Goal: Information Seeking & Learning: Compare options

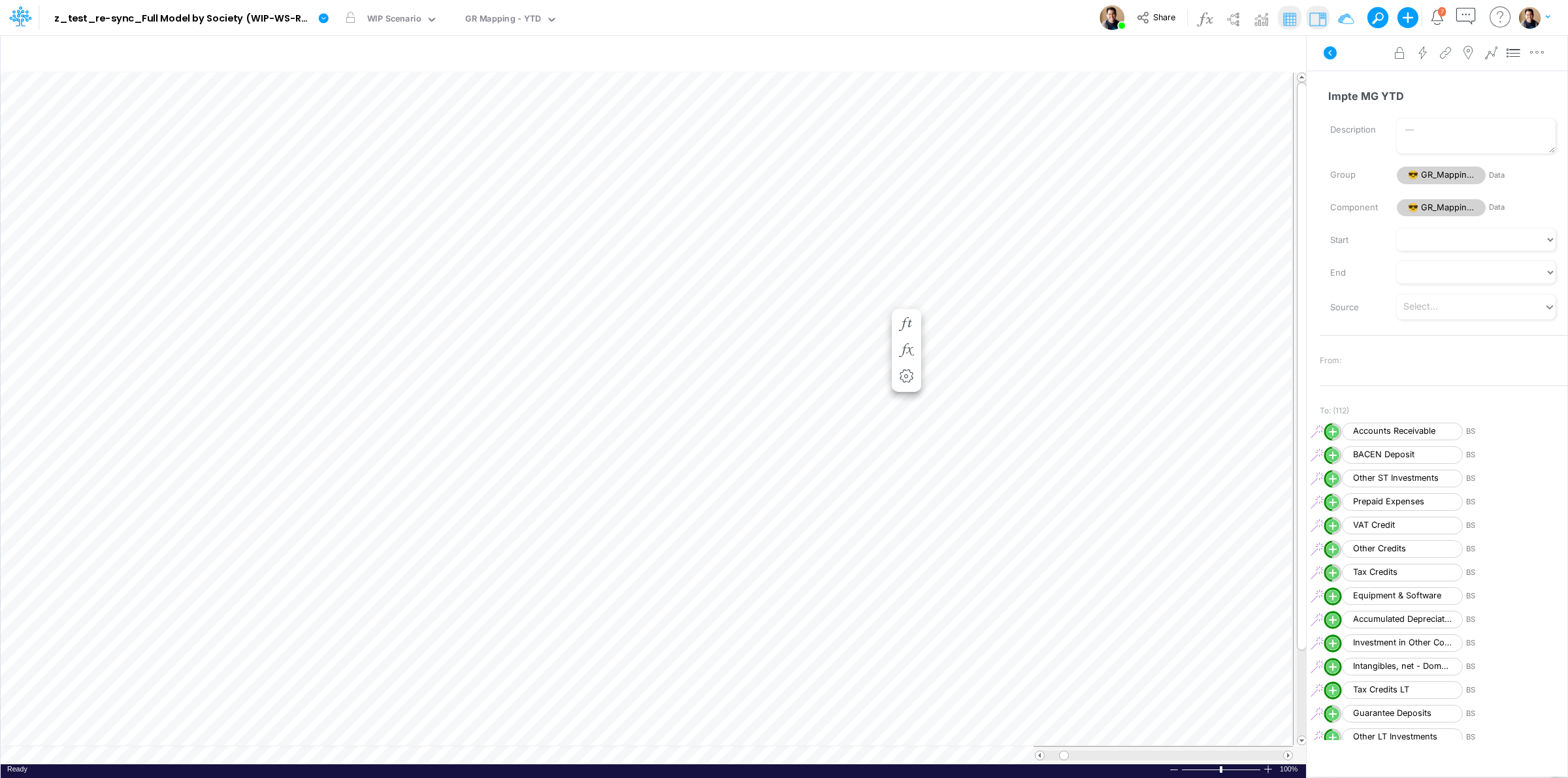
scroll to position [2408, 0]
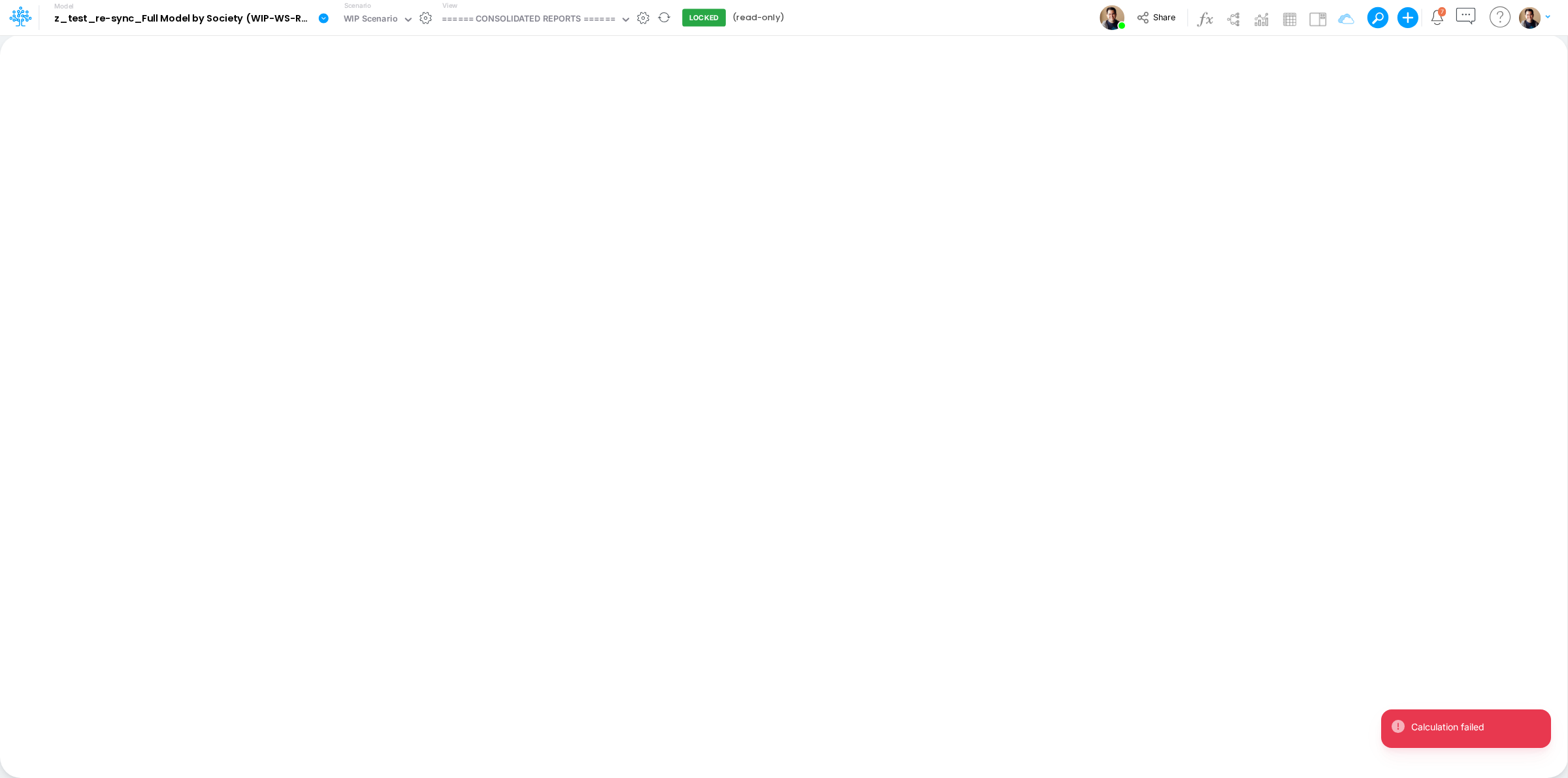
click at [376, 30] on div "Scenario WIP Scenario" at bounding box center [379, 17] width 80 height 34
click at [379, 19] on div "WIP Scenario" at bounding box center [371, 20] width 54 height 15
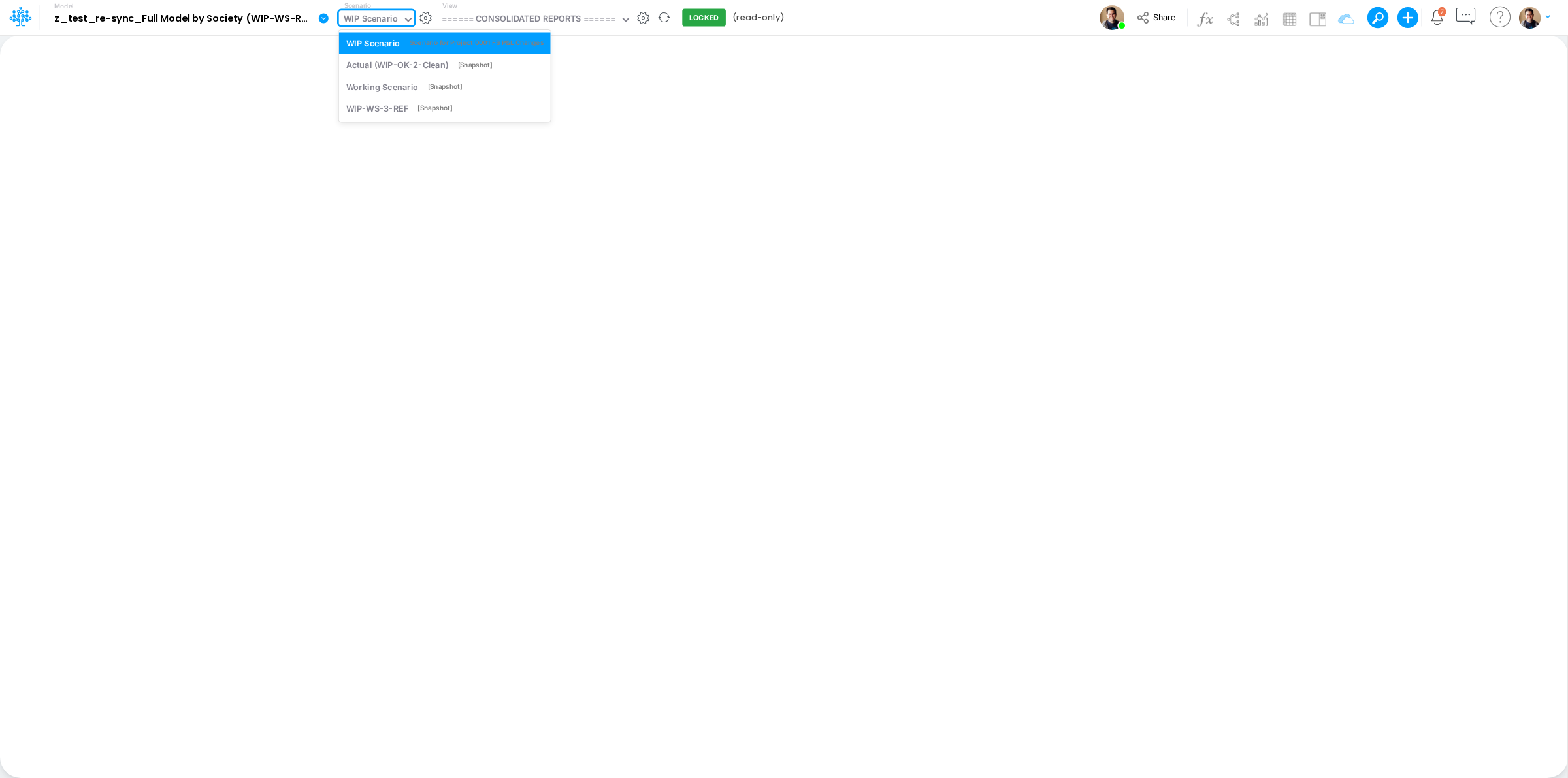
click at [322, 17] on icon at bounding box center [323, 18] width 10 height 10
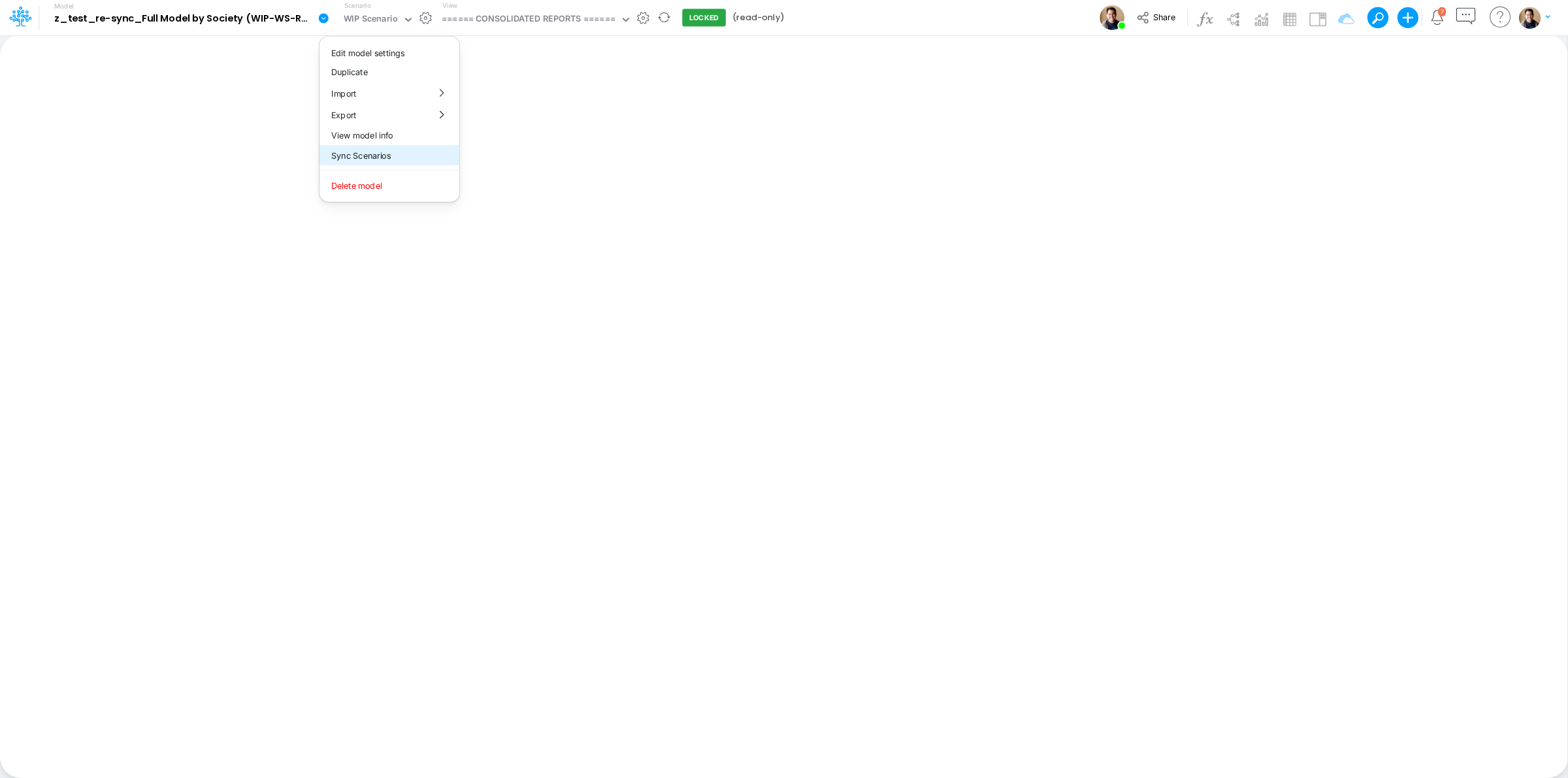
click at [420, 151] on button "Sync Scenarios" at bounding box center [389, 155] width 140 height 20
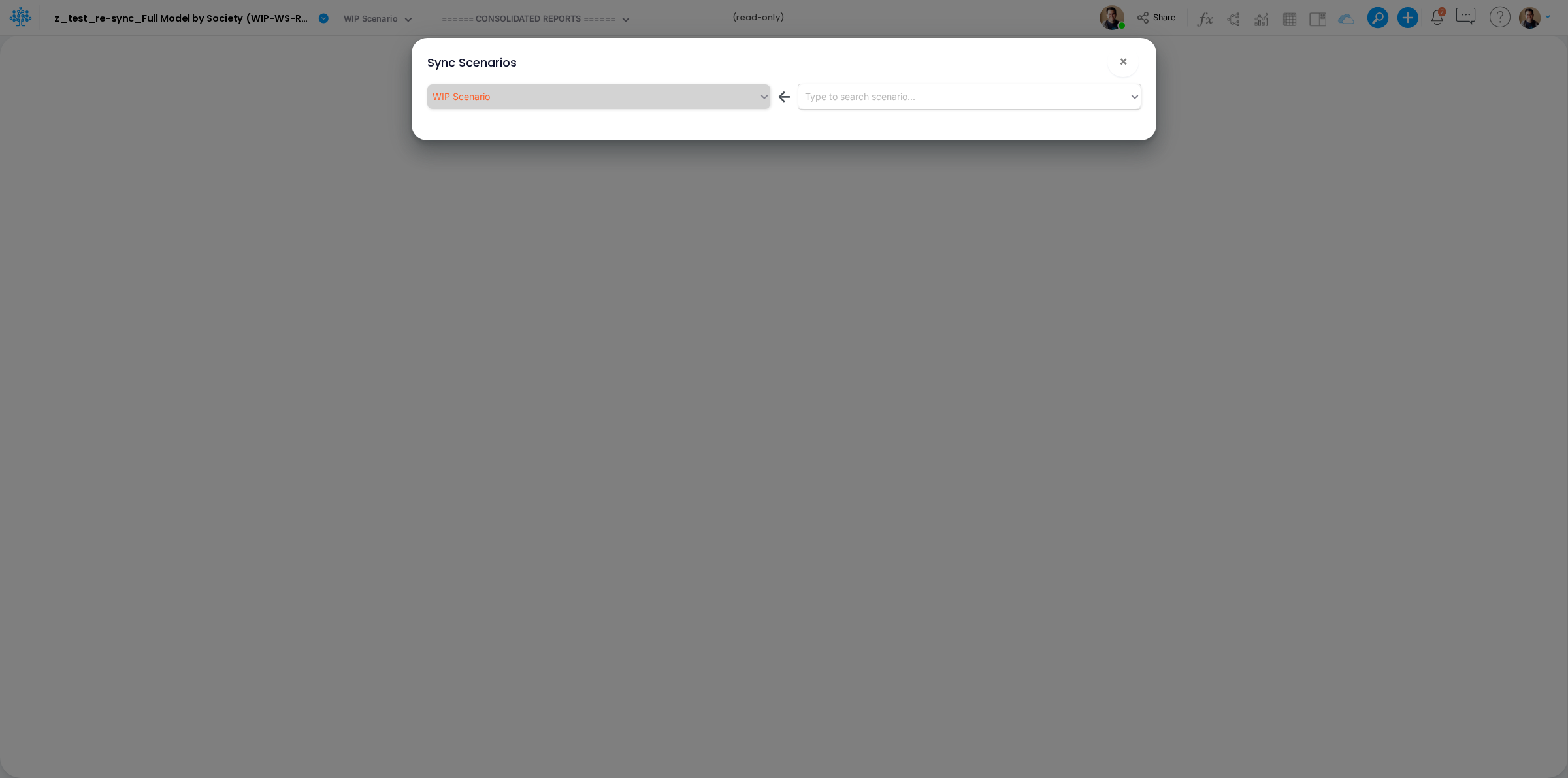
click at [875, 93] on div "Type to search scenario..." at bounding box center [860, 96] width 110 height 14
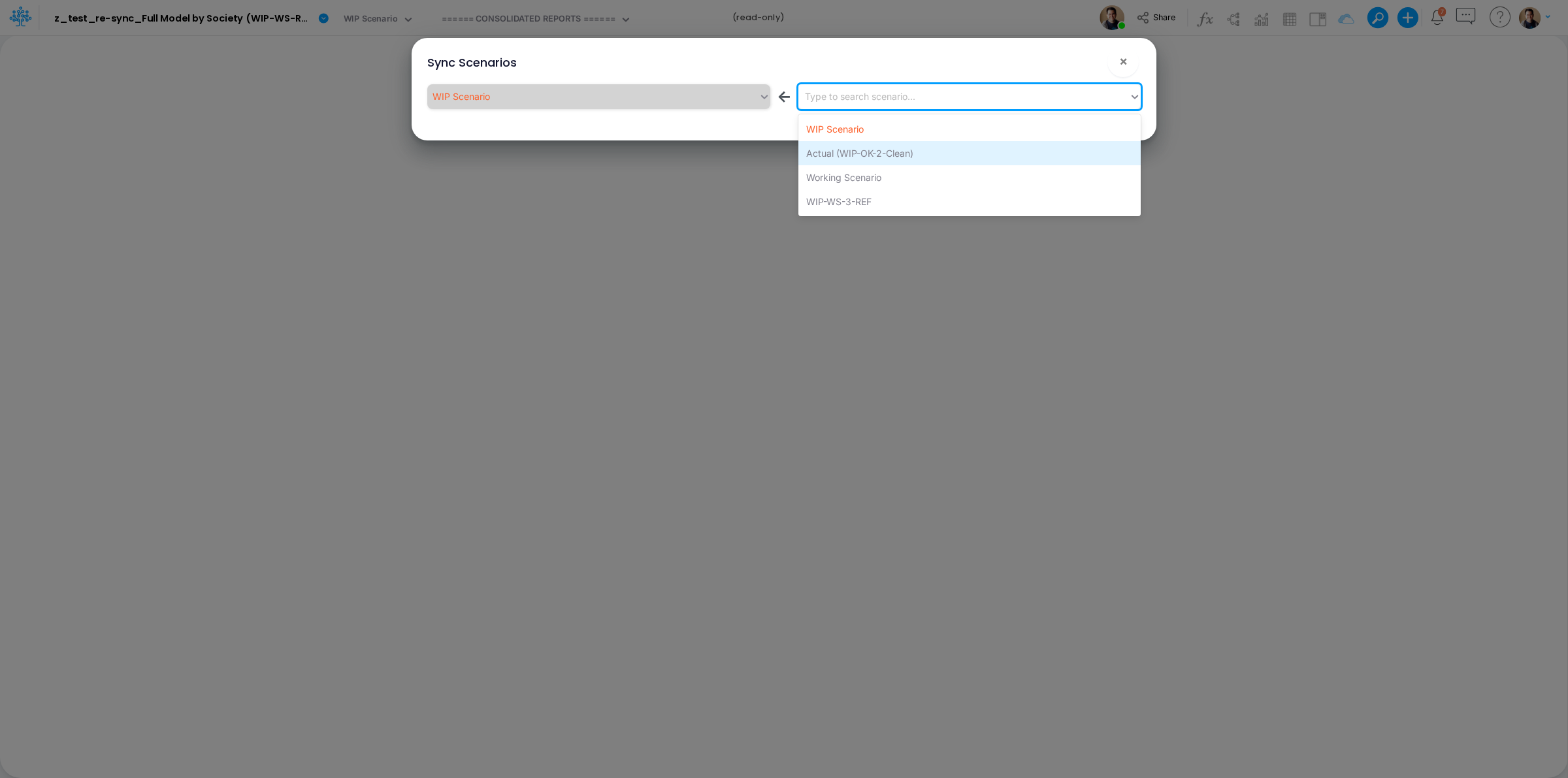
click at [931, 152] on div "Actual (WIP-OK-2-Clean)" at bounding box center [969, 153] width 342 height 24
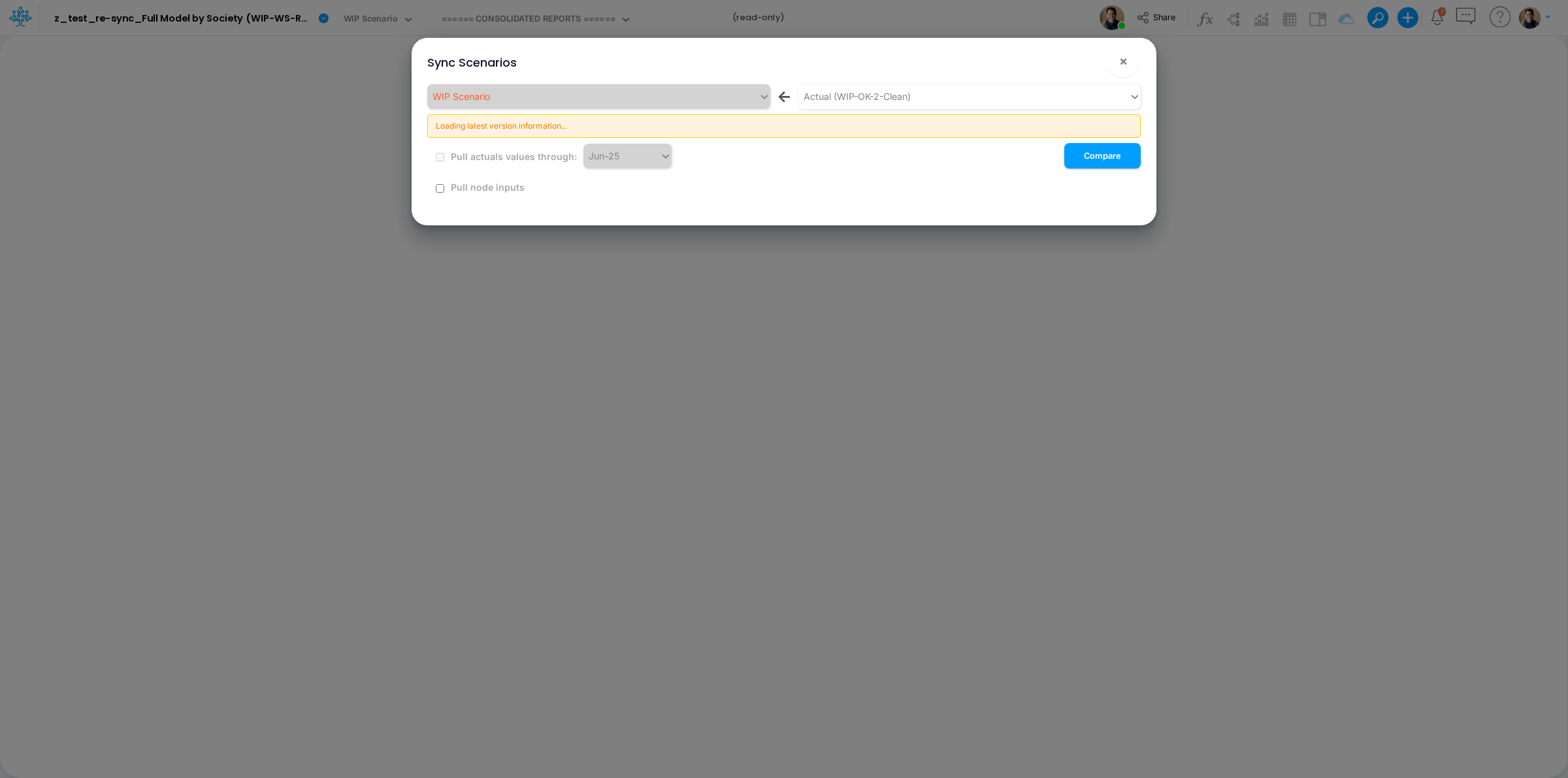
click at [1079, 64] on button "!" at bounding box center [1081, 64] width 16 height 16
click at [439, 187] on input "checkbox" at bounding box center [440, 188] width 8 height 8
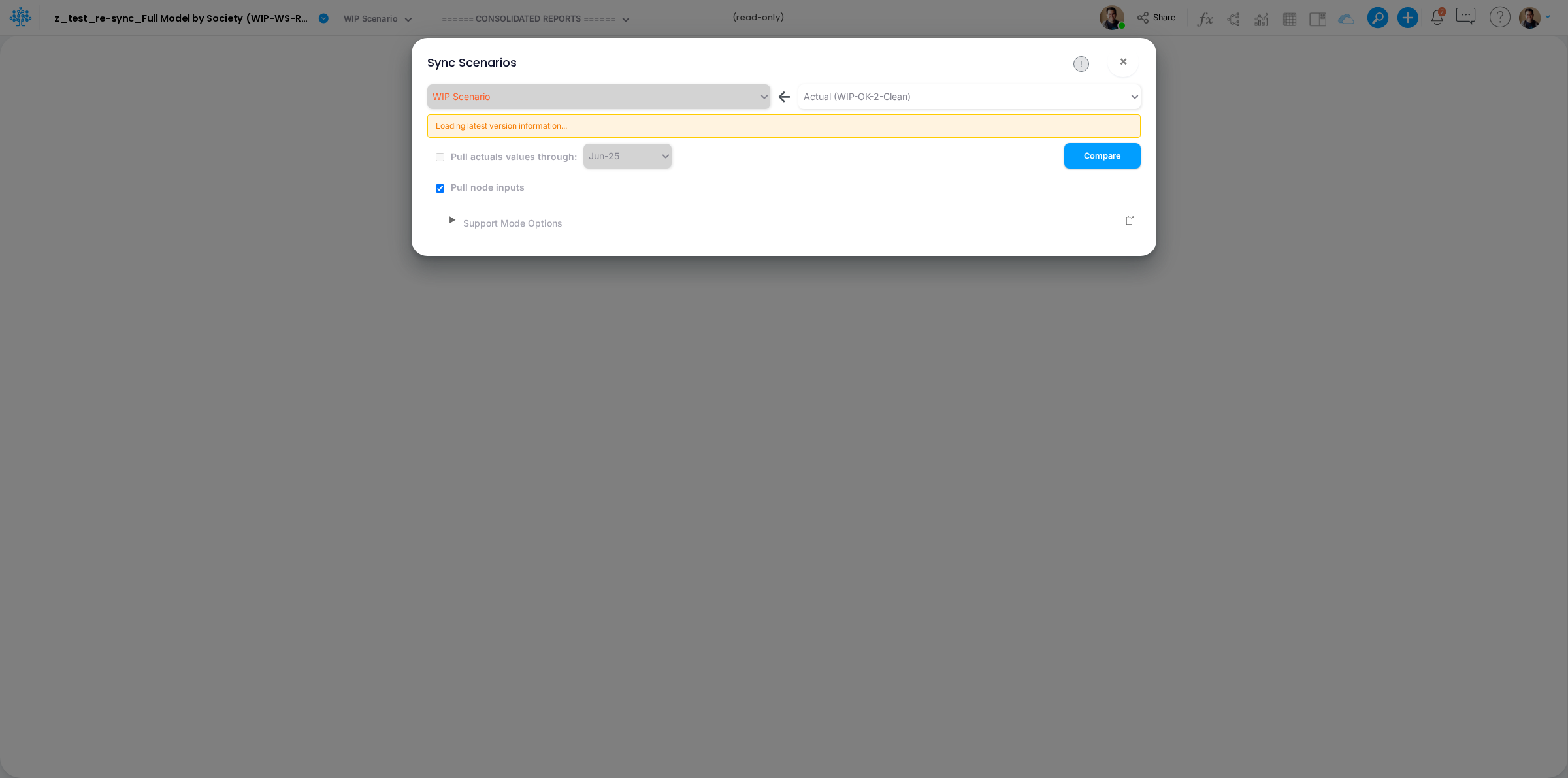
click at [441, 194] on div "WIP Scenario ← Actual (WIP-OK-2-Clean) Loading latest version information... Pu…" at bounding box center [784, 157] width 714 height 146
click at [437, 186] on input "checkbox" at bounding box center [440, 188] width 8 height 8
checkbox input "false"
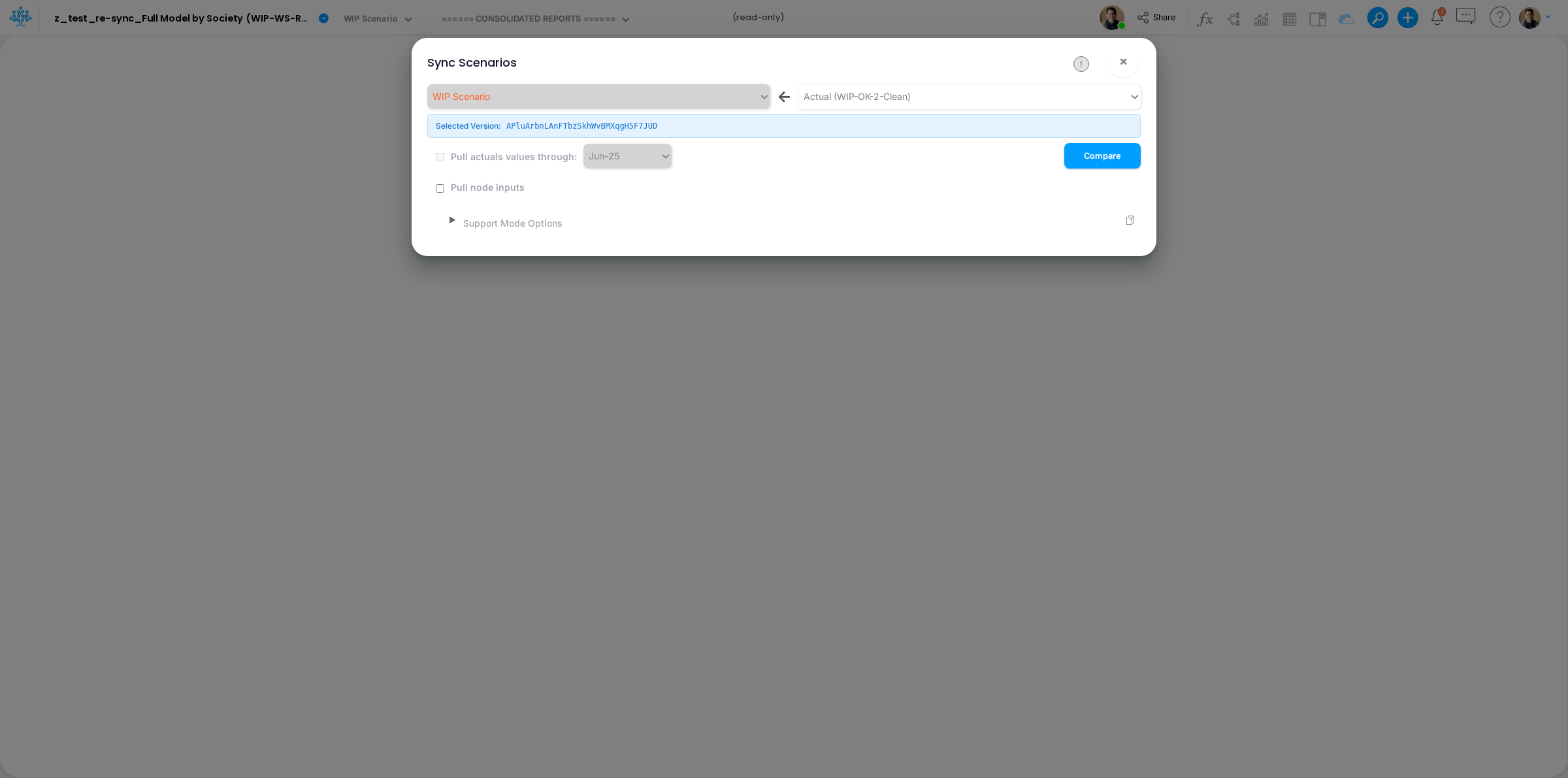
click at [454, 217] on span "▶" at bounding box center [453, 220] width 7 height 12
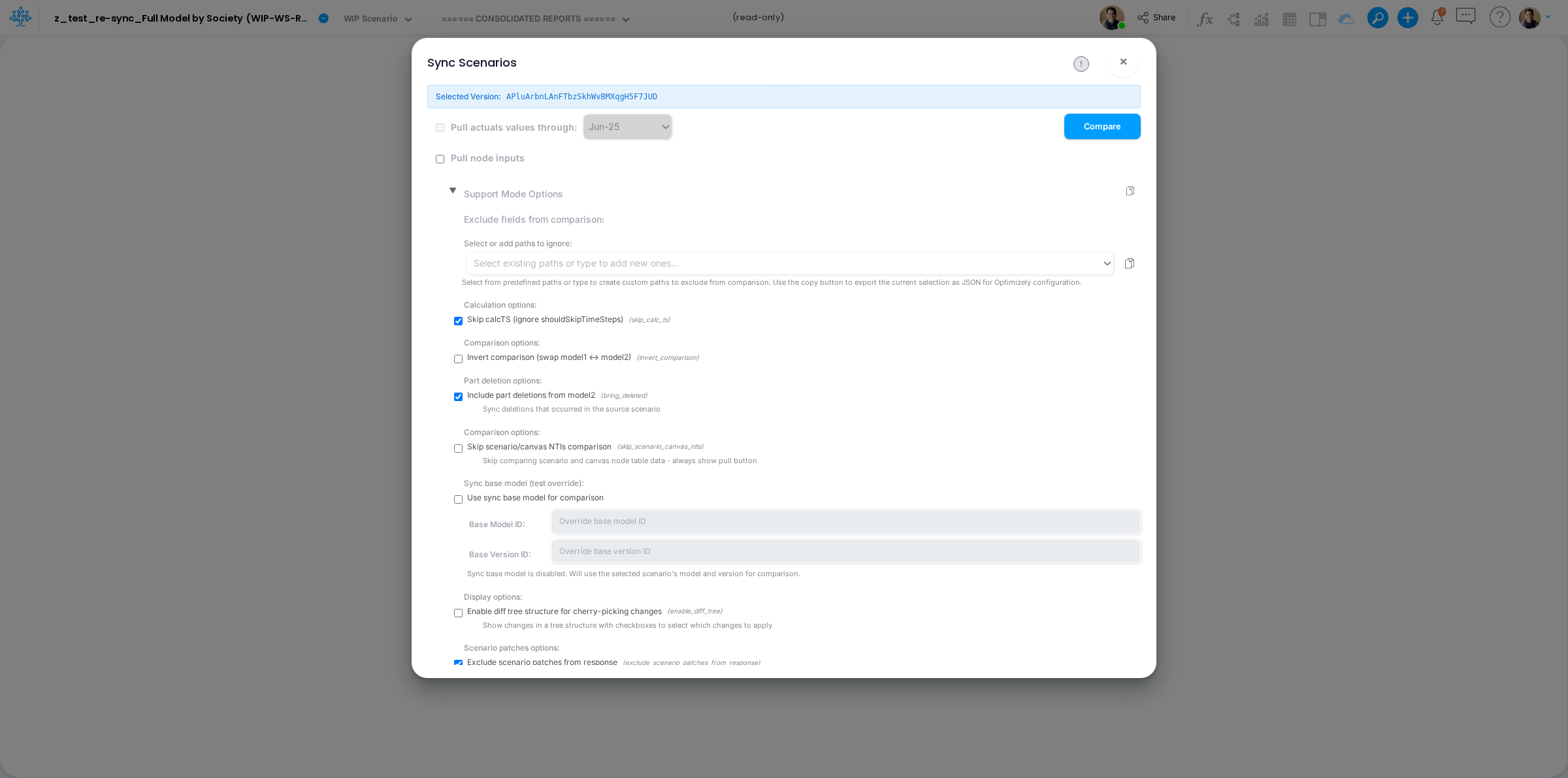
scroll to position [59, 0]
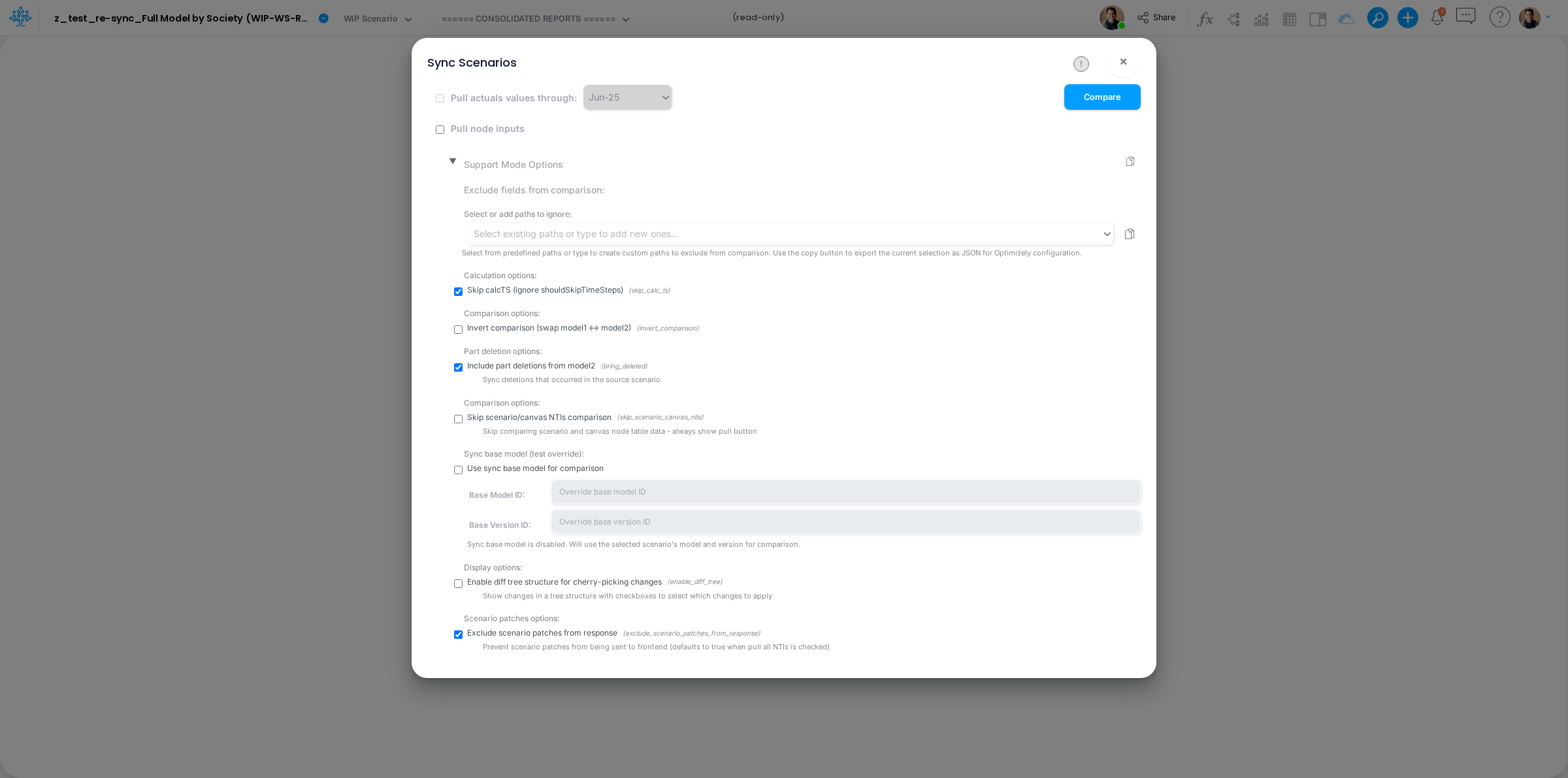
click at [462, 629] on div "Scenario patches options: Exclude scenario patches from response (exclude_scena…" at bounding box center [802, 629] width 679 height 46
click at [452, 634] on div "▼ Support Mode Options Exclude fields from comparison: Select or add paths to i…" at bounding box center [795, 401] width 692 height 502
click at [456, 634] on input "checkbox" at bounding box center [458, 634] width 8 height 8
checkbox input "false"
click at [451, 586] on div "▼ Support Mode Options Exclude fields from comparison: Select or add paths to i…" at bounding box center [795, 401] width 692 height 502
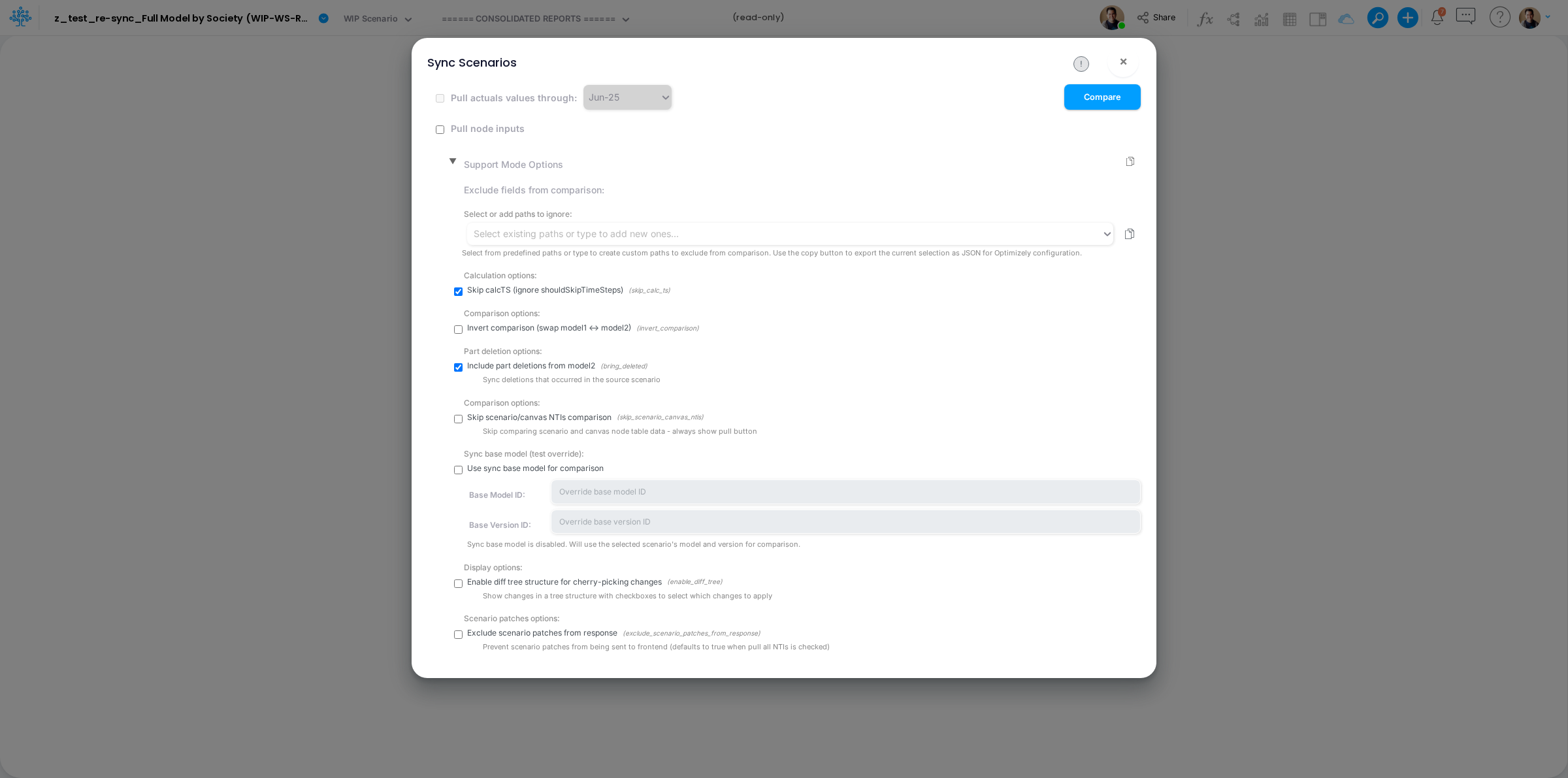
click at [457, 585] on input "checkbox" at bounding box center [458, 584] width 8 height 8
checkbox input "true"
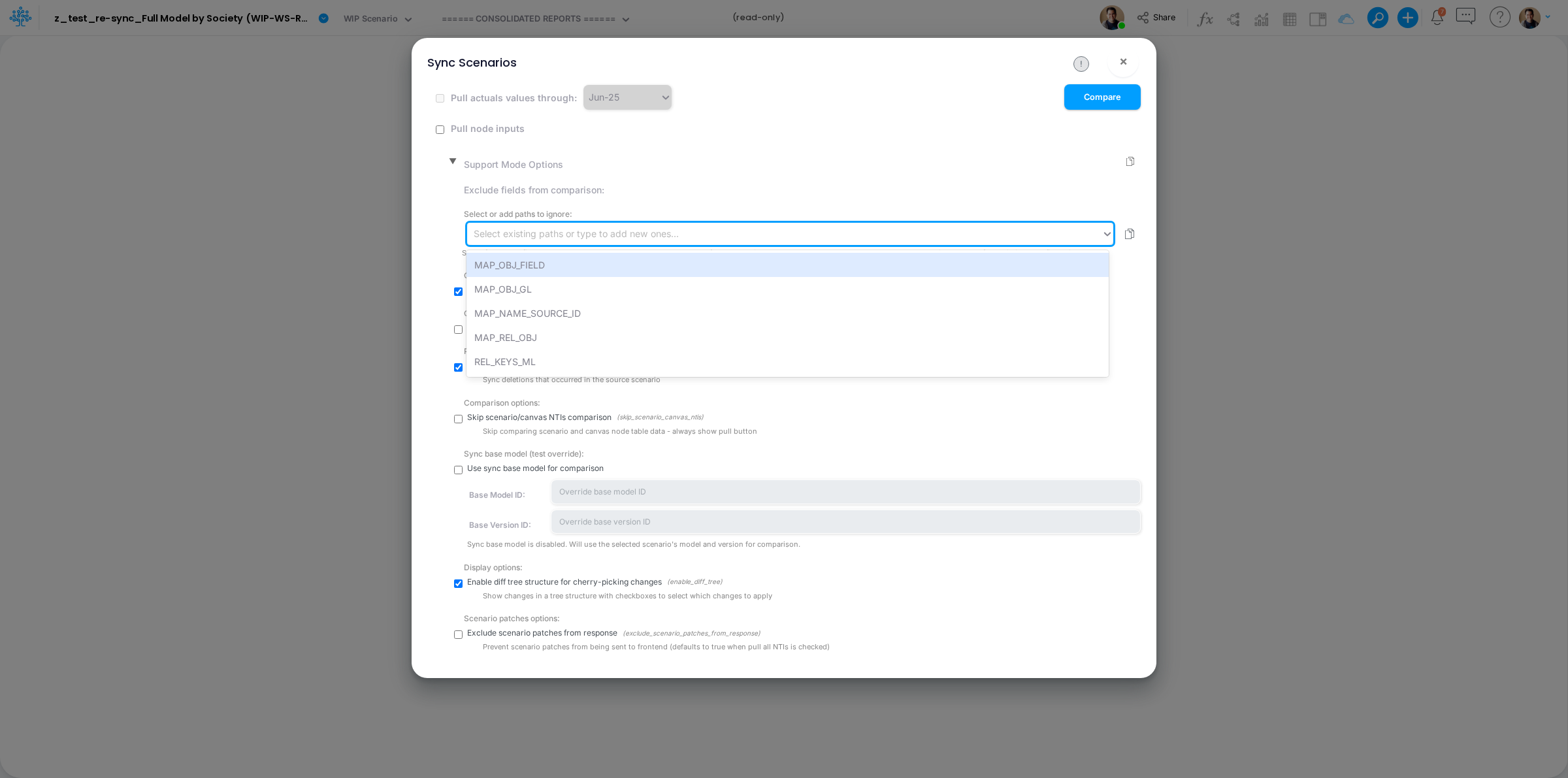
click at [564, 229] on div "Select existing paths or type to add new ones..." at bounding box center [576, 234] width 205 height 14
click at [566, 263] on div "MAP_OBJ_FIELD" at bounding box center [787, 264] width 641 height 24
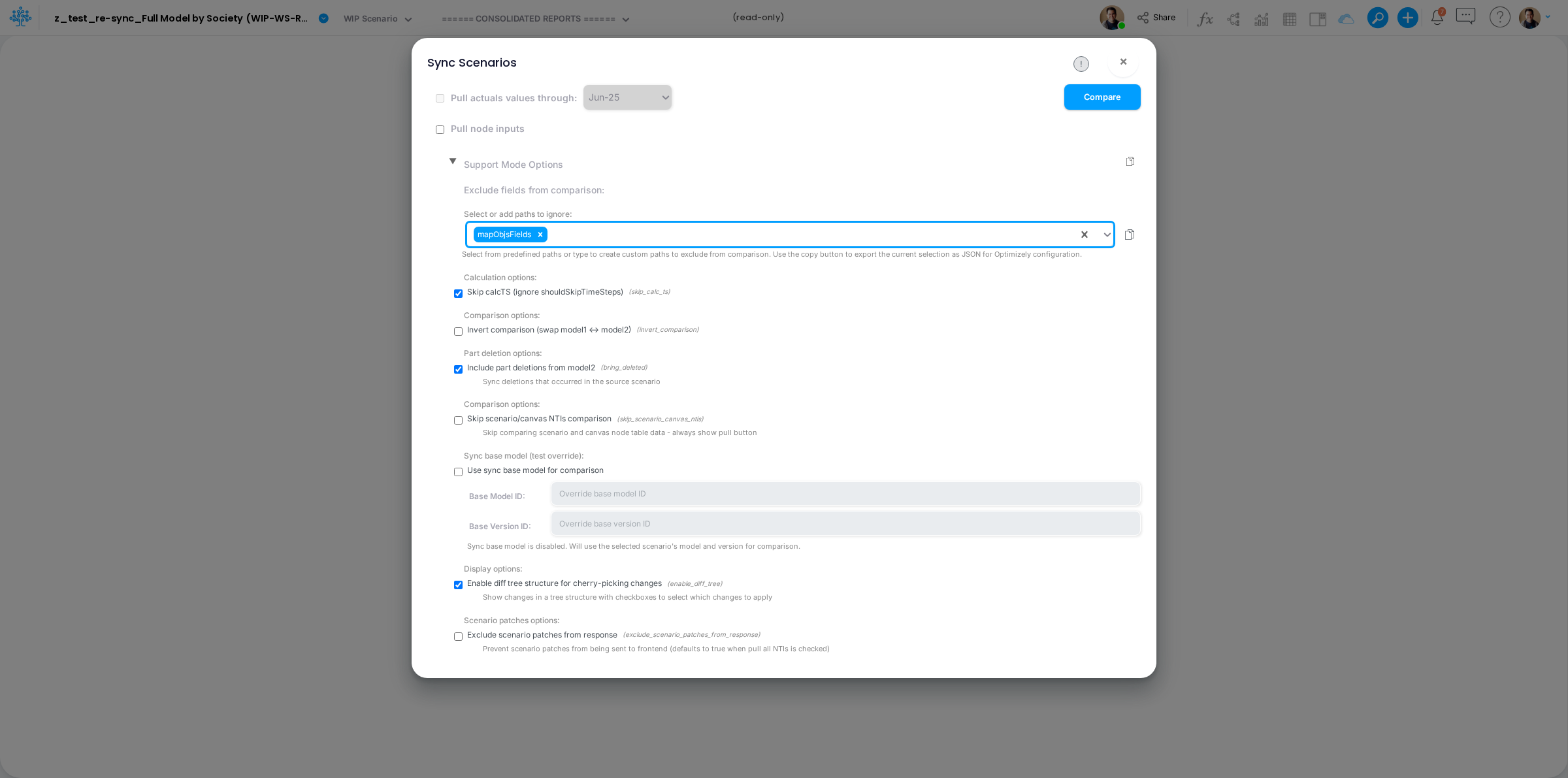
click at [618, 244] on div "mapObjsFields" at bounding box center [773, 235] width 611 height 22
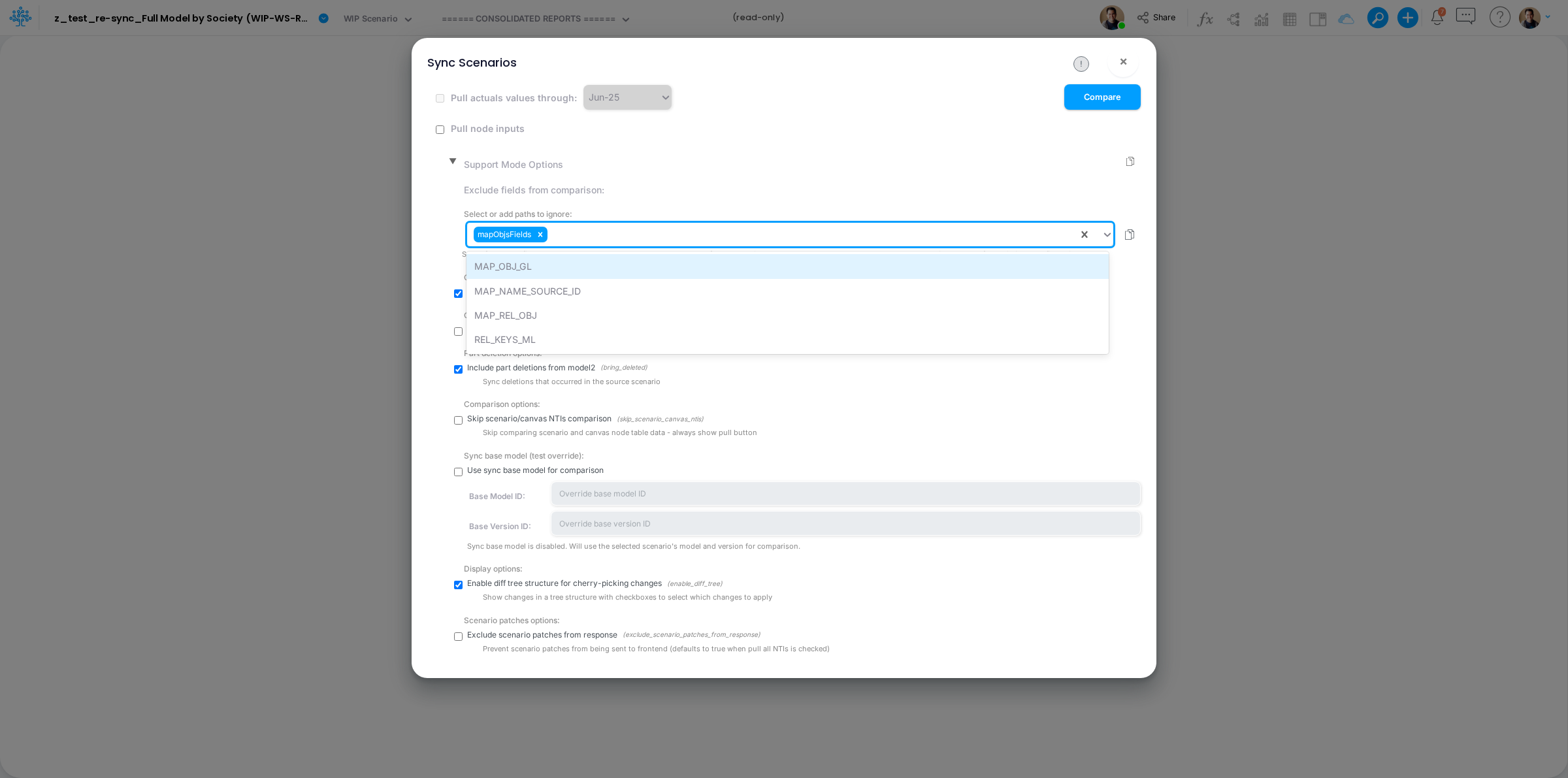
click at [621, 267] on div "MAP_OBJ_GL" at bounding box center [787, 266] width 641 height 24
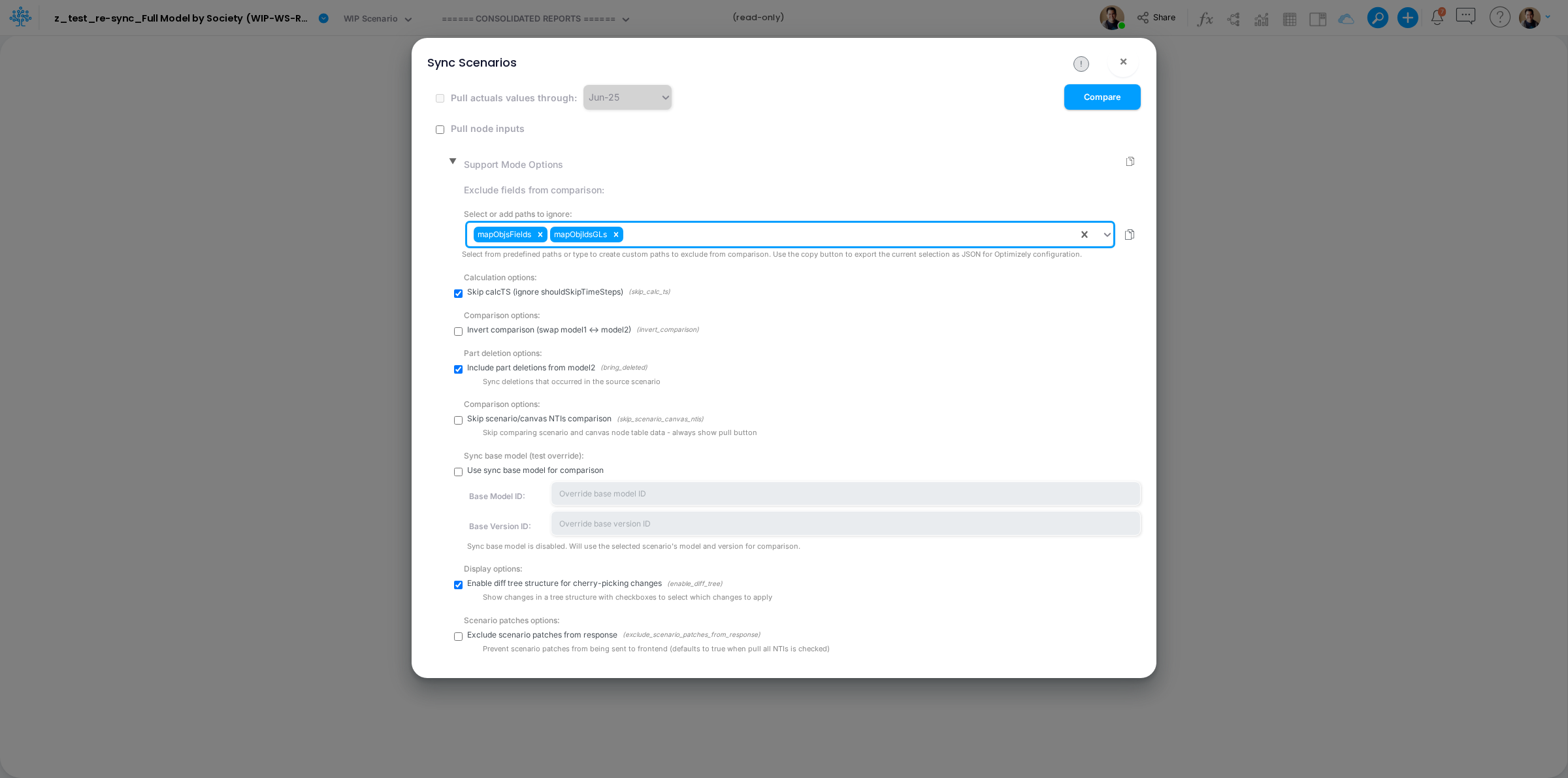
click at [649, 233] on div "mapObjsFields mapObjIdsGLs" at bounding box center [773, 235] width 611 height 22
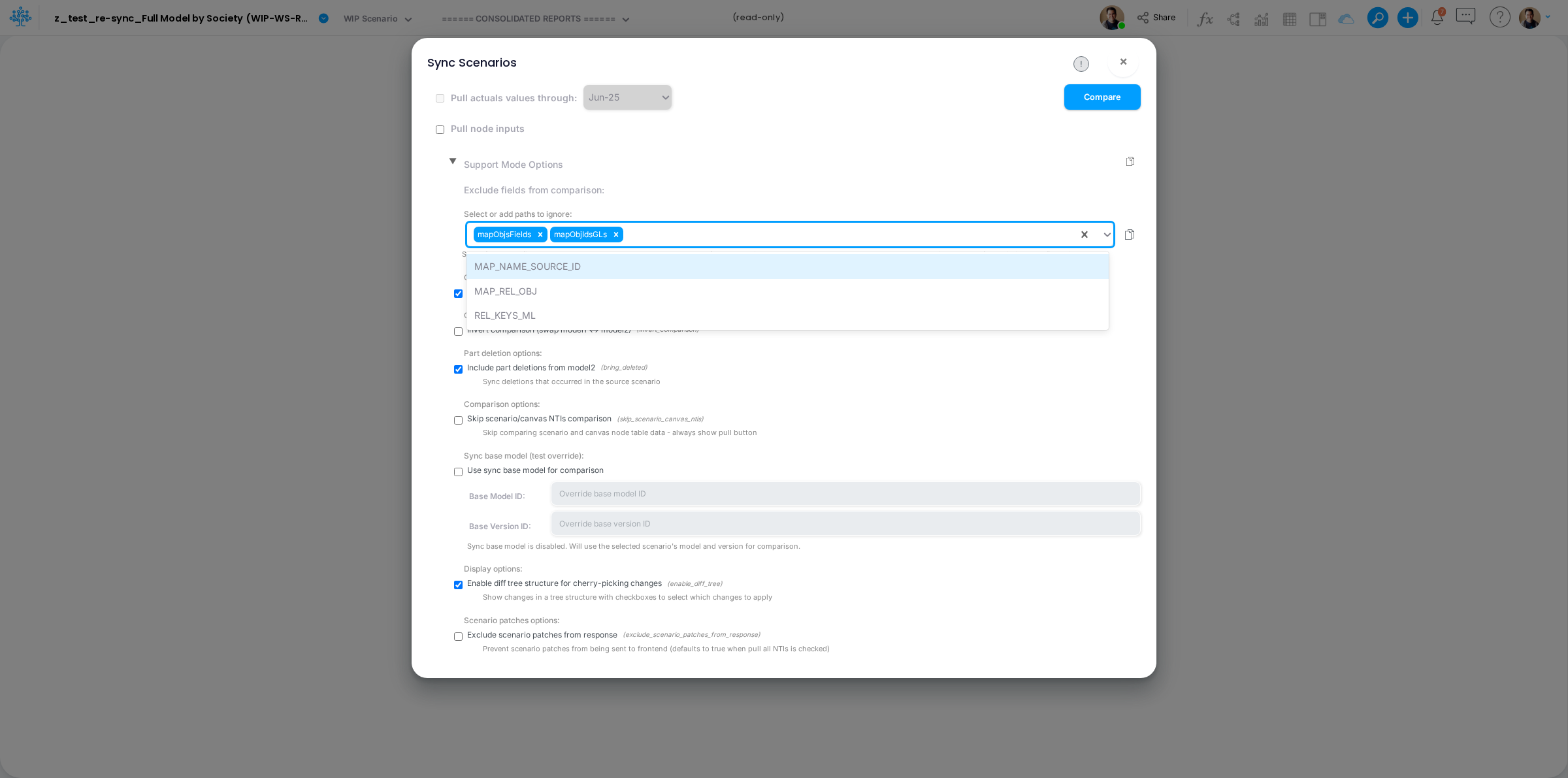
click at [659, 268] on div "MAP_NAME_SOURCE_ID" at bounding box center [787, 266] width 641 height 24
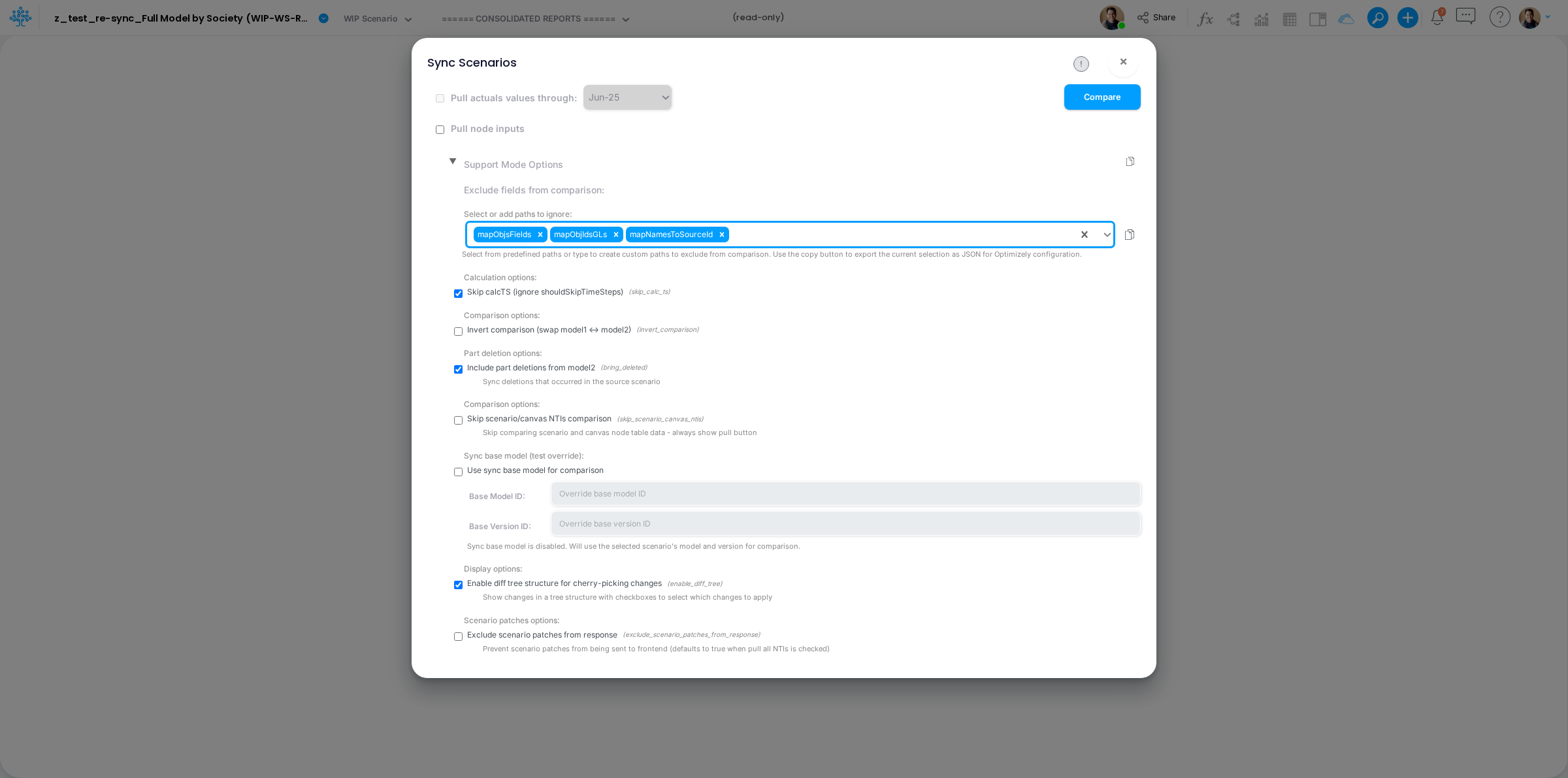
click at [761, 242] on div "mapObjsFields mapObjIdsGLs mapNamesToSourceId" at bounding box center [773, 235] width 611 height 22
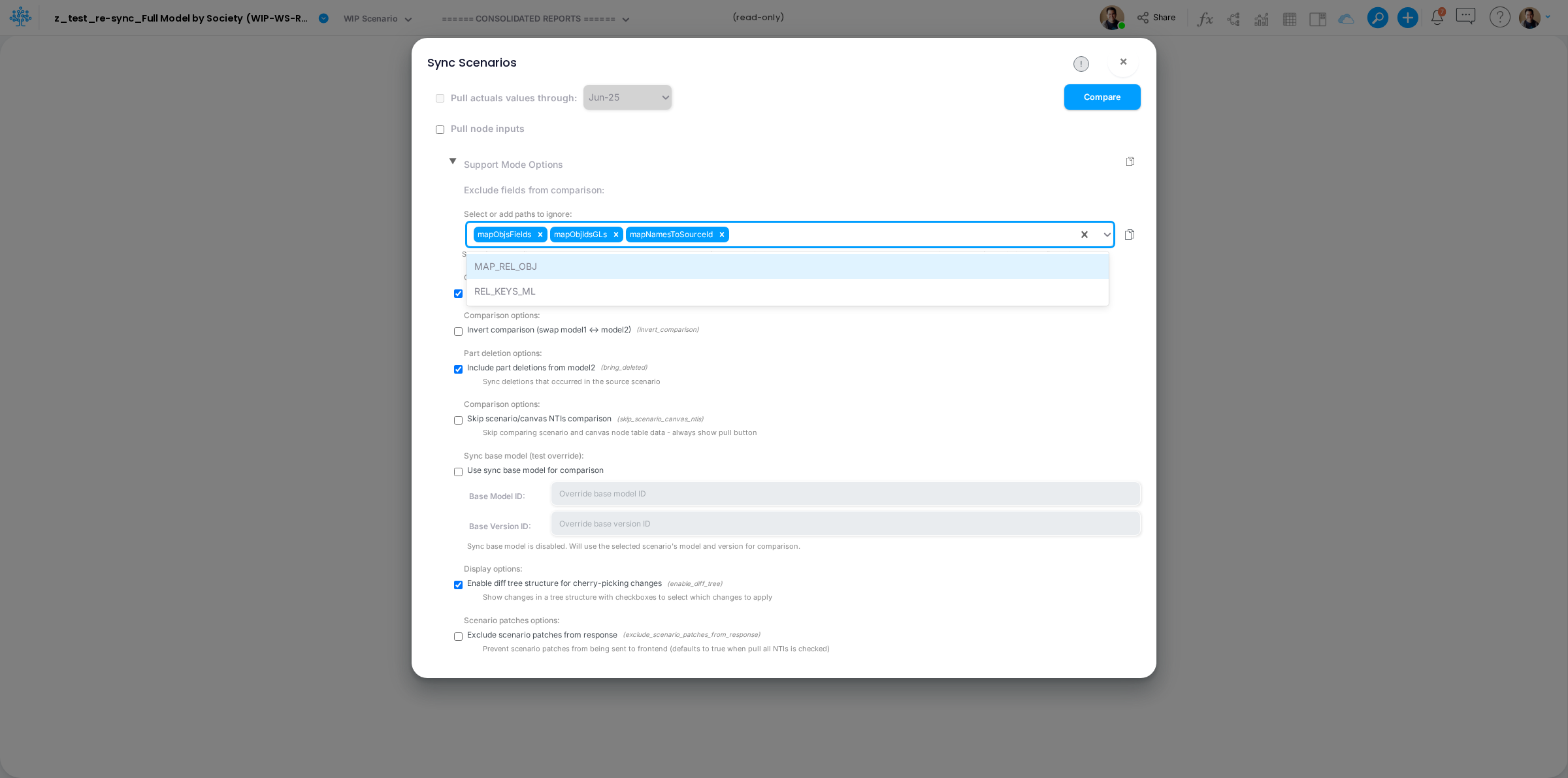
click at [769, 260] on div "MAP_REL_OBJ" at bounding box center [787, 266] width 641 height 24
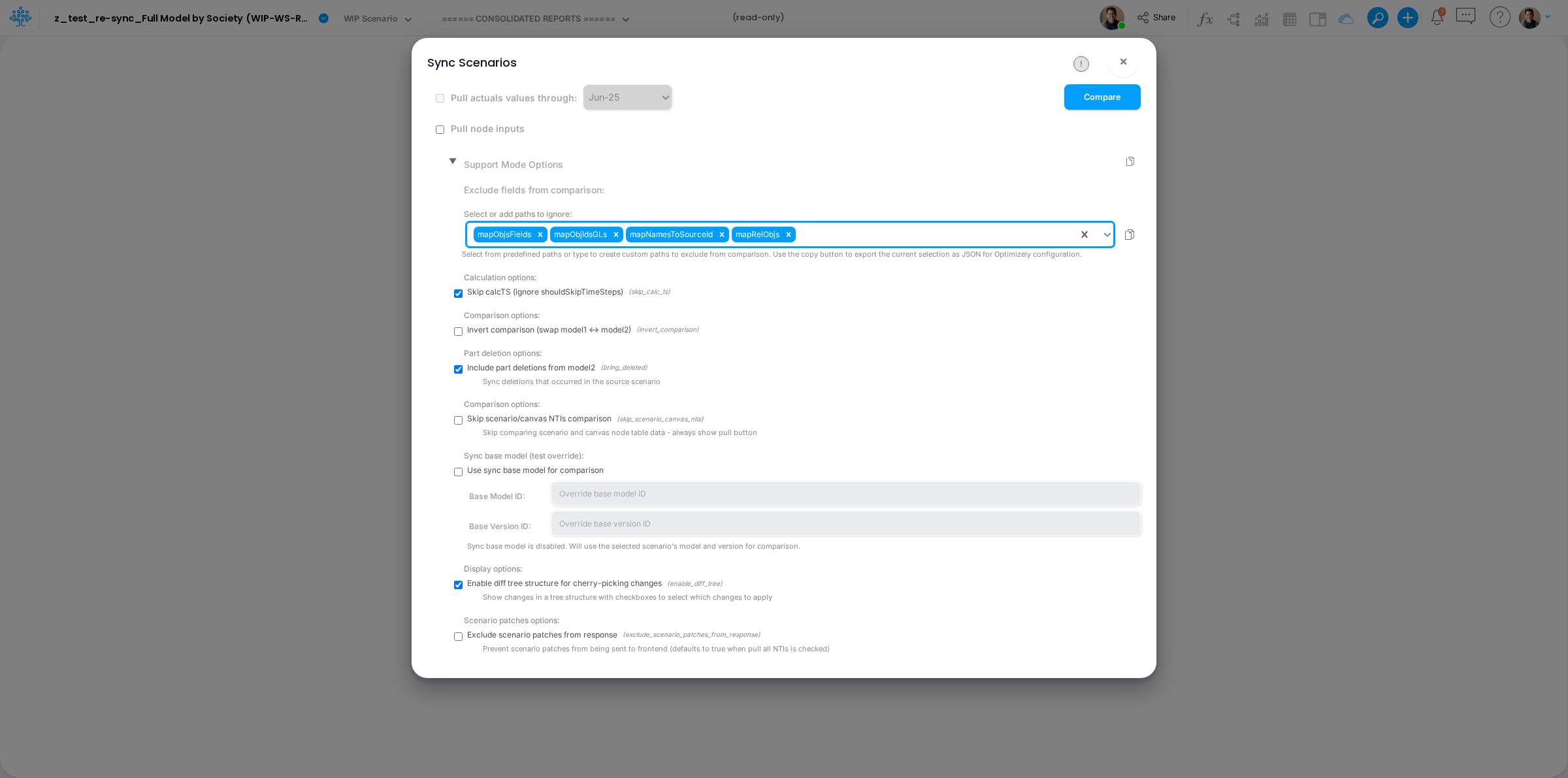
click at [843, 239] on div "mapObjsFields mapObjIdsGLs mapNamesToSourceId mapRelObjs" at bounding box center [773, 235] width 611 height 22
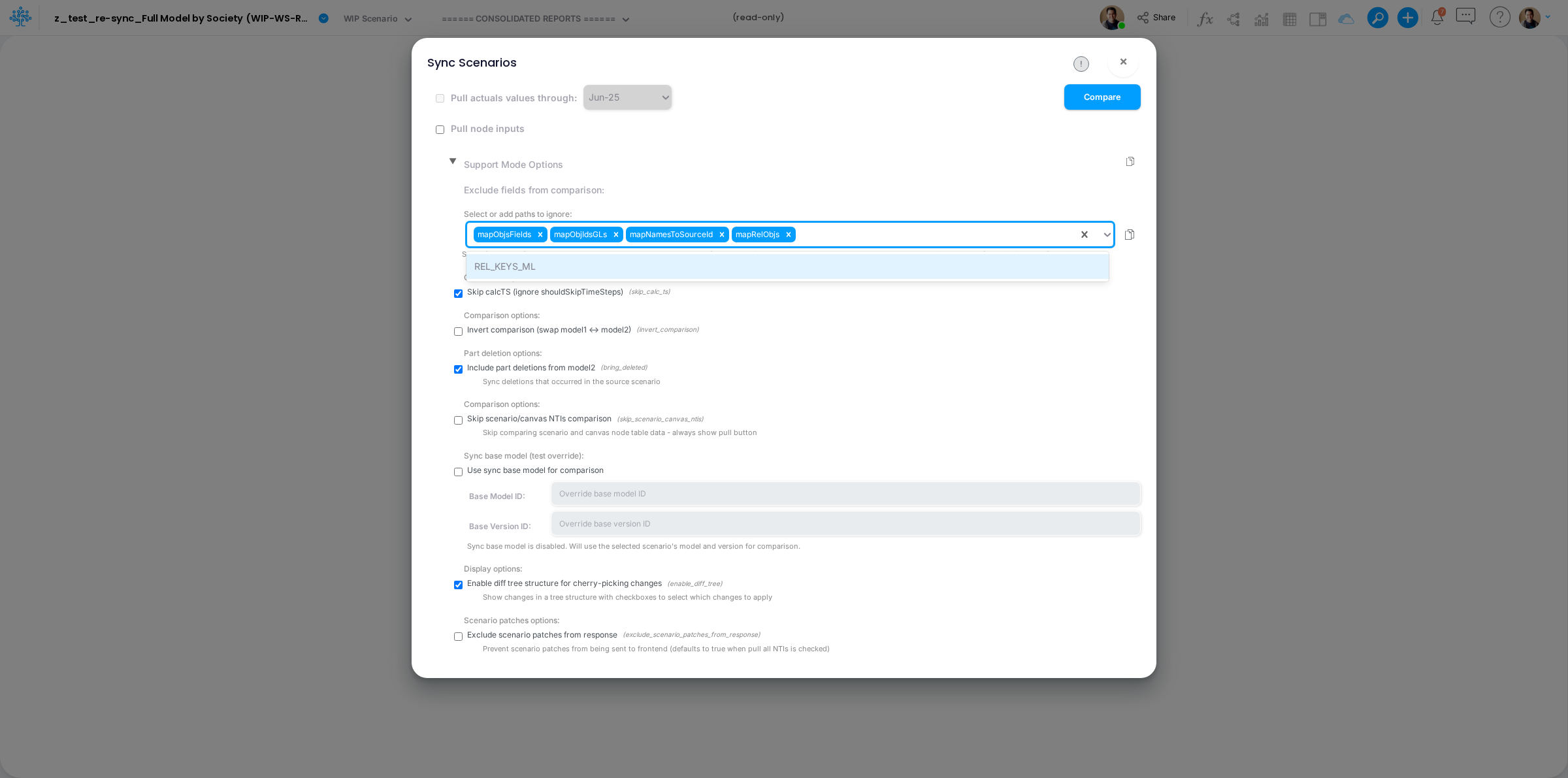
click at [848, 263] on div "REL_KEYS_ML" at bounding box center [787, 266] width 641 height 24
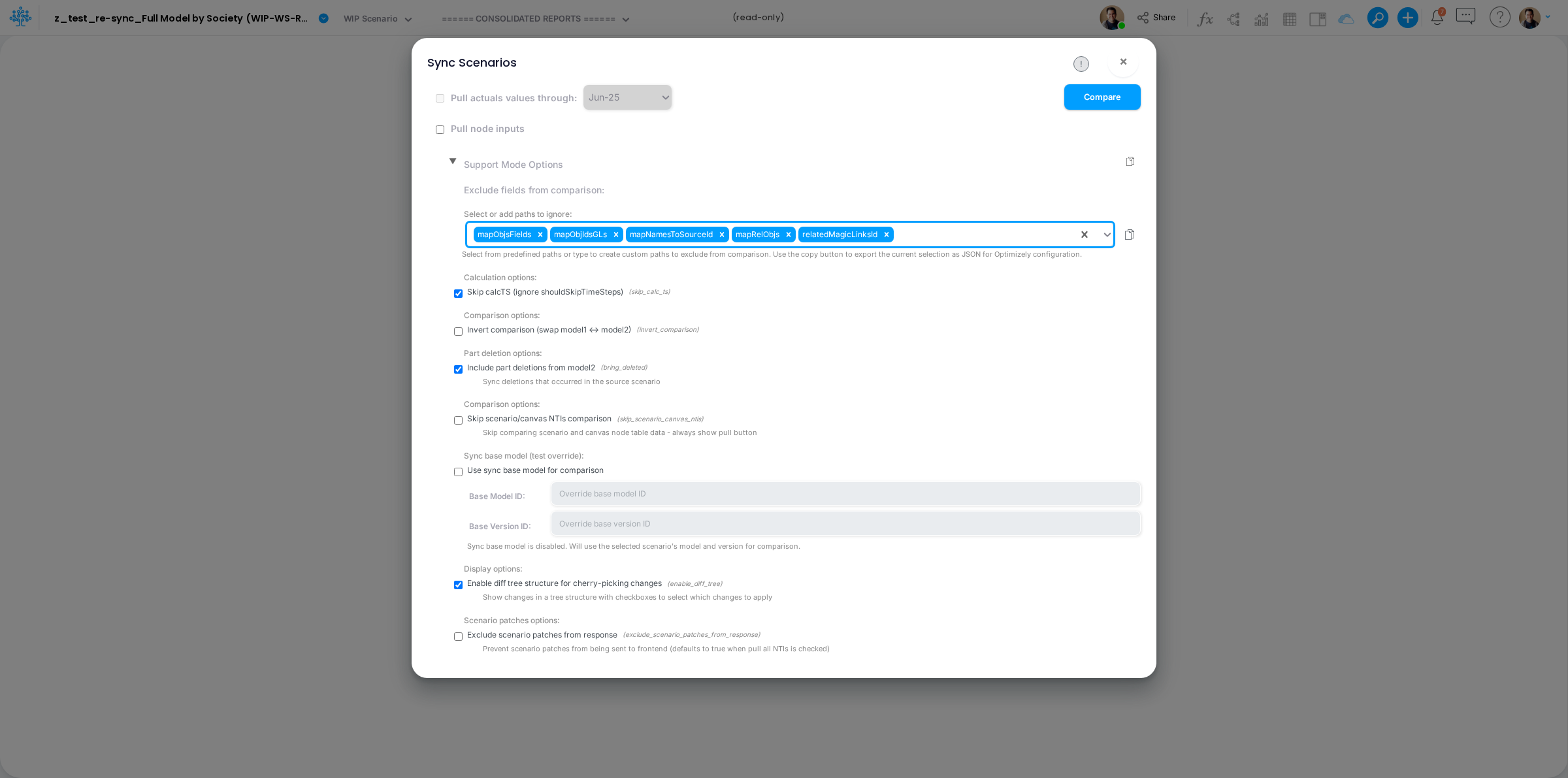
click at [897, 235] on div "mapObjsFields mapObjIdsGLs mapNamesToSourceId mapRelObjs relatedMagicLinksId" at bounding box center [773, 235] width 611 height 22
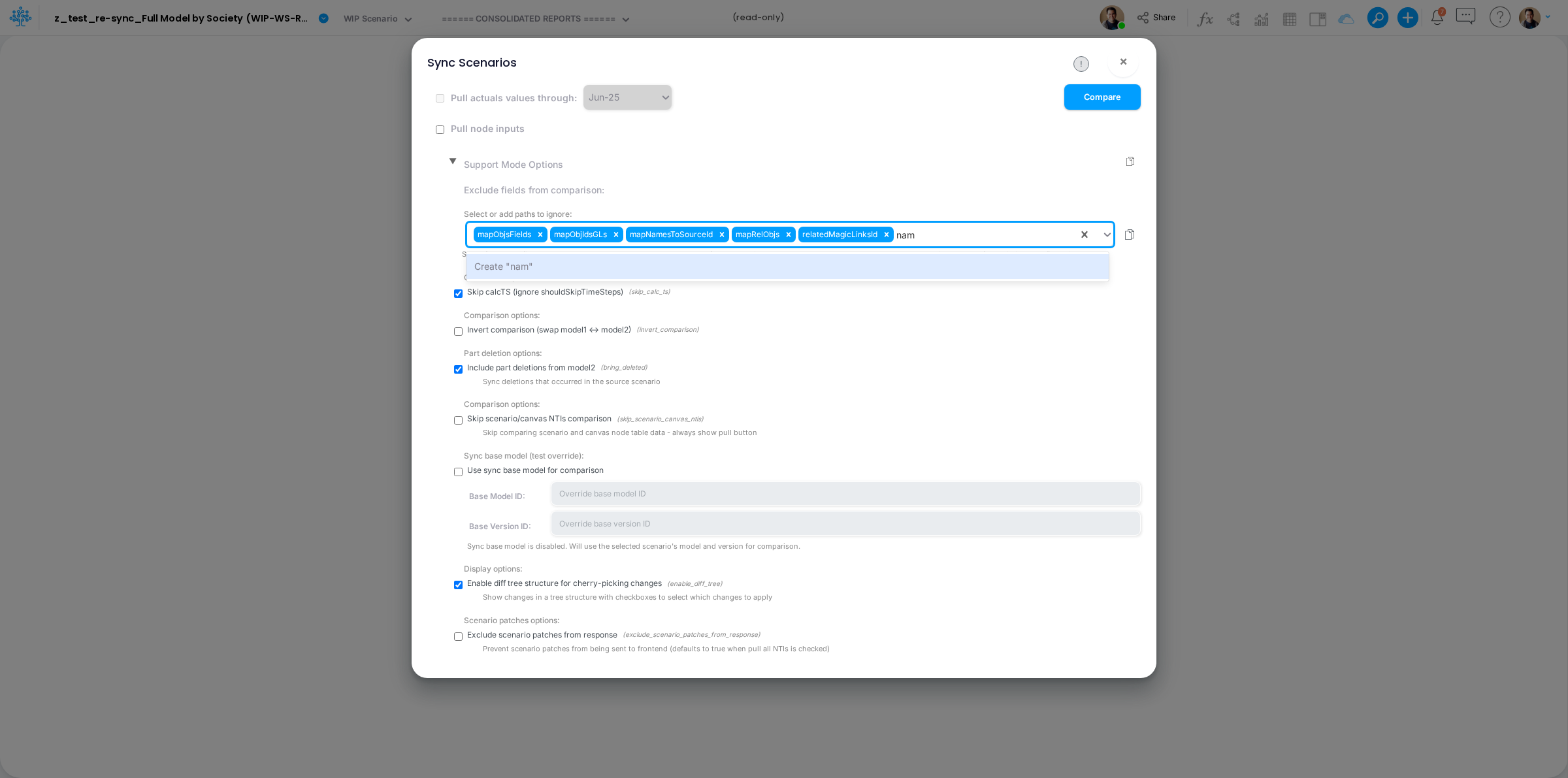
type input "name"
click at [942, 264] on div "Create "name"" at bounding box center [787, 266] width 641 height 24
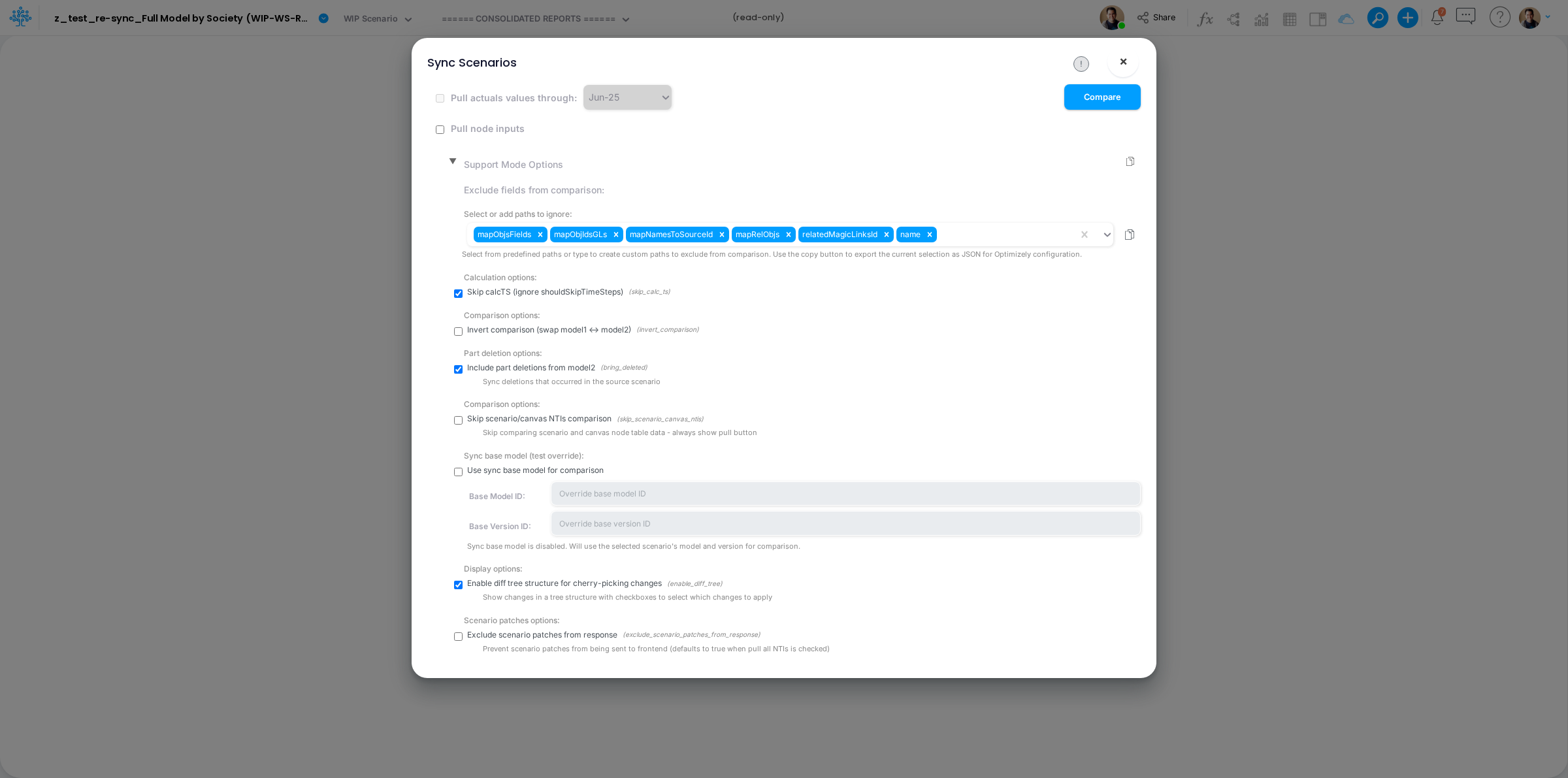
click at [1129, 63] on button "×" at bounding box center [1123, 61] width 31 height 31
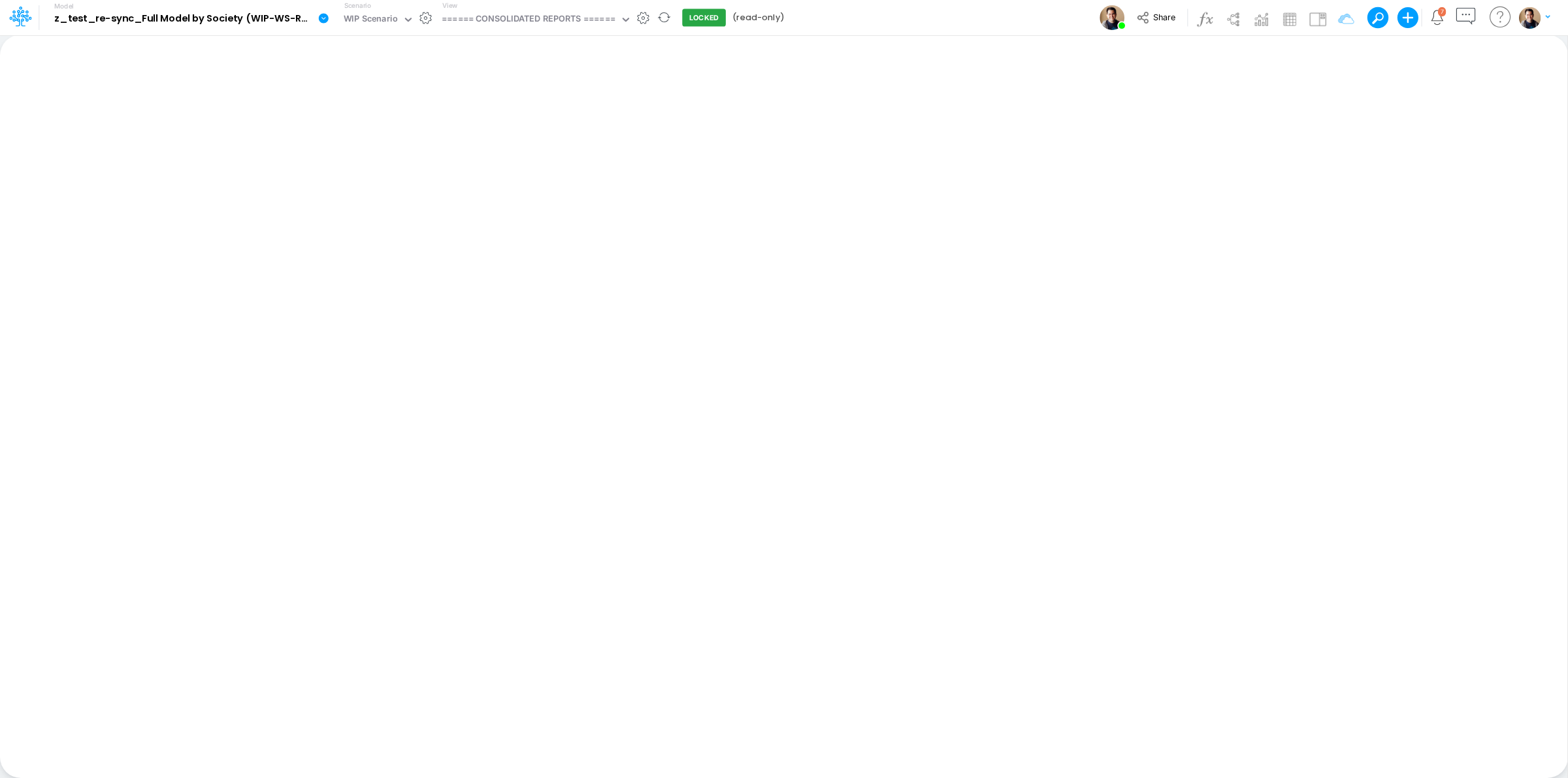
click at [321, 17] on icon at bounding box center [323, 18] width 10 height 10
click at [412, 157] on button "Sync Scenarios" at bounding box center [389, 155] width 140 height 20
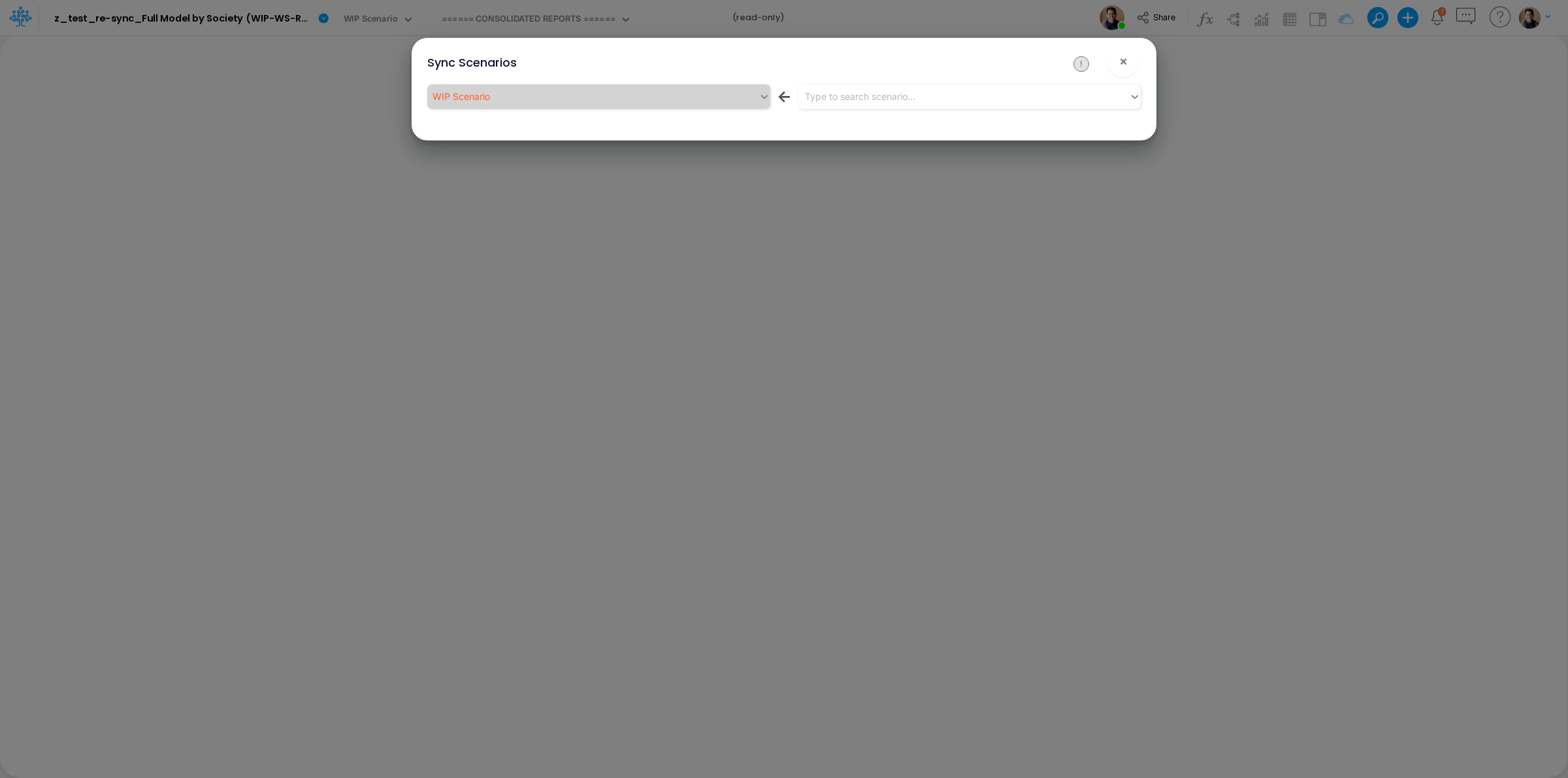
click at [1075, 69] on button "!" at bounding box center [1081, 64] width 16 height 16
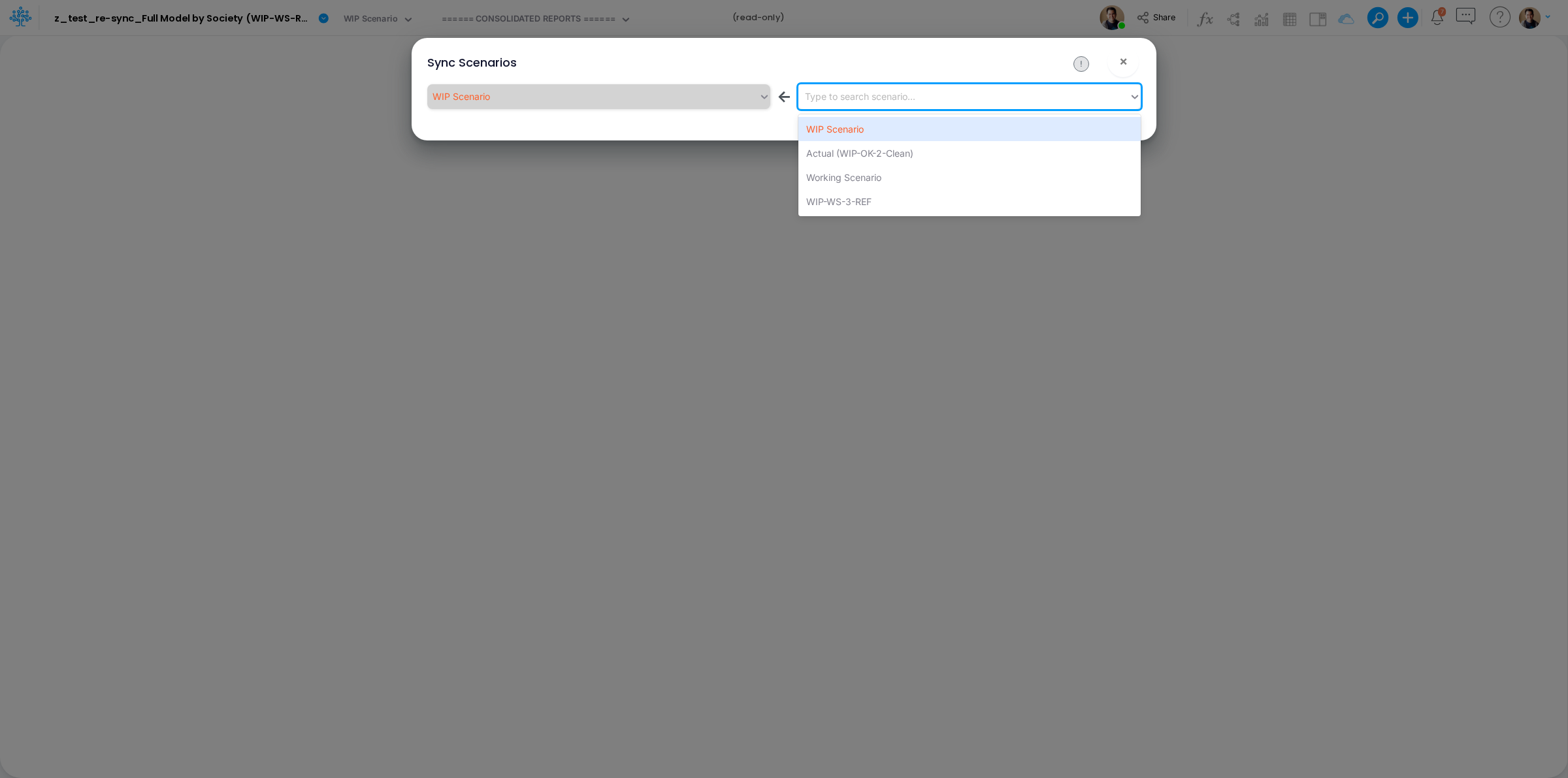
click at [1013, 95] on div "Type to search scenario..." at bounding box center [963, 96] width 331 height 22
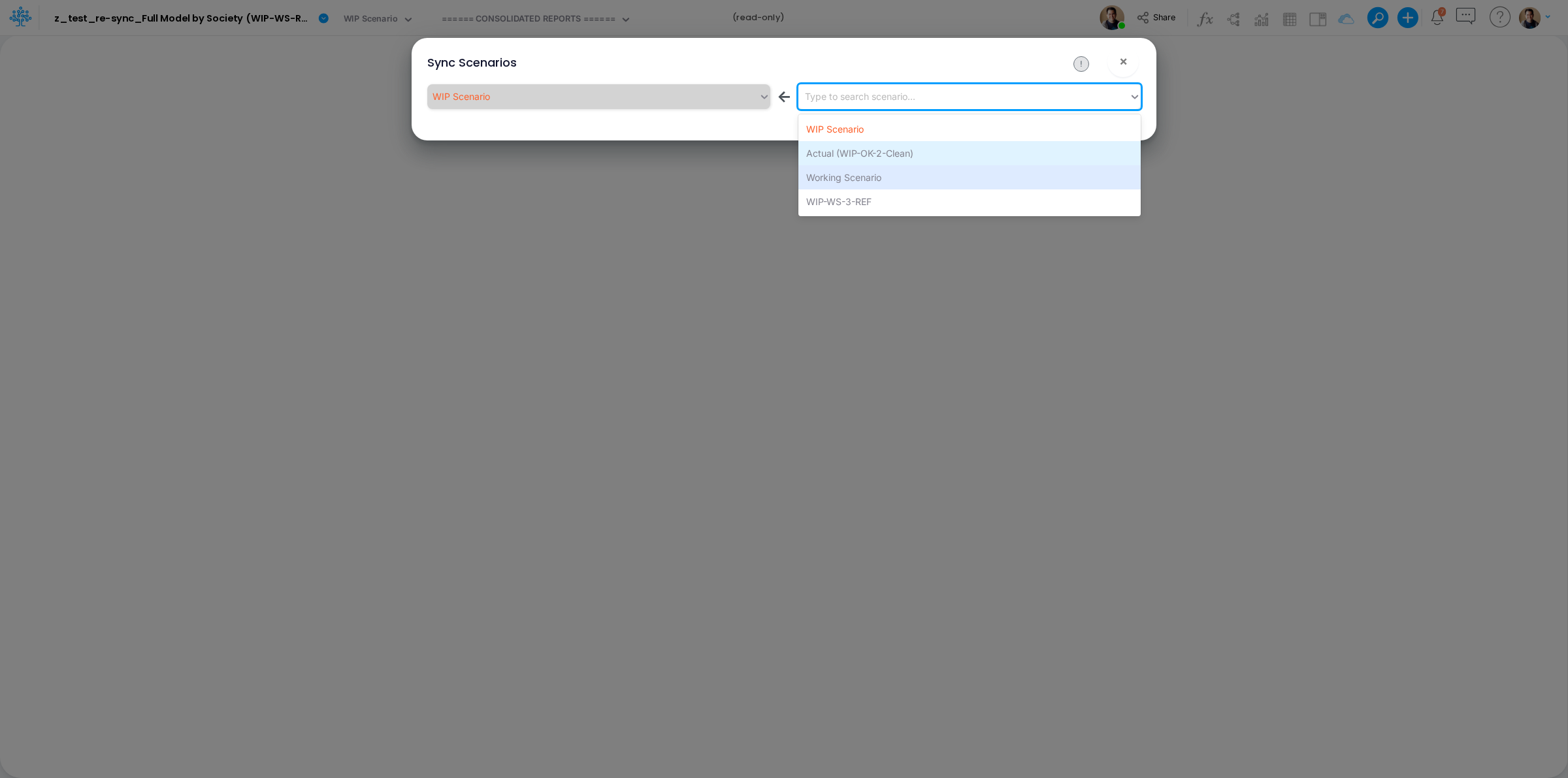
click at [859, 158] on div "Actual (WIP-OK-2-Clean)" at bounding box center [969, 153] width 342 height 24
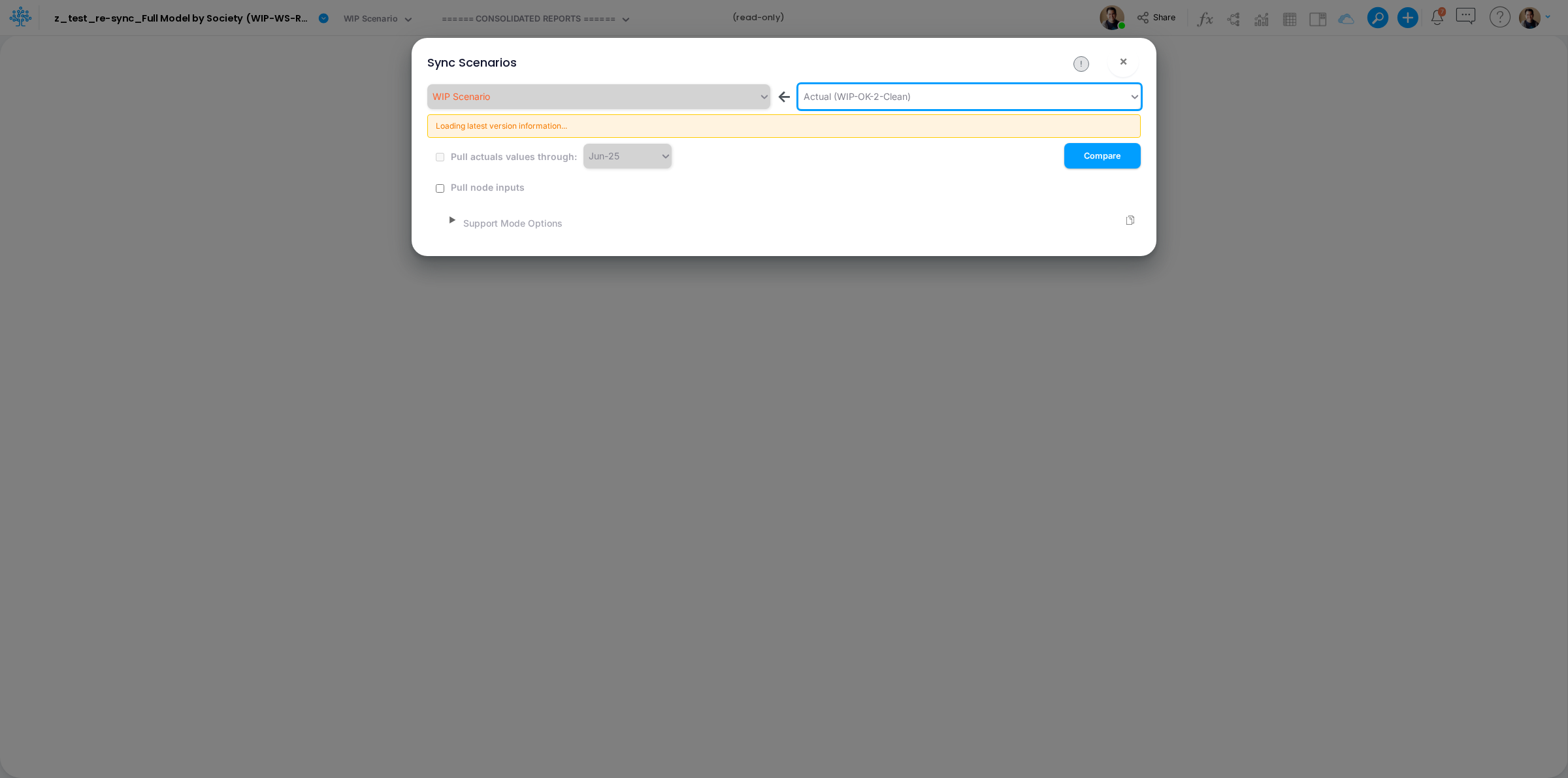
click at [456, 219] on div "▶ Support Mode Options" at bounding box center [795, 219] width 692 height 20
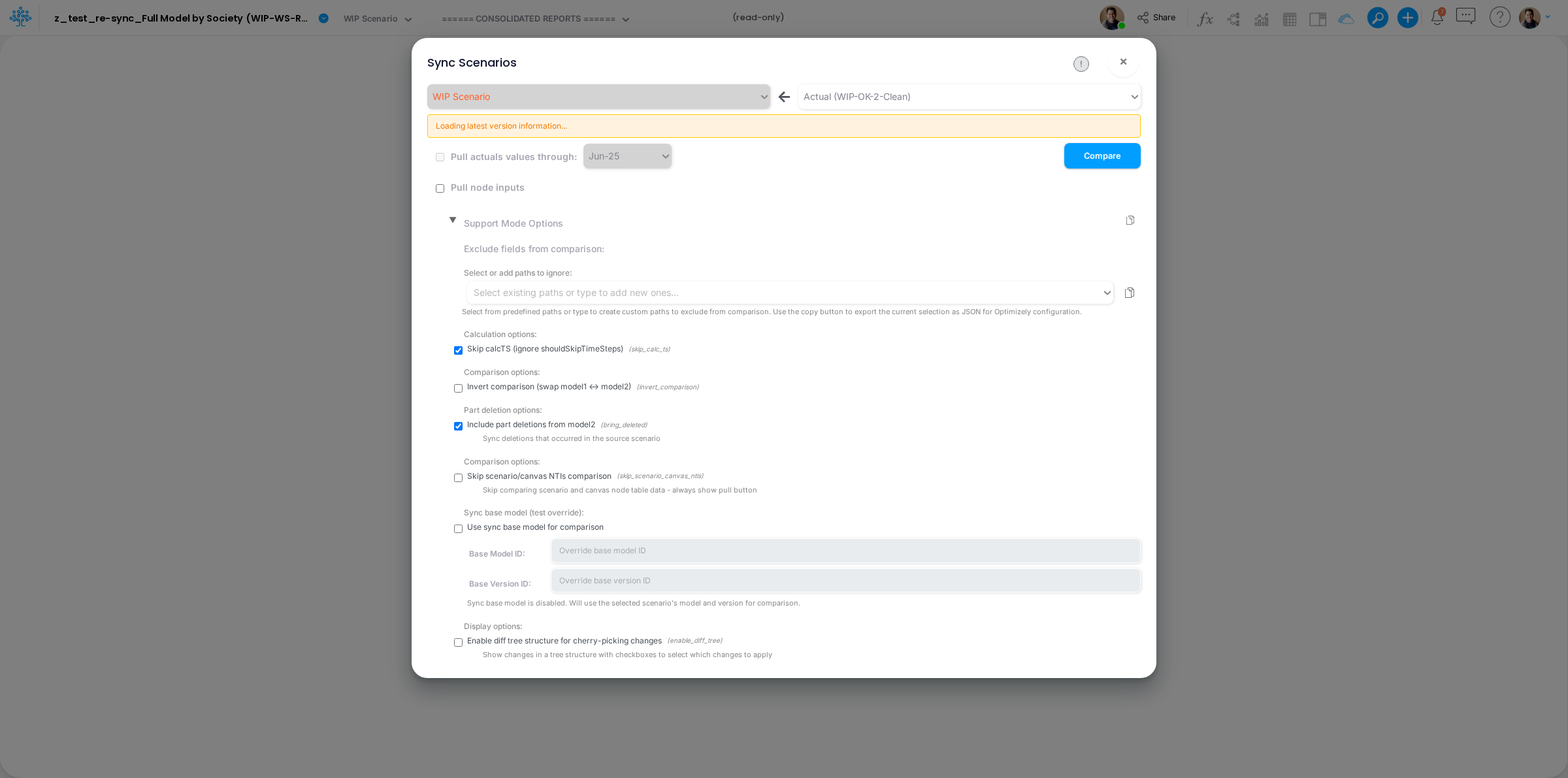
click at [724, 310] on div "Select from predefined paths or type to create custom paths to exclude from com…" at bounding box center [802, 312] width 679 height 11
click at [724, 301] on div "Select existing paths or type to add new ones..." at bounding box center [784, 293] width 634 height 22
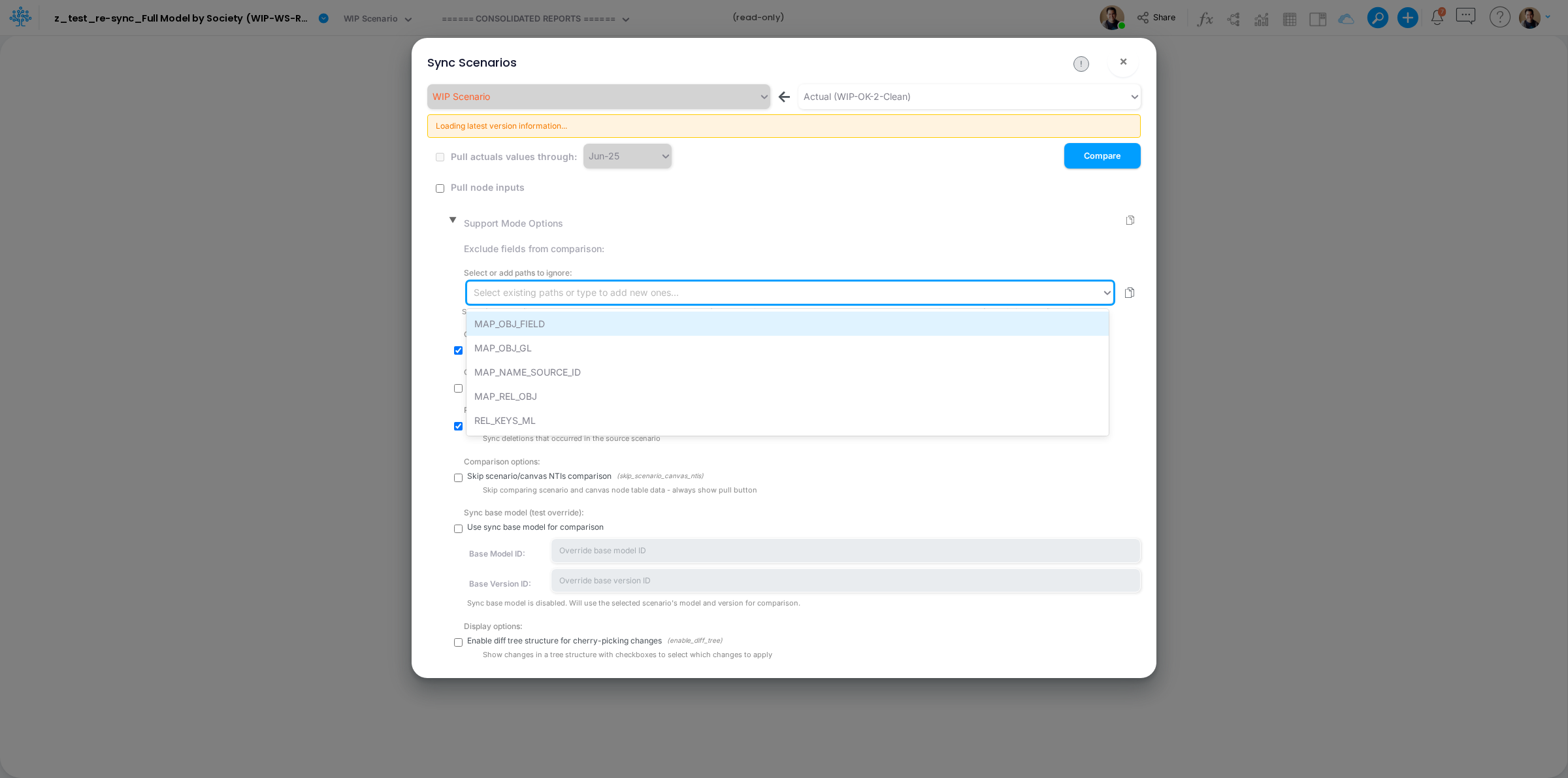
click at [726, 321] on div "MAP_OBJ_FIELD" at bounding box center [787, 323] width 641 height 24
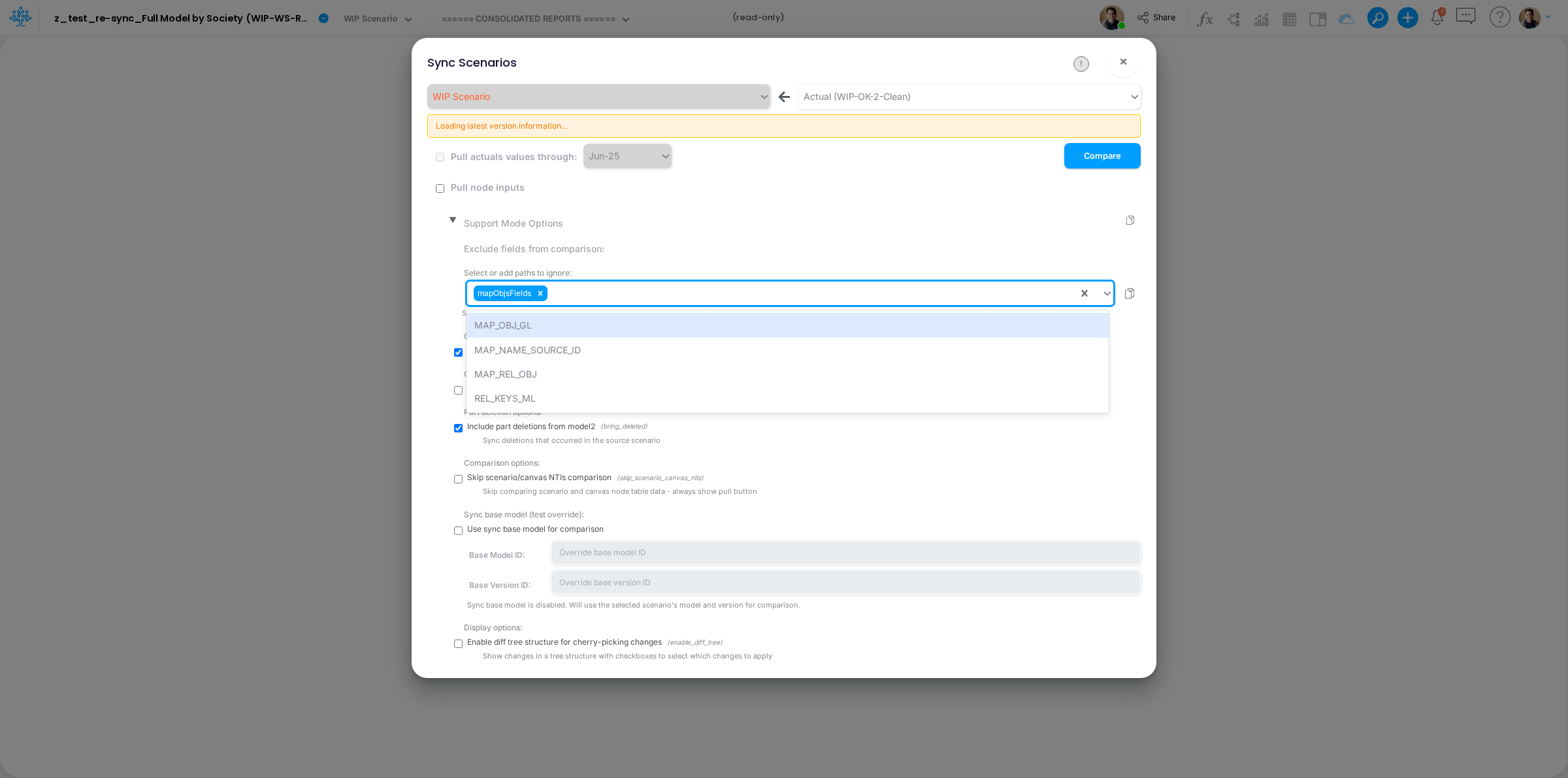
click at [752, 298] on div "mapObjsFields" at bounding box center [773, 294] width 611 height 22
click at [763, 323] on div "MAP_OBJ_GL" at bounding box center [787, 325] width 641 height 24
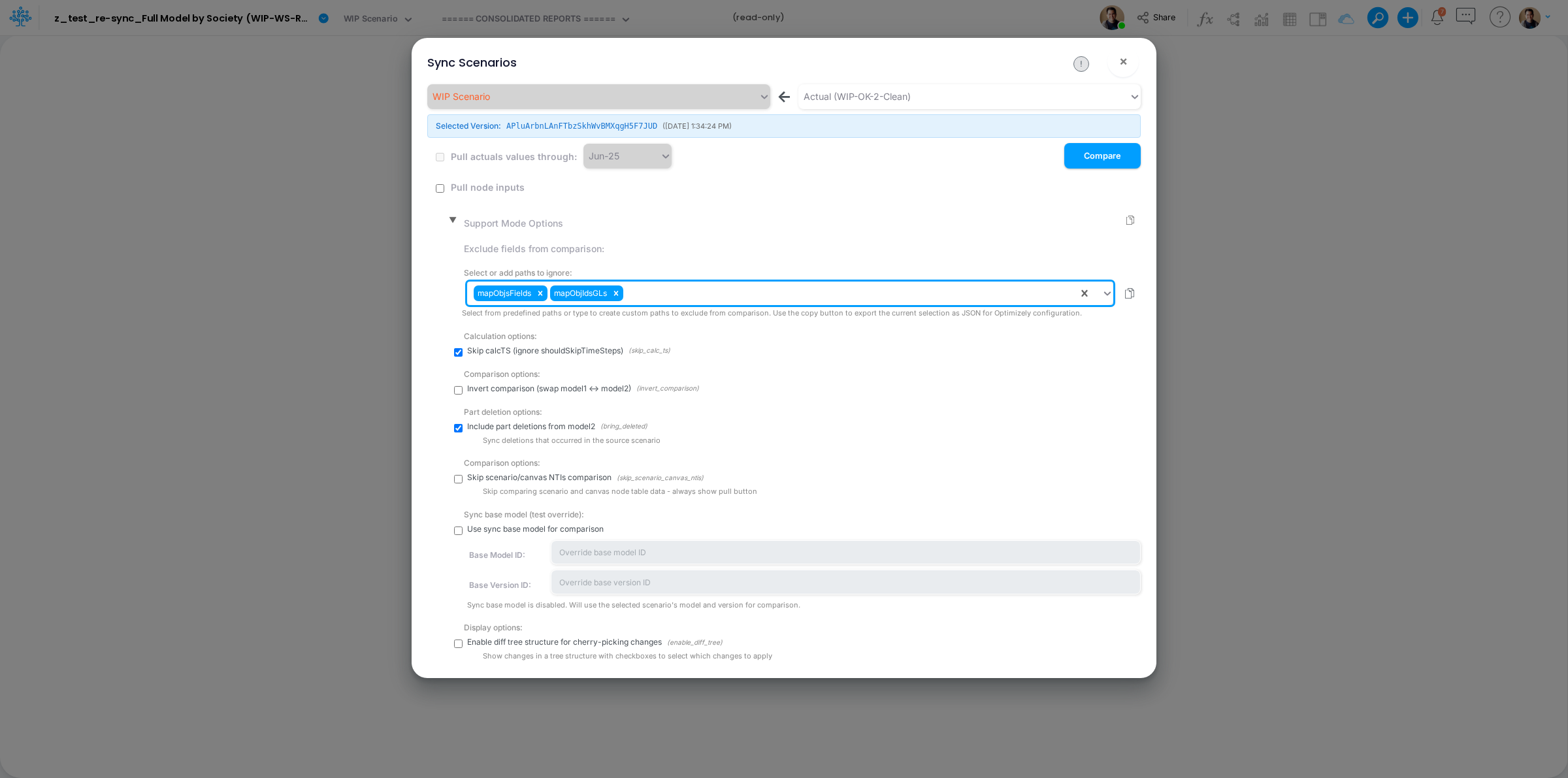
click at [782, 294] on div "mapObjsFields mapObjIdsGLs" at bounding box center [773, 294] width 611 height 22
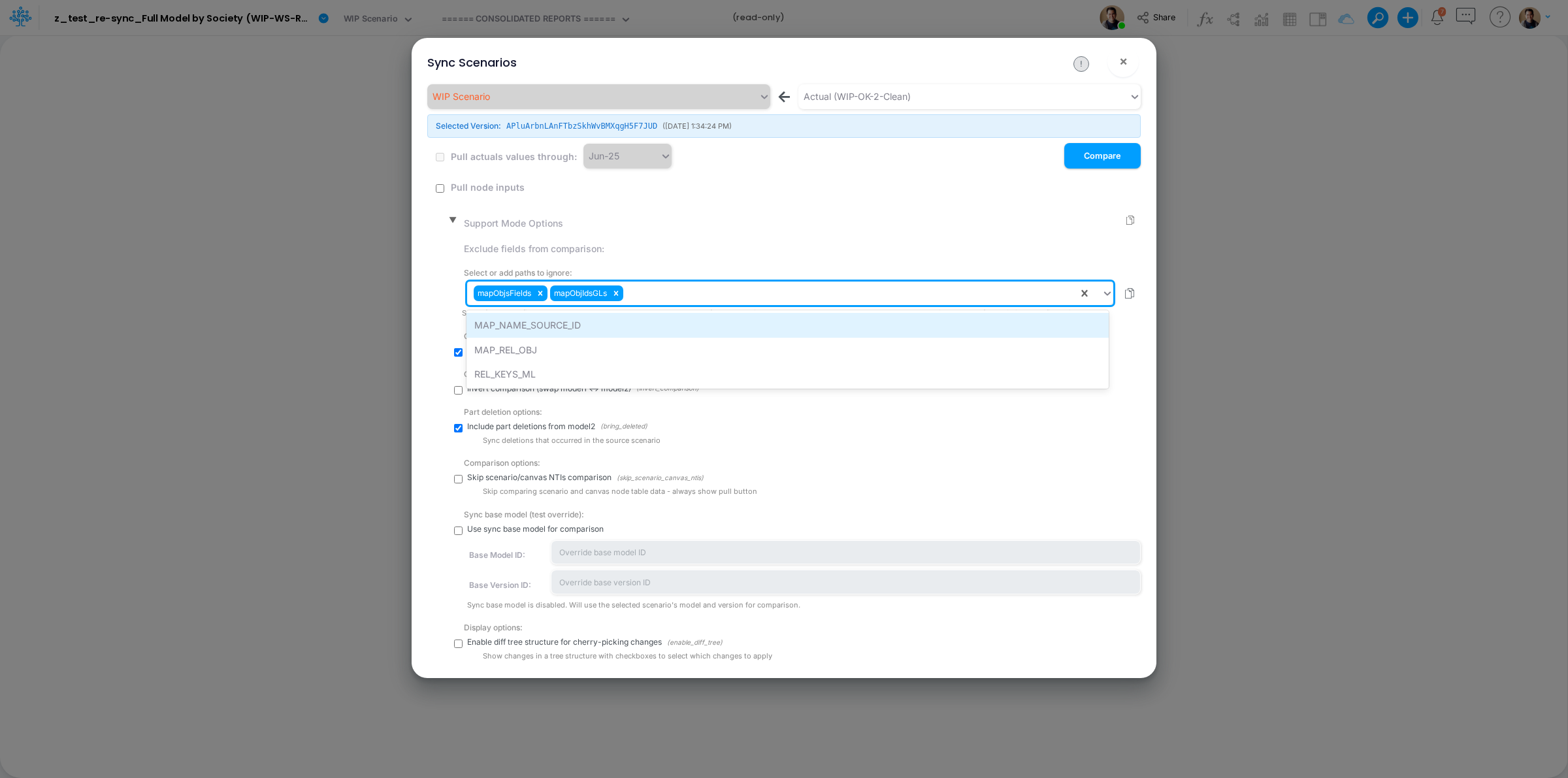
click at [789, 321] on div "MAP_NAME_SOURCE_ID" at bounding box center [787, 325] width 641 height 24
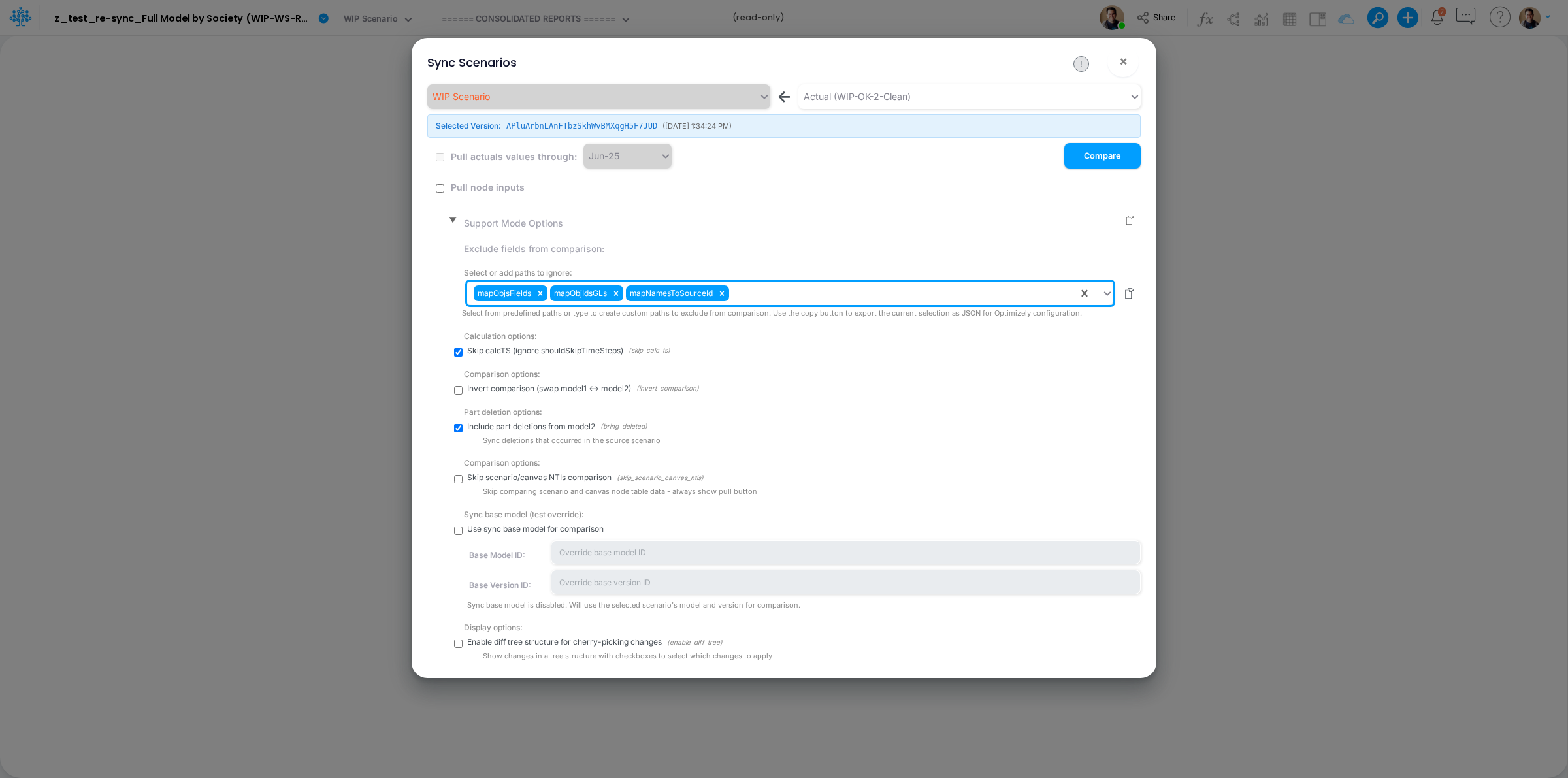
click at [810, 289] on div "mapObjsFields mapObjIdsGLs mapNamesToSourceId" at bounding box center [773, 294] width 611 height 22
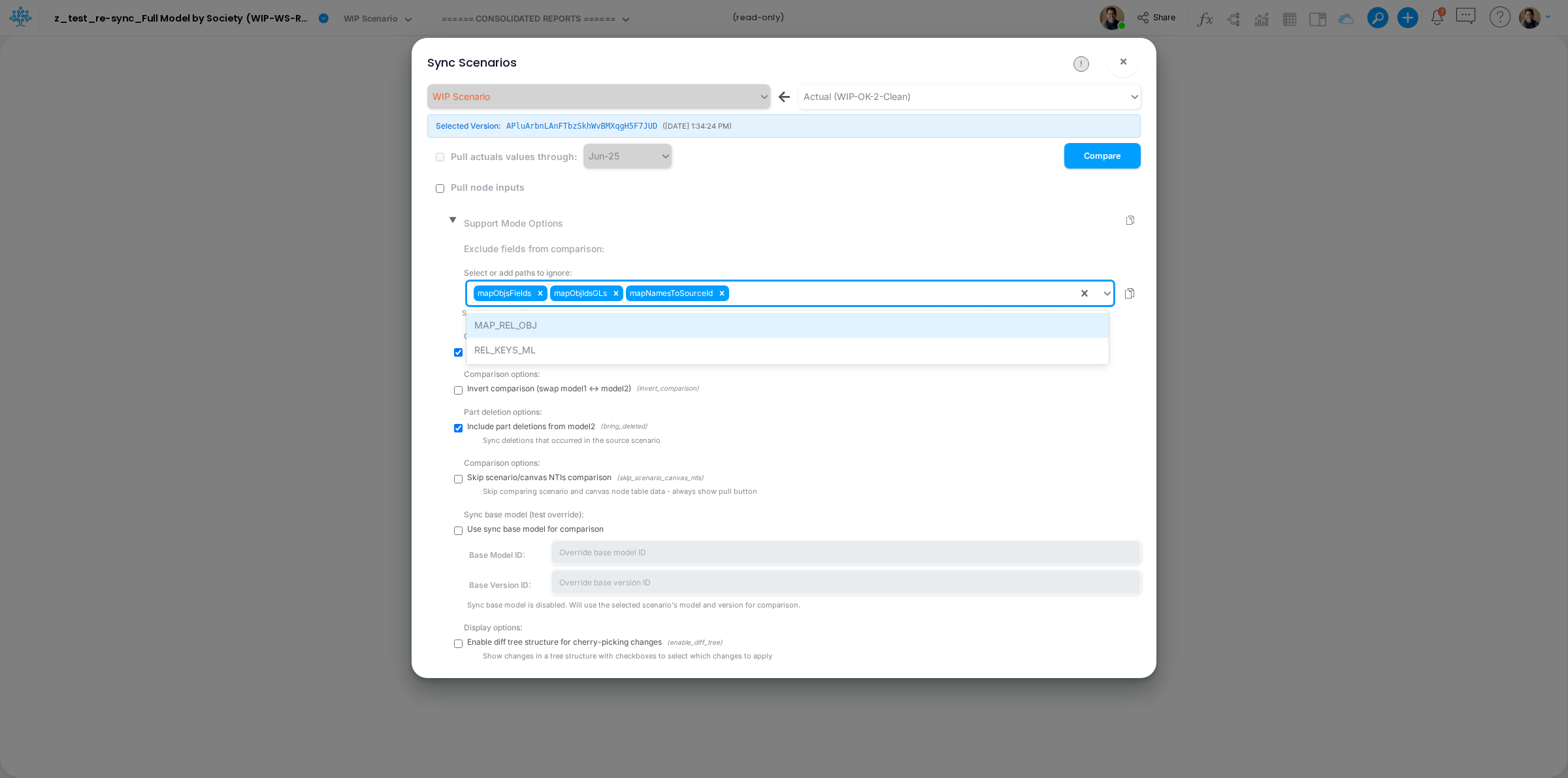
click at [827, 314] on div "MAP_REL_OBJ" at bounding box center [787, 325] width 641 height 24
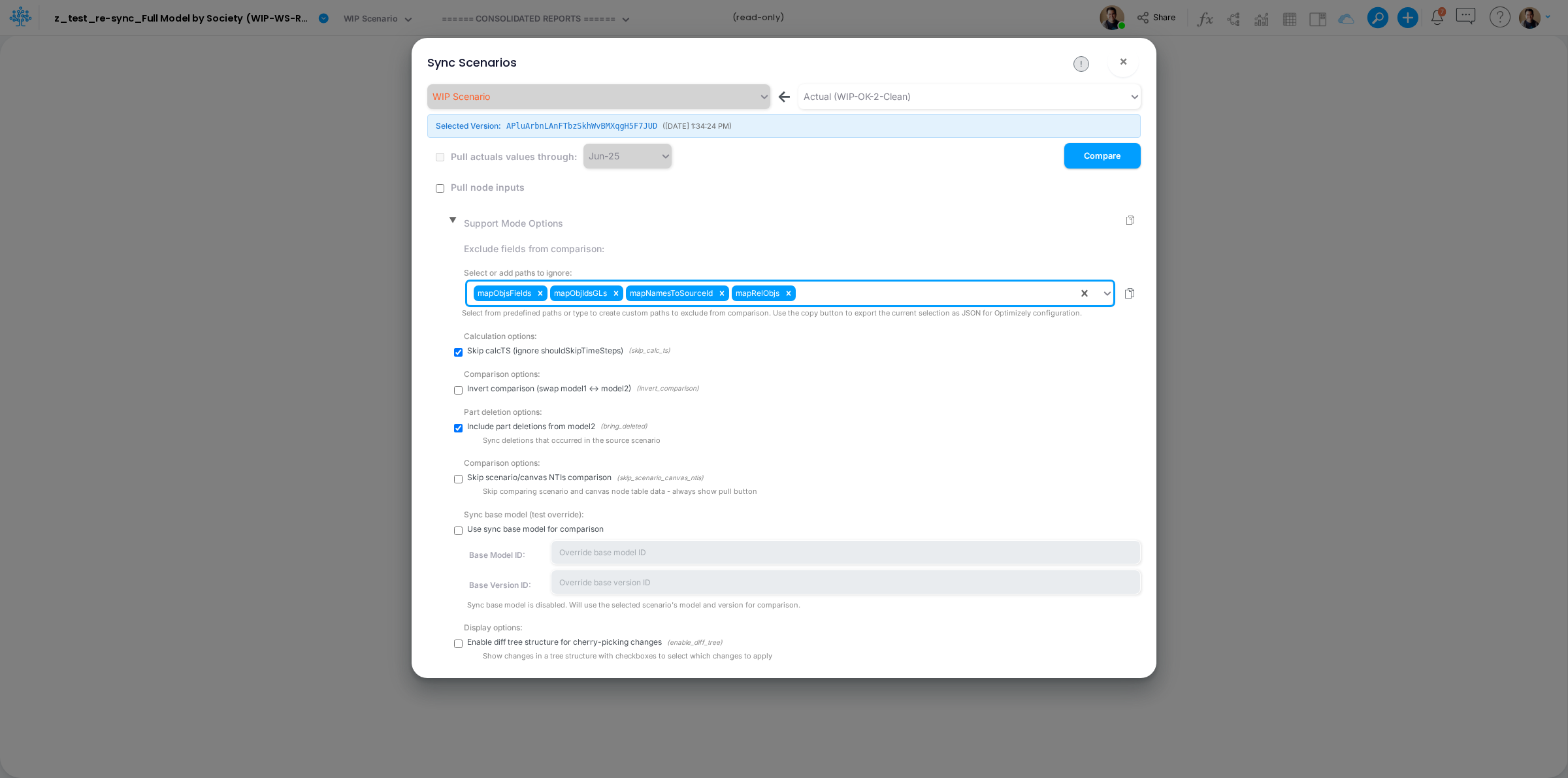
click at [840, 289] on div "mapObjsFields mapObjIdsGLs mapNamesToSourceId mapRelObjs" at bounding box center [773, 294] width 611 height 22
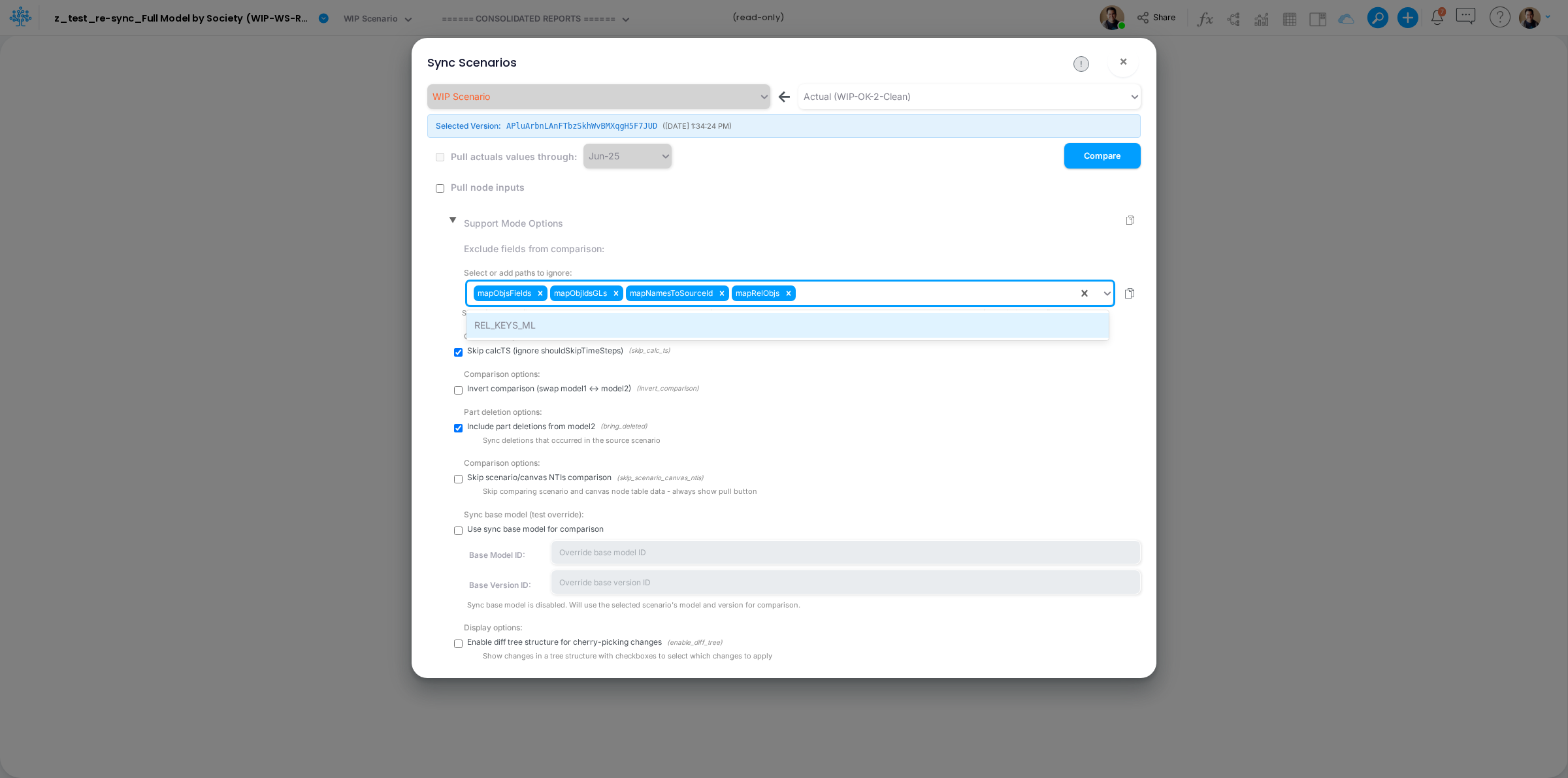
click at [852, 319] on div "REL_KEYS_ML" at bounding box center [787, 325] width 641 height 24
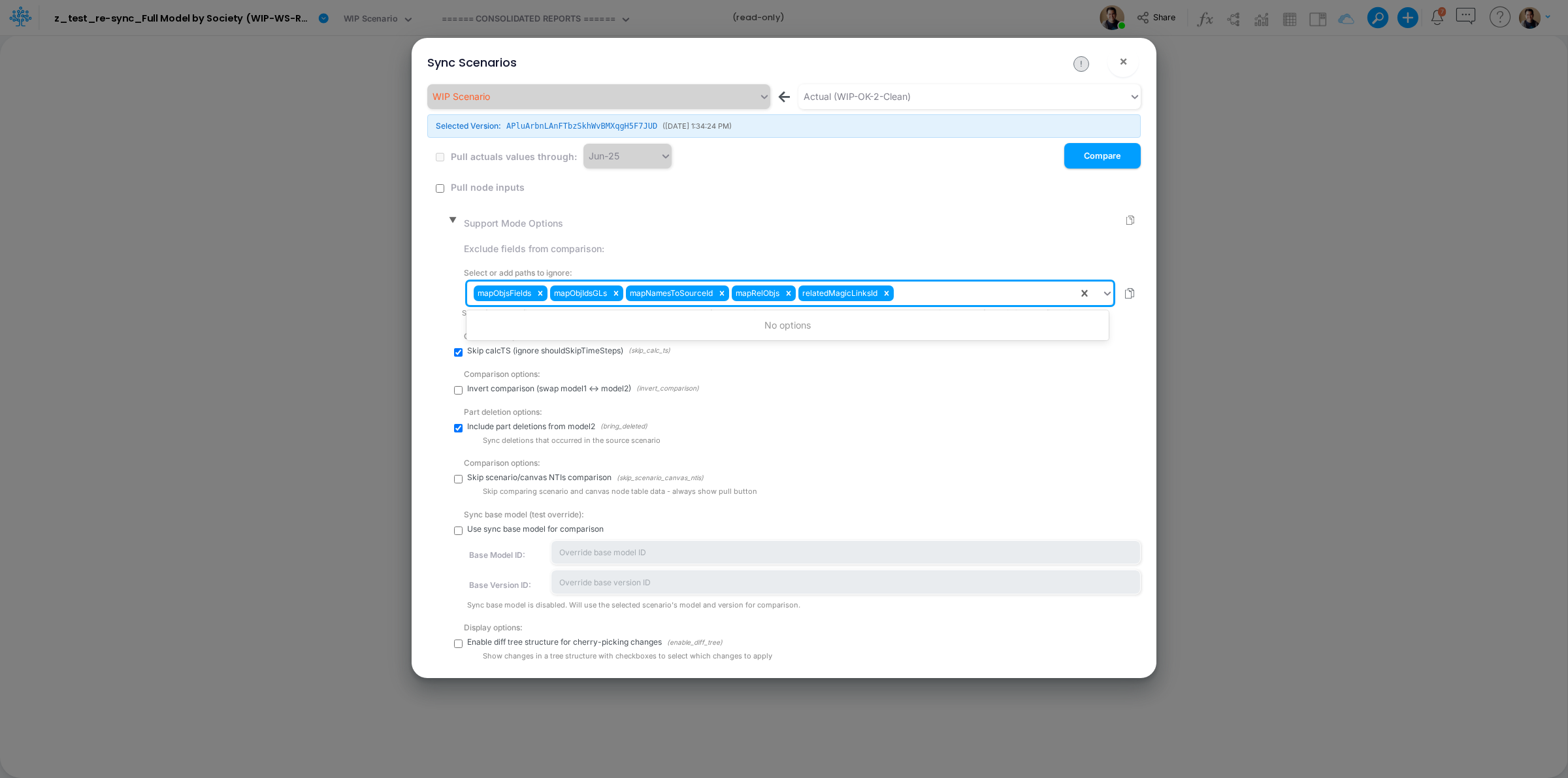
click at [963, 302] on div "mapObjsFields mapObjIdsGLs mapNamesToSourceId mapRelObjs relatedMagicLinksId" at bounding box center [773, 294] width 611 height 22
paste input "sortedMembers"
type input "sortedMembers"
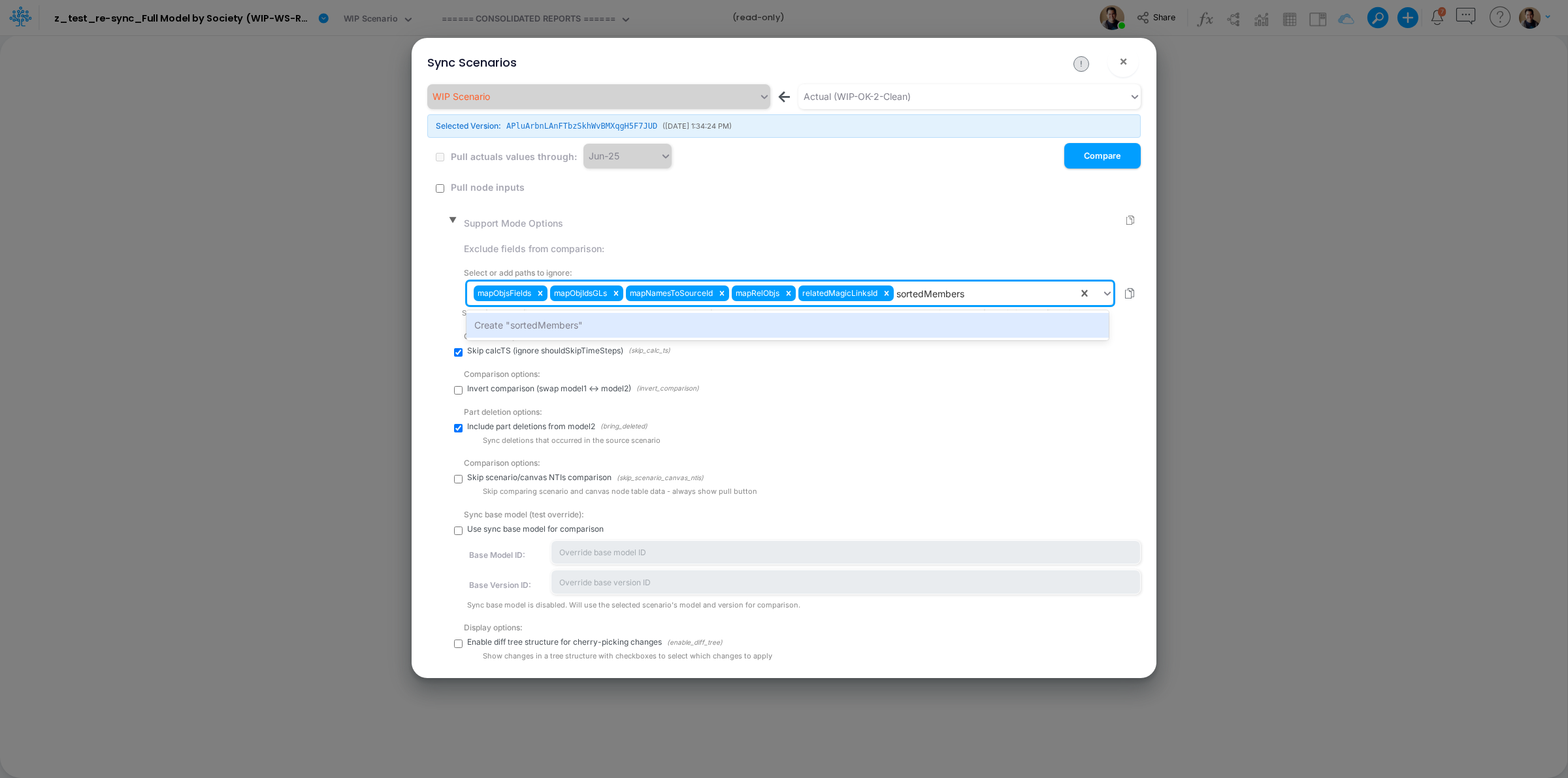
drag, startPoint x: 925, startPoint y: 328, endPoint x: 795, endPoint y: 335, distance: 130.2
click at [923, 330] on div "Create "sortedMembers"" at bounding box center [787, 325] width 641 height 24
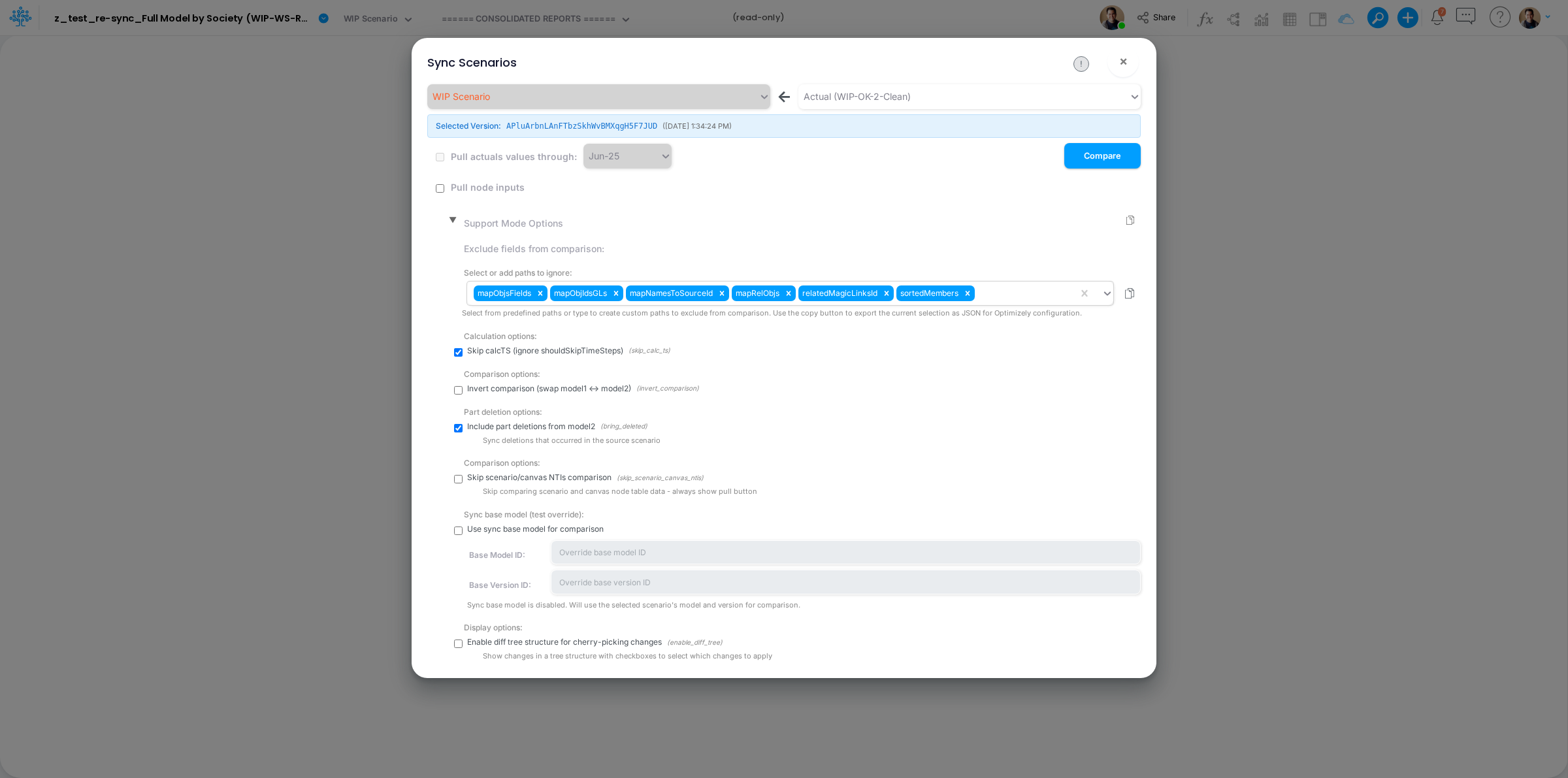
click at [1004, 297] on div "mapObjsFields mapObjIdsGLs mapNamesToSourceId mapRelObjs relatedMagicLinksId so…" at bounding box center [773, 294] width 611 height 22
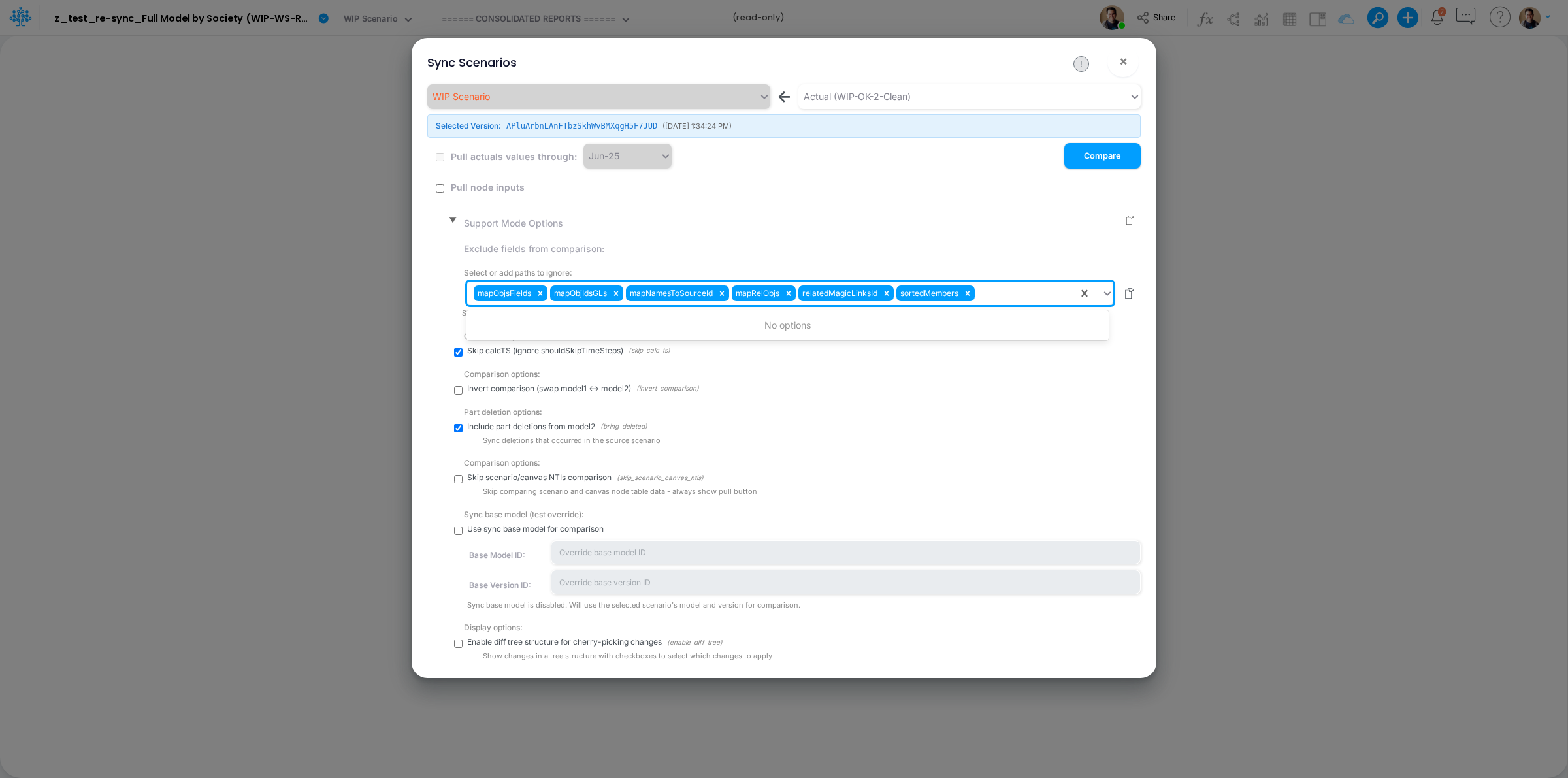
paste input "locked"
type input "locked"
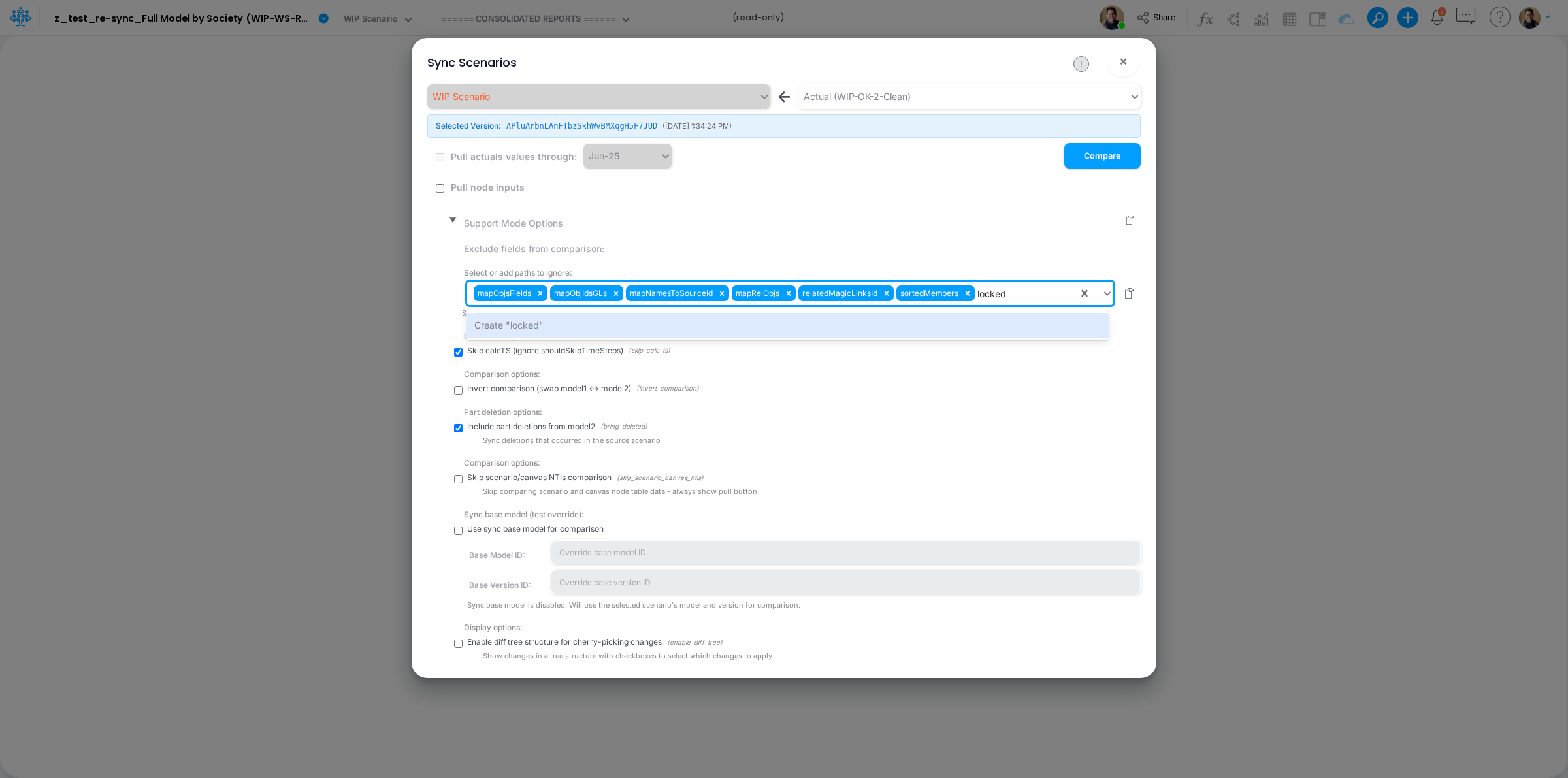
drag, startPoint x: 943, startPoint y: 324, endPoint x: 691, endPoint y: 335, distance: 252.2
click at [925, 330] on div "Create "locked"" at bounding box center [787, 325] width 641 height 24
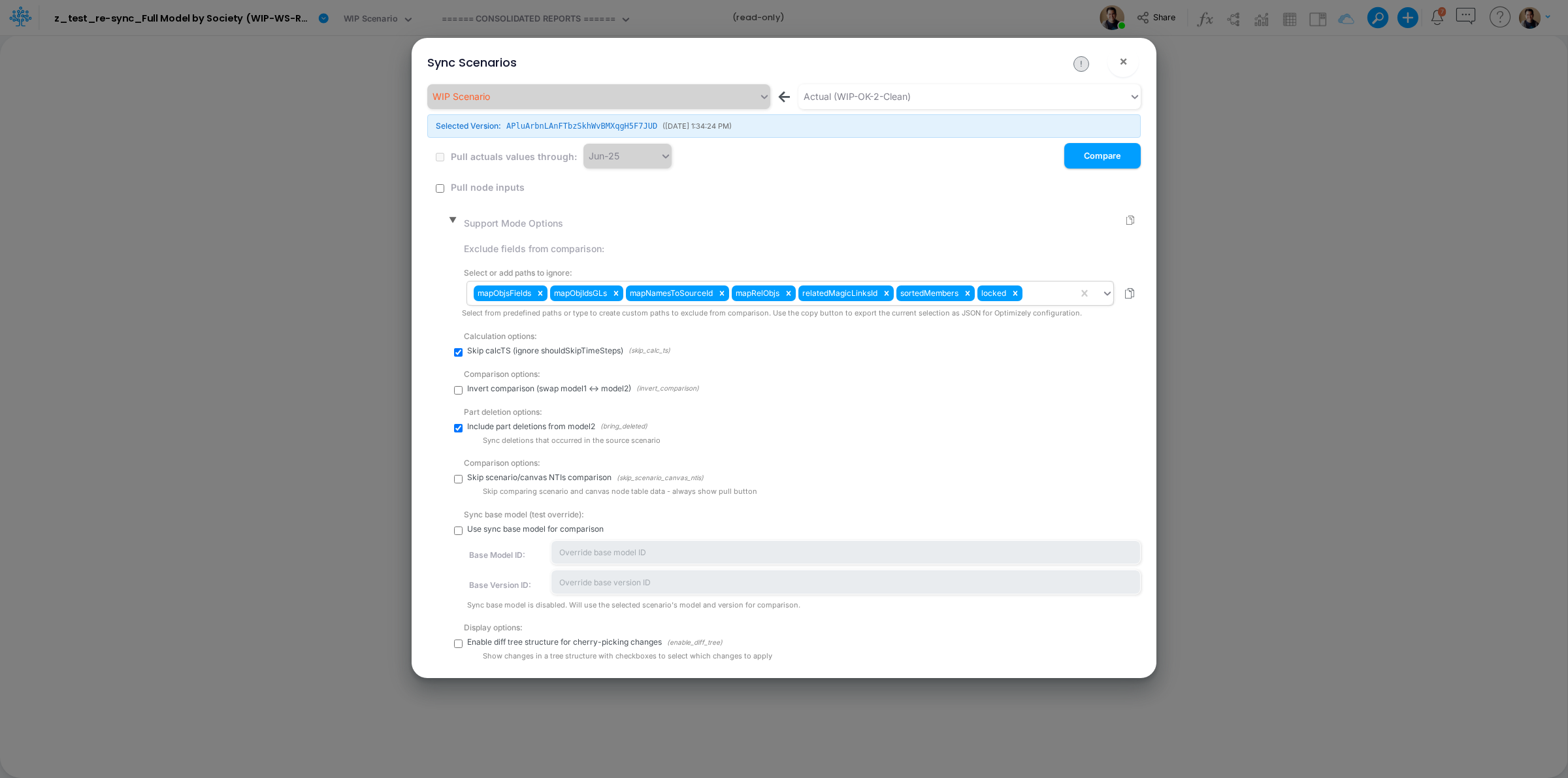
click at [1037, 301] on div "mapObjsFields mapObjIdsGLs mapNamesToSourceId mapRelObjs relatedMagicLinksId so…" at bounding box center [773, 294] width 611 height 22
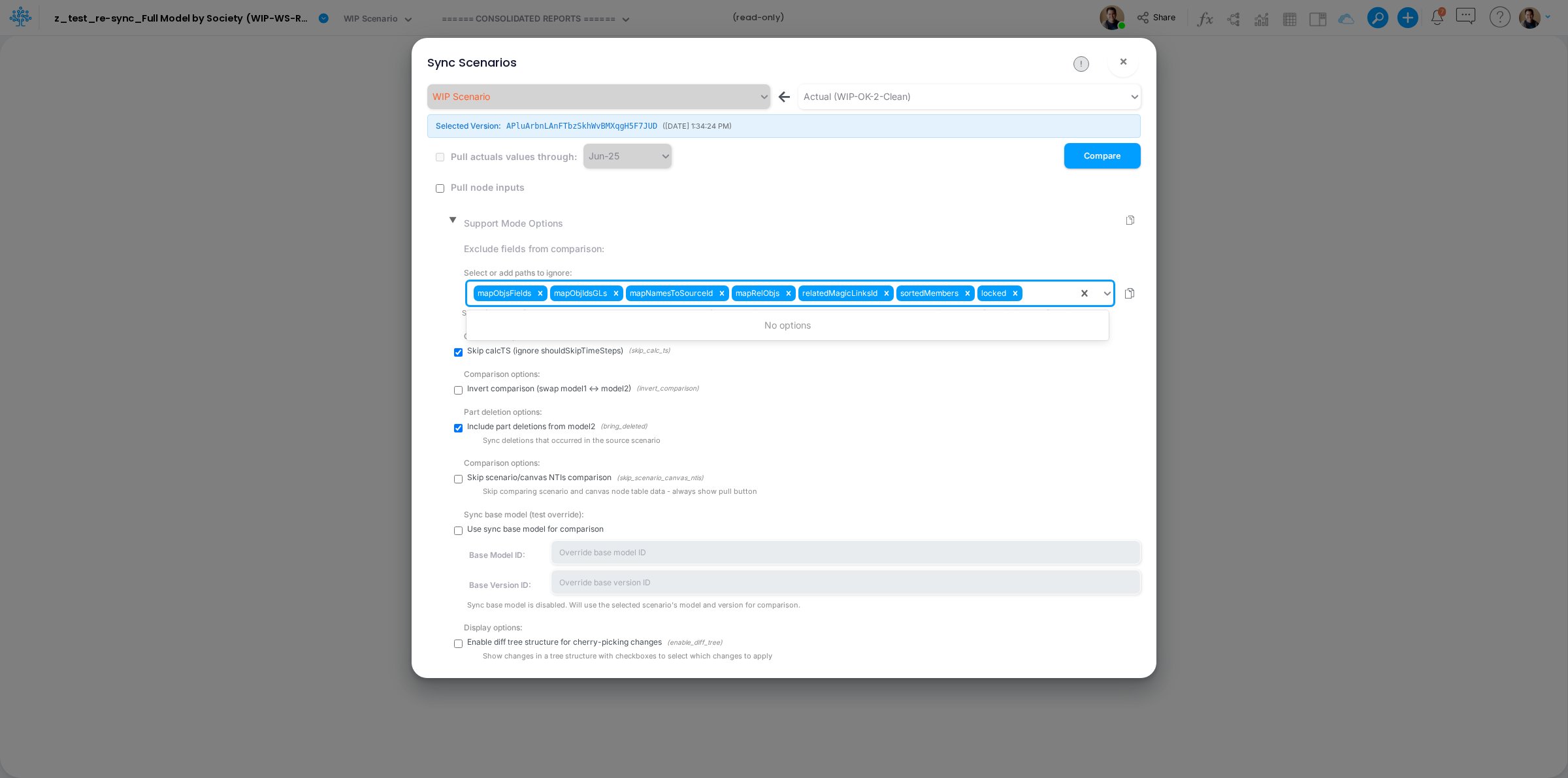
paste input "name"
type input "name"
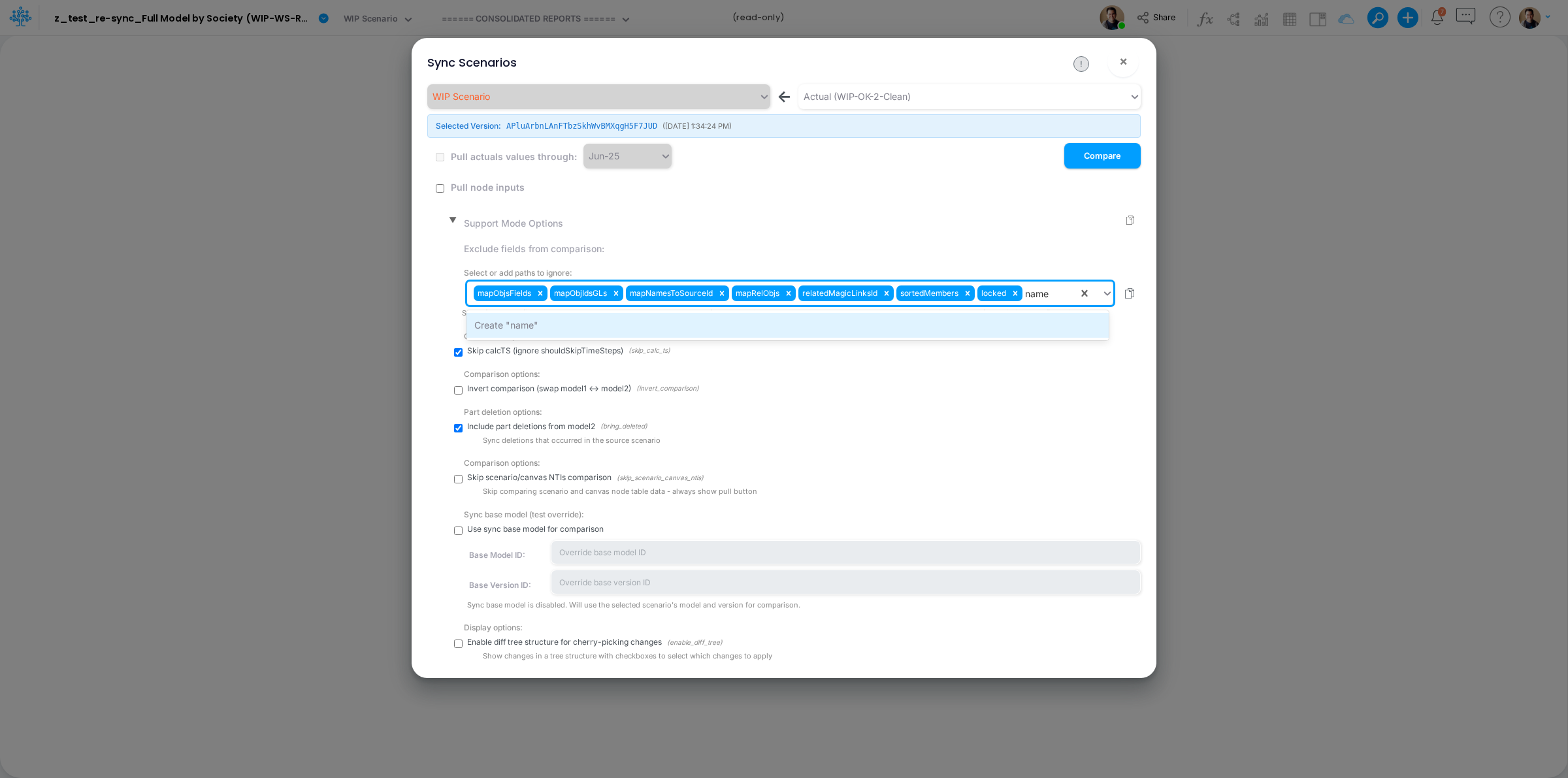
click at [723, 322] on div "Create "name"" at bounding box center [787, 325] width 641 height 24
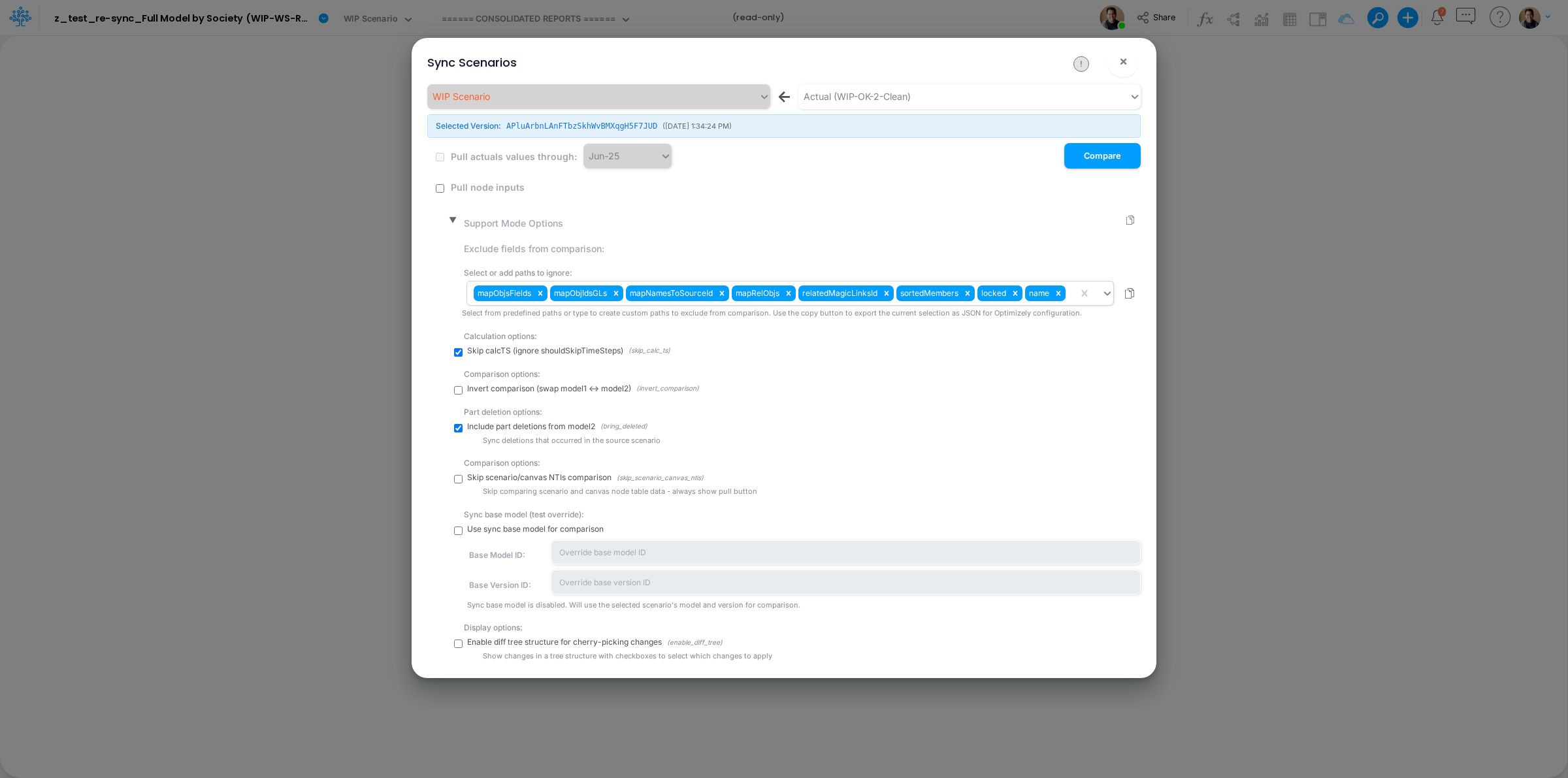
click at [1070, 296] on div "mapObjsFields mapObjIdsGLs mapNamesToSourceId mapRelObjs relatedMagicLinksId so…" at bounding box center [773, 294] width 611 height 22
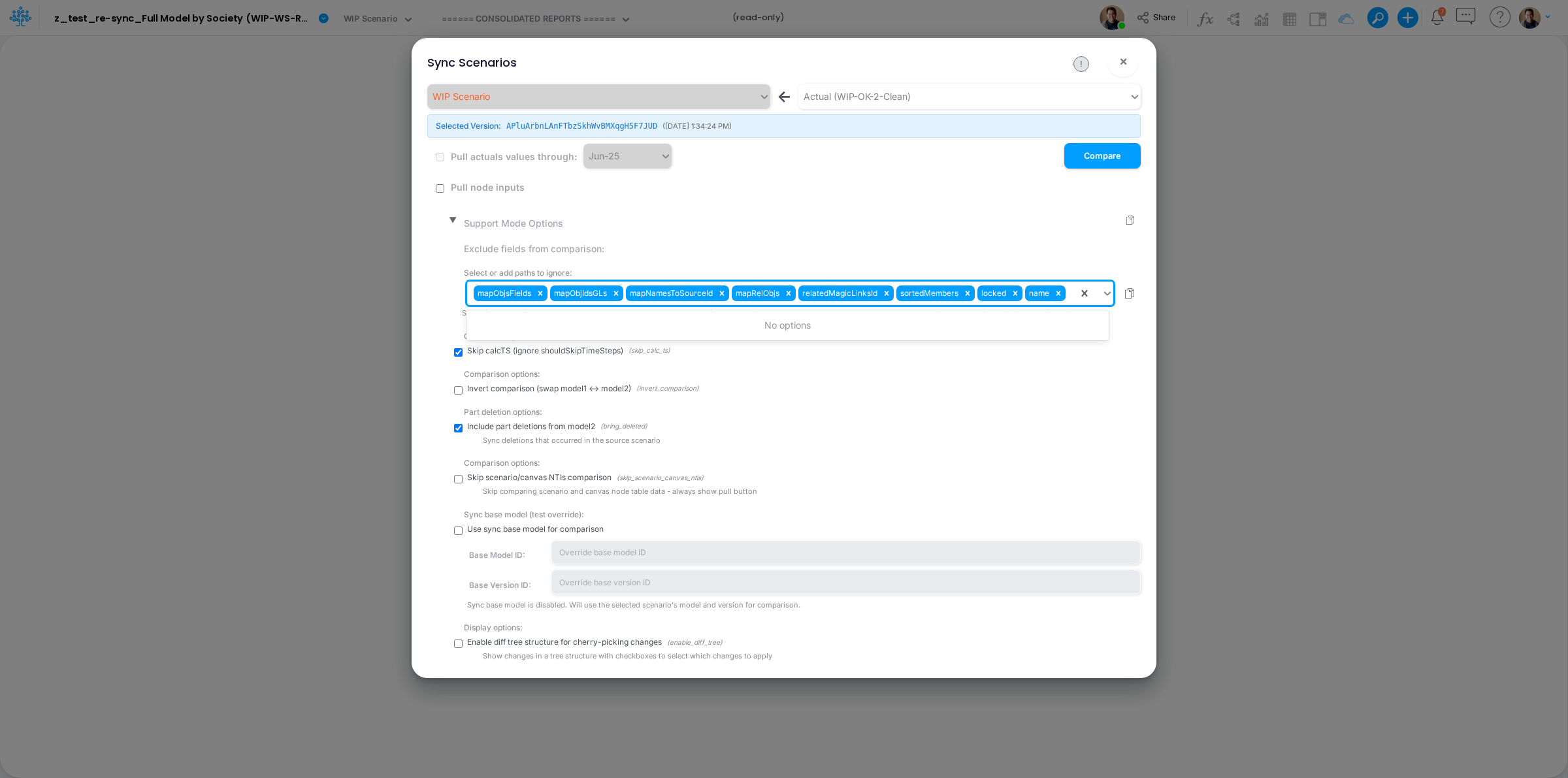
paste input "__gohashid"
type input "__gohashid"
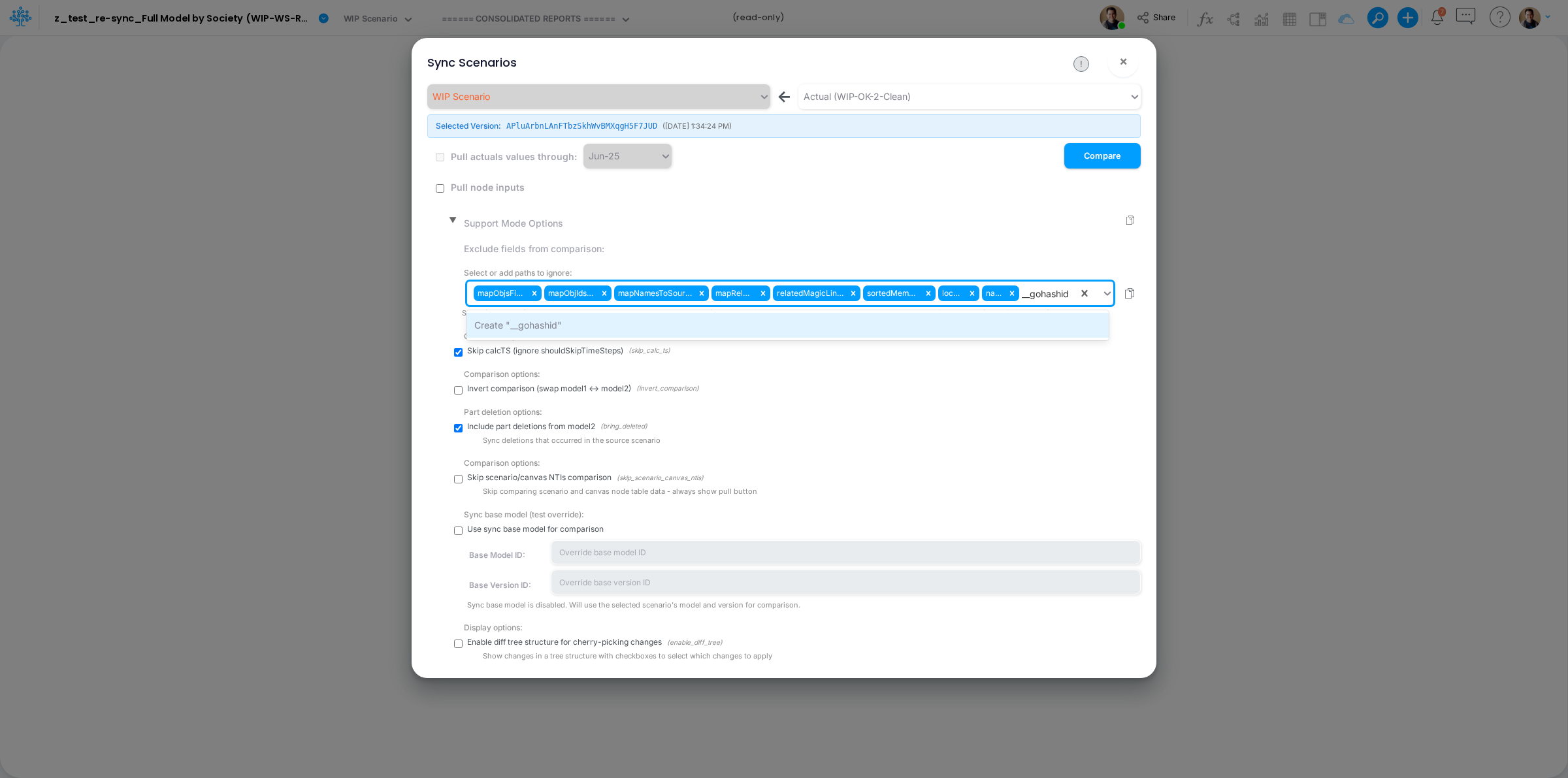
click at [770, 325] on div "Create "__gohashid"" at bounding box center [787, 325] width 641 height 24
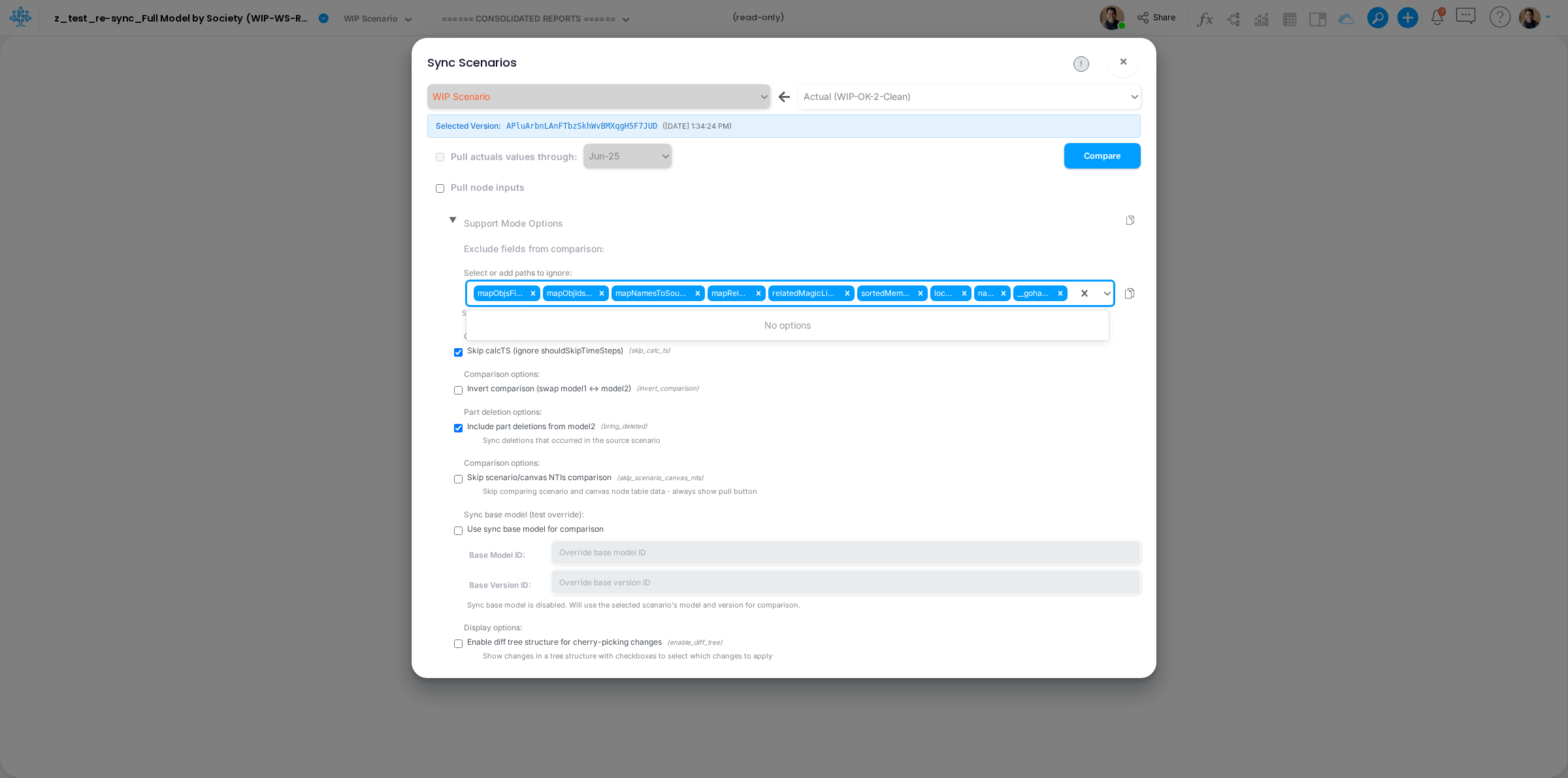
click at [1070, 295] on div "mapObjsFields mapObjIdsGLs mapNamesToSourceId mapRelObjs relatedMagicLinksId so…" at bounding box center [773, 294] width 611 height 22
paste input "_lockState"
type input "_lockState"
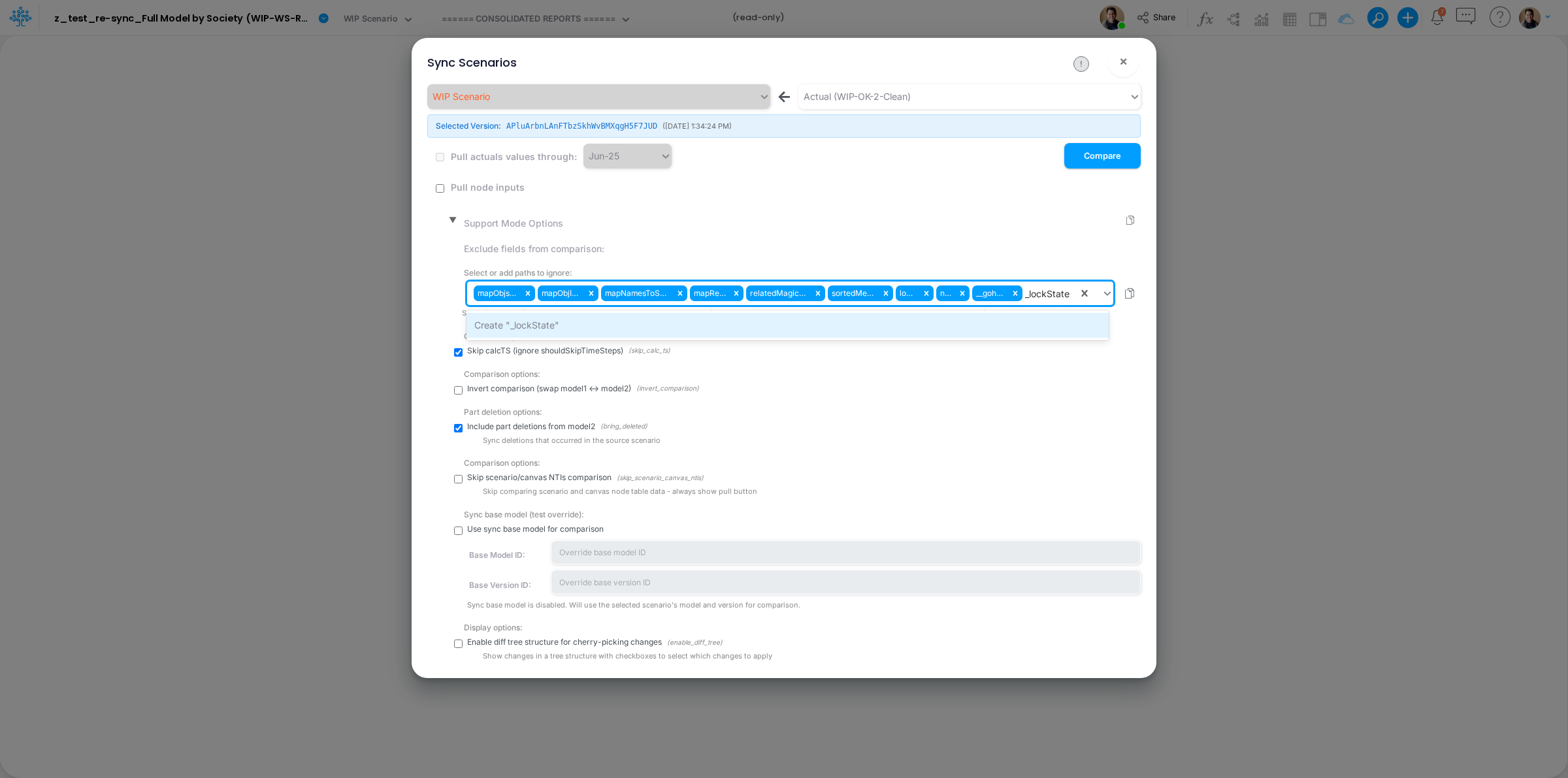
click at [1010, 319] on div "Create "_lockState"" at bounding box center [787, 325] width 641 height 24
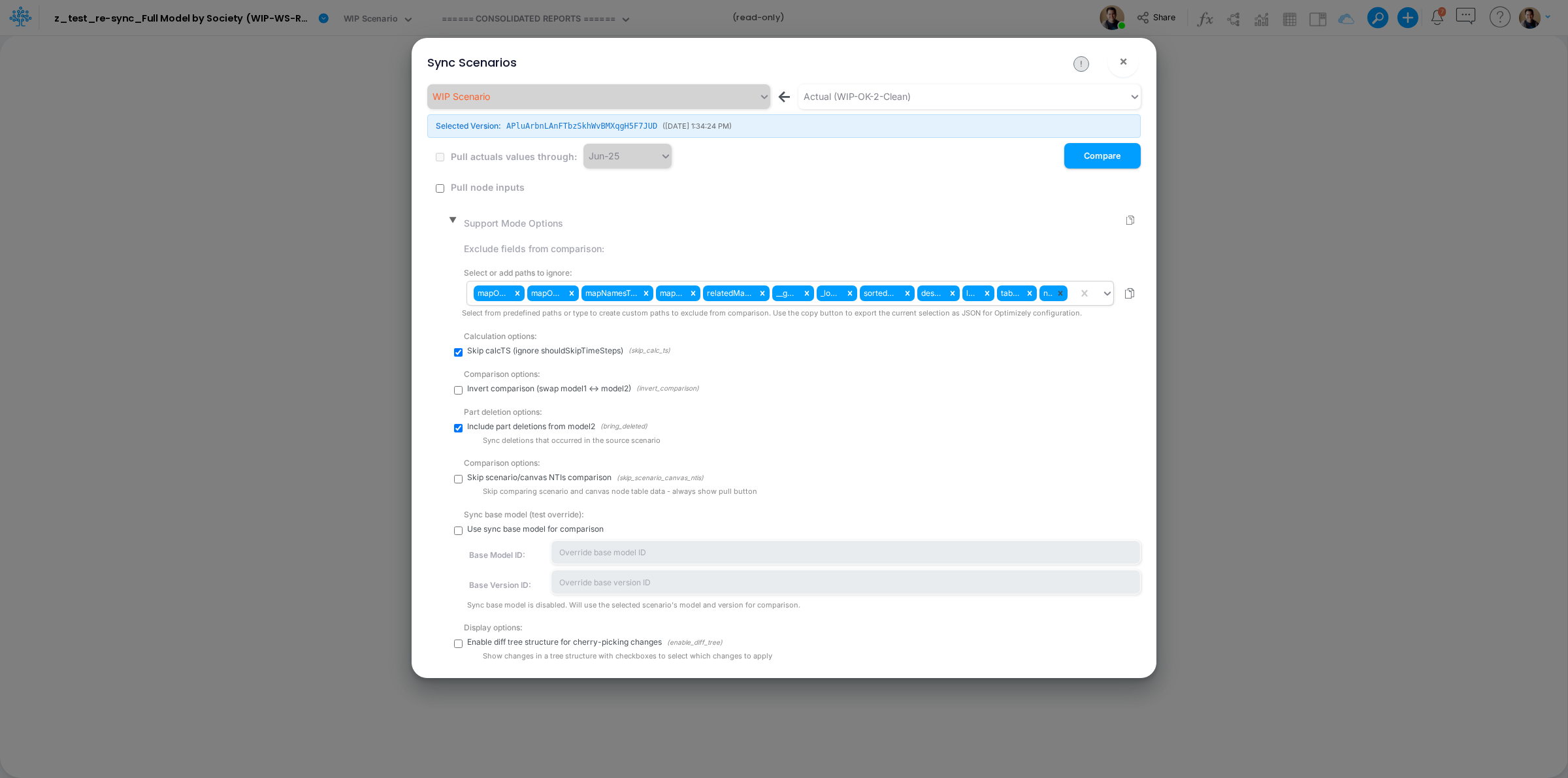
click at [1059, 292] on icon at bounding box center [1061, 294] width 5 height 5
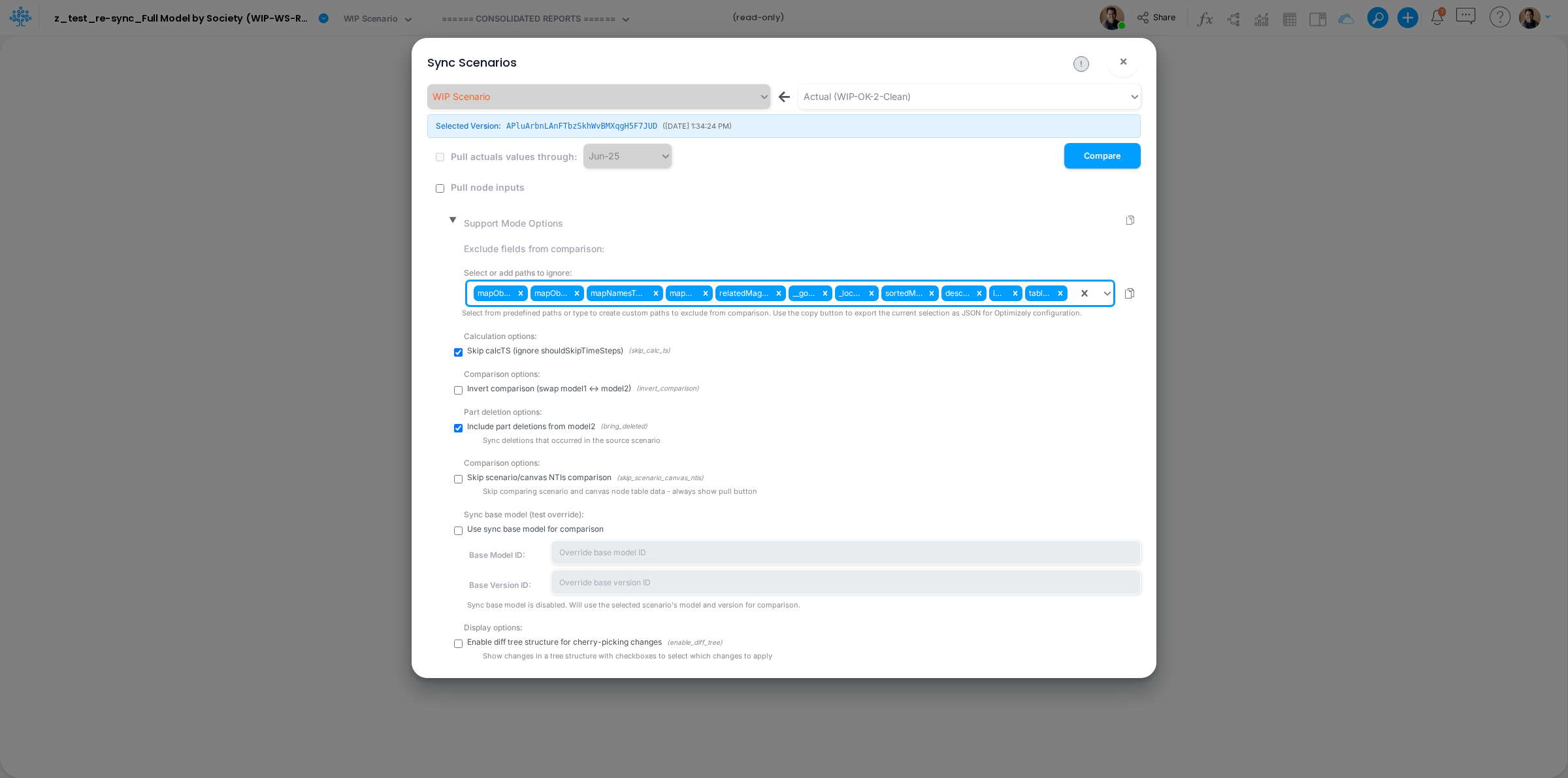
click at [1059, 292] on icon at bounding box center [1061, 294] width 5 height 5
click at [1059, 294] on icon at bounding box center [1061, 294] width 5 height 5
click at [925, 292] on icon at bounding box center [925, 293] width 9 height 9
click at [946, 292] on icon at bounding box center [947, 293] width 9 height 9
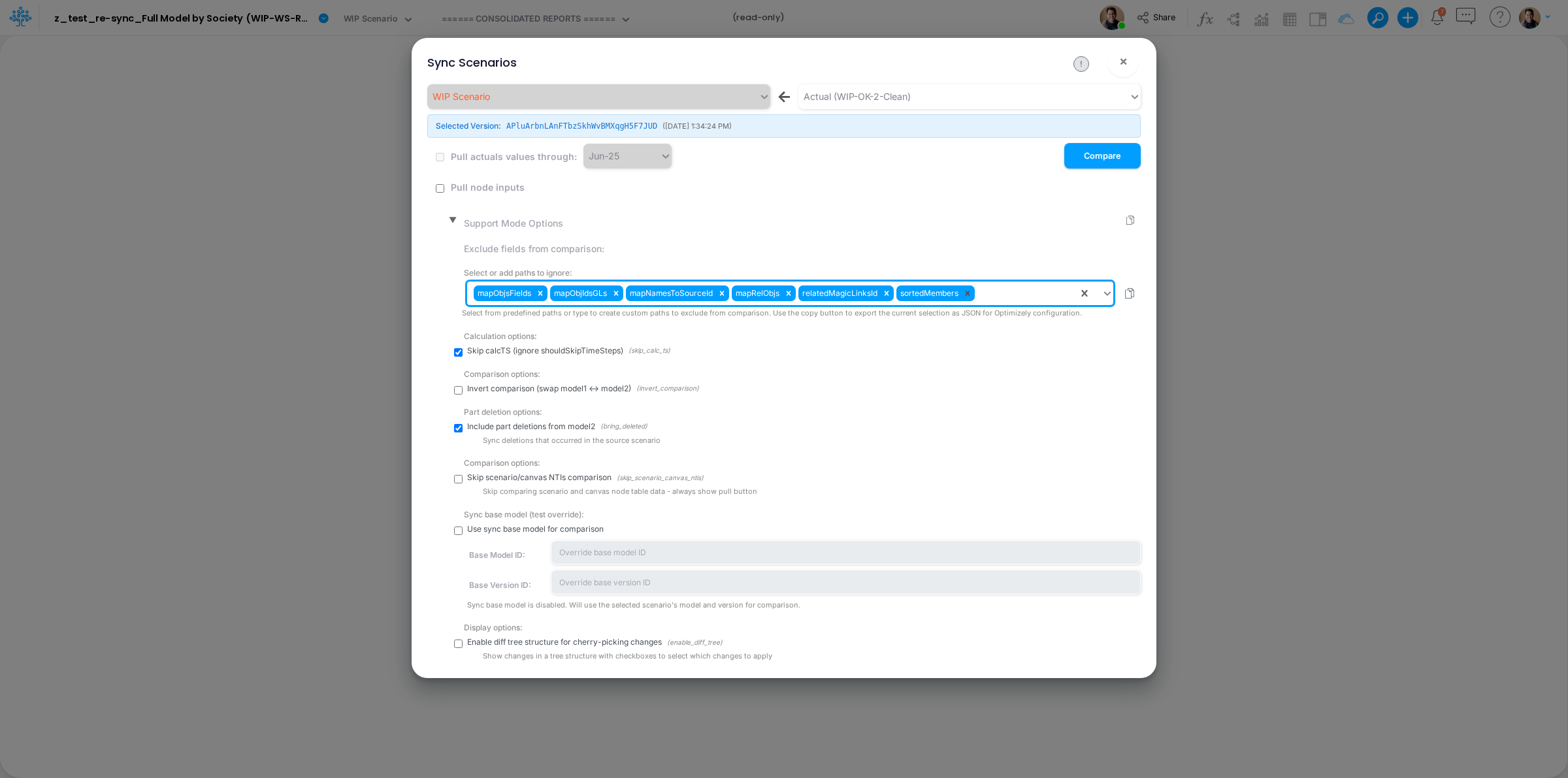
click at [965, 293] on icon at bounding box center [968, 293] width 9 height 9
click at [954, 295] on div "mapObjsFields mapObjIdsGLs mapNamesToSourceId mapRelObjs relatedMagicLinksId" at bounding box center [773, 294] width 611 height 22
paste input "sortedMembers"
type input "sortedMembers"
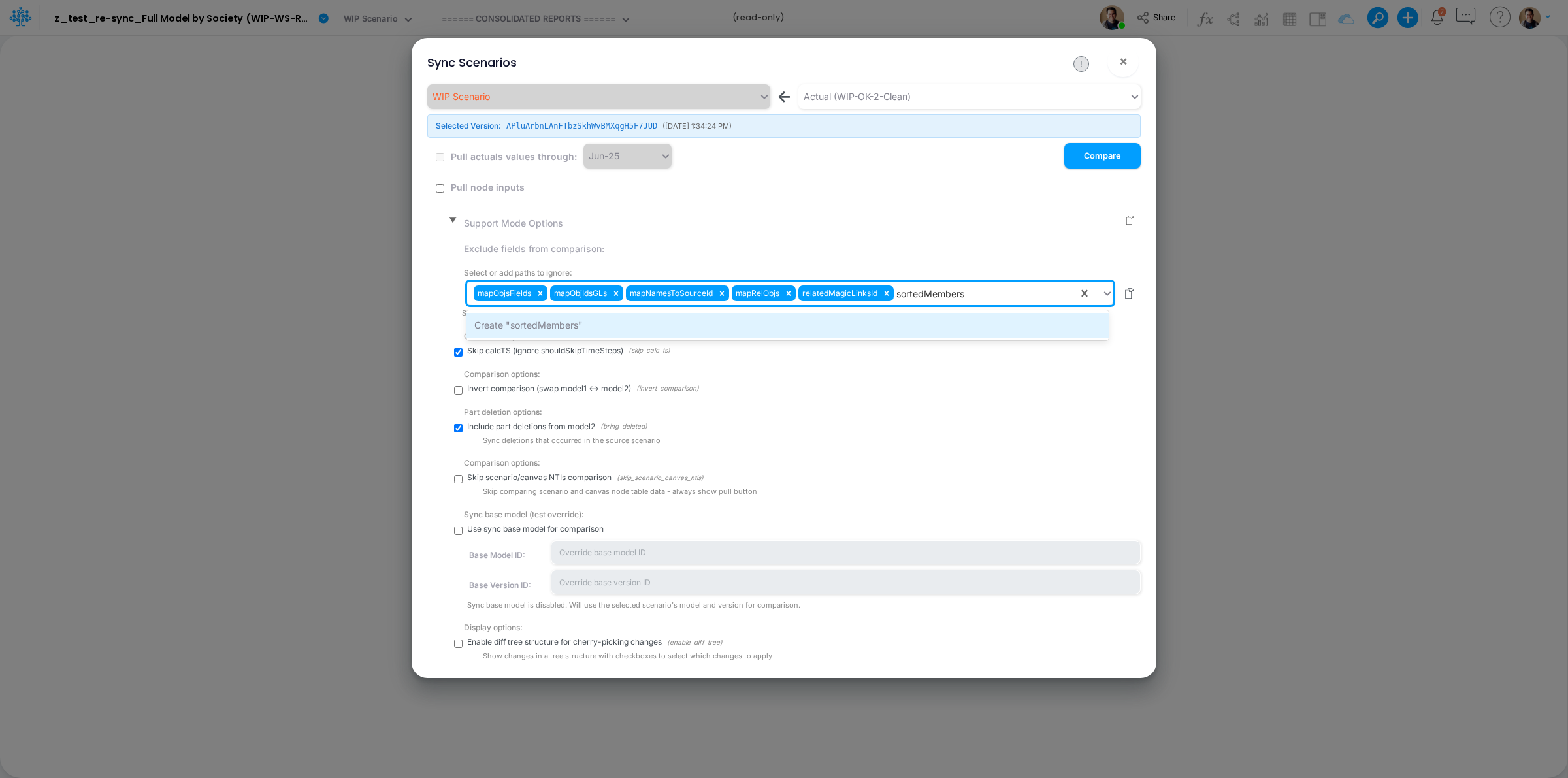
drag, startPoint x: 642, startPoint y: 325, endPoint x: 15, endPoint y: 459, distance: 641.2
click at [641, 325] on div "Create "sortedMembers"" at bounding box center [787, 325] width 641 height 24
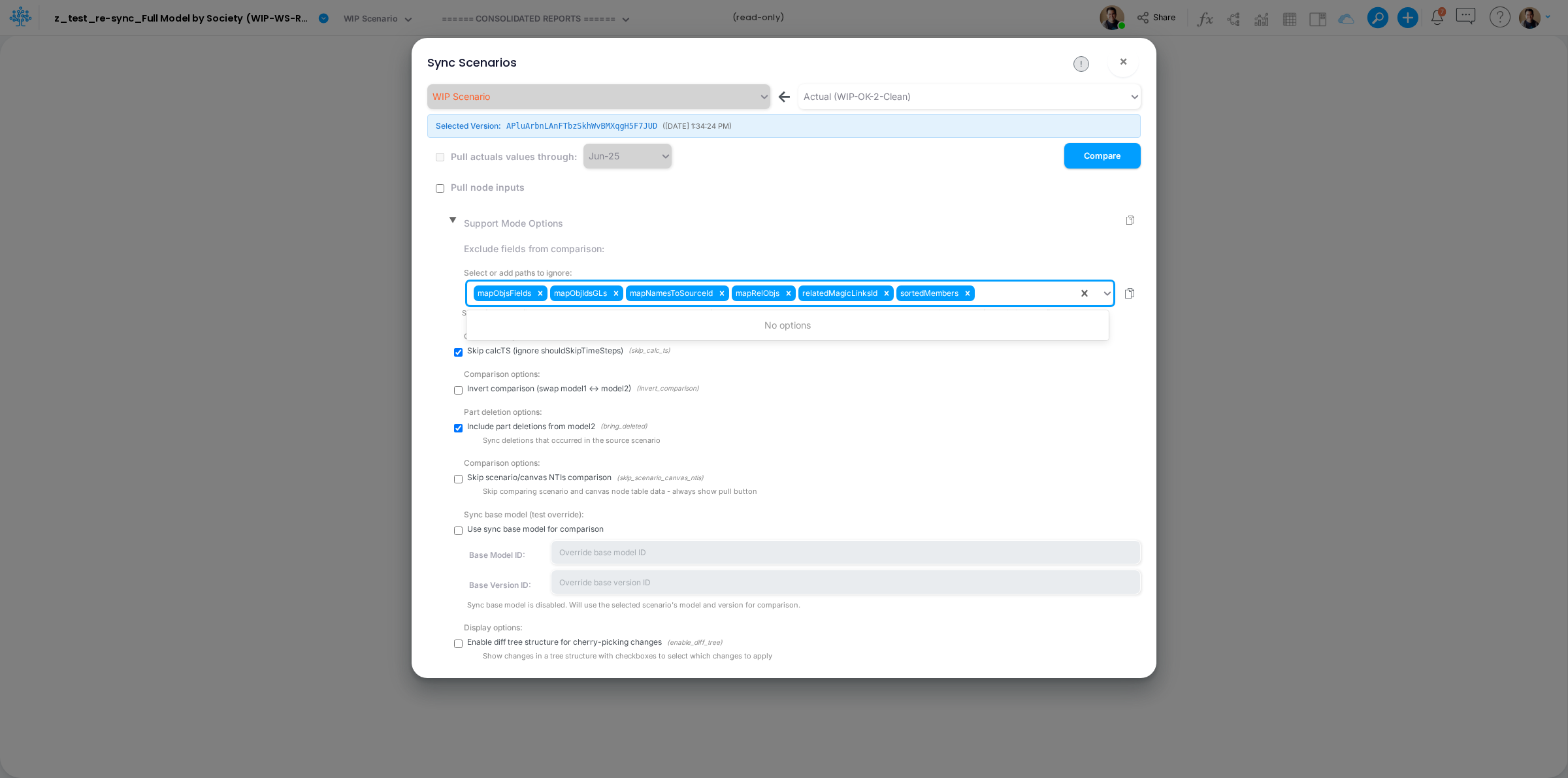
click at [1008, 301] on div "mapObjsFields mapObjIdsGLs mapNamesToSourceId mapRelObjs relatedMagicLinksId so…" at bounding box center [773, 294] width 611 height 22
paste input "locked"
type input "locked"
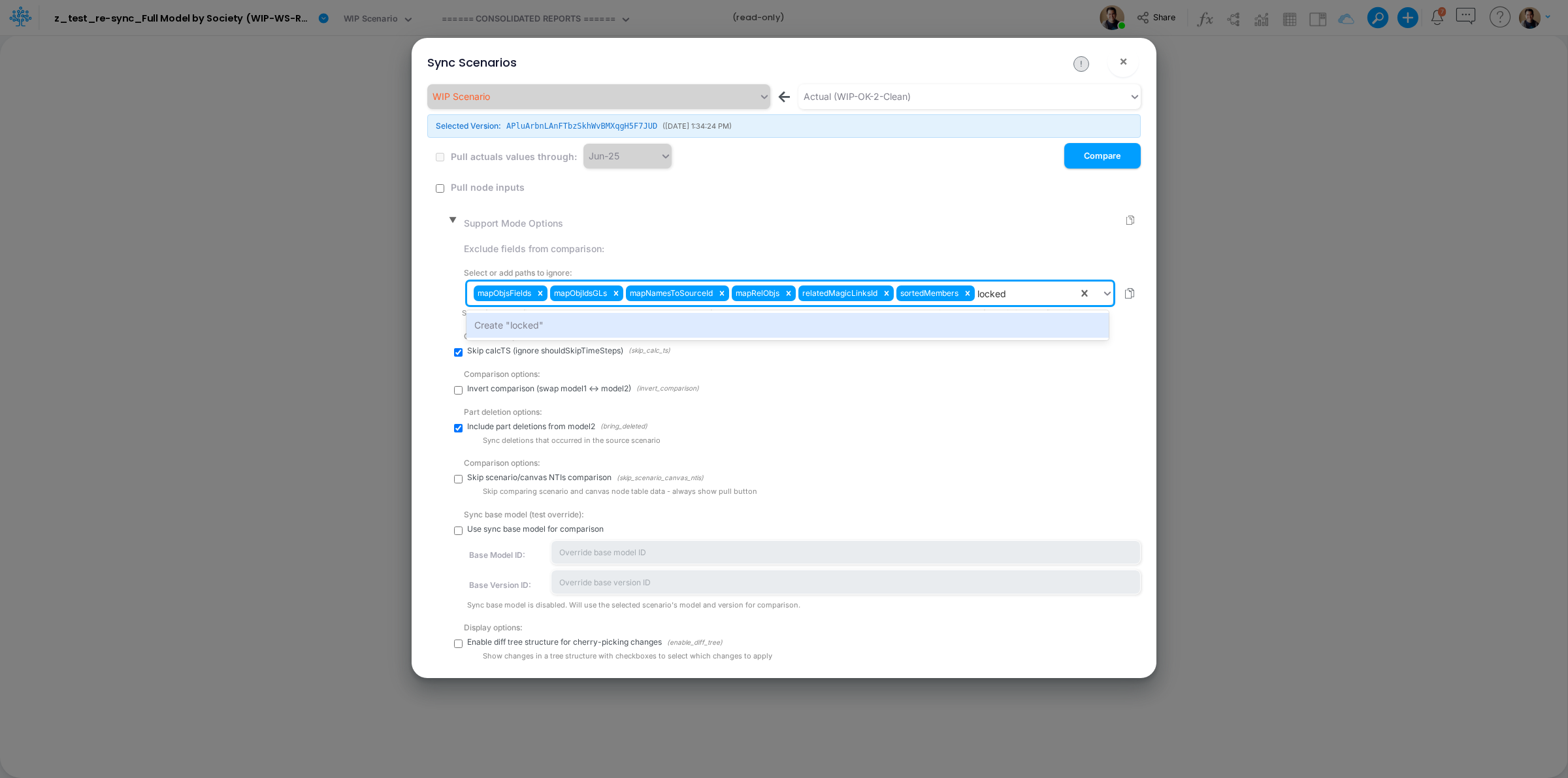
drag, startPoint x: 941, startPoint y: 324, endPoint x: 538, endPoint y: 369, distance: 405.5
click at [941, 325] on div "Create "locked"" at bounding box center [787, 325] width 641 height 24
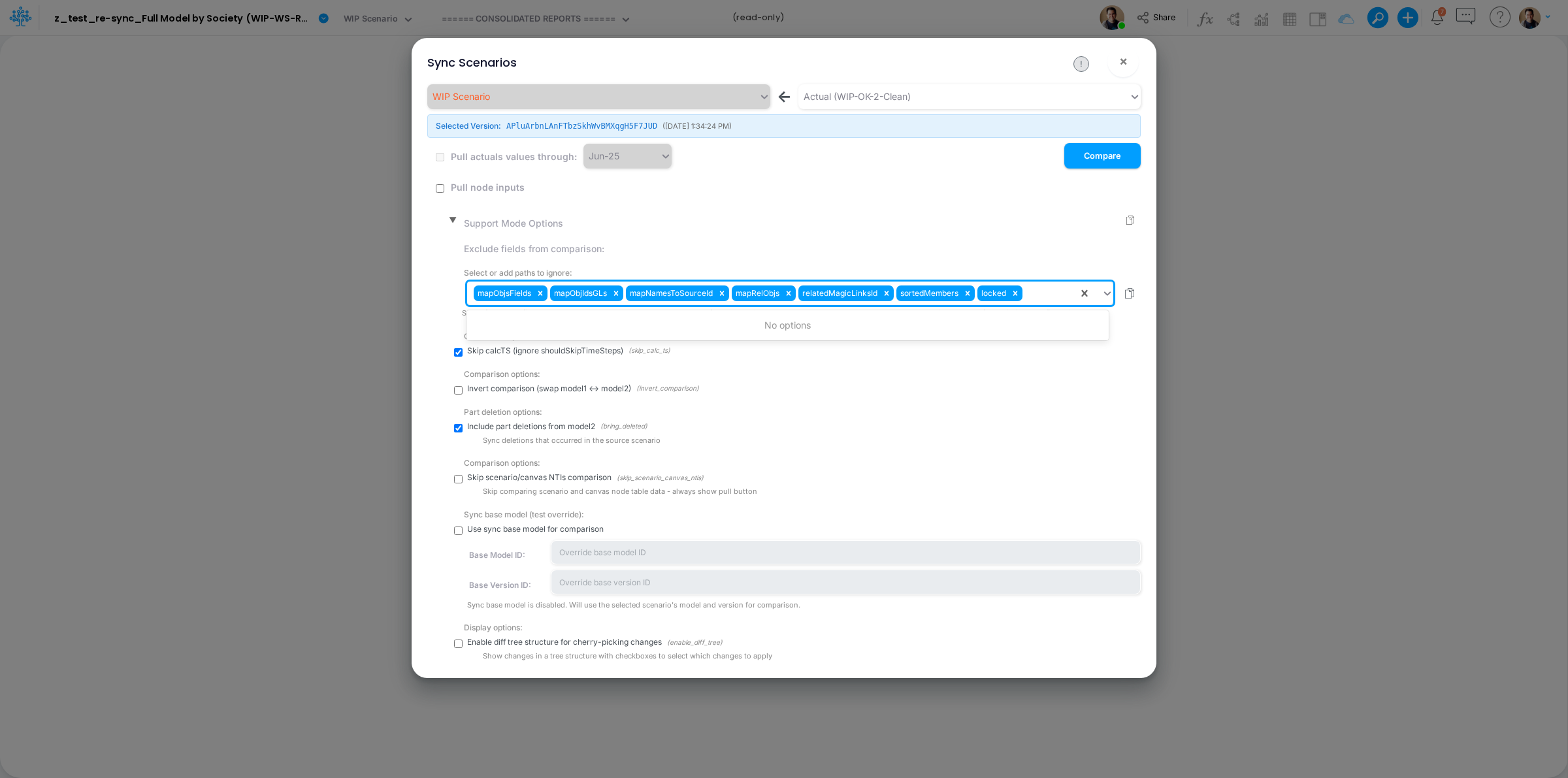
click at [1041, 289] on div "mapObjsFields mapObjIdsGLs mapNamesToSourceId mapRelObjs relatedMagicLinksId so…" at bounding box center [773, 294] width 611 height 22
paste input "name"
type input "name"
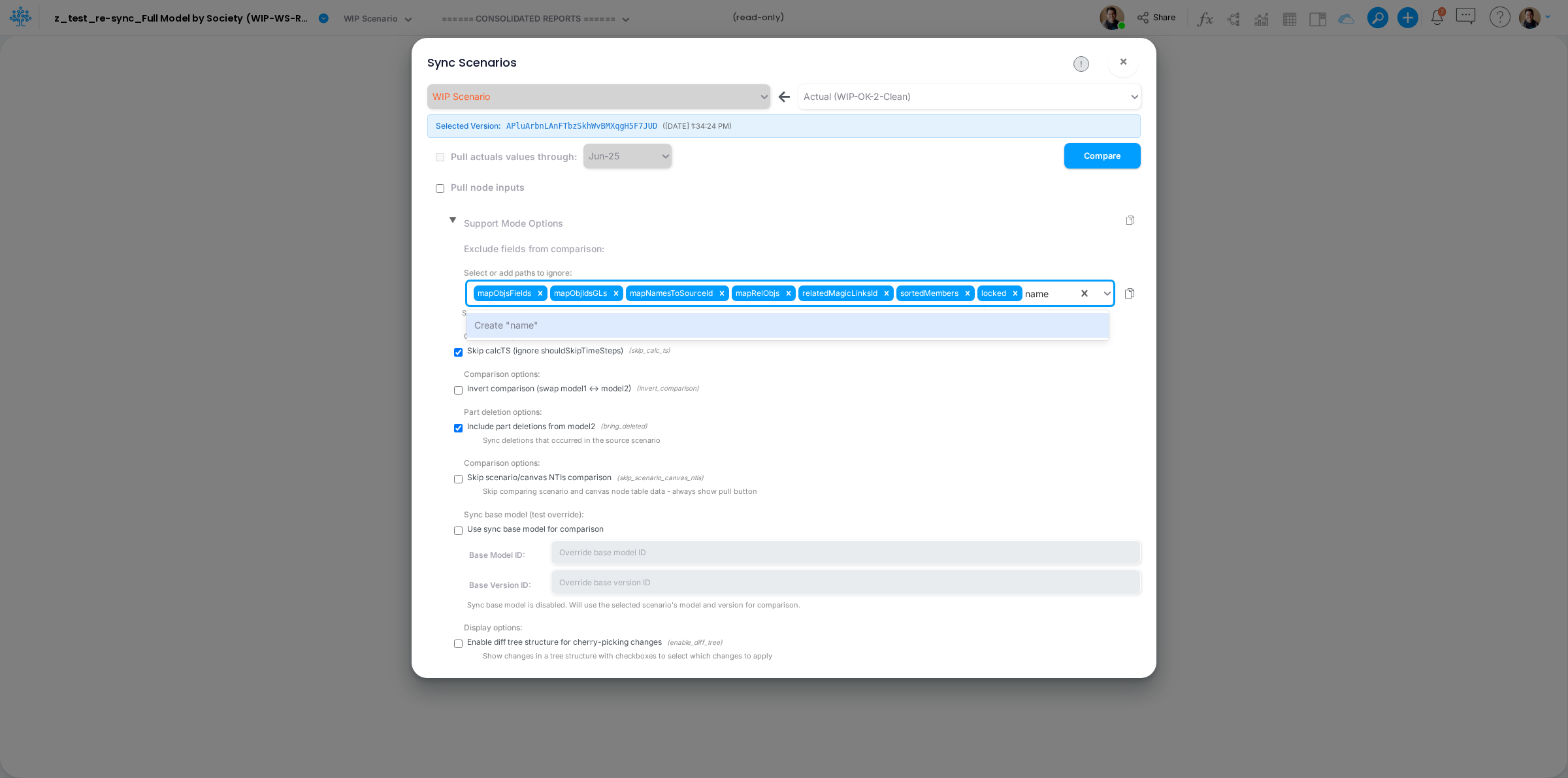
click at [950, 321] on div "Create "name"" at bounding box center [787, 325] width 641 height 24
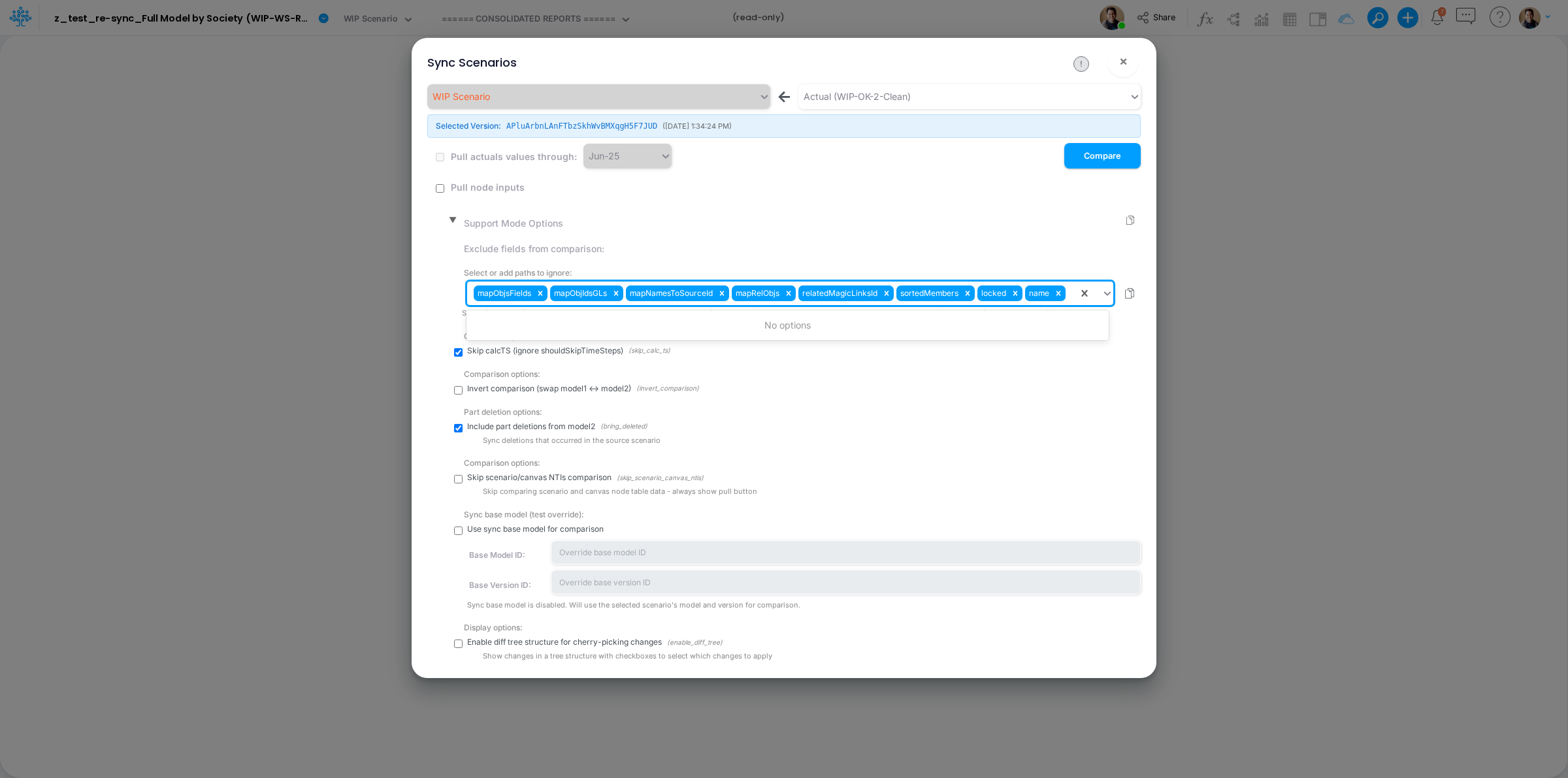
click at [1068, 298] on div "mapObjsFields mapObjIdsGLs mapNamesToSourceId mapRelObjs relatedMagicLinksId so…" at bounding box center [773, 294] width 611 height 22
paste input "__gohashid"
type input "__gohashid"
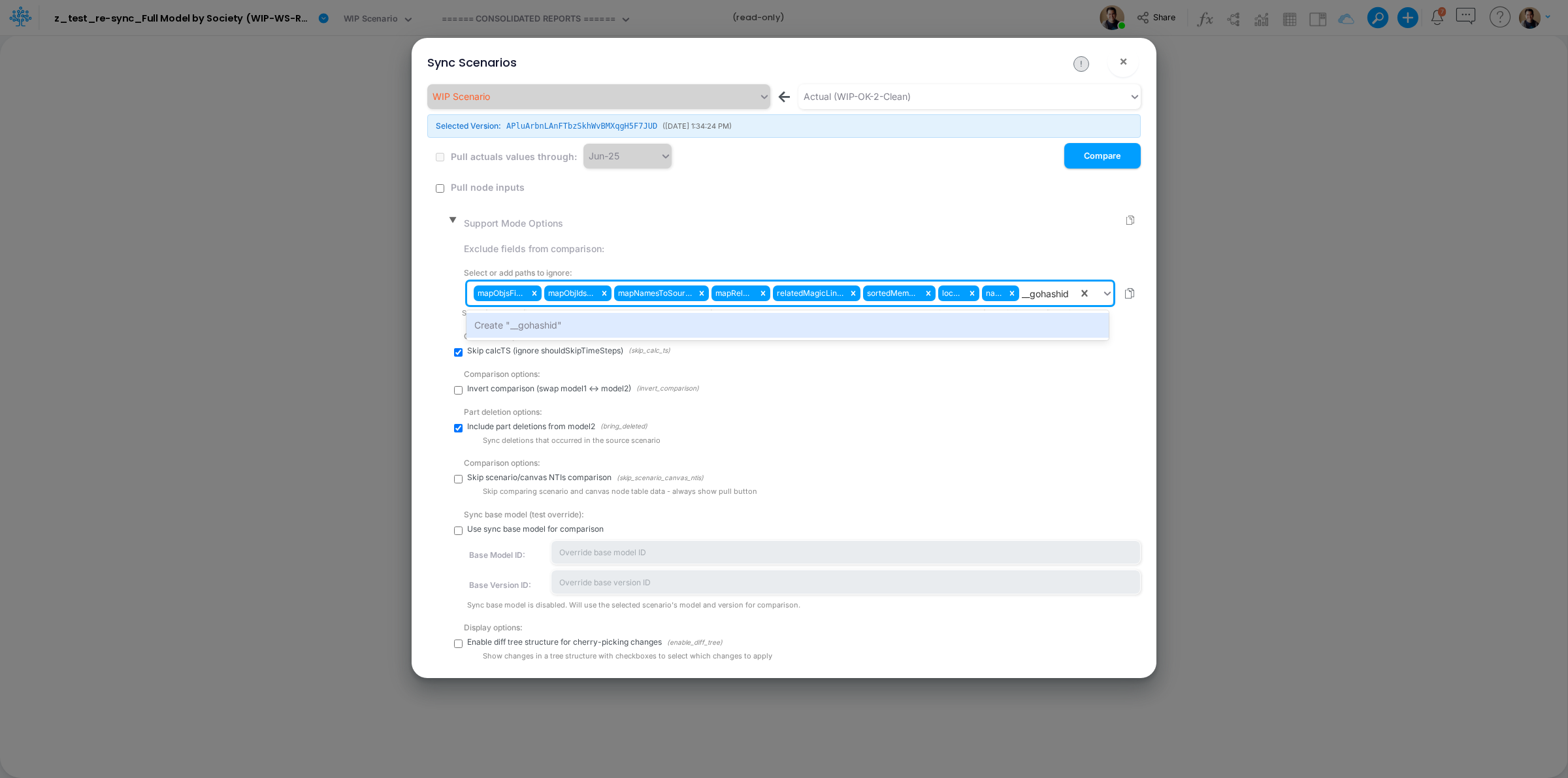
drag, startPoint x: 952, startPoint y: 322, endPoint x: 898, endPoint y: 325, distance: 54.1
click at [949, 323] on div "Create "__gohashid"" at bounding box center [787, 325] width 641 height 24
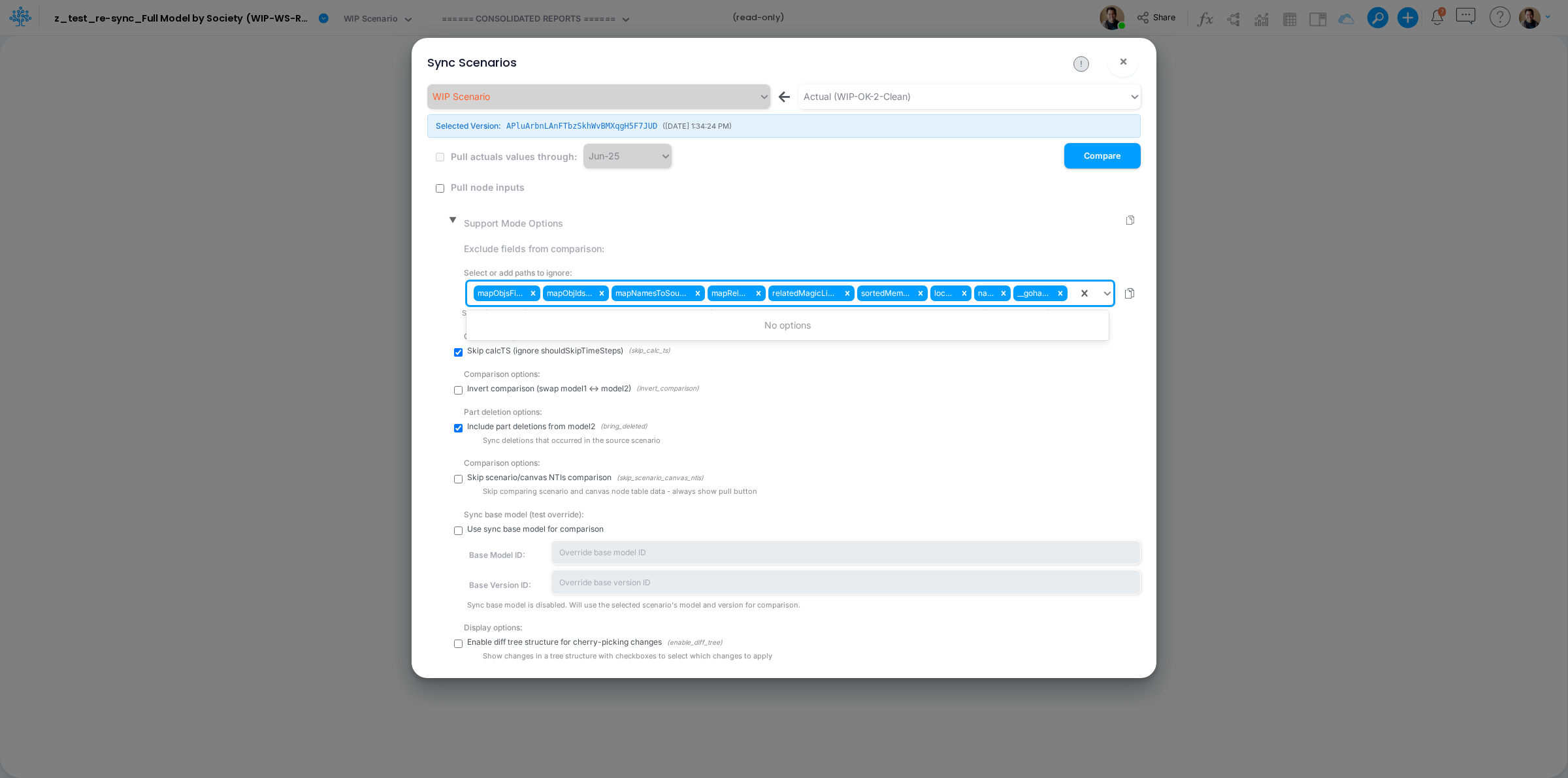
click at [1070, 291] on input "text" at bounding box center [1071, 294] width 1 height 14
paste input "_lockState"
type input "_lockState"
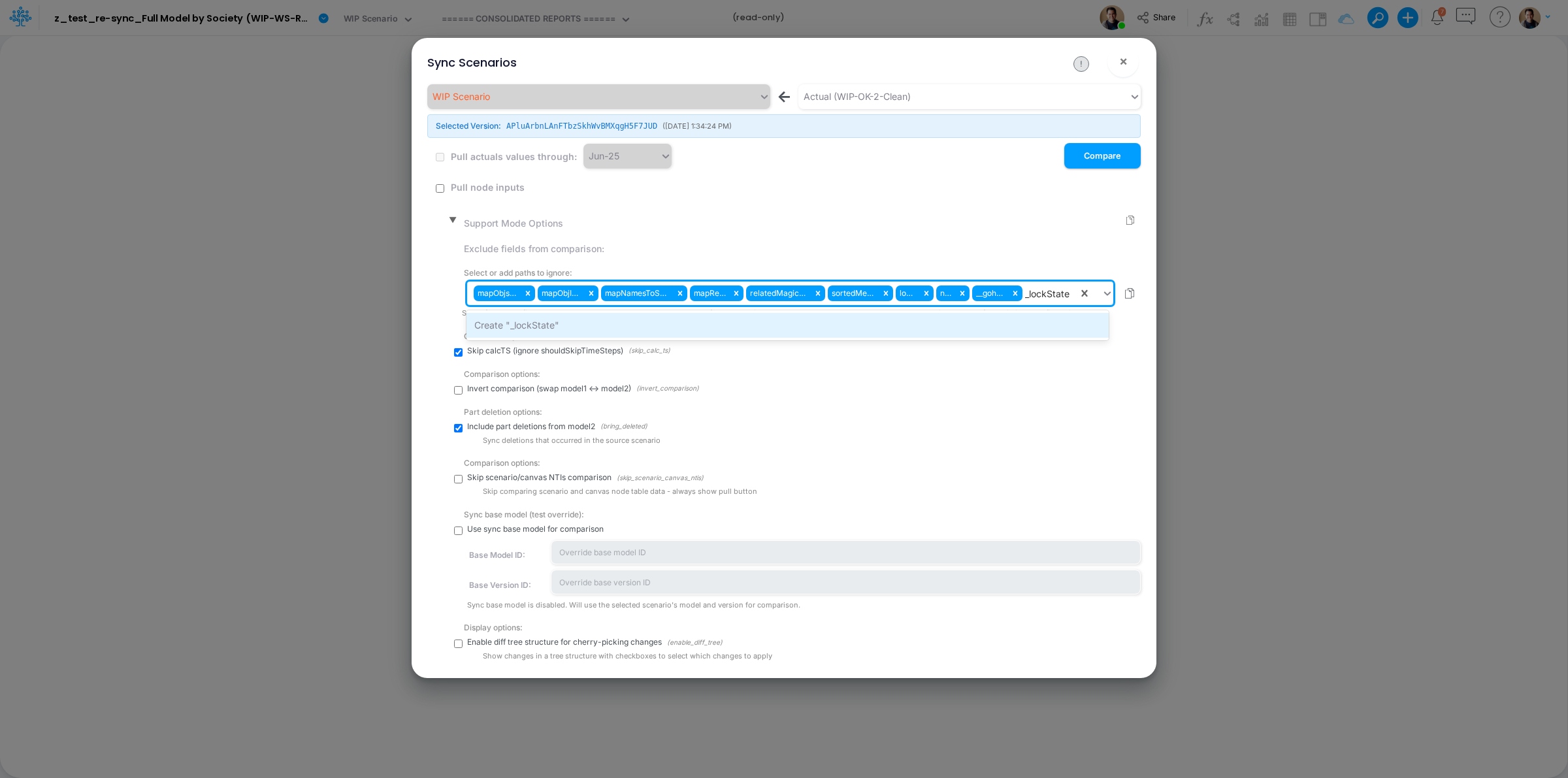
click at [966, 325] on div "Create "_lockState"" at bounding box center [787, 325] width 641 height 24
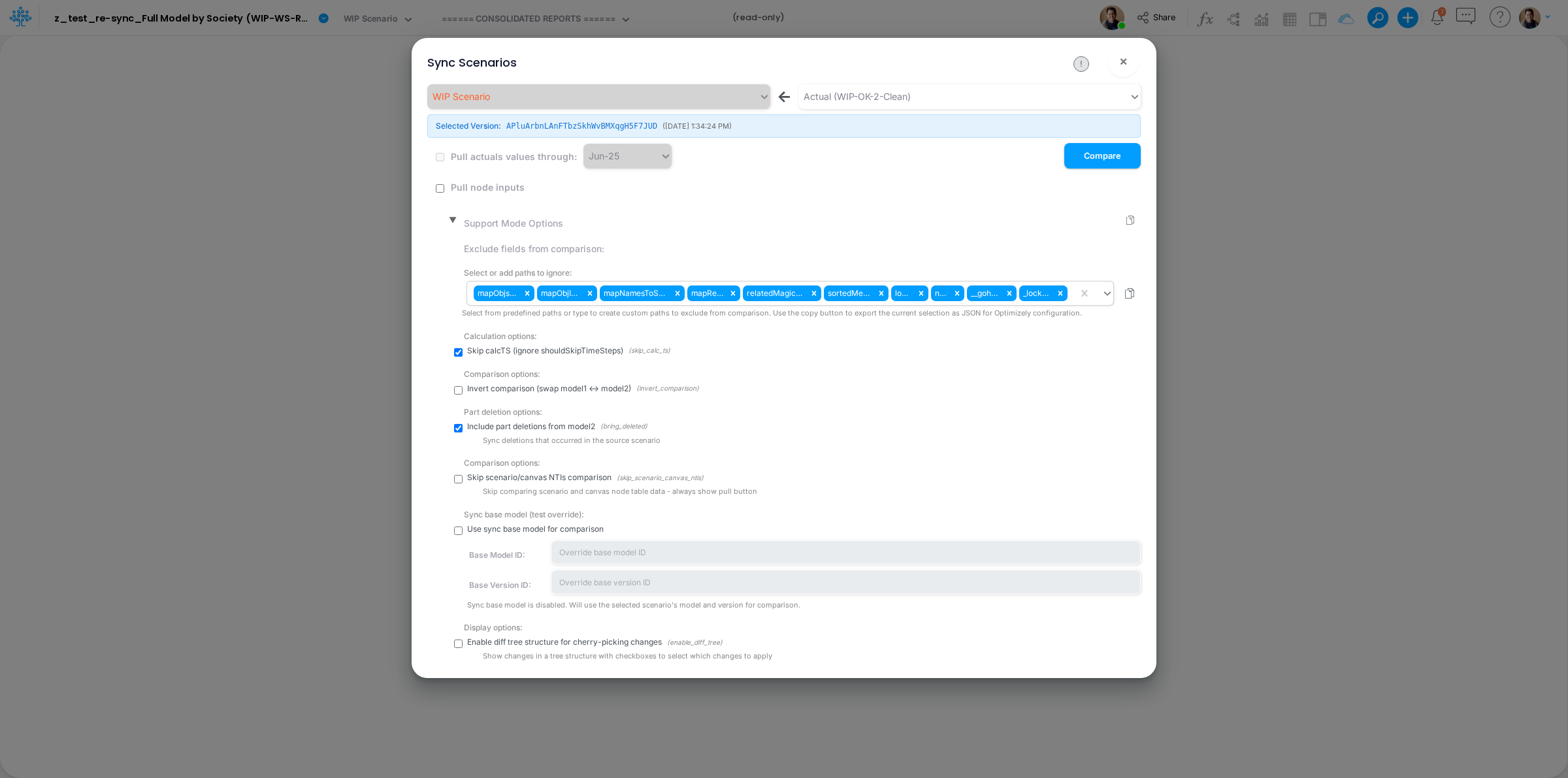
click at [1070, 298] on div "mapObjsFields mapObjIdsGLs mapNamesToSourceId mapRelObjs relatedMagicLinksId so…" at bounding box center [773, 294] width 611 height 22
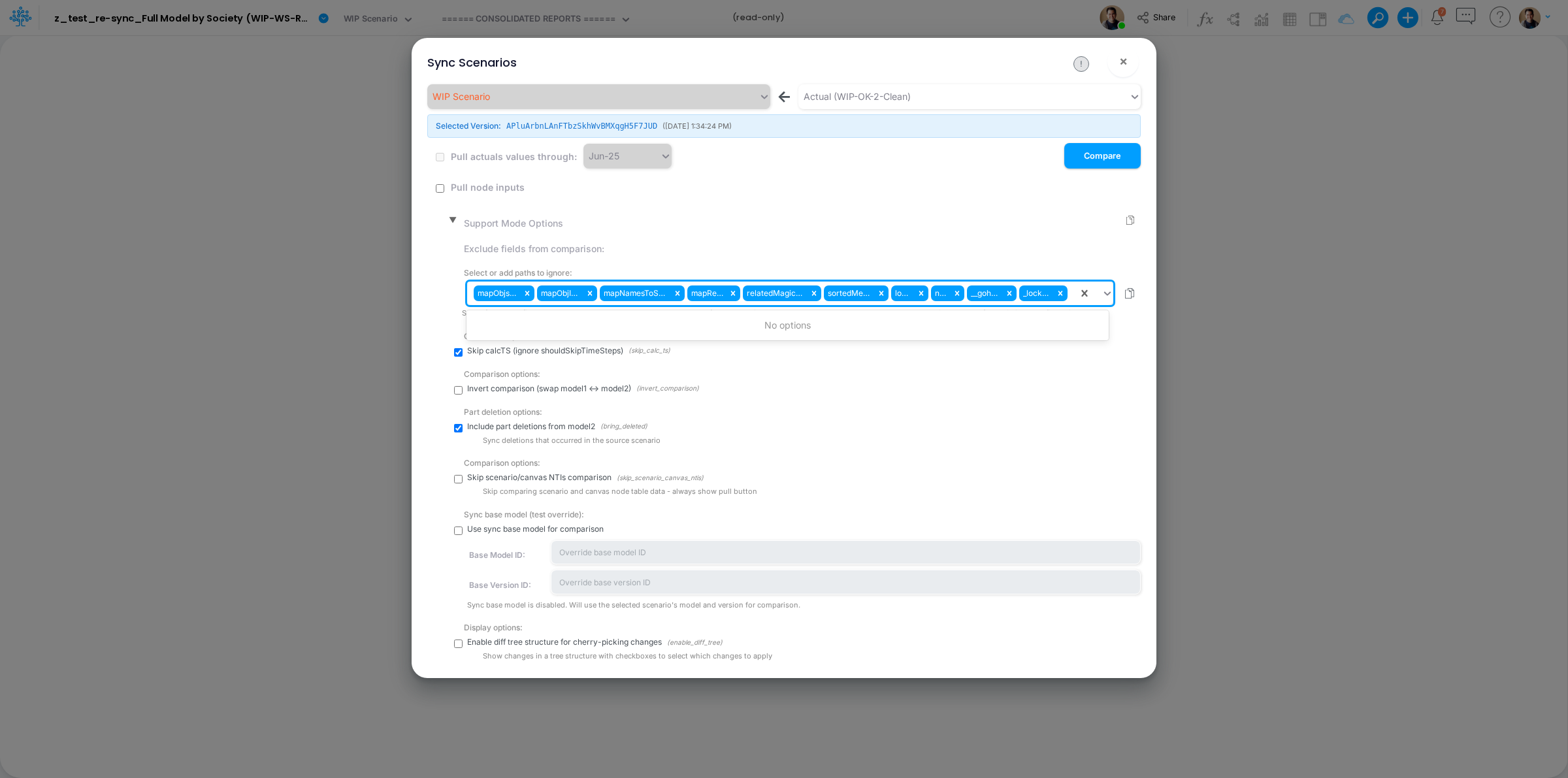
paste input "tableStyle"
type input "tableStyle"
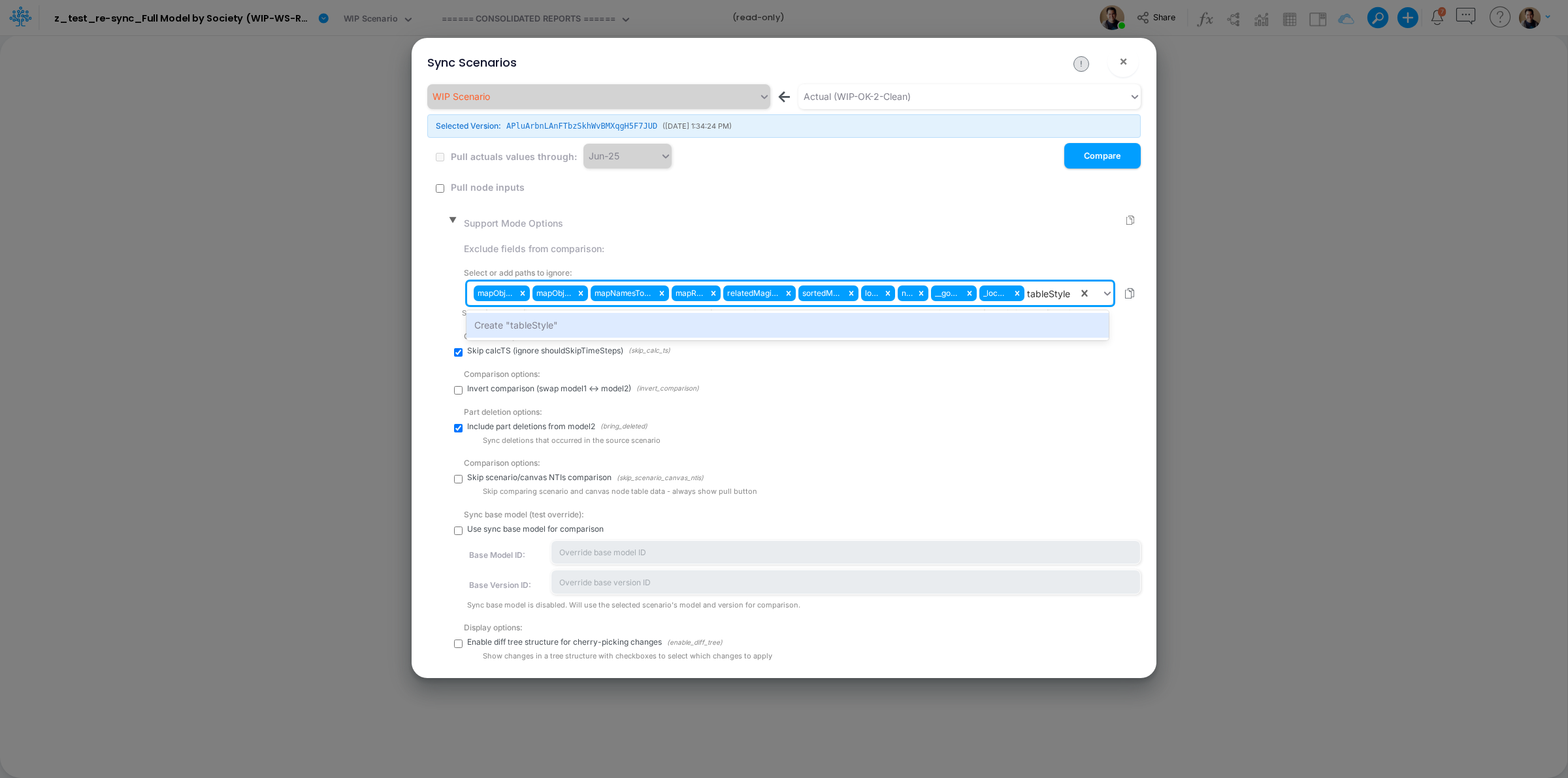
drag, startPoint x: 1043, startPoint y: 330, endPoint x: 753, endPoint y: 323, distance: 290.1
click at [1036, 330] on div "Create "tableStyle"" at bounding box center [787, 325] width 641 height 24
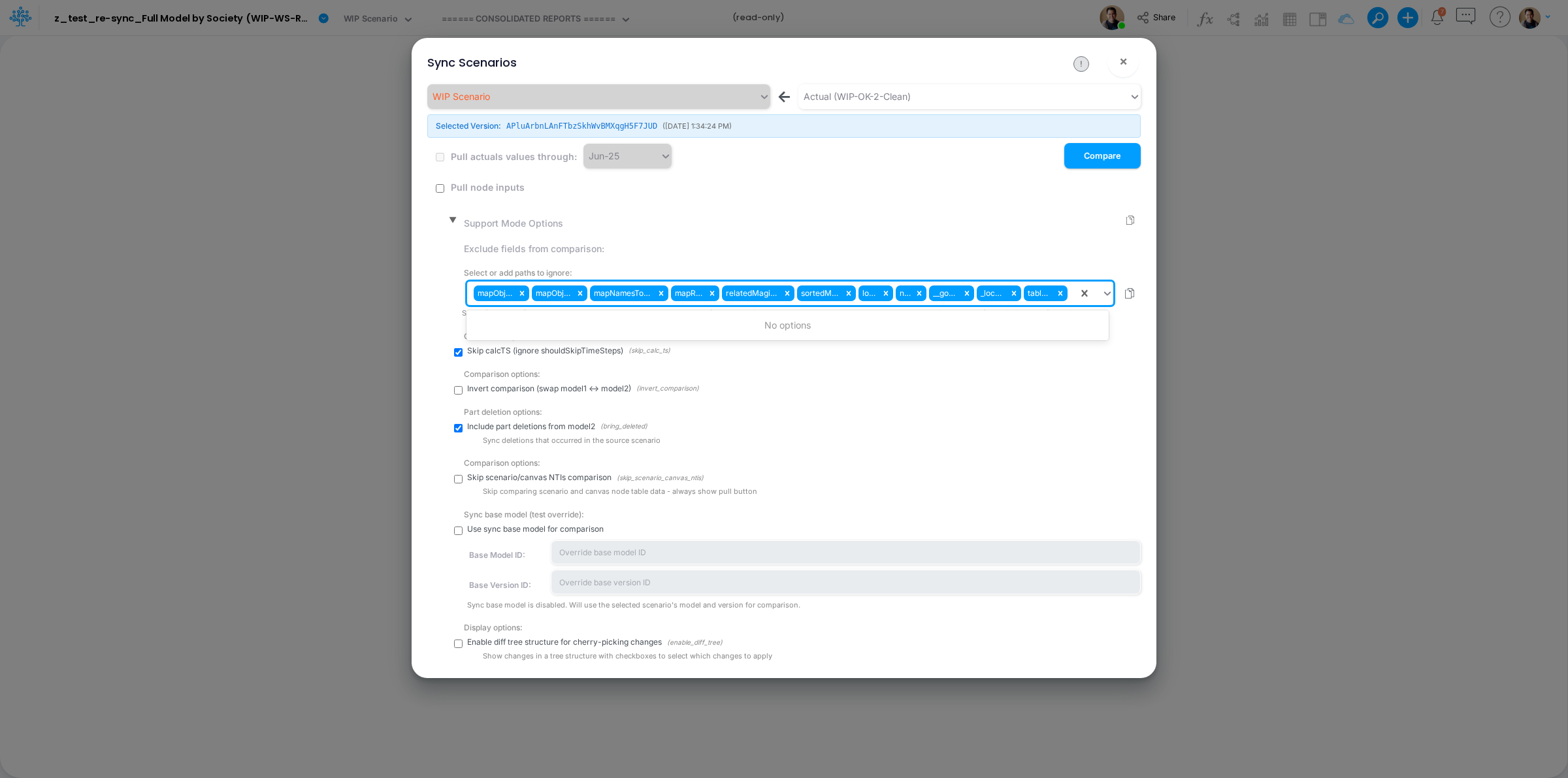
click at [1070, 298] on div "mapObjsFields mapObjIdsGLs mapNamesToSourceId mapRelObjs relatedMagicLinksId so…" at bounding box center [773, 294] width 611 height 22
paste input "description"
type input "description"
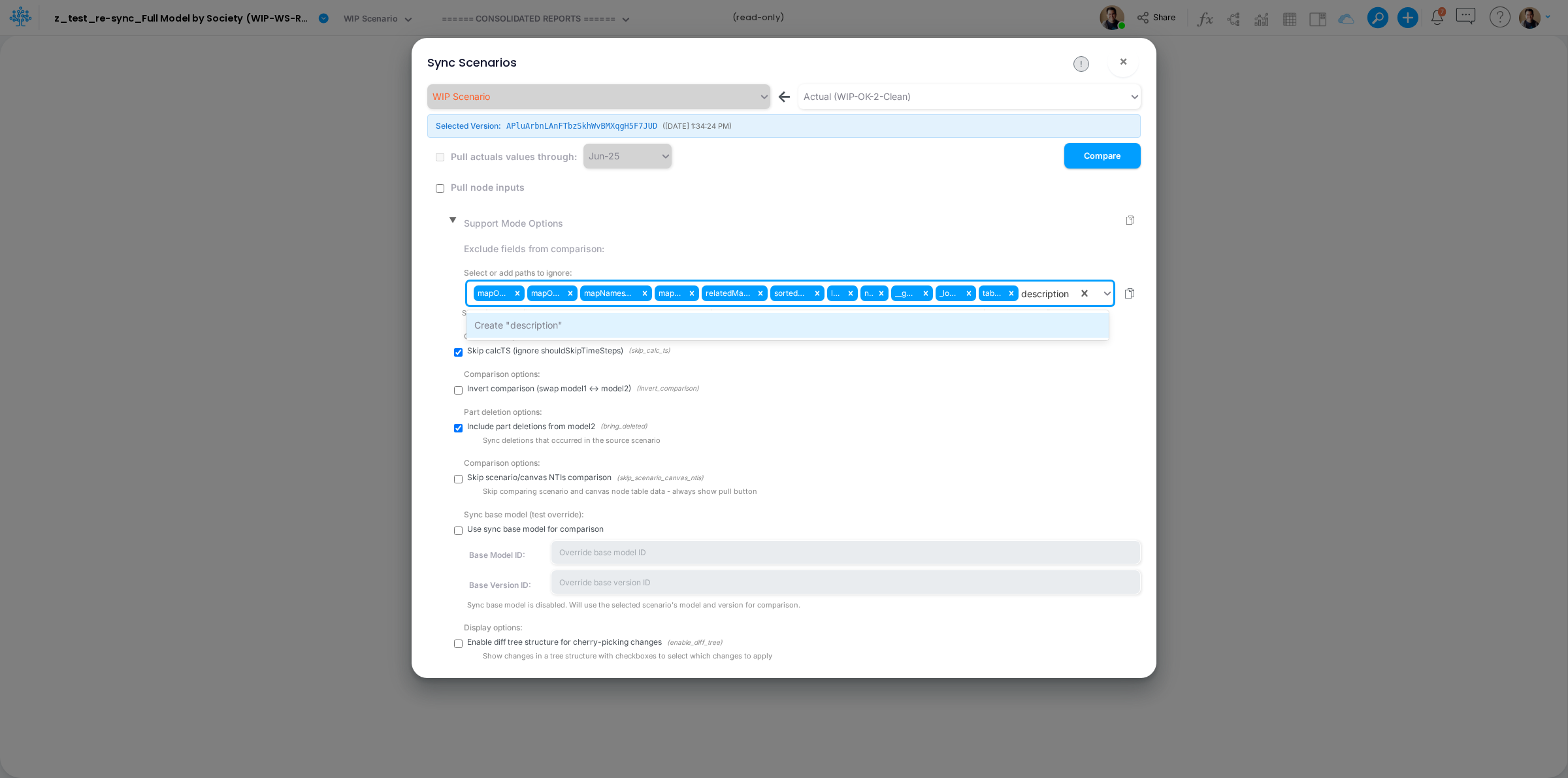
click at [1036, 328] on div "Create "description"" at bounding box center [787, 325] width 641 height 24
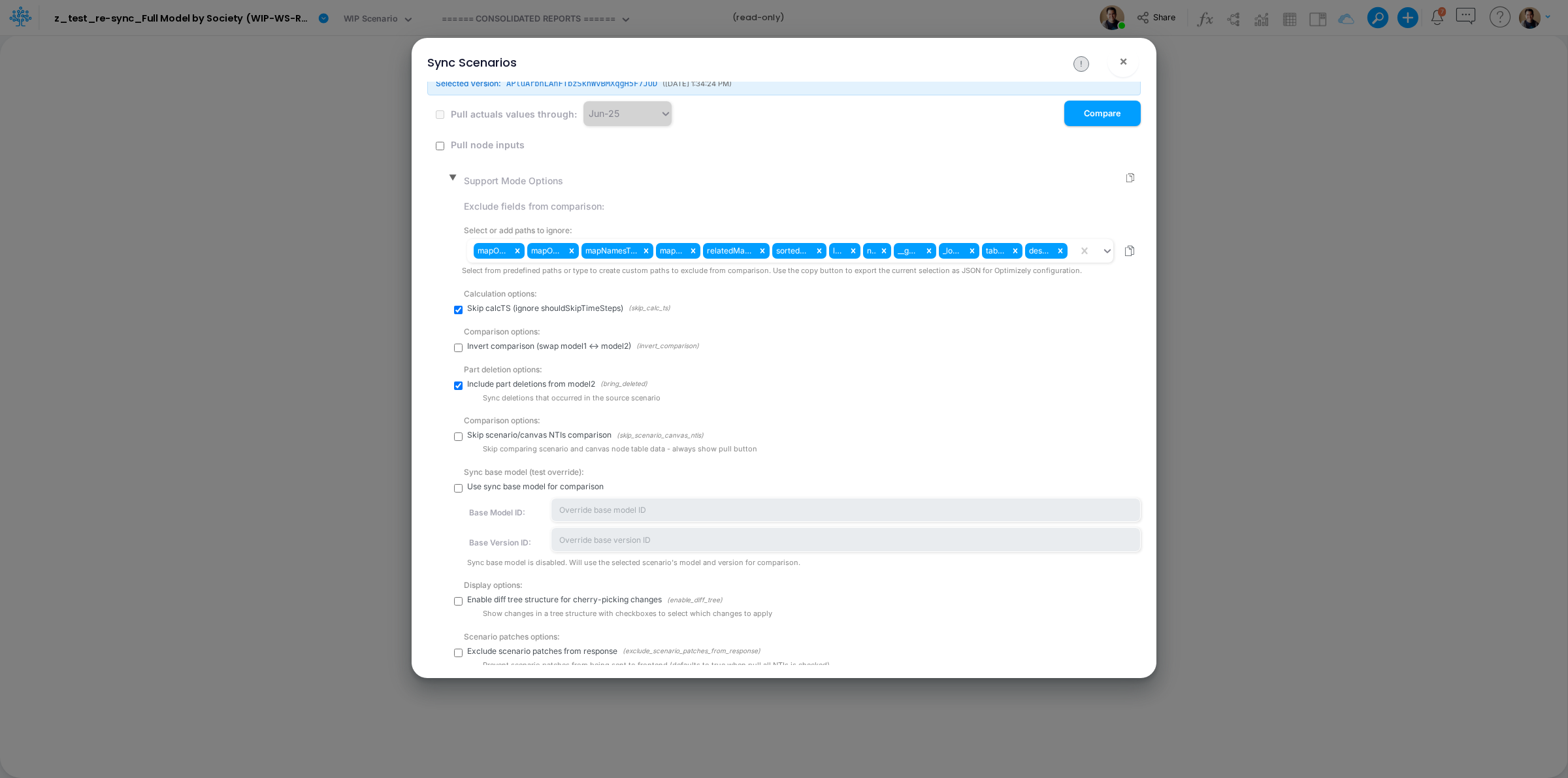
scroll to position [60, 0]
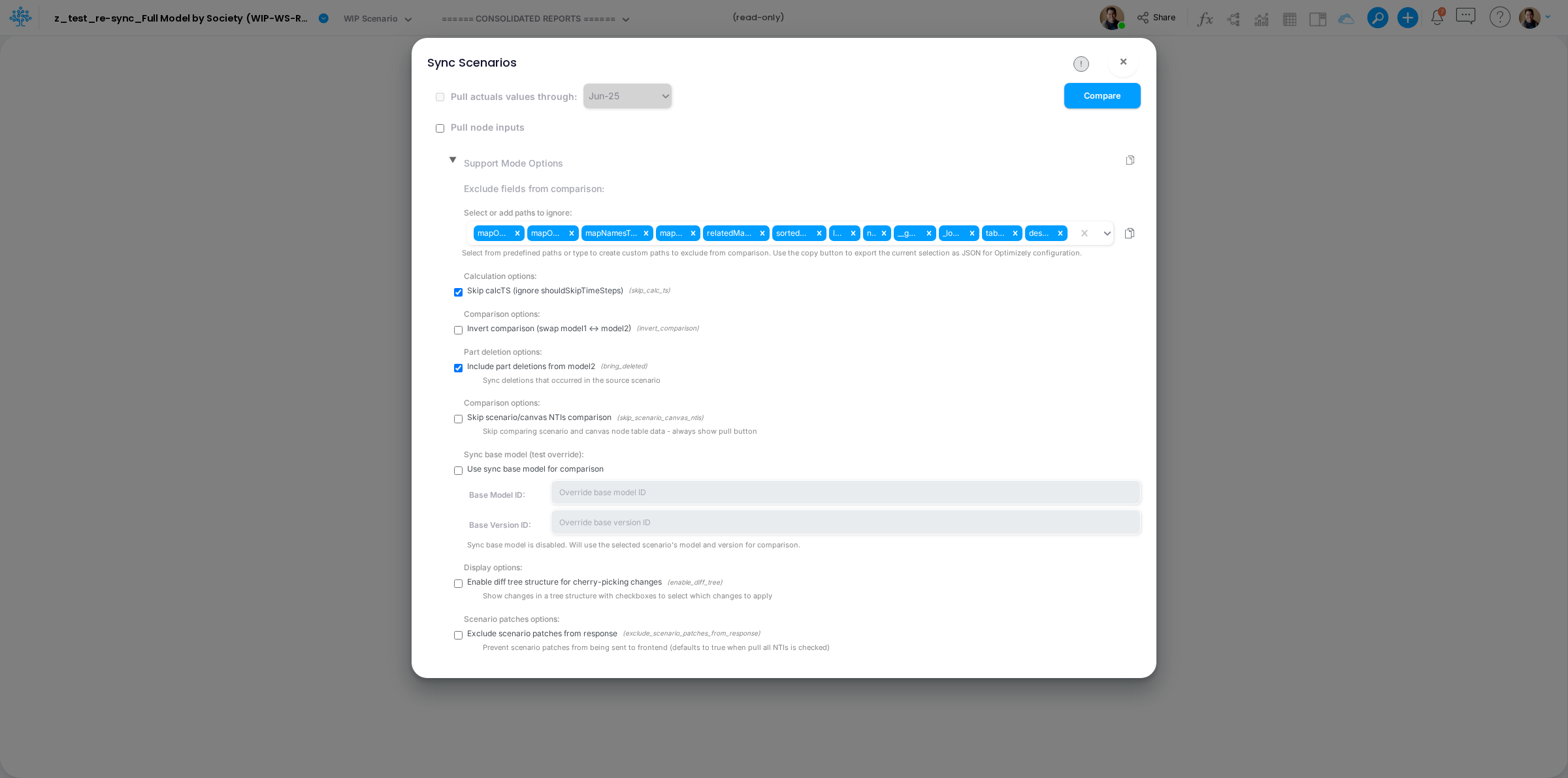
click at [456, 585] on input "checkbox" at bounding box center [458, 584] width 8 height 8
checkbox input "true"
click at [1108, 96] on button "Compare" at bounding box center [1102, 96] width 76 height 26
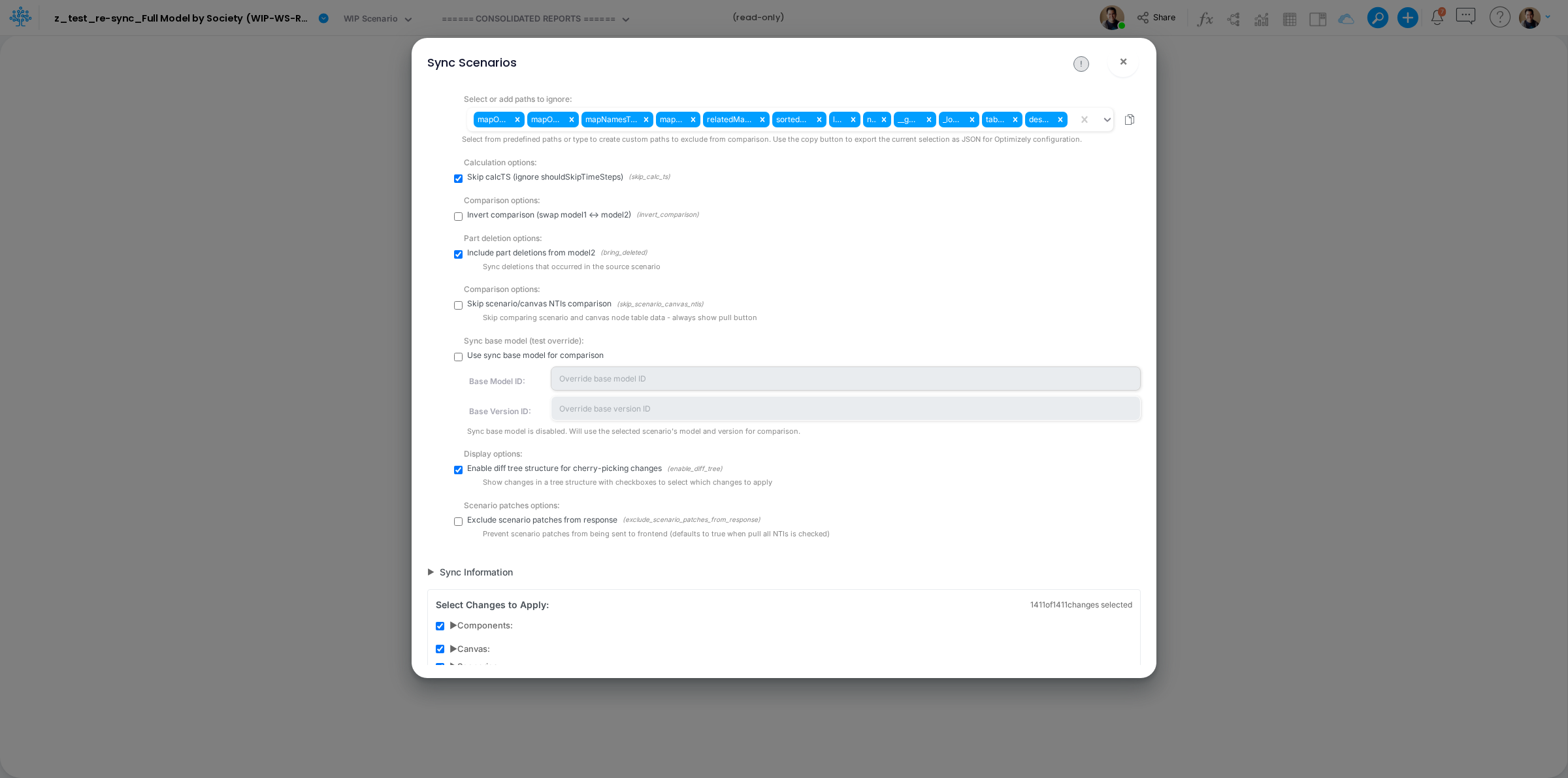
scroll to position [245, 0]
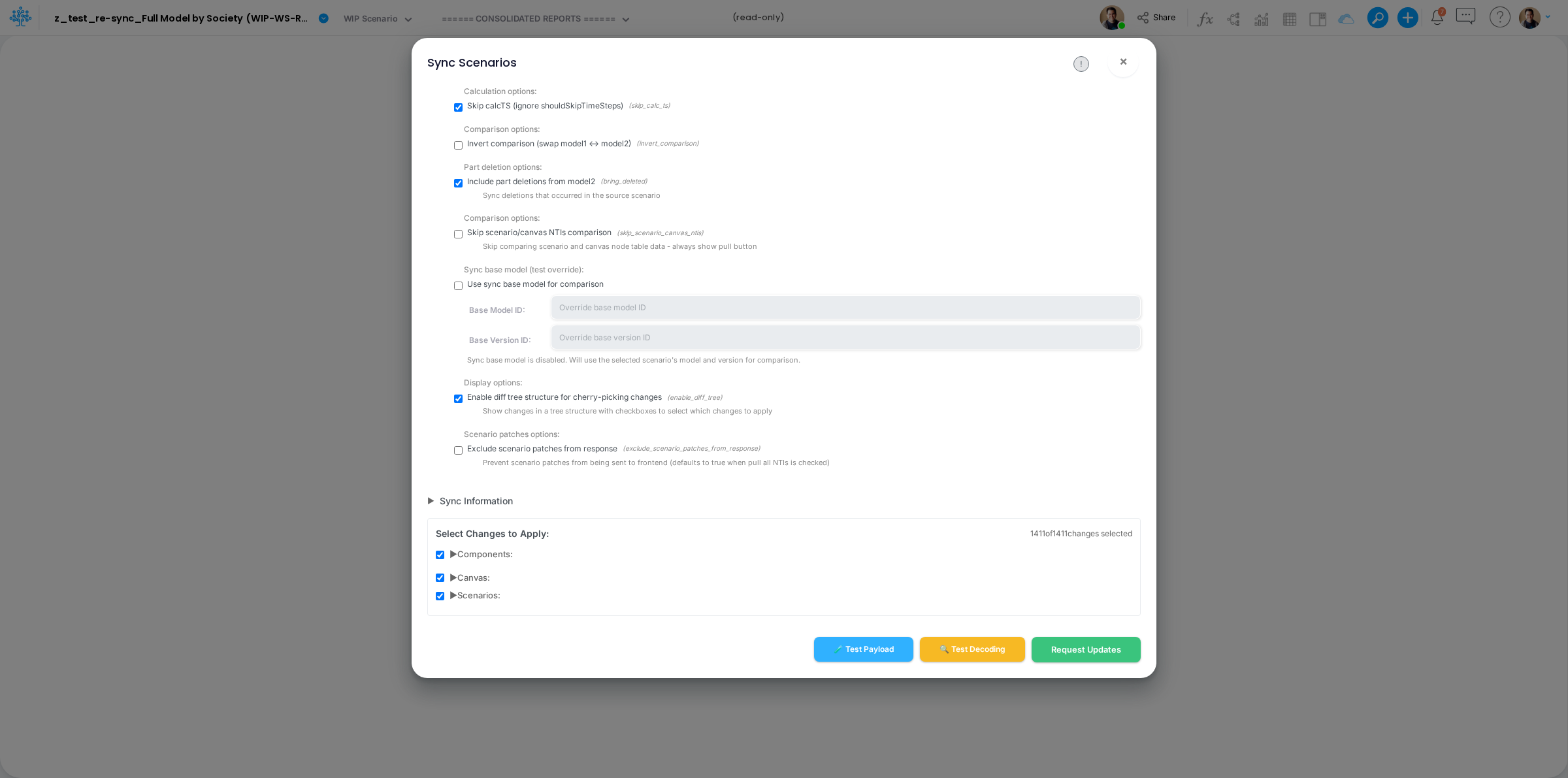
click at [454, 596] on span "▶ Scenarios:" at bounding box center [475, 595] width 51 height 13
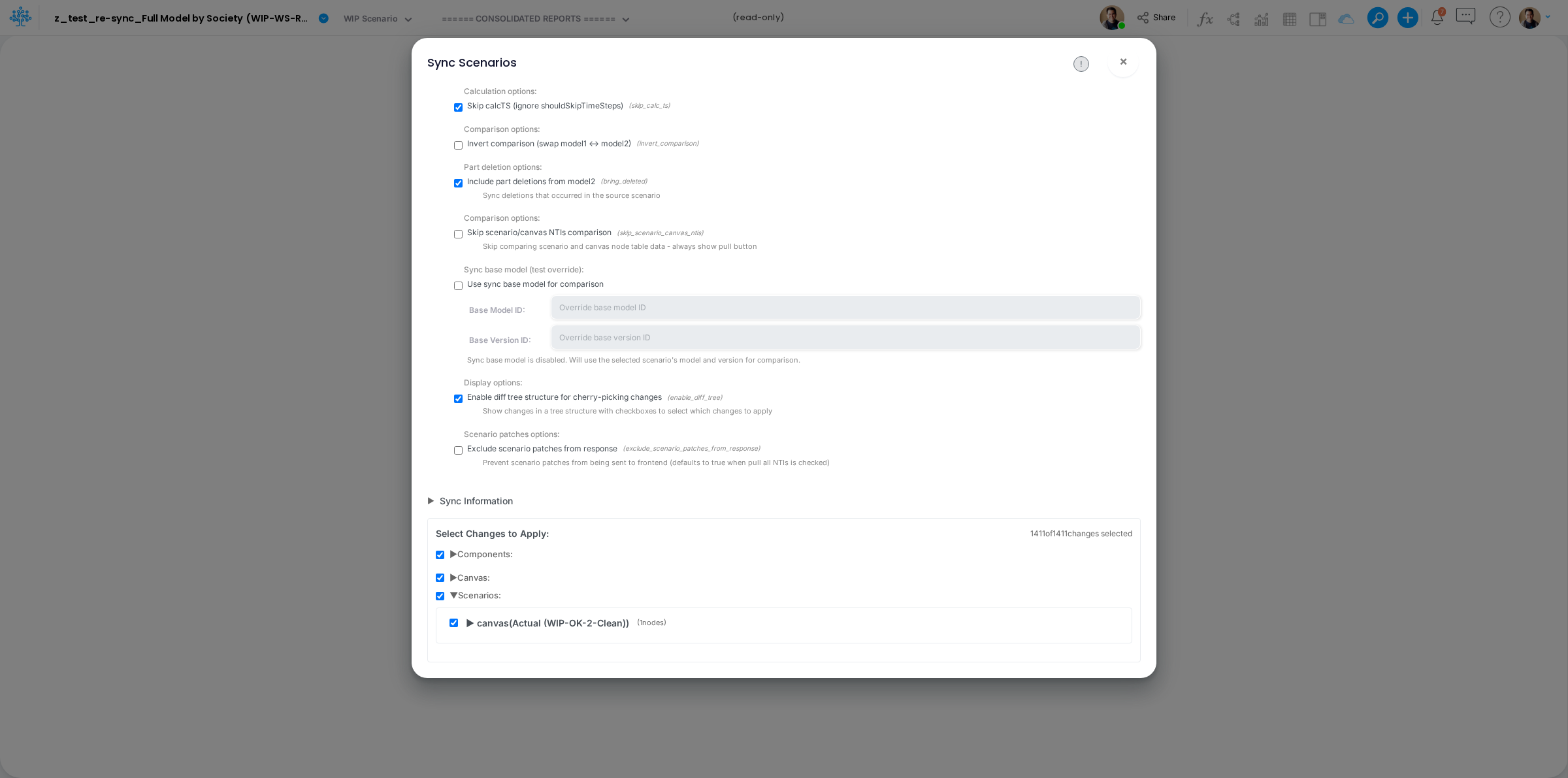
scroll to position [291, 0]
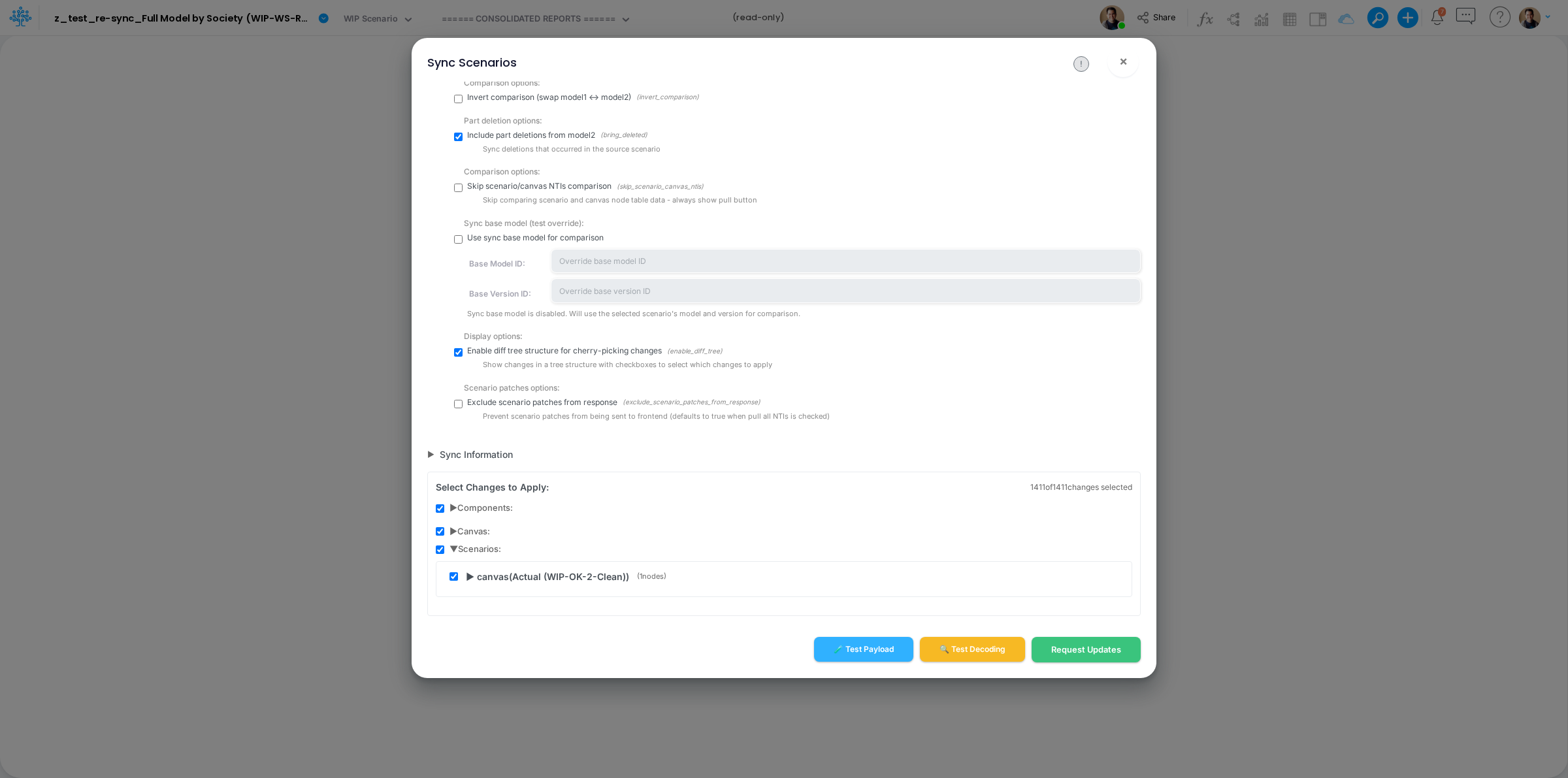
click at [471, 575] on span "▶ canvas ( Actual (WIP-OK-2-Clean) )" at bounding box center [547, 577] width 163 height 14
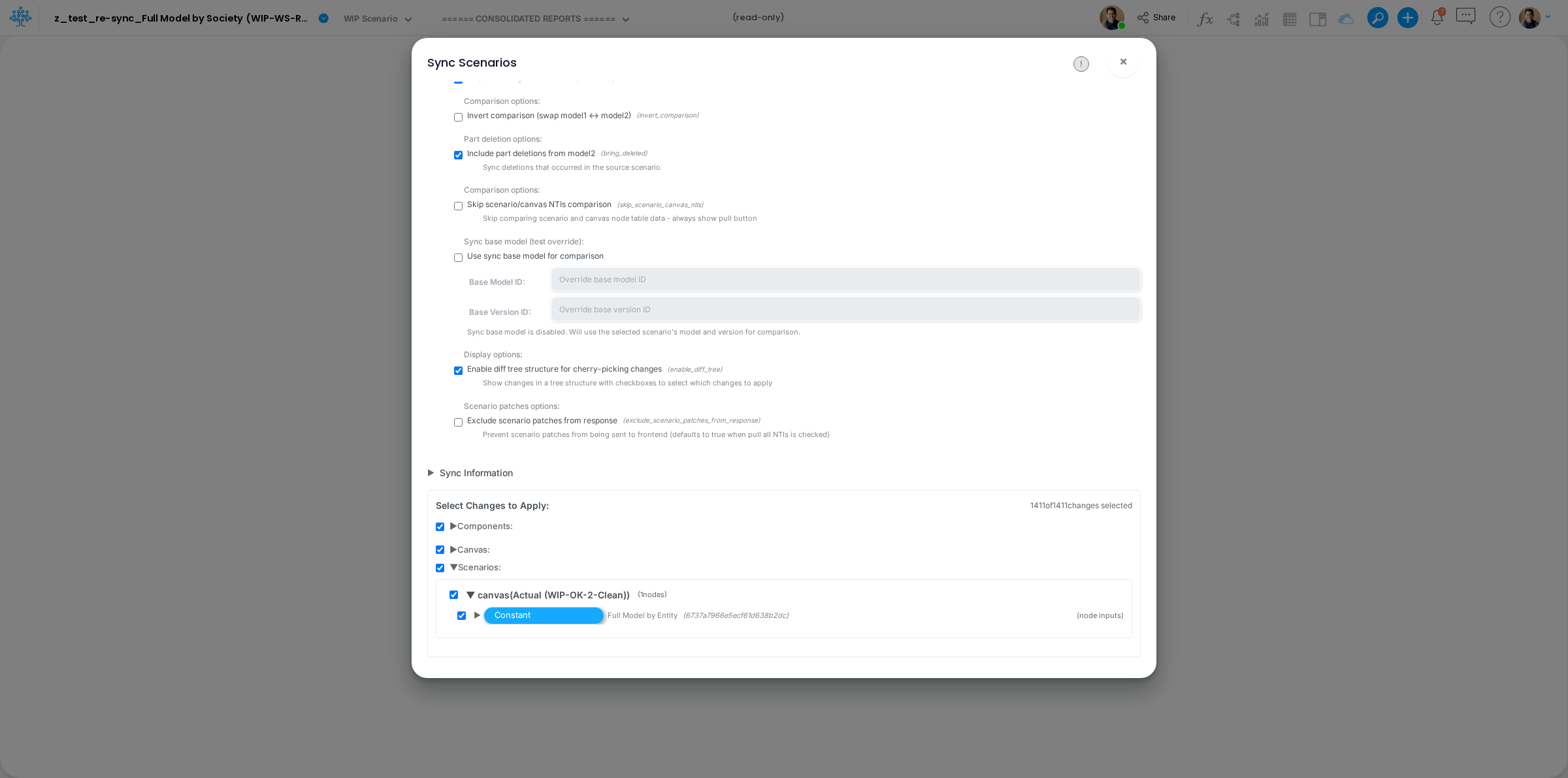
scroll to position [314, 0]
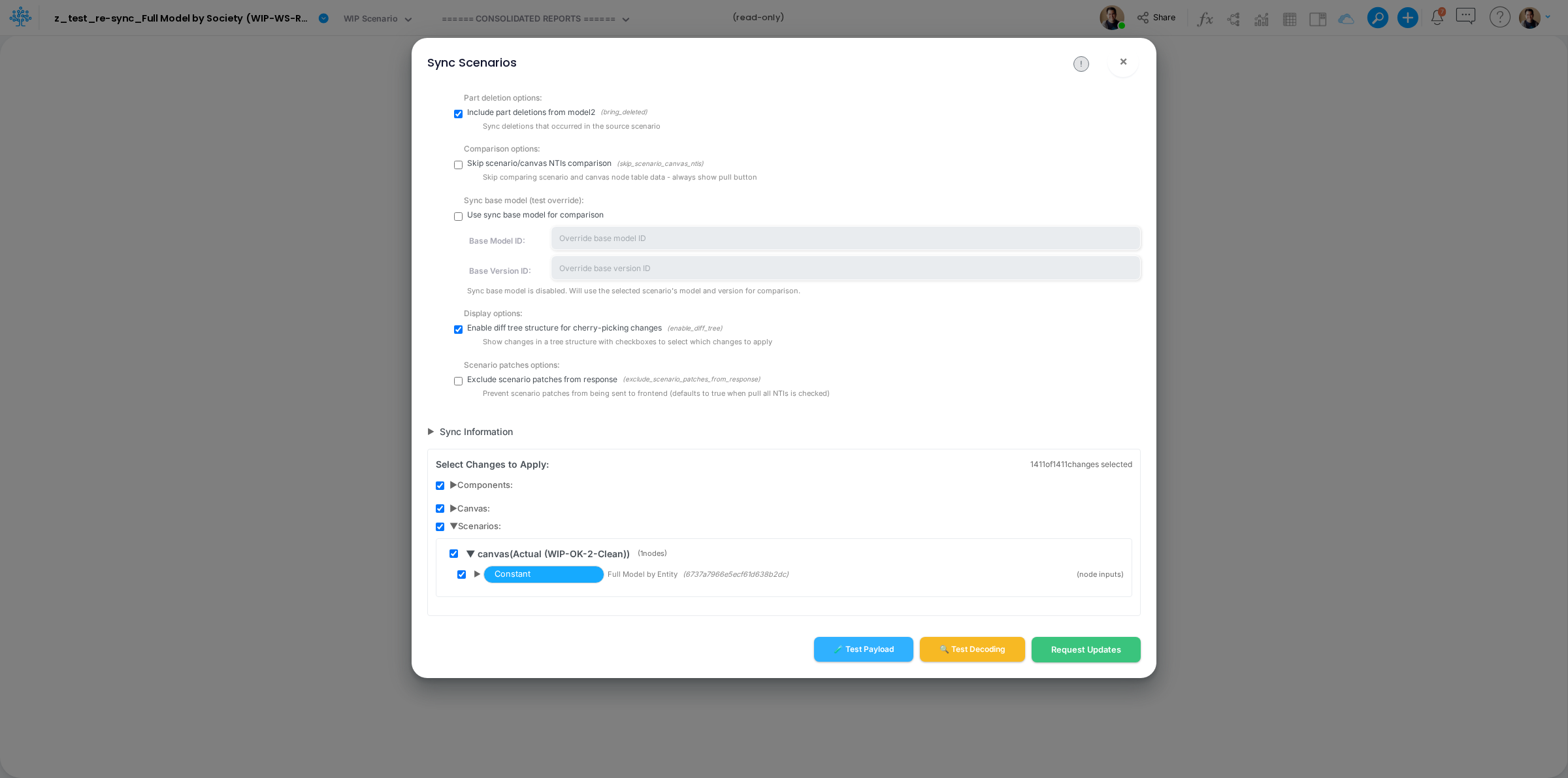
click at [479, 573] on span "▶" at bounding box center [477, 574] width 7 height 12
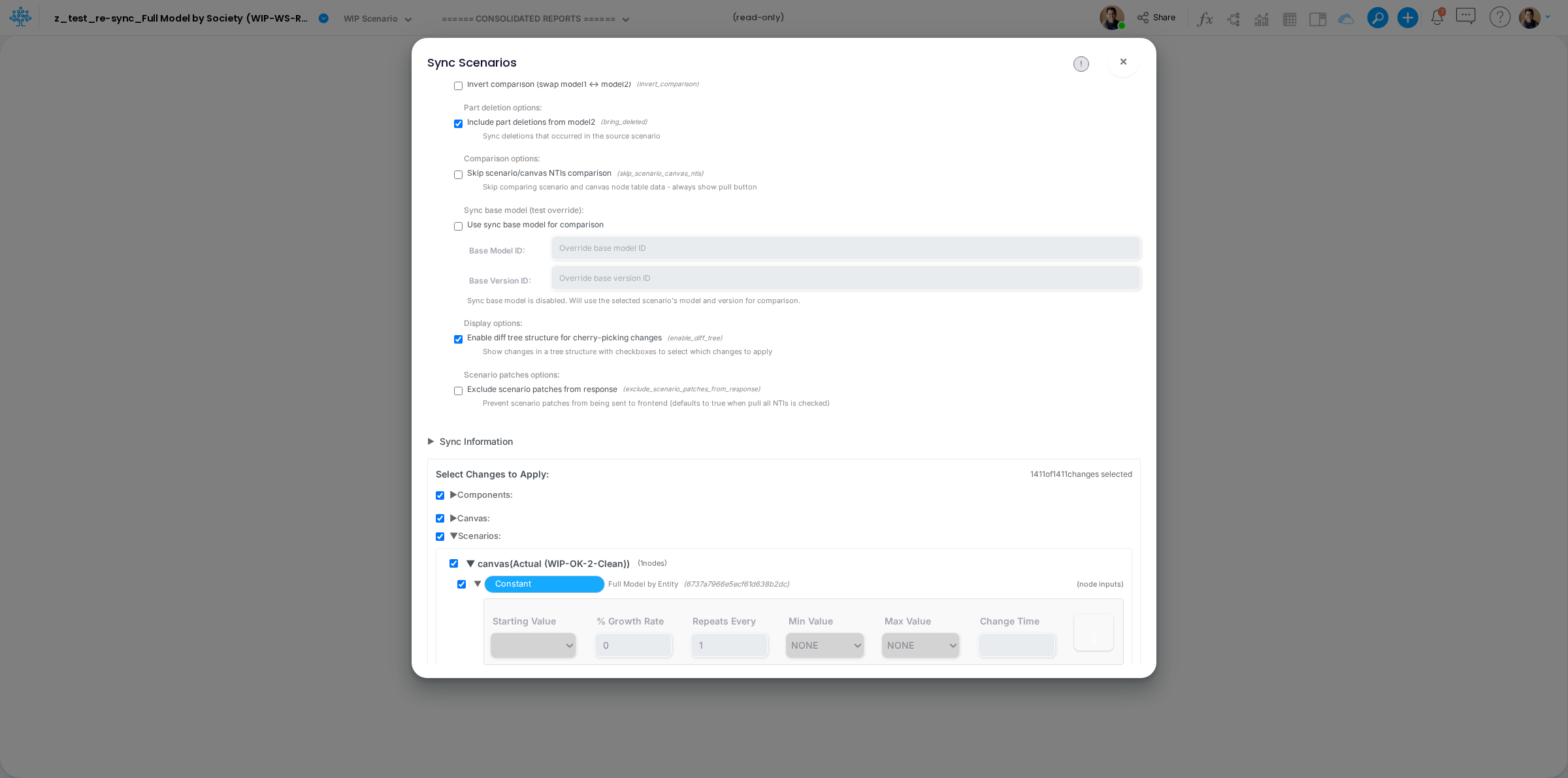
scroll to position [386, 0]
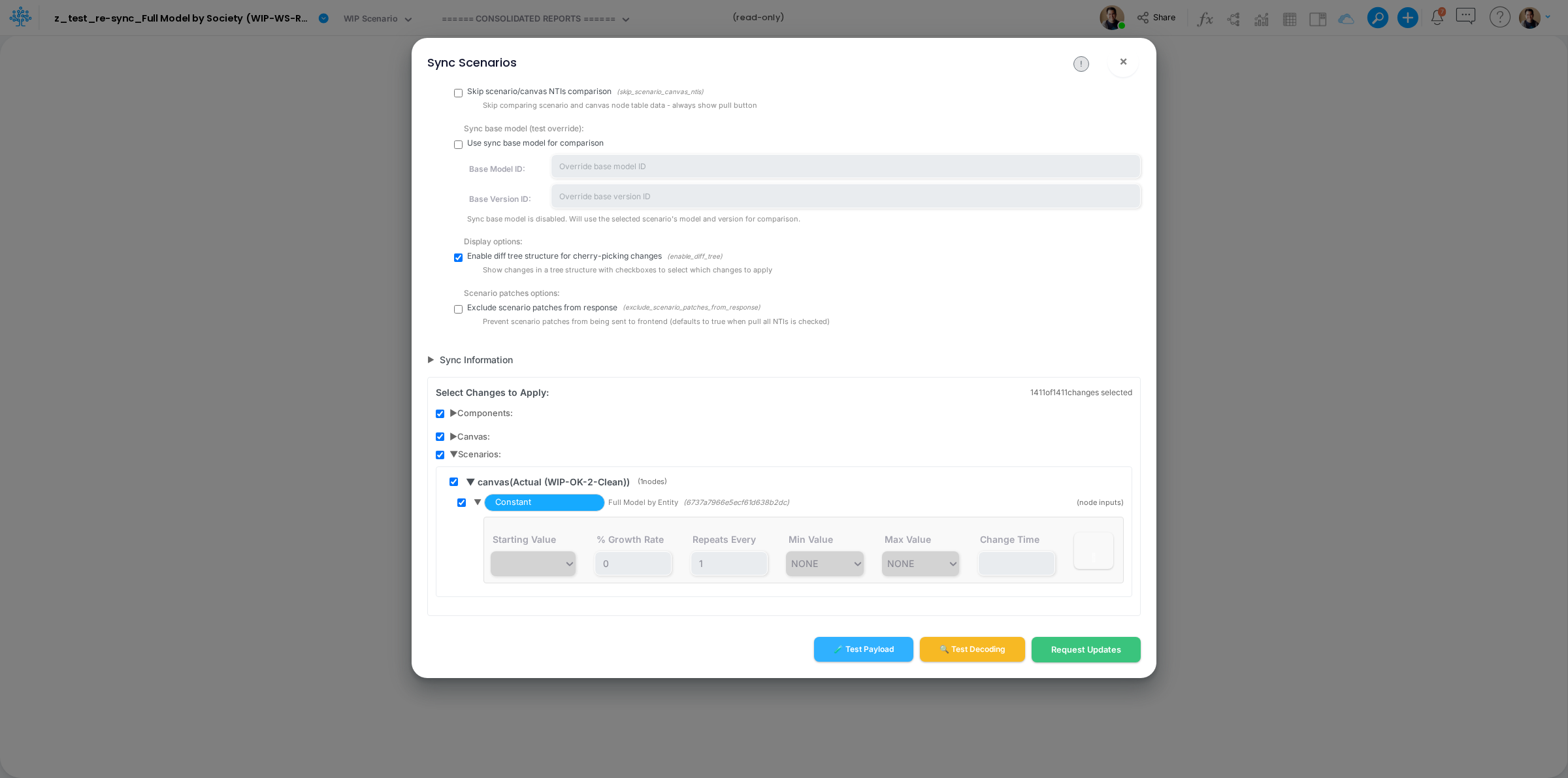
click at [454, 436] on span "▶ Canvas:" at bounding box center [470, 437] width 40 height 13
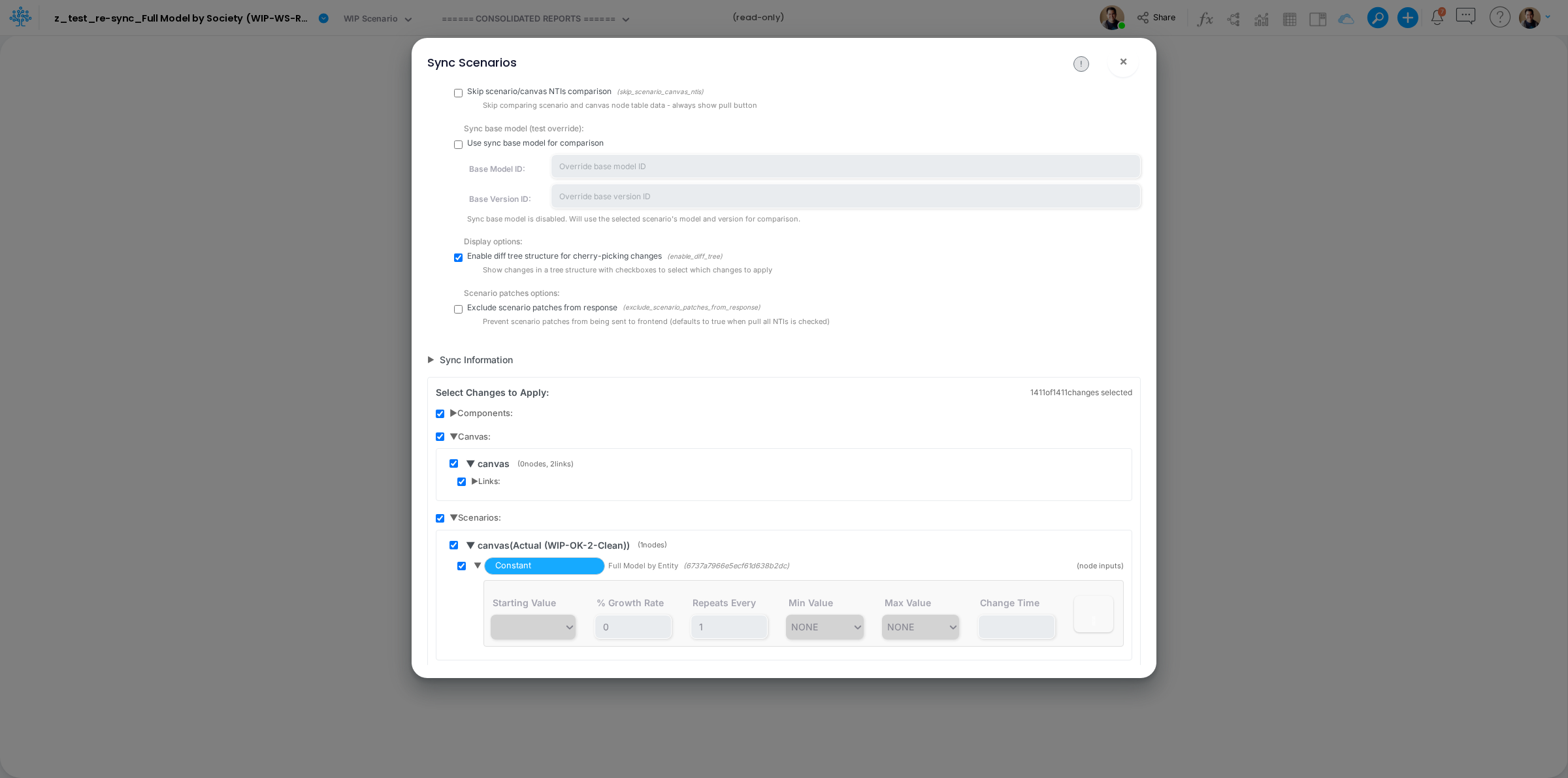
click at [471, 477] on span "▶ Links:" at bounding box center [486, 481] width 29 height 12
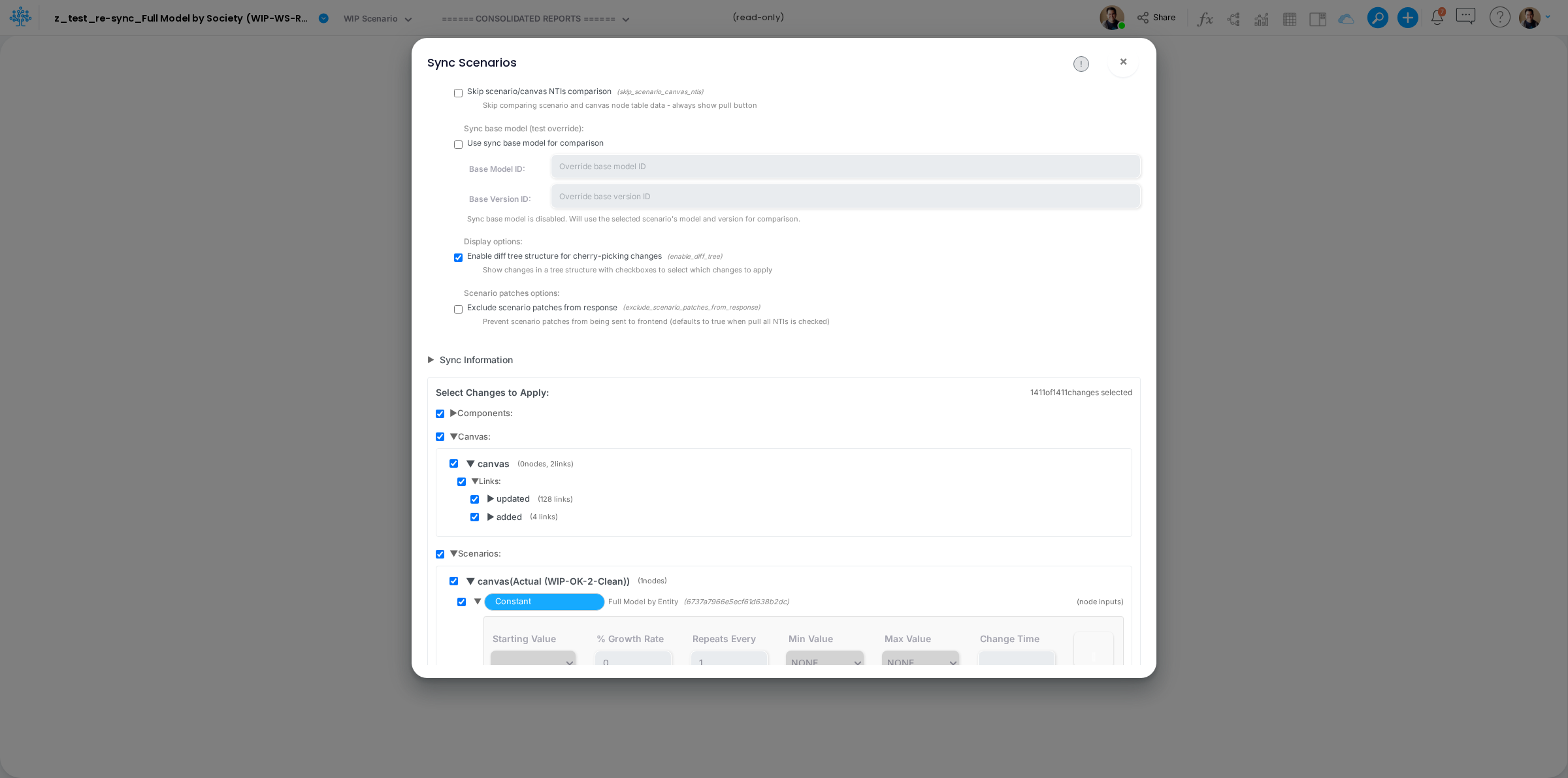
click at [491, 514] on span "▶ added" at bounding box center [504, 517] width 35 height 13
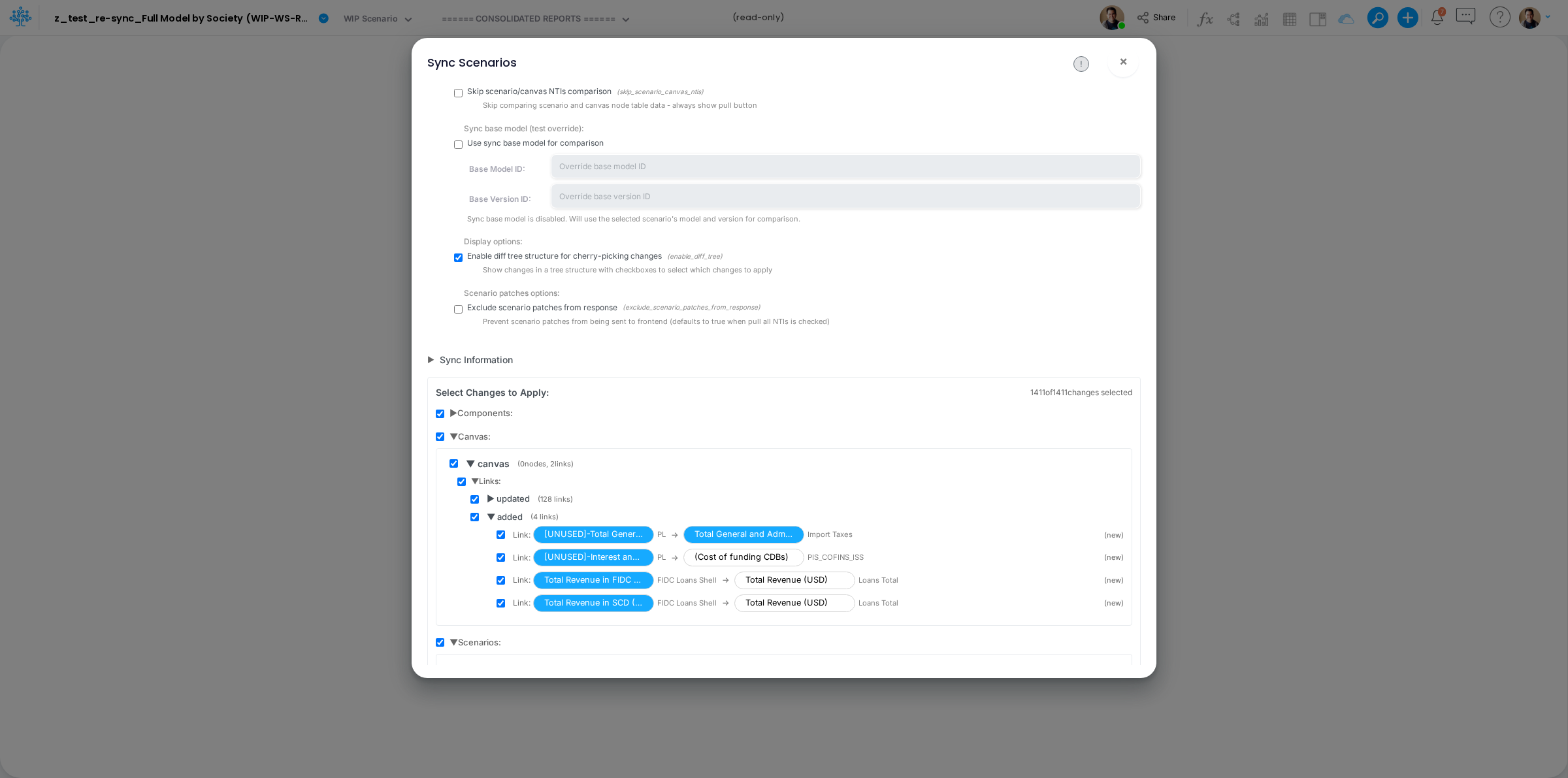
click at [491, 498] on span "▶ updated" at bounding box center [508, 499] width 43 height 13
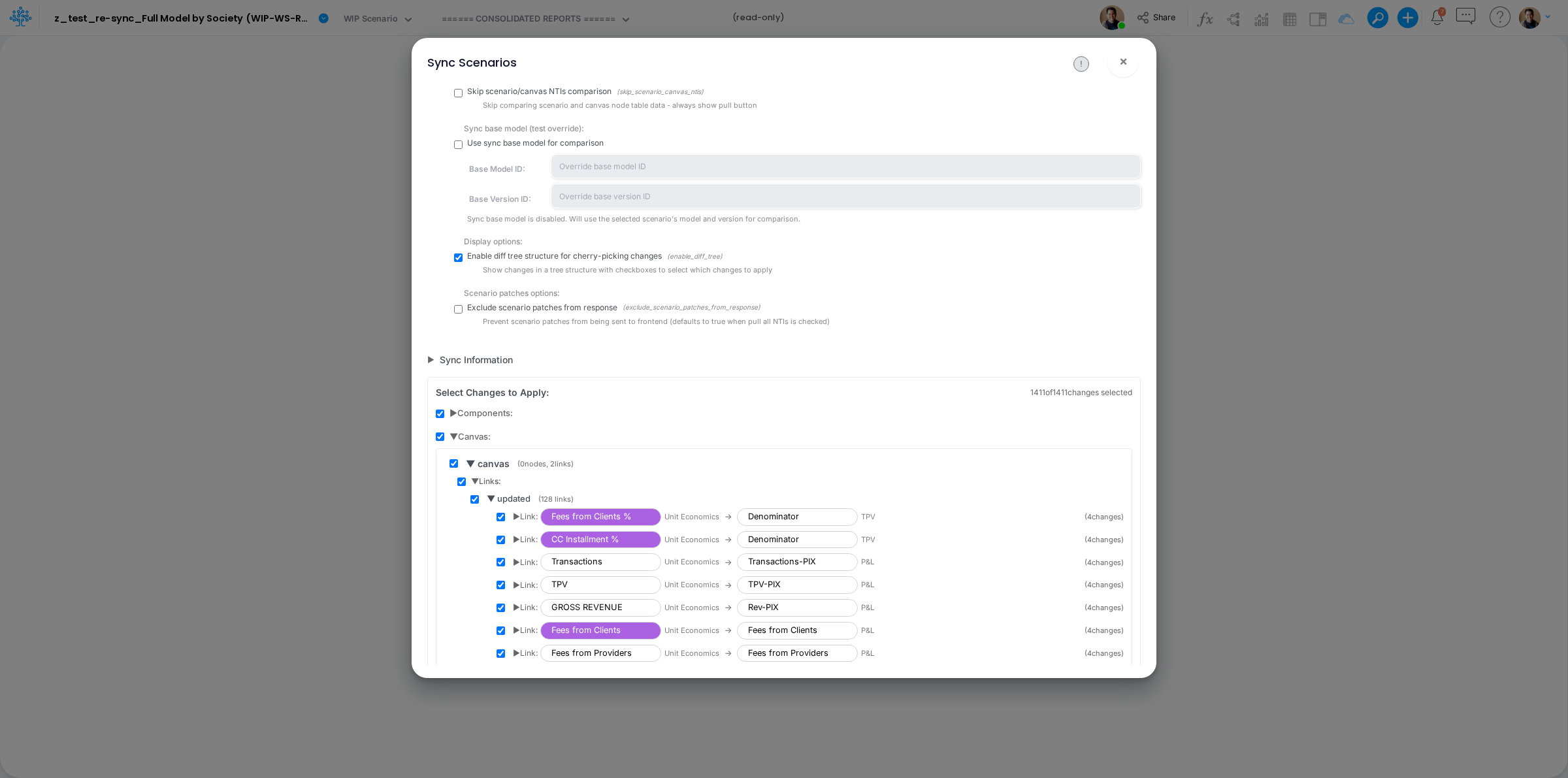
click at [518, 514] on span "▶ Link:" at bounding box center [525, 516] width 25 height 12
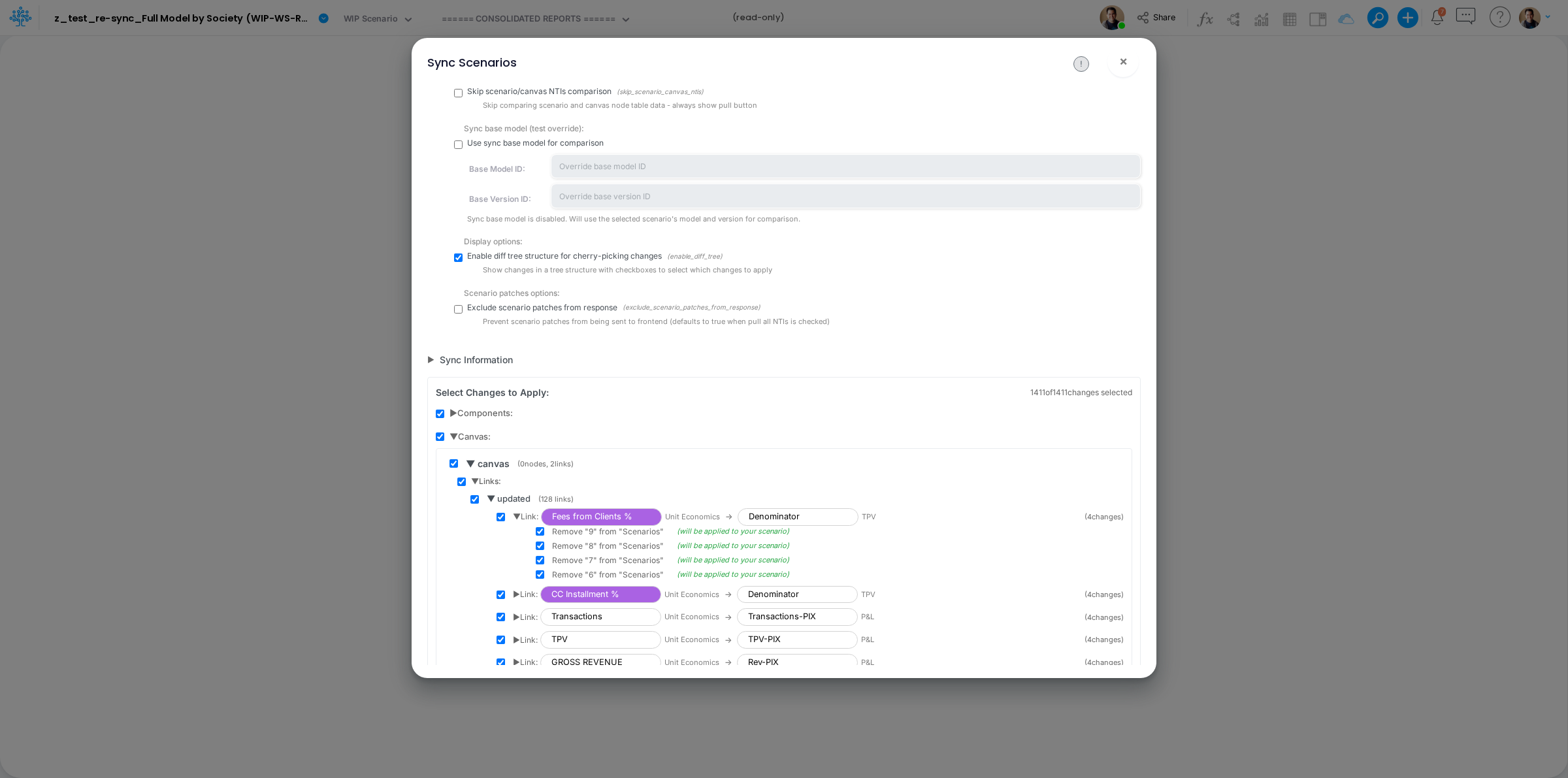
click at [518, 514] on span "▼ Link:" at bounding box center [525, 516] width 26 height 12
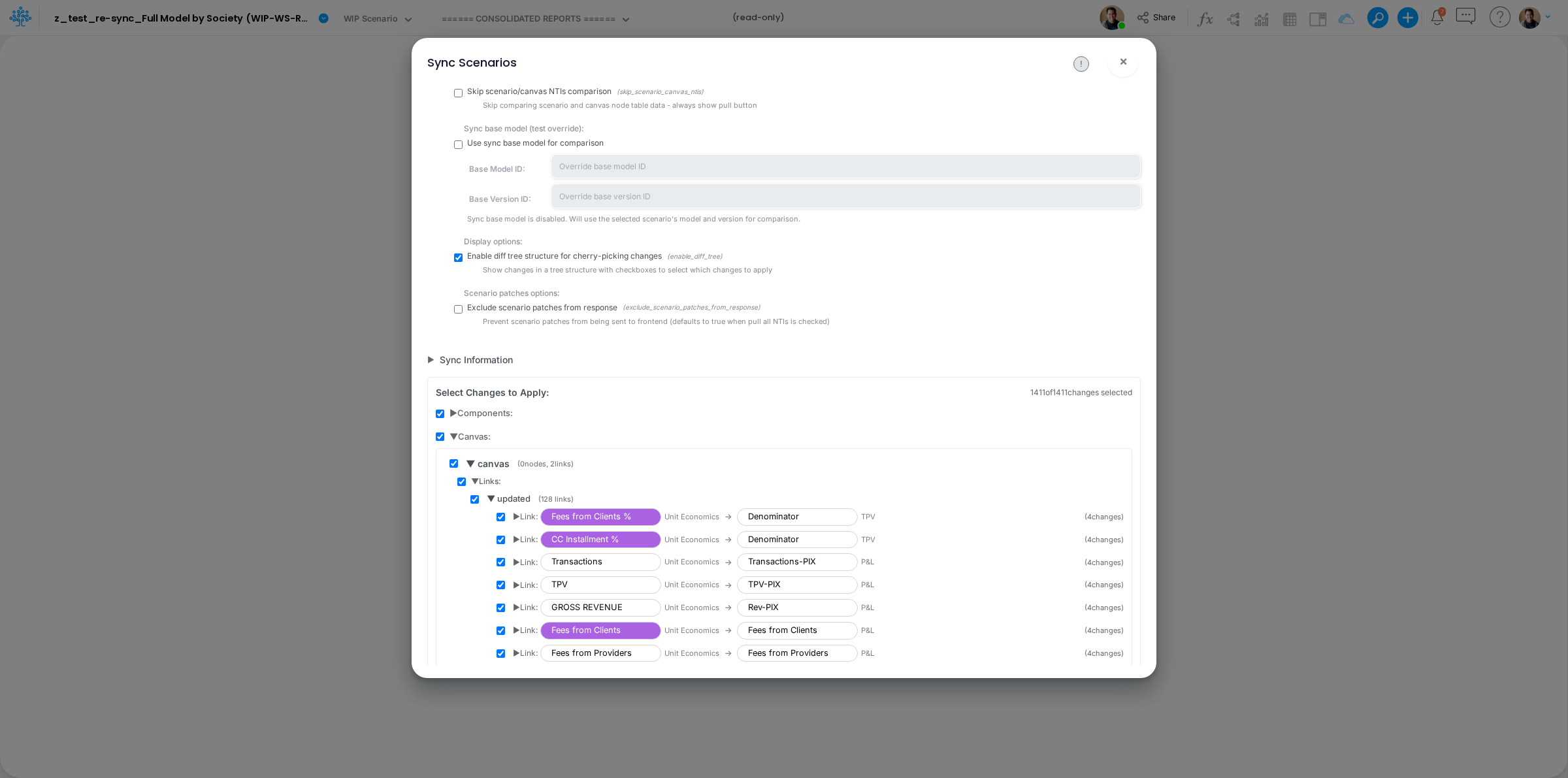
click at [523, 538] on span "▶ Link:" at bounding box center [525, 539] width 25 height 12
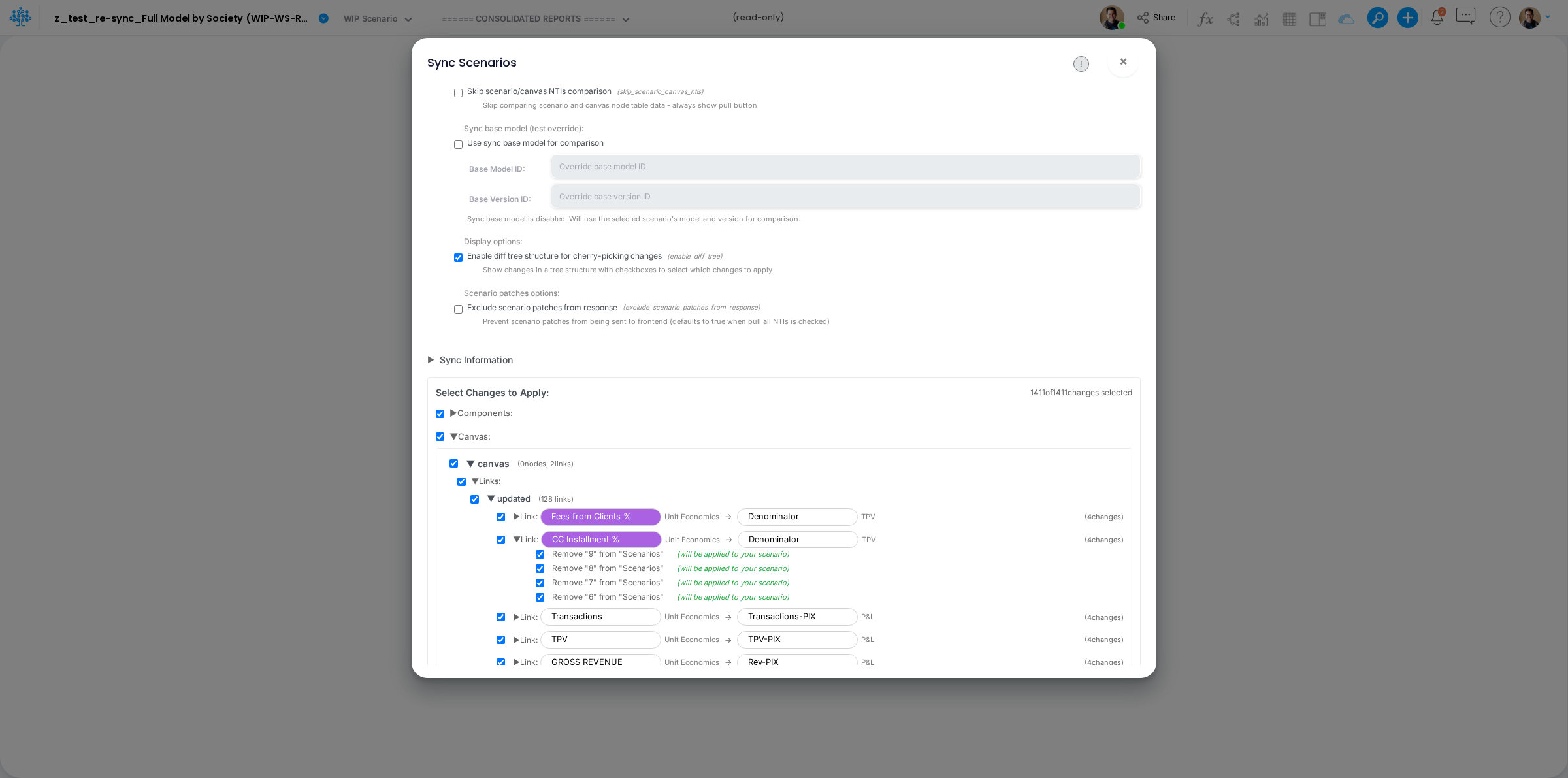
click at [516, 634] on span "▶ Link:" at bounding box center [525, 640] width 25 height 12
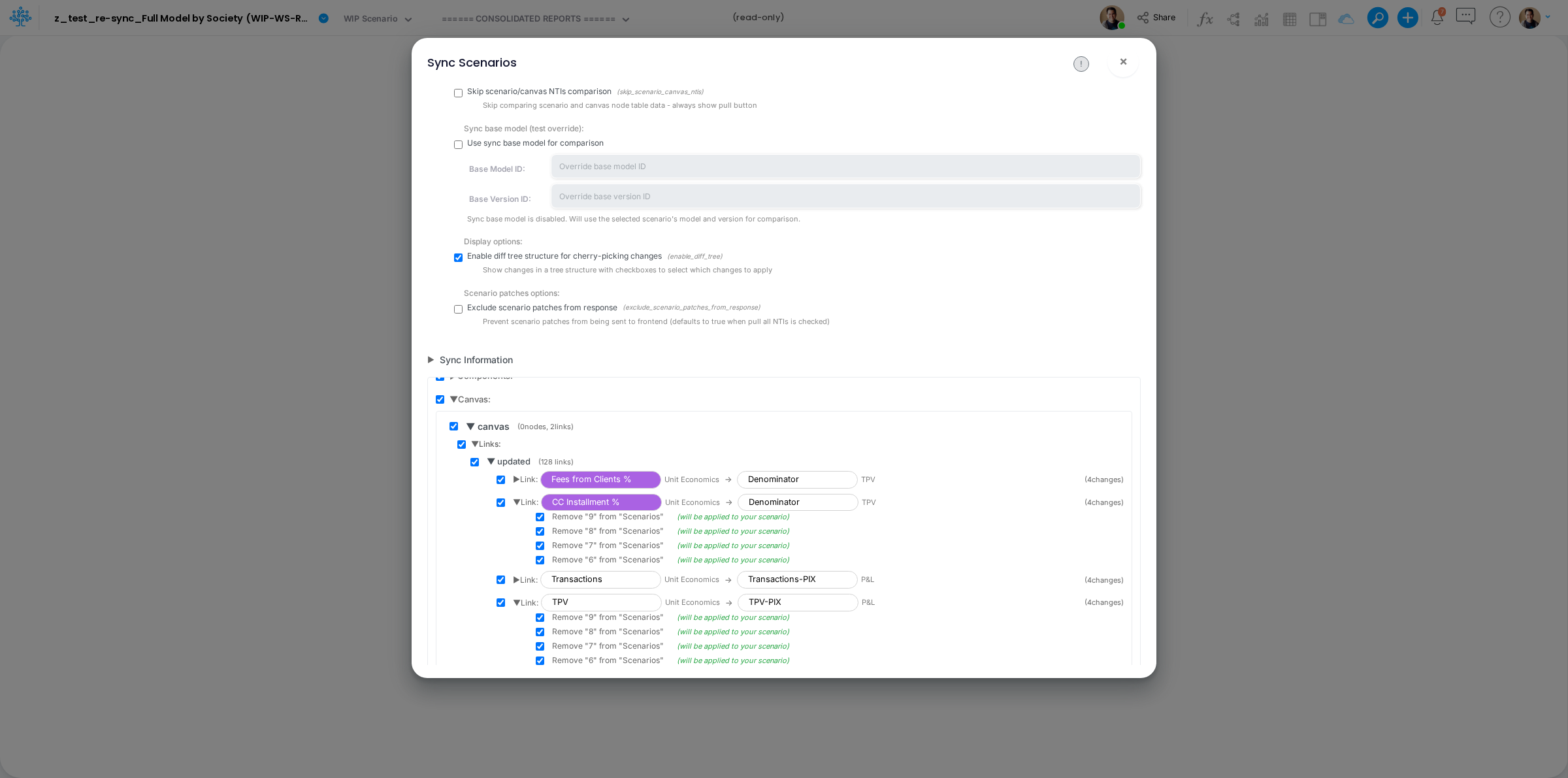
scroll to position [0, 0]
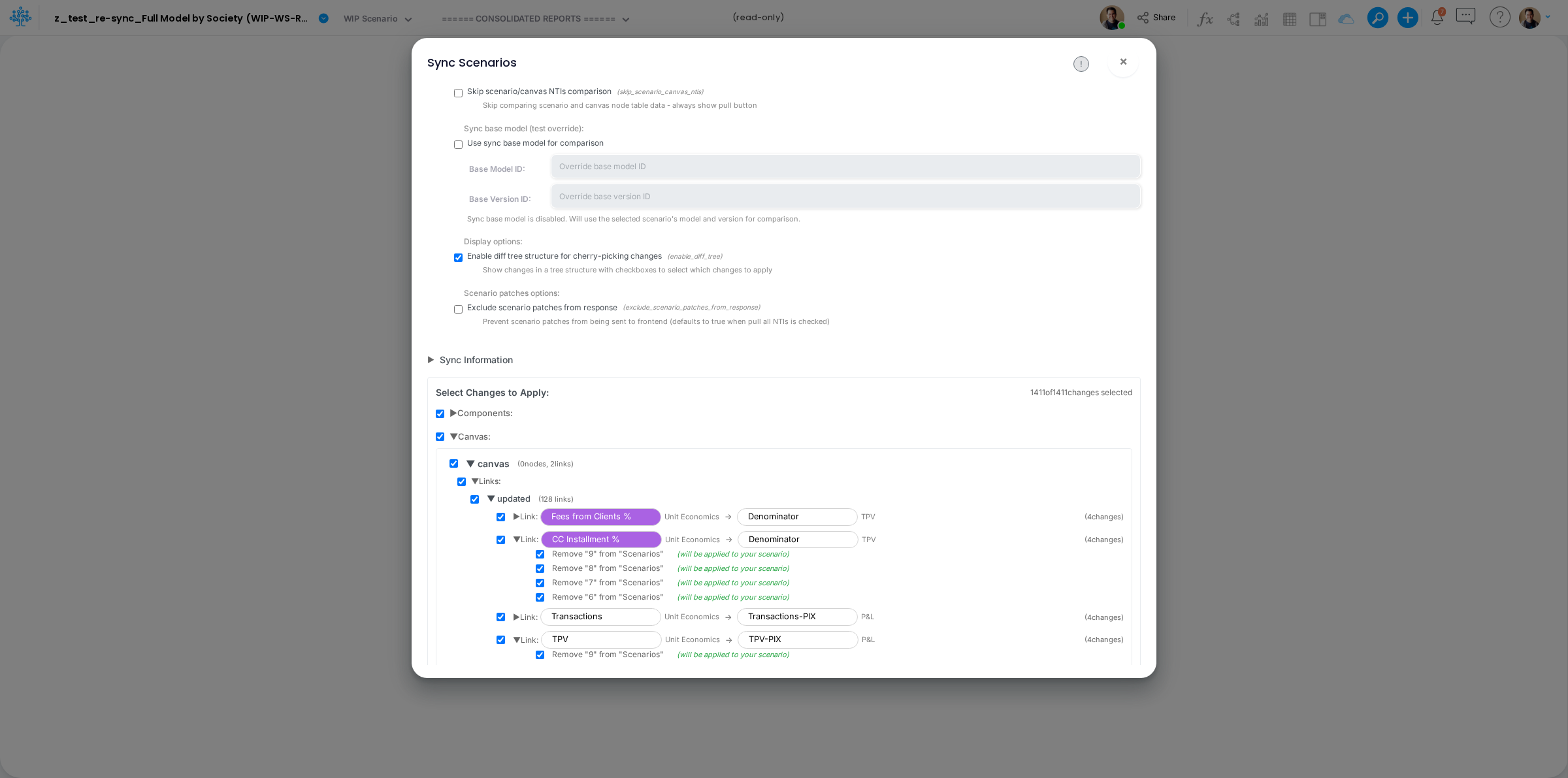
click at [455, 412] on span "▶ Components:" at bounding box center [481, 413] width 63 height 13
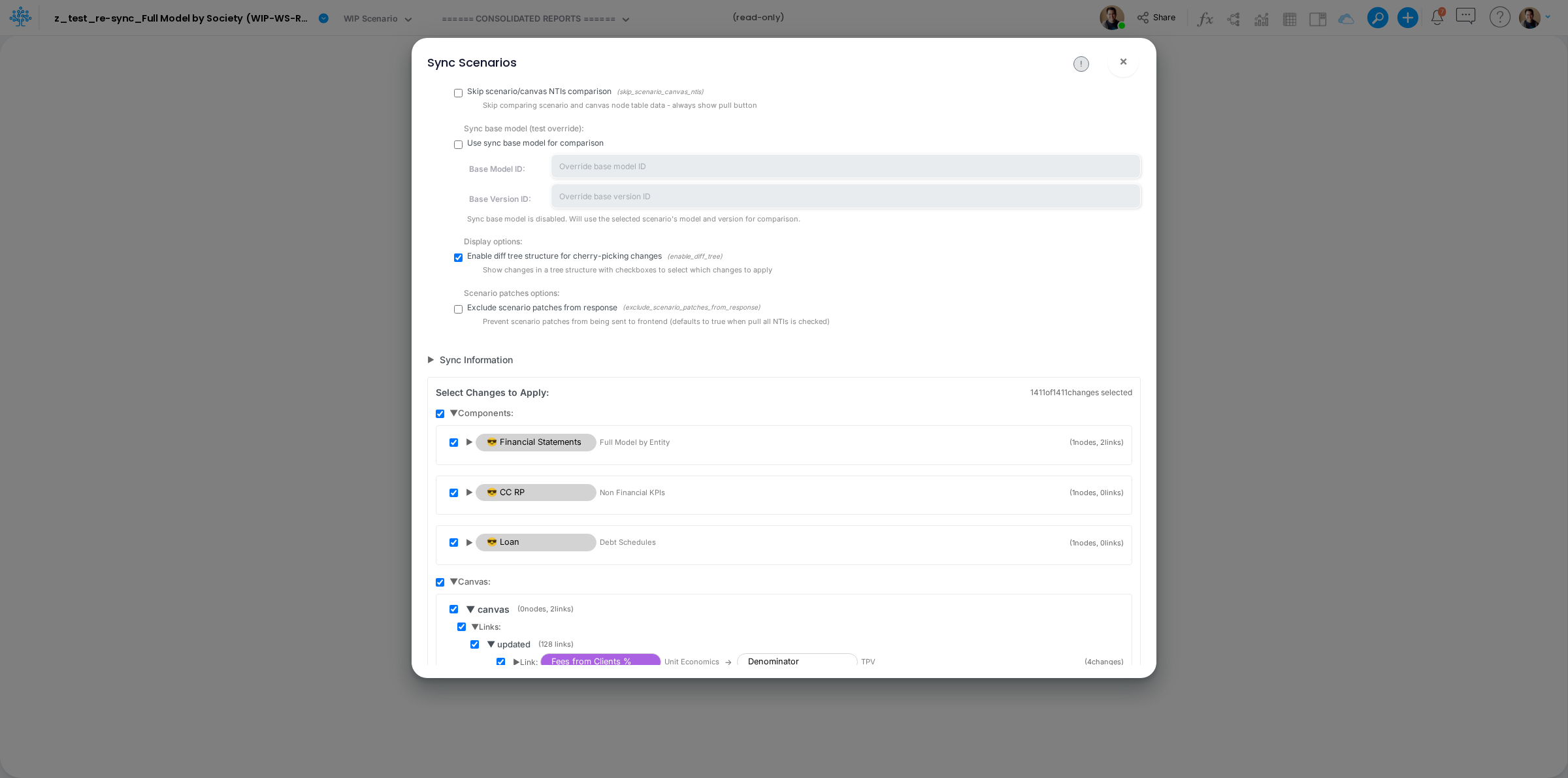
click at [473, 444] on div "▶ 😎 Financial Statements Full Model by Entity" at bounding box center [764, 442] width 596 height 17
click at [473, 439] on div "▶ 😎 Financial Statements Full Model by Entity" at bounding box center [764, 442] width 596 height 17
click at [468, 442] on span "▶" at bounding box center [469, 442] width 7 height 12
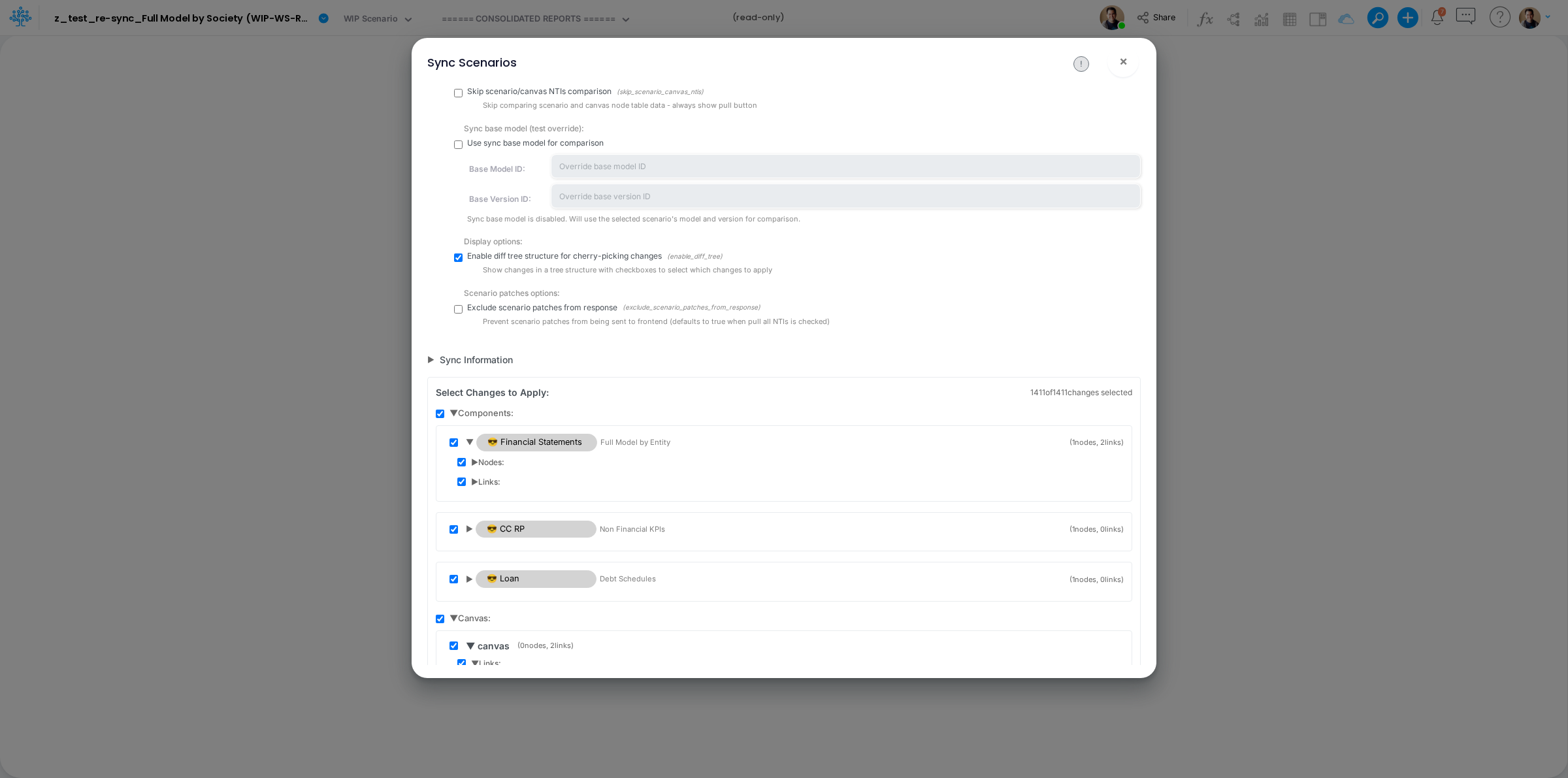
click at [478, 479] on span "▶ Links:" at bounding box center [486, 482] width 29 height 12
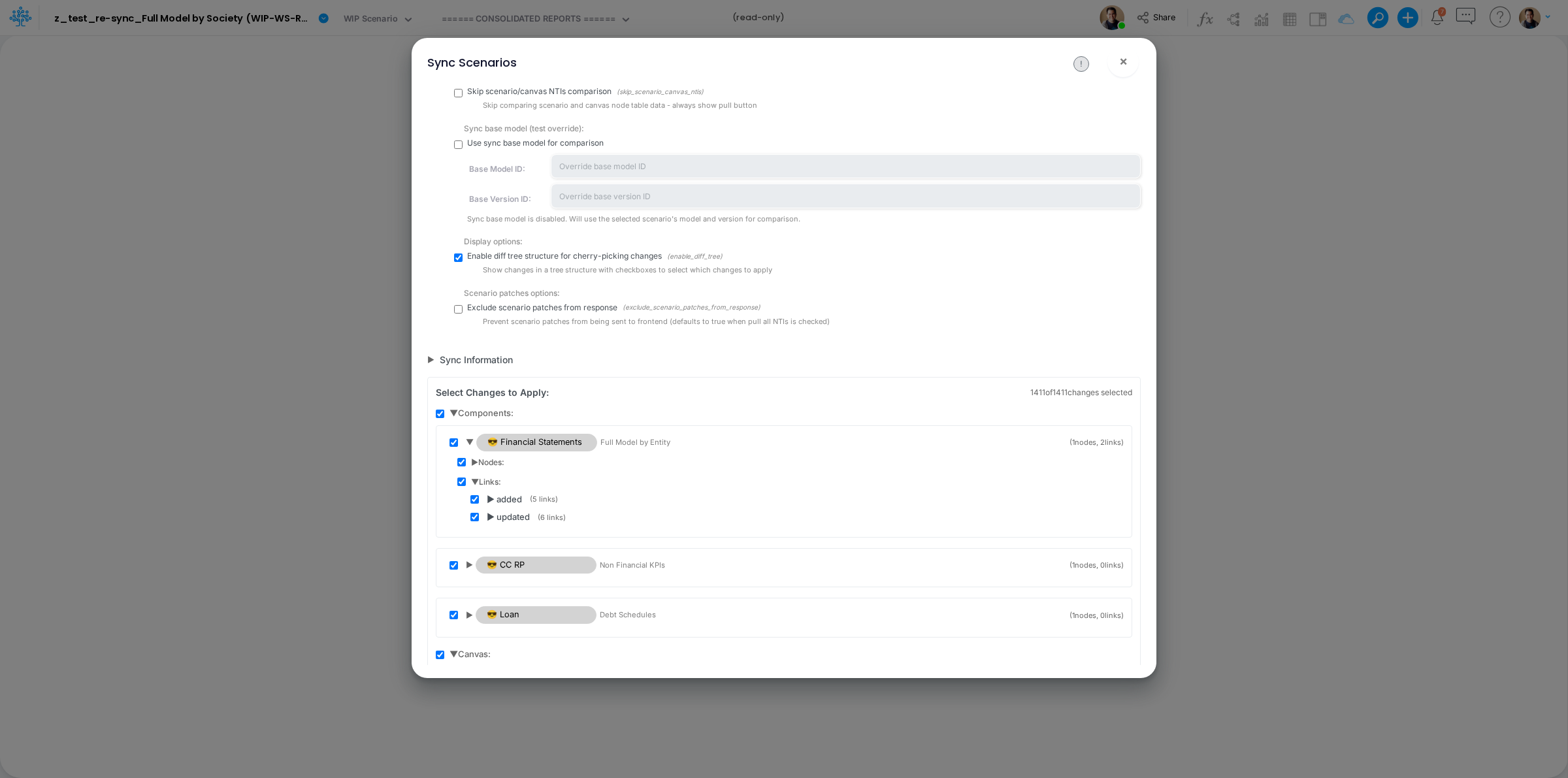
click at [478, 466] on span "▶ Nodes:" at bounding box center [488, 462] width 33 height 12
click at [492, 480] on span "▶ updated" at bounding box center [508, 480] width 43 height 13
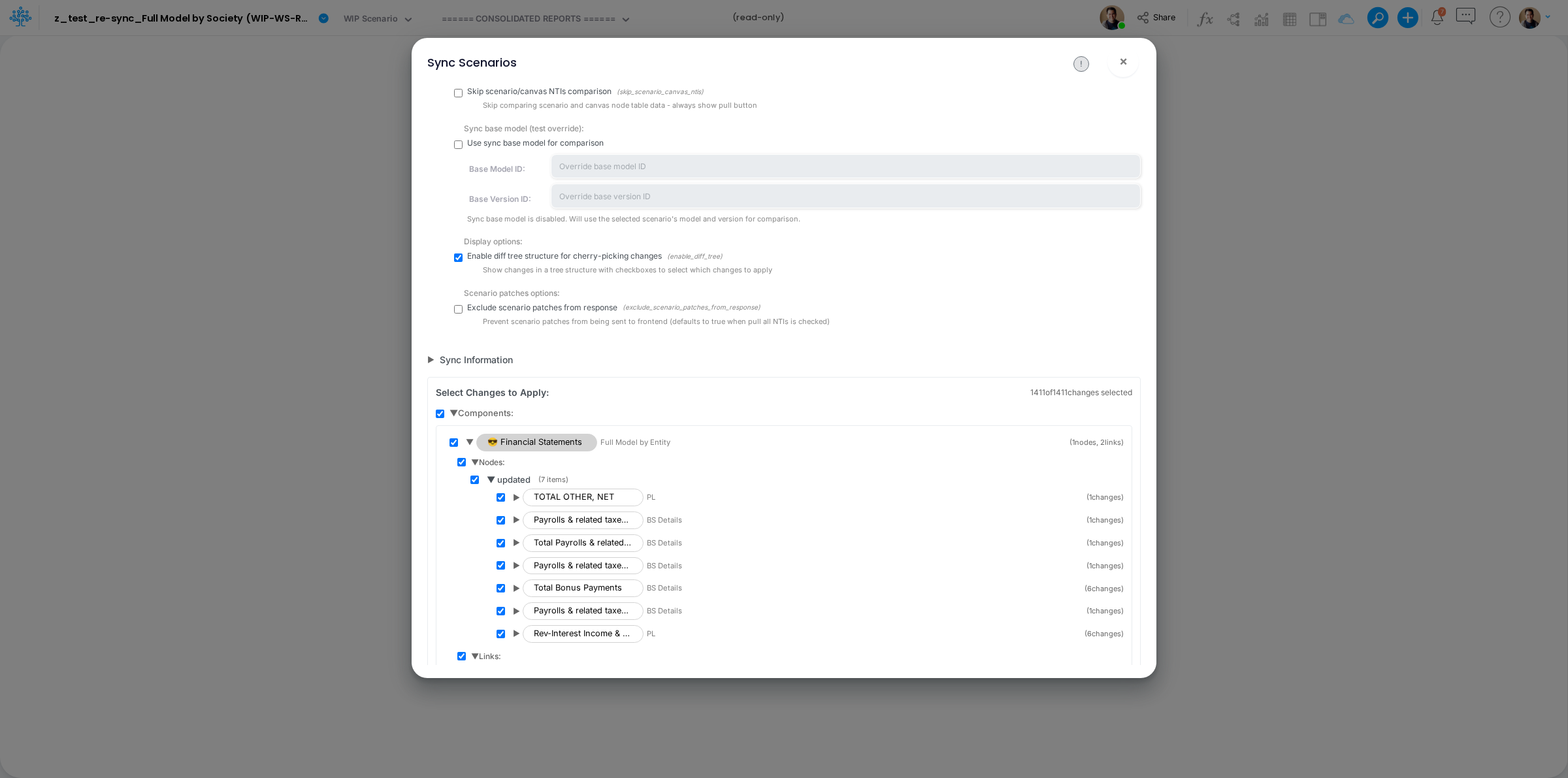
click at [469, 439] on span "▼" at bounding box center [469, 442] width 8 height 12
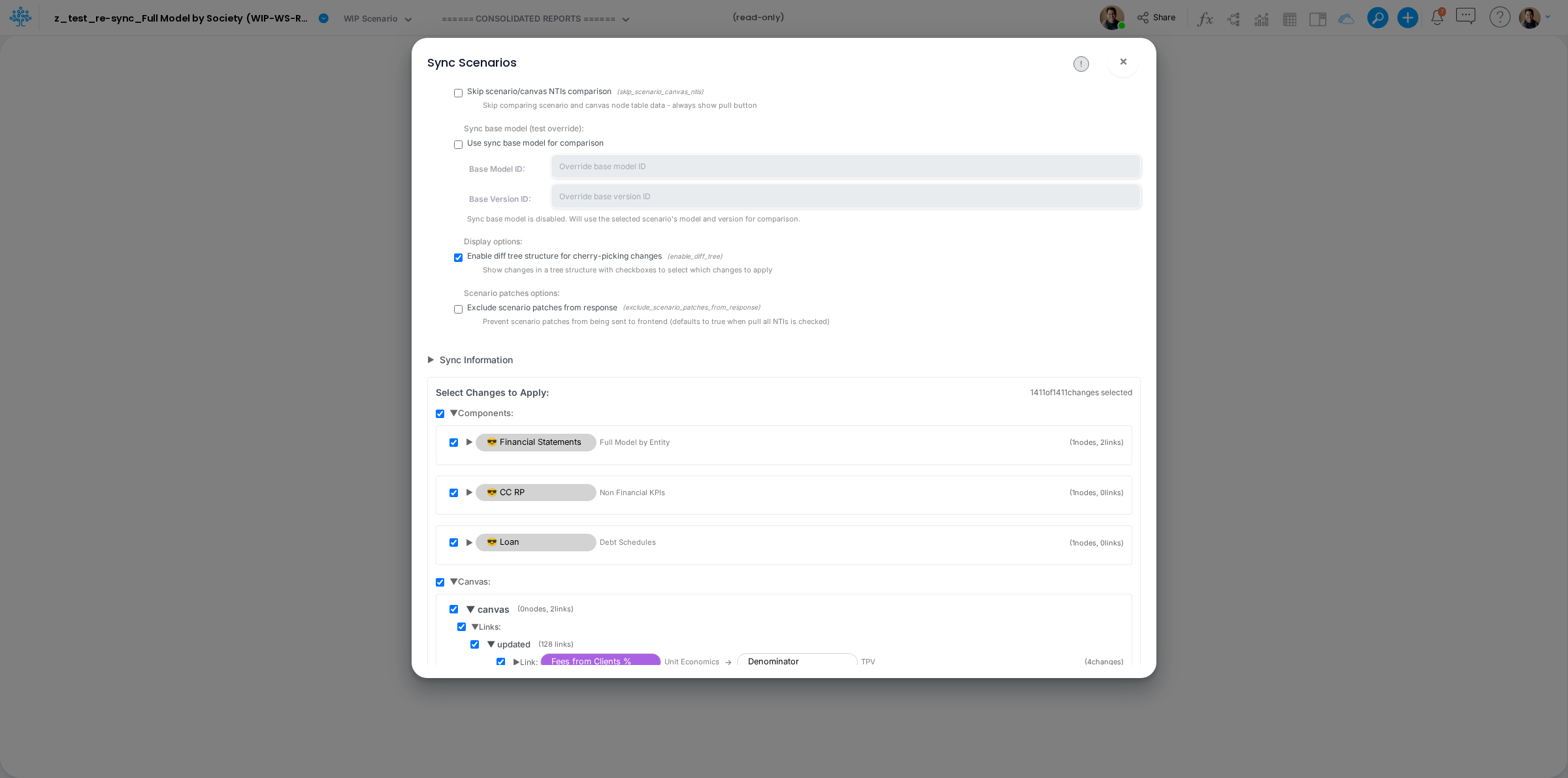
click at [453, 414] on span "▼ Components:" at bounding box center [482, 413] width 64 height 13
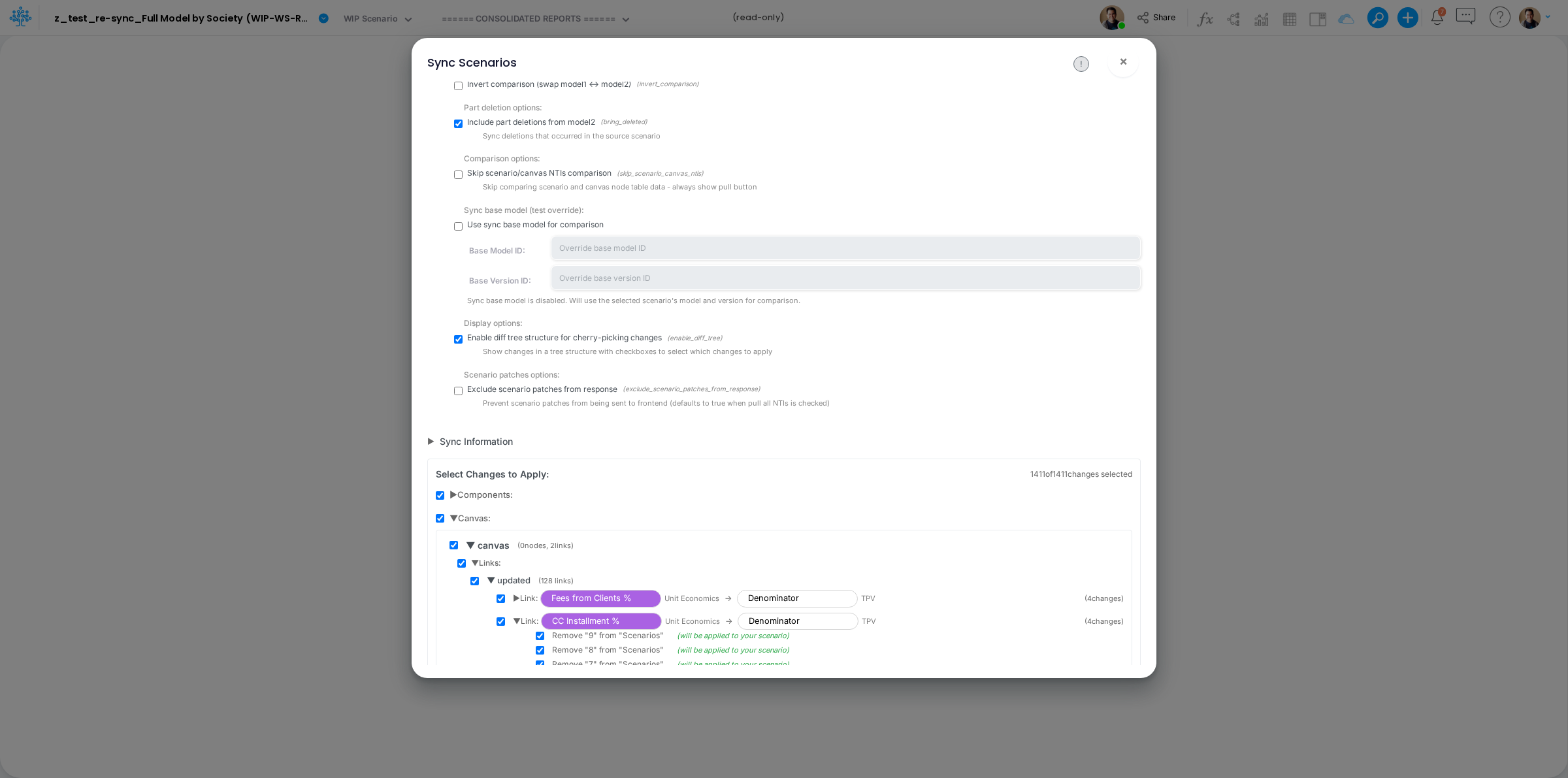
click at [477, 560] on span "▼ Links:" at bounding box center [486, 563] width 30 height 12
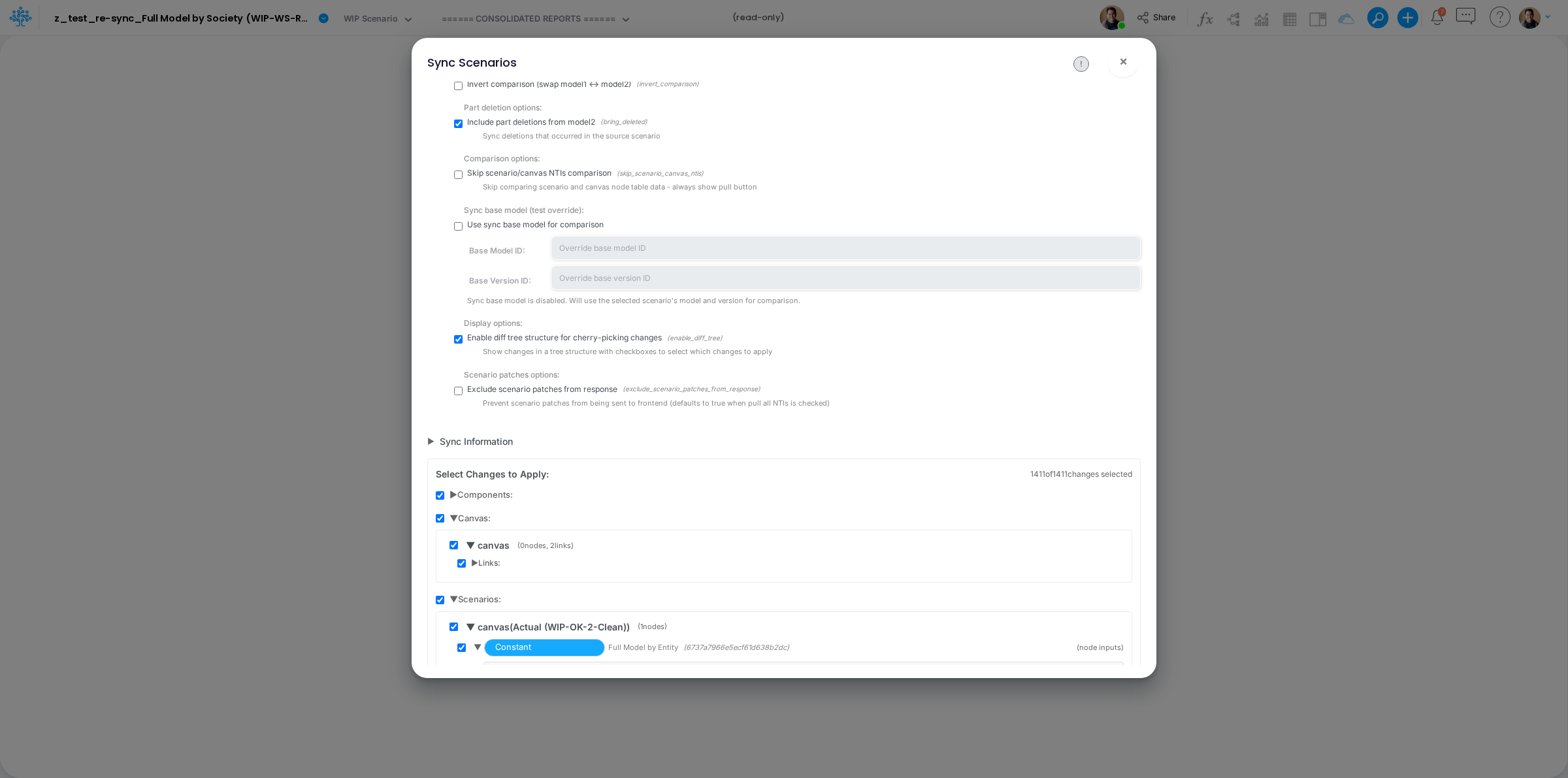
click at [478, 563] on span "▶ Links:" at bounding box center [486, 563] width 29 height 12
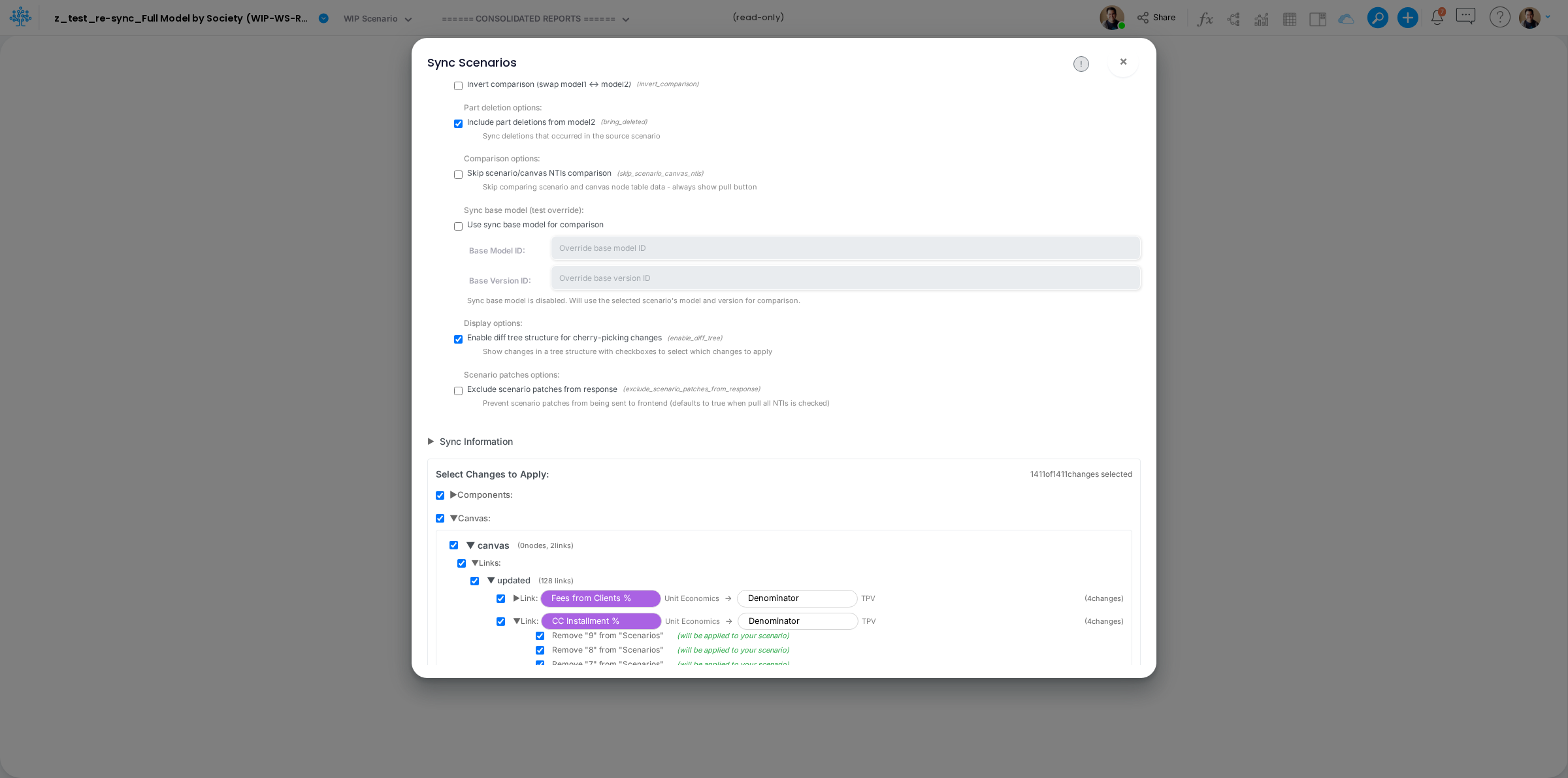
click at [478, 563] on span "▼ Links:" at bounding box center [486, 563] width 30 height 12
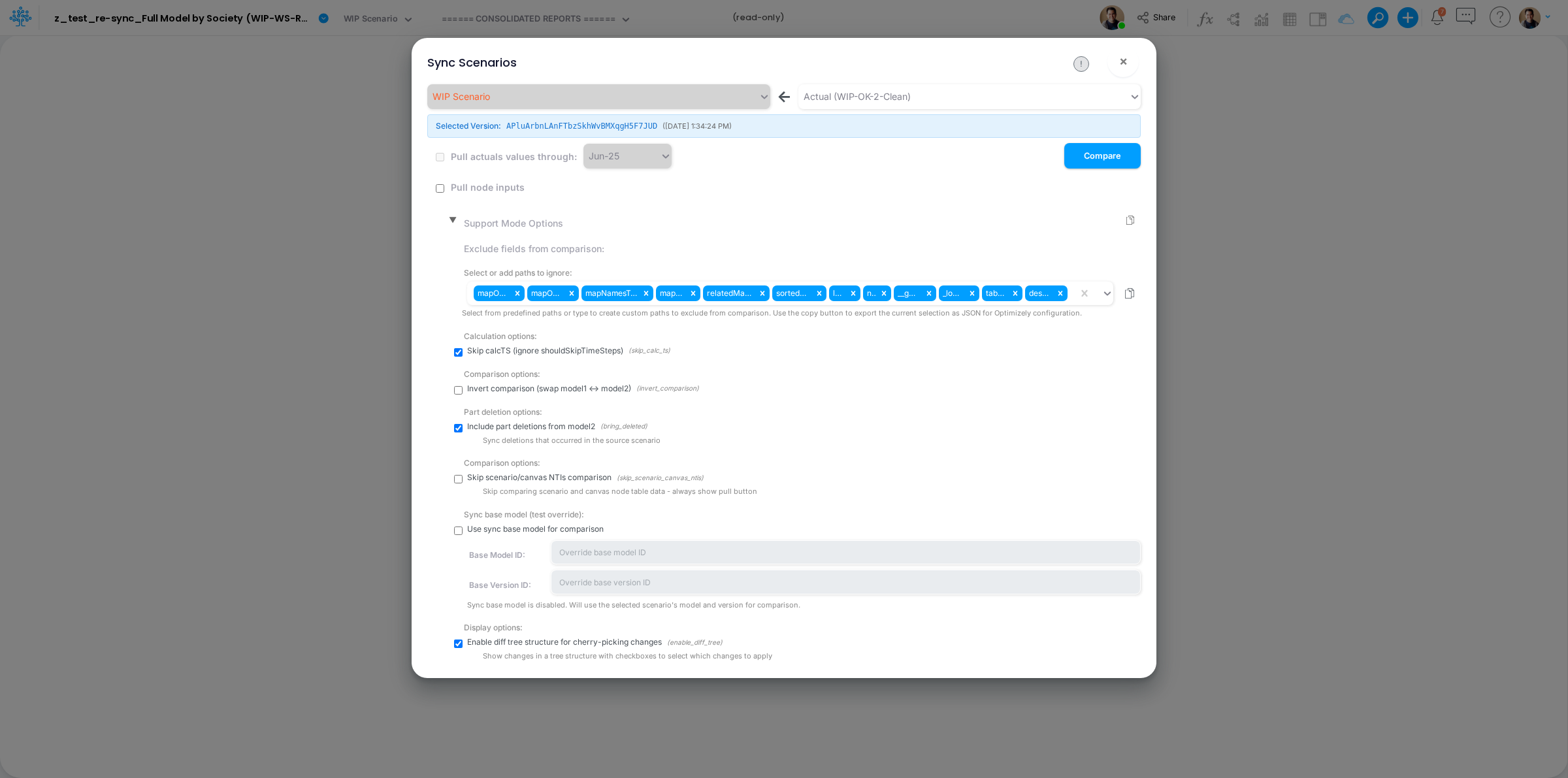
click at [437, 192] on input "checkbox" at bounding box center [440, 188] width 8 height 8
checkbox input "true"
click at [439, 185] on input "checkbox" at bounding box center [440, 188] width 8 height 8
checkbox input "false"
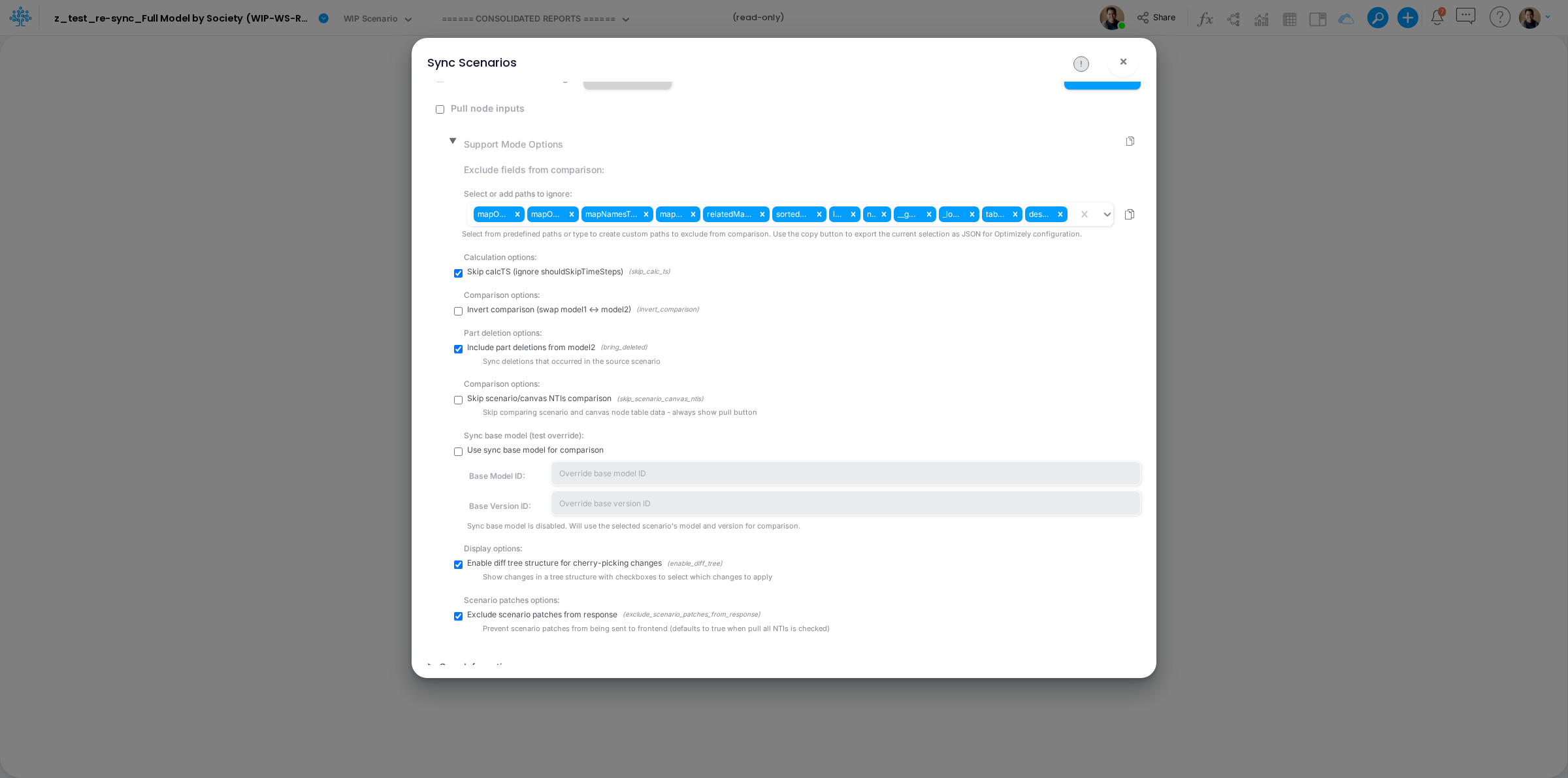
scroll to position [245, 0]
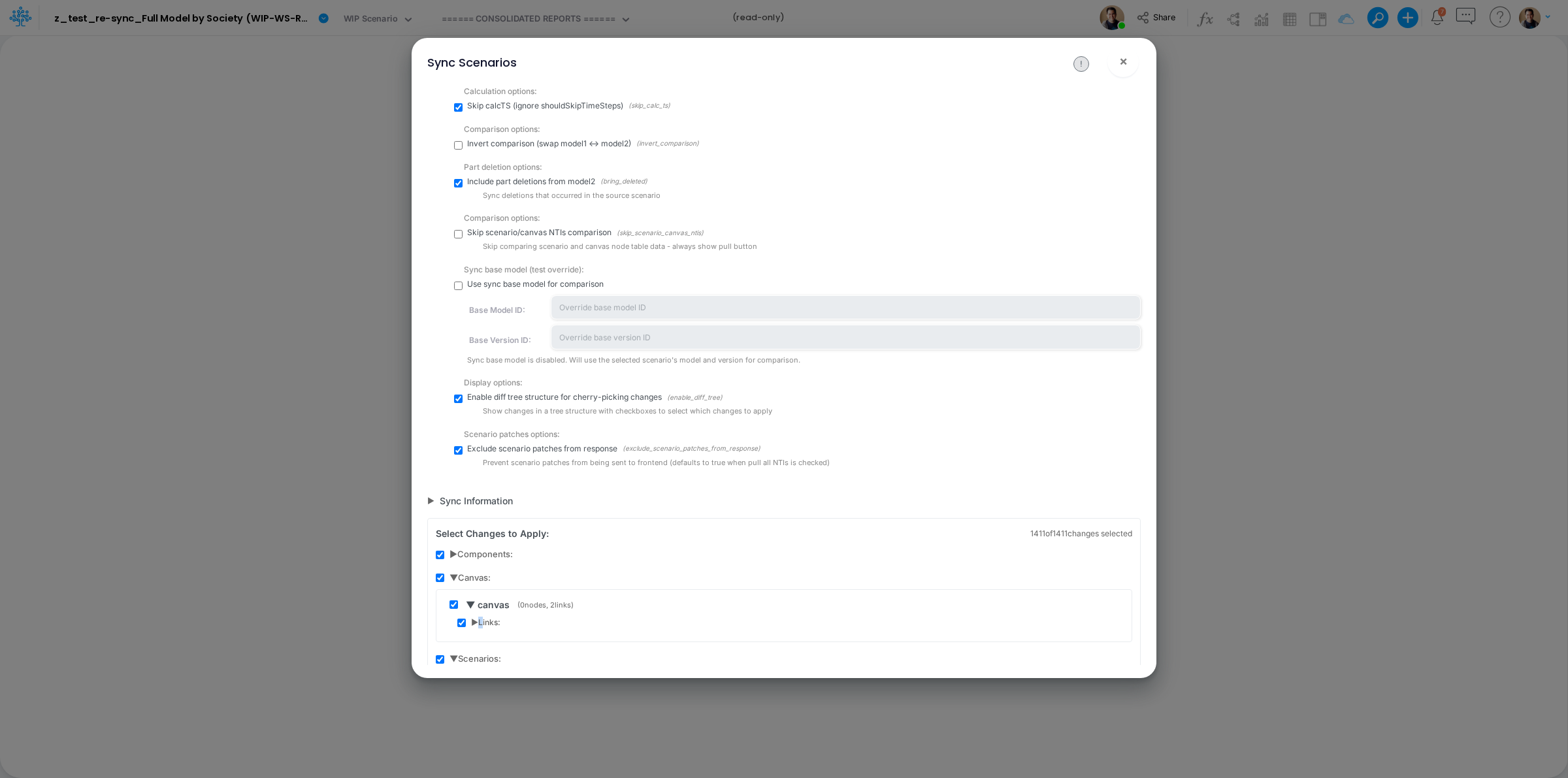
click at [461, 451] on input "checkbox" at bounding box center [458, 450] width 8 height 8
checkbox input "false"
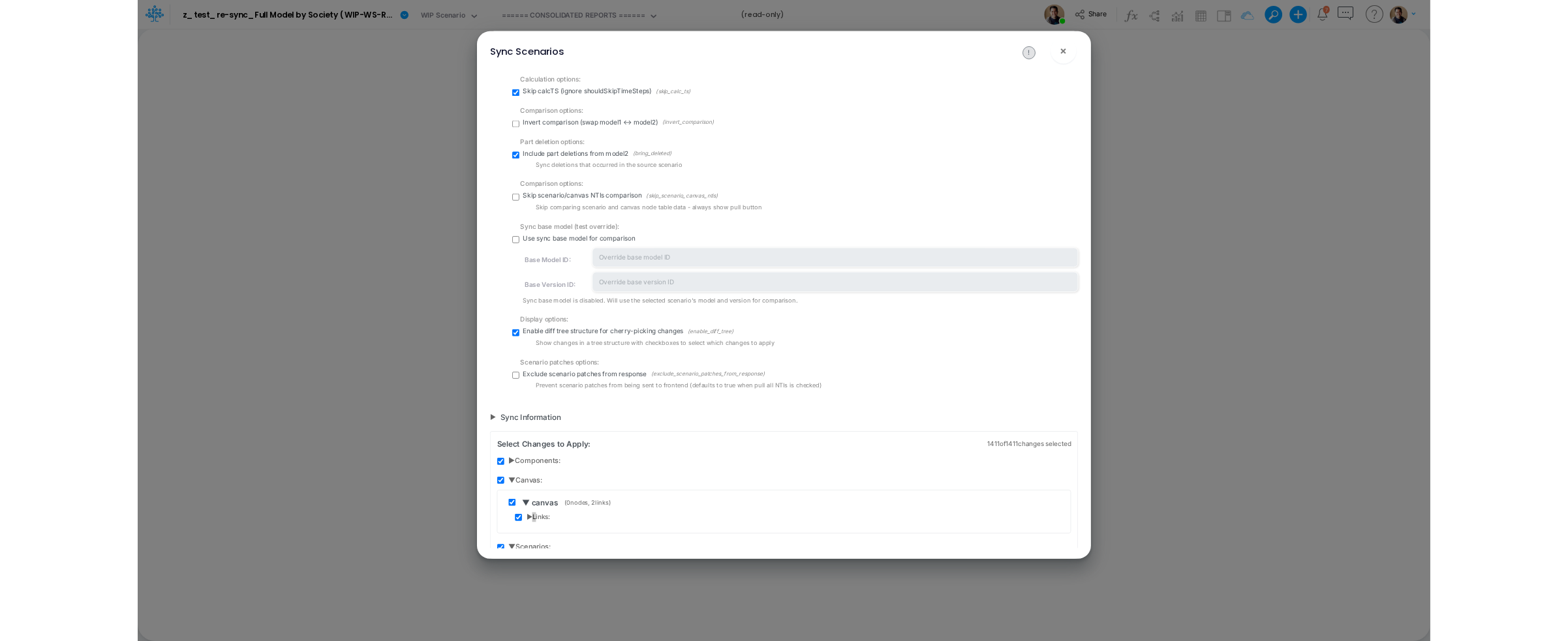
scroll to position [41, 0]
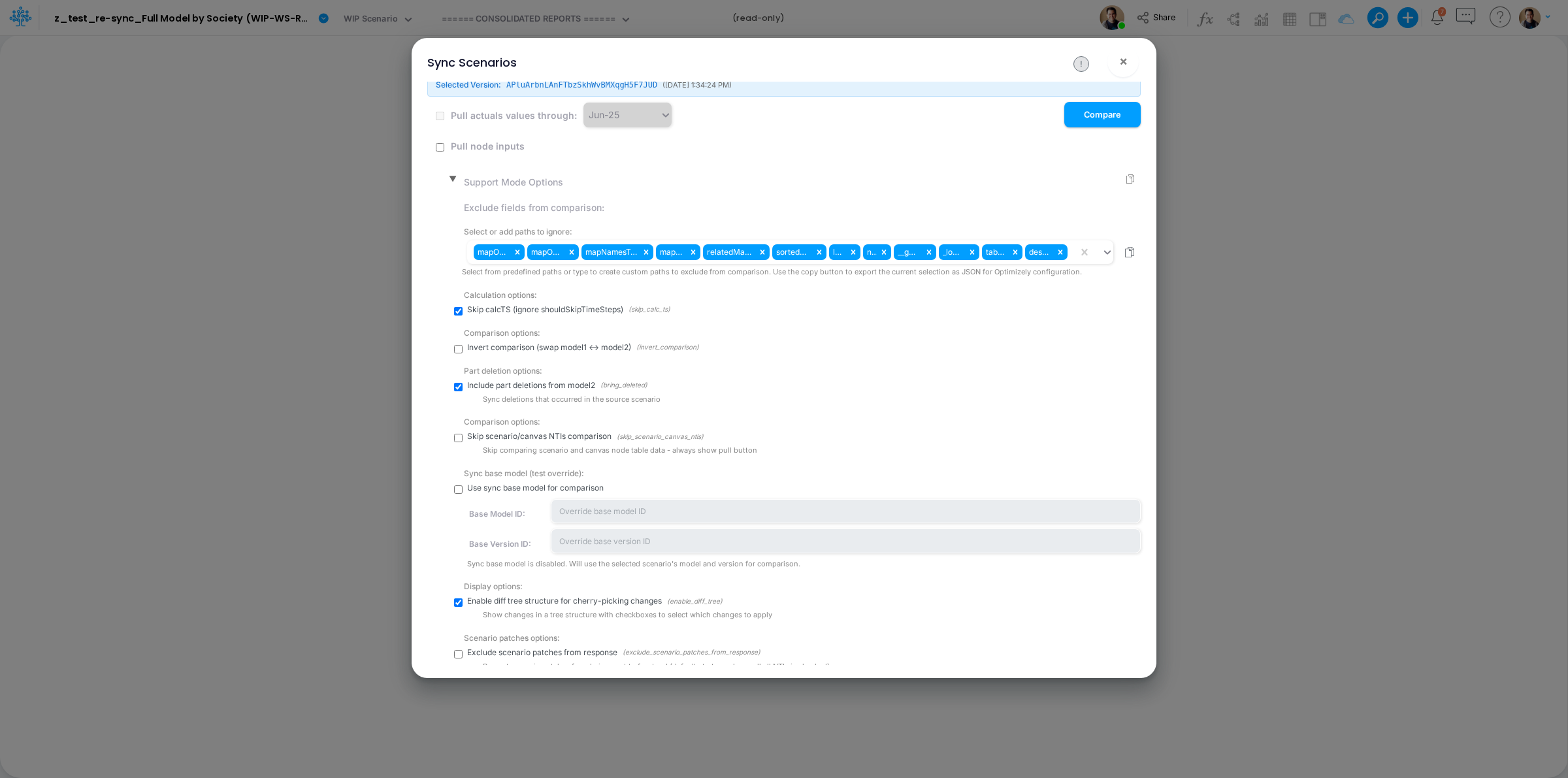
drag, startPoint x: 1108, startPoint y: 109, endPoint x: 1023, endPoint y: 184, distance: 113.4
click at [1106, 109] on button "Compare" at bounding box center [1102, 115] width 76 height 26
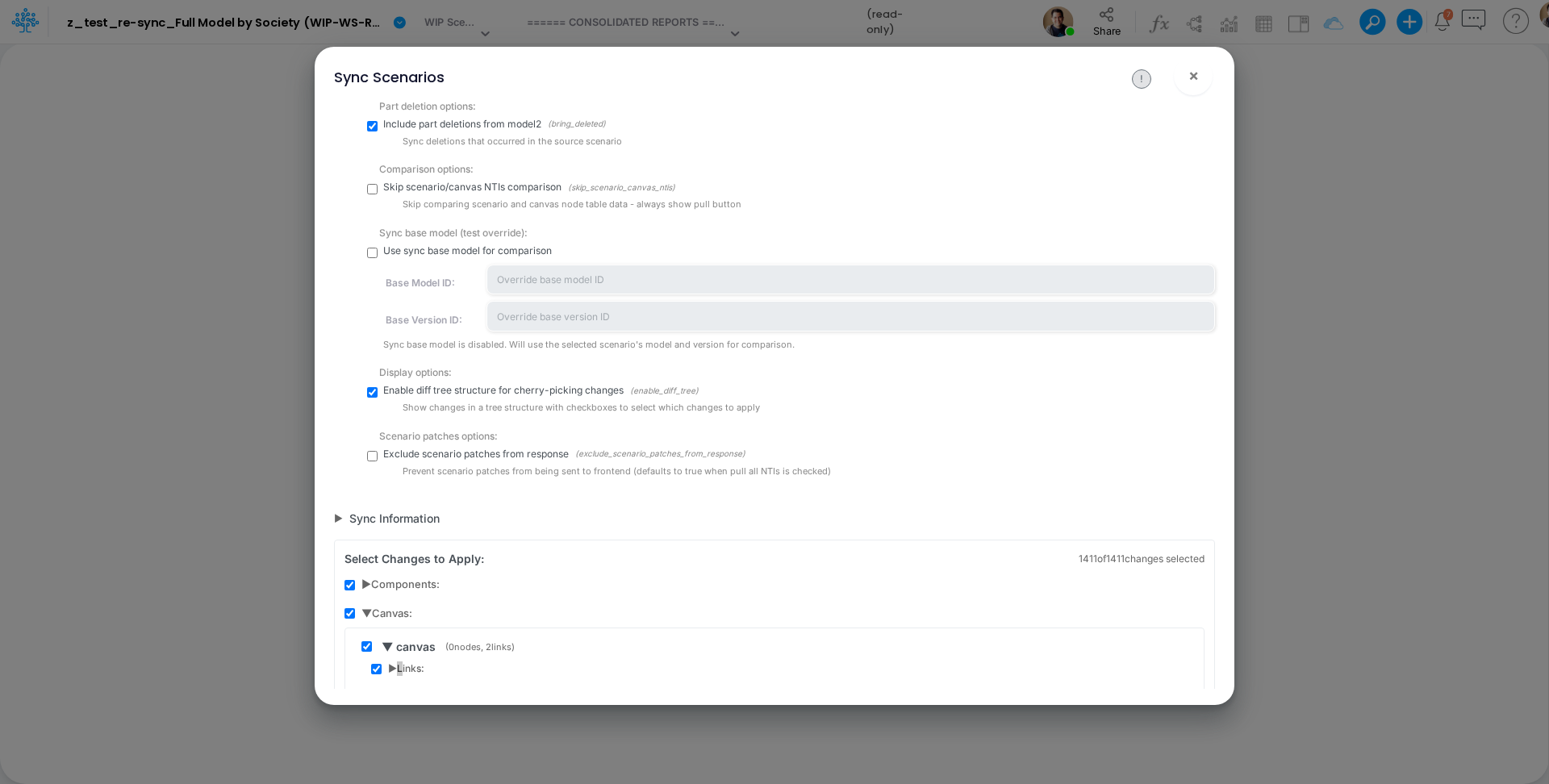
scroll to position [284, 0]
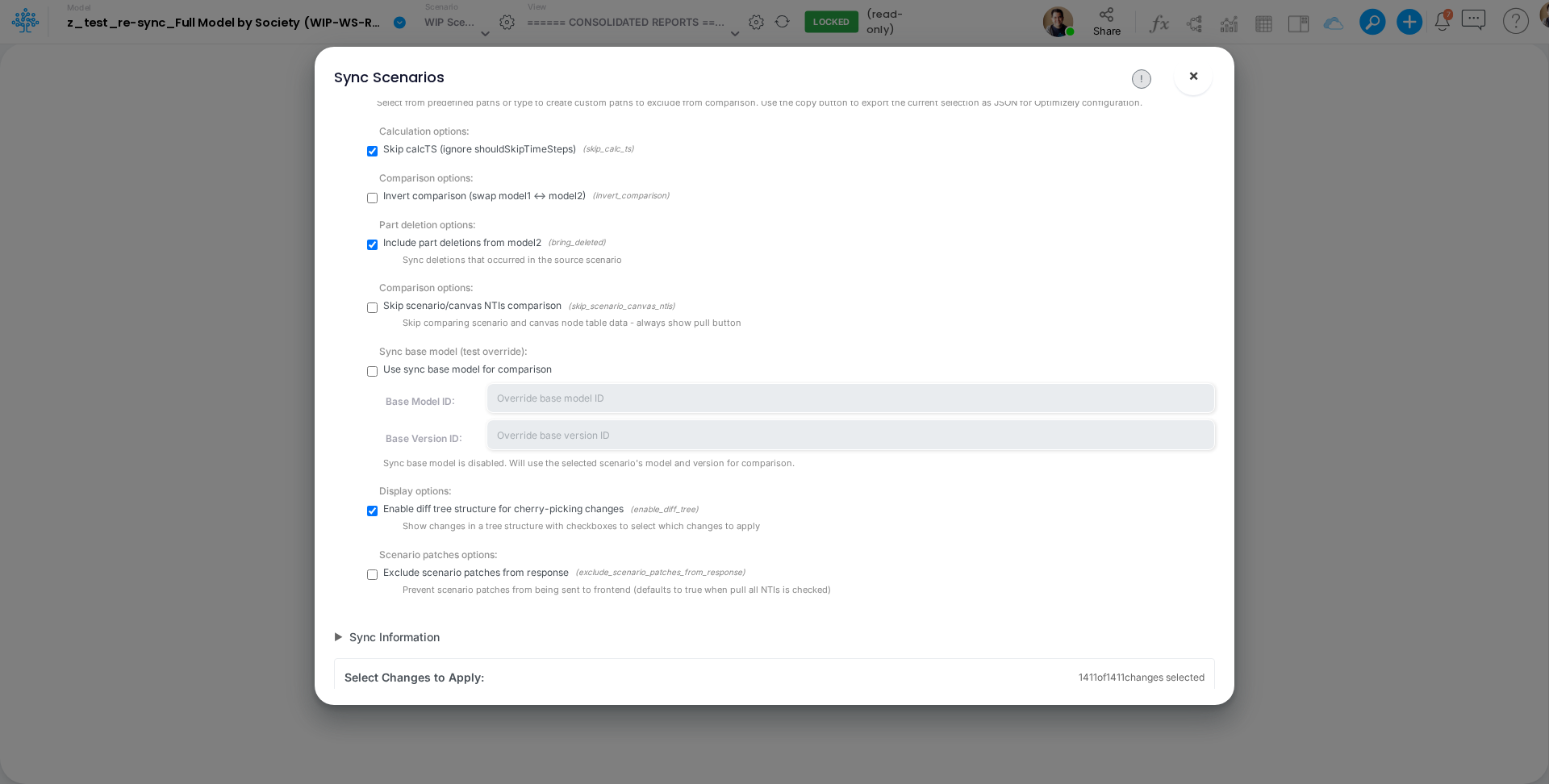
drag, startPoint x: 1201, startPoint y: 80, endPoint x: 591, endPoint y: 2, distance: 615.0
click at [1200, 80] on button "×" at bounding box center [1193, 75] width 39 height 39
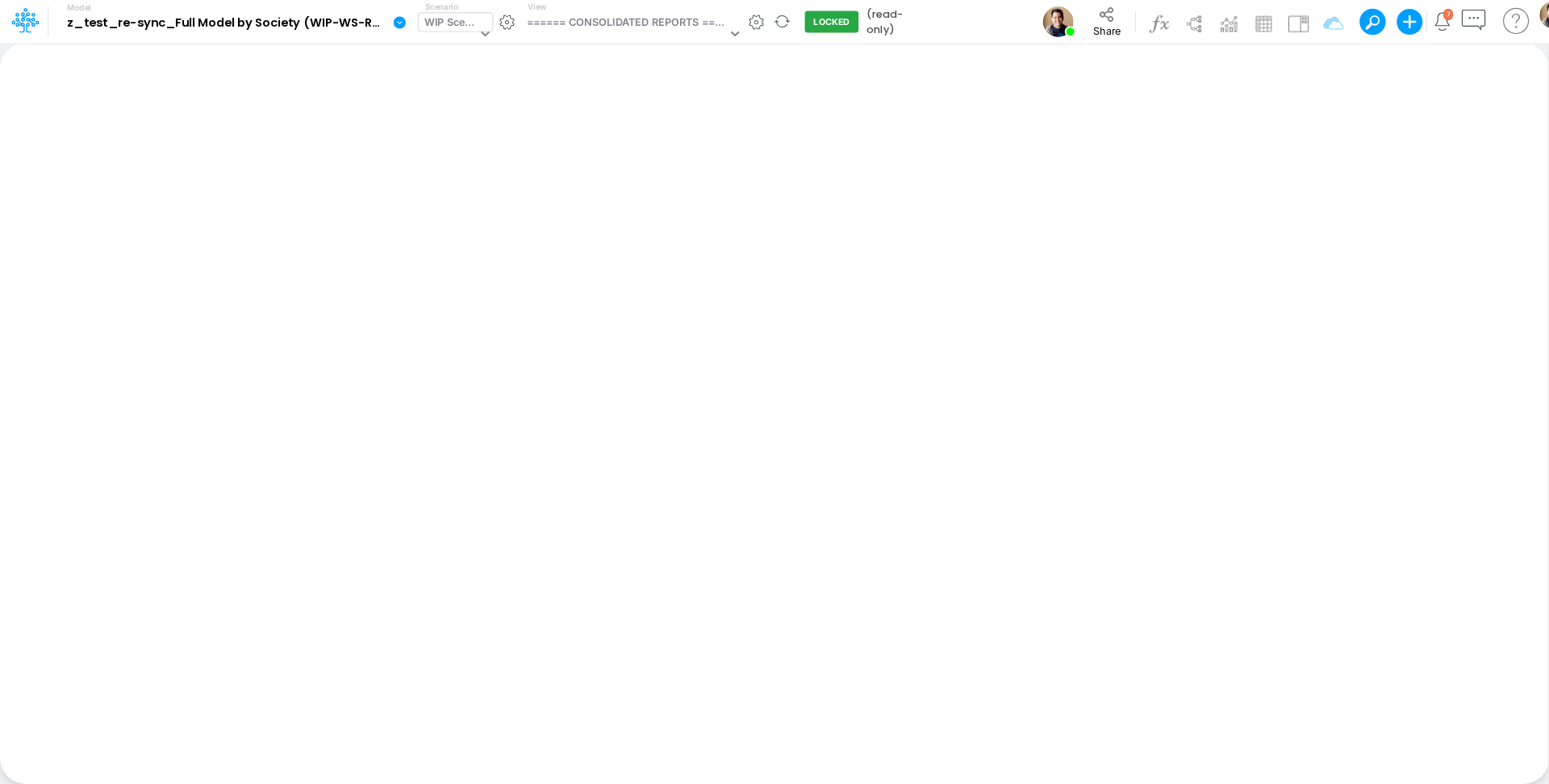
click at [447, 16] on div "WIP Scenario" at bounding box center [450, 24] width 52 height 19
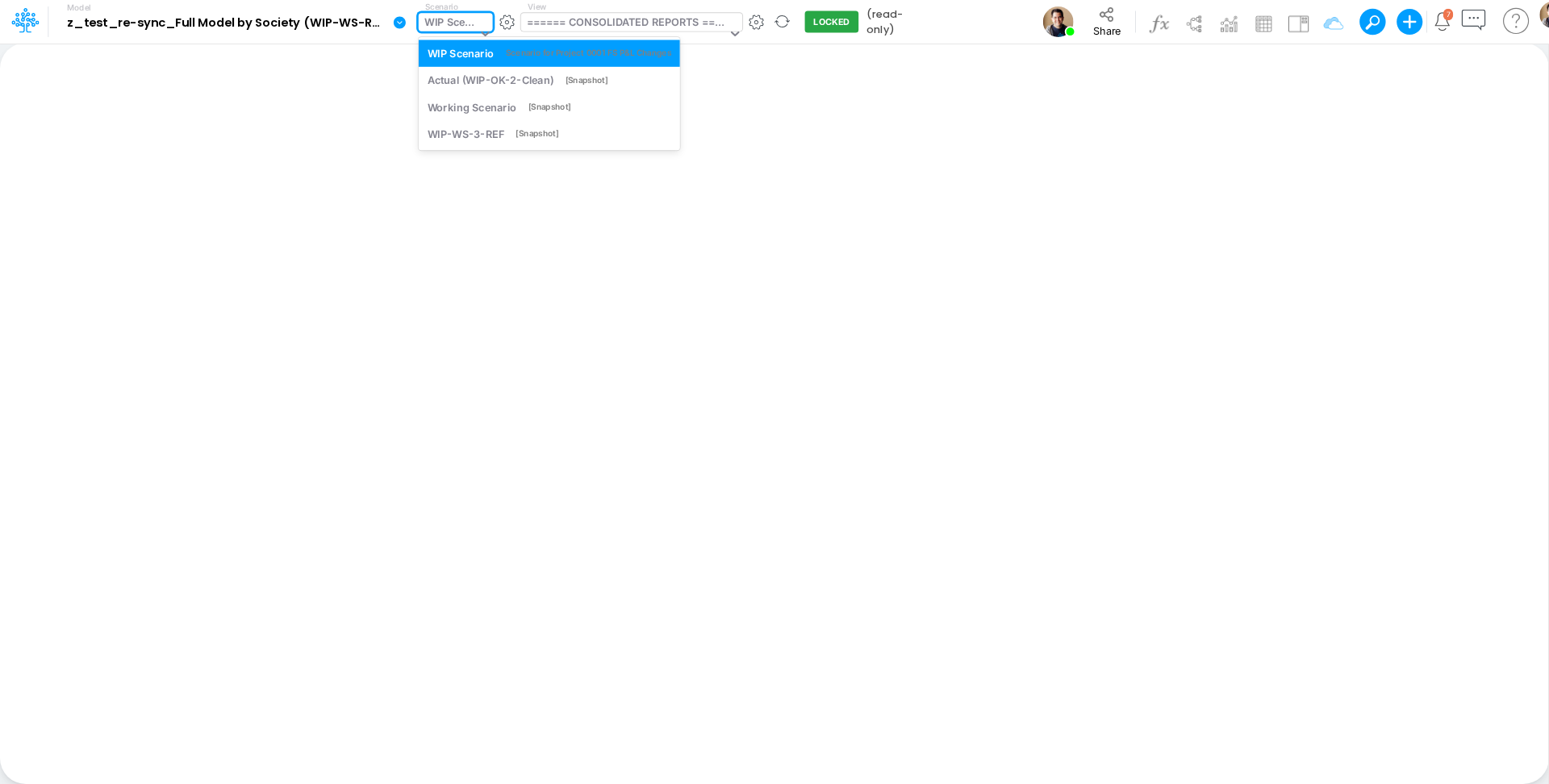
click at [597, 27] on div "====== CONSOLIDATED REPORTS ======" at bounding box center [627, 24] width 200 height 19
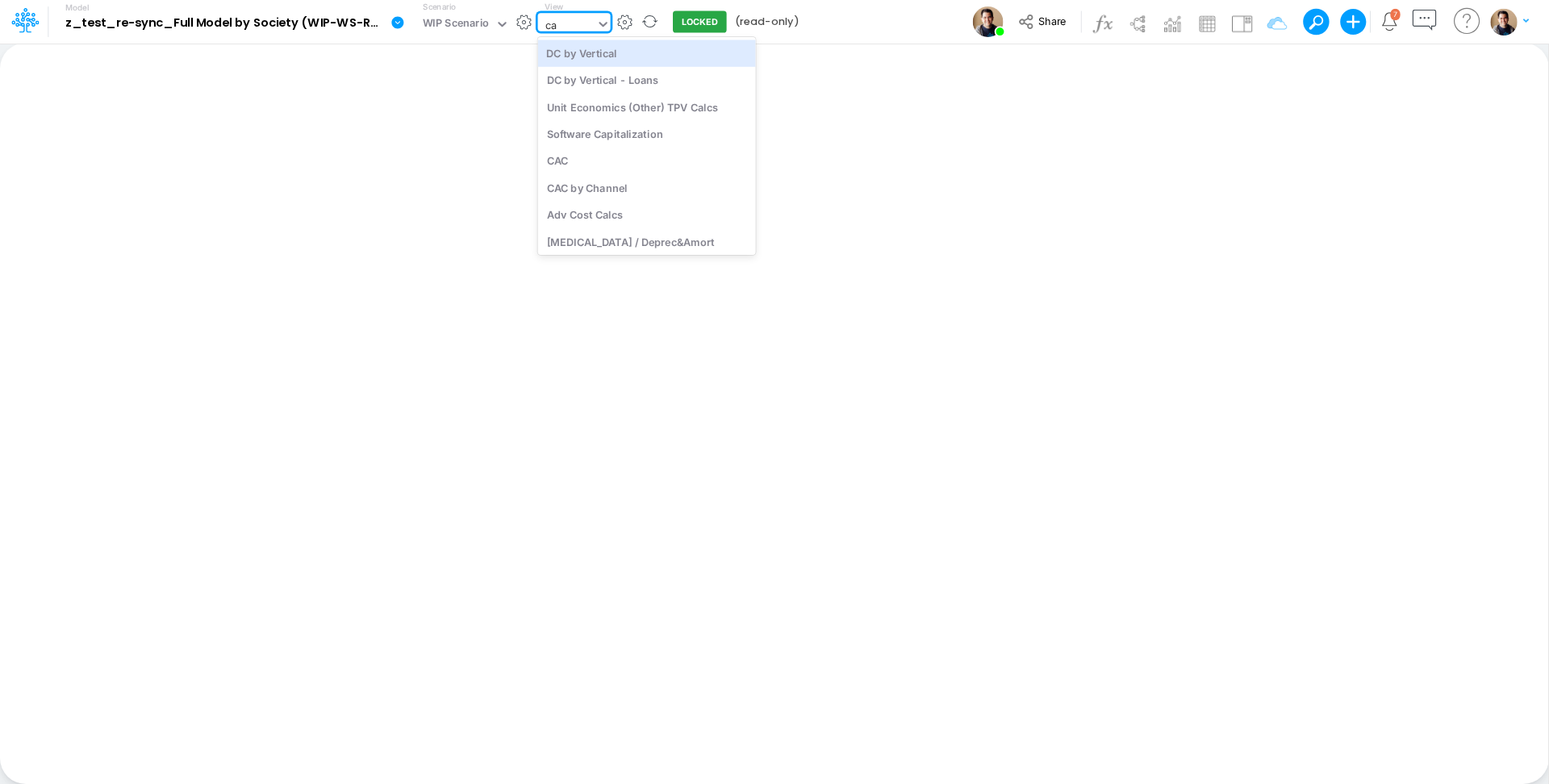
type input "cac"
click at [614, 52] on div "CAC" at bounding box center [647, 52] width 218 height 27
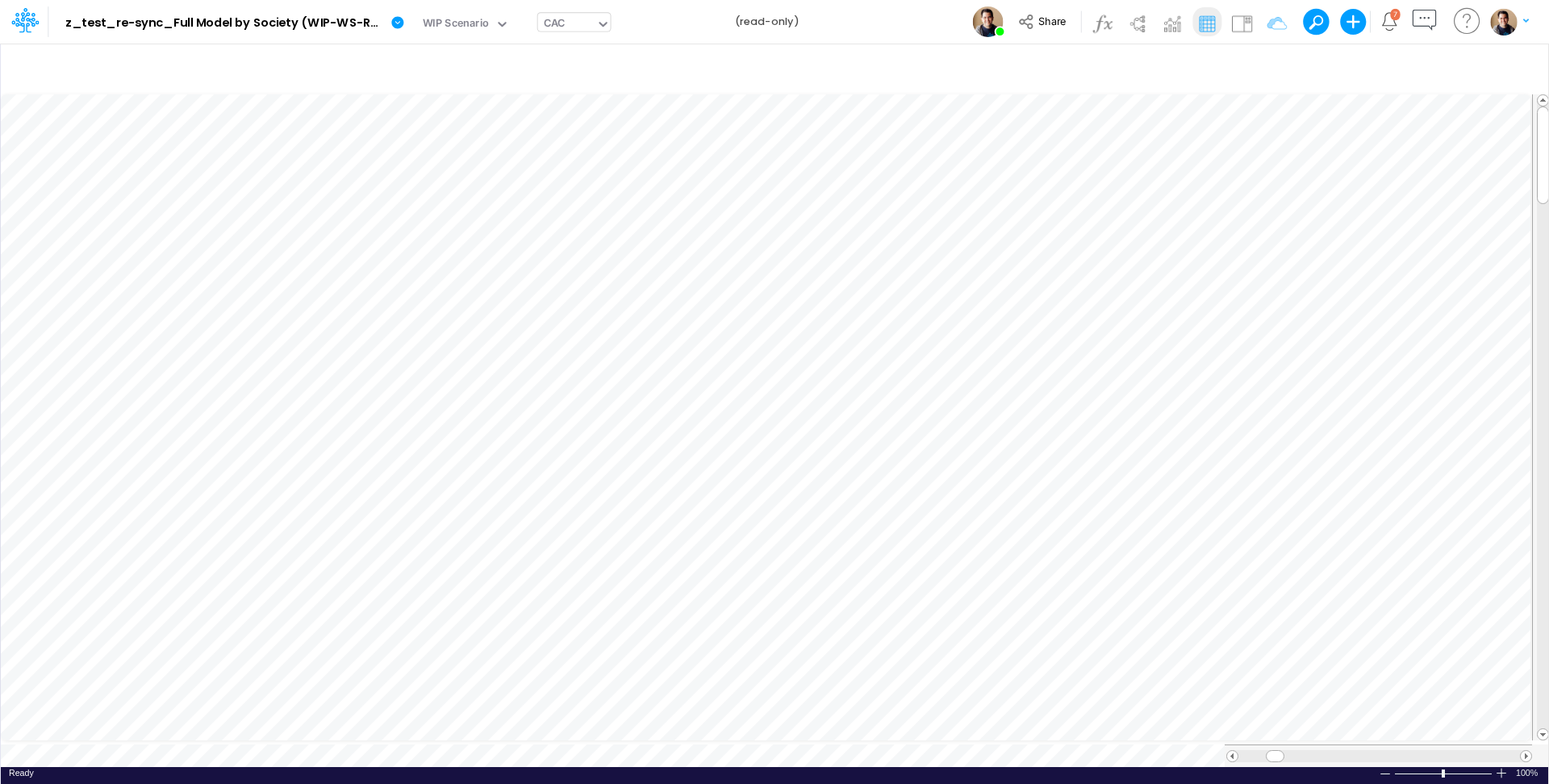
scroll to position [8, 2]
drag, startPoint x: 1237, startPoint y: 25, endPoint x: 1360, endPoint y: 246, distance: 252.9
click at [1237, 25] on img at bounding box center [1242, 23] width 26 height 26
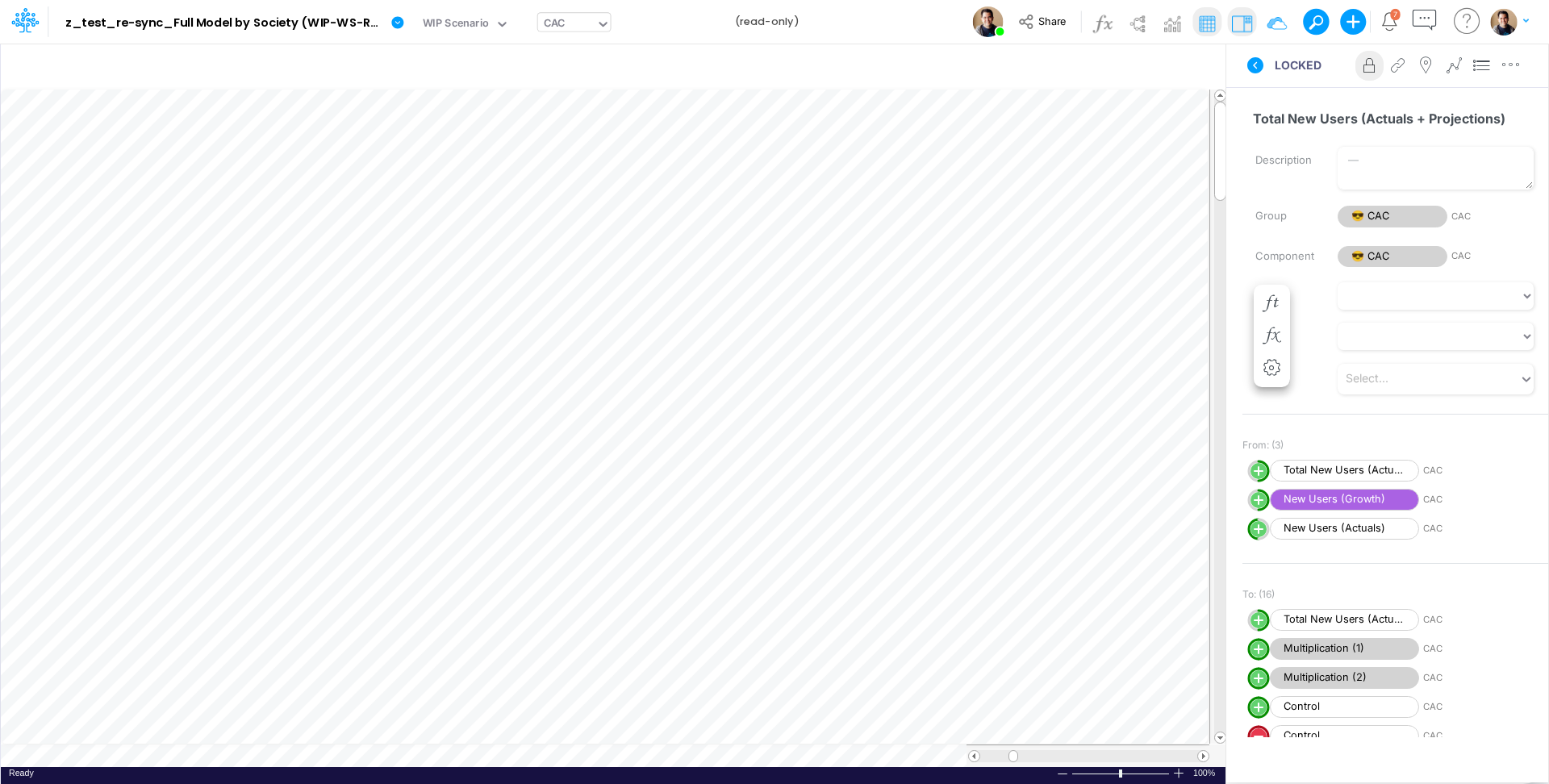
scroll to position [8, 2]
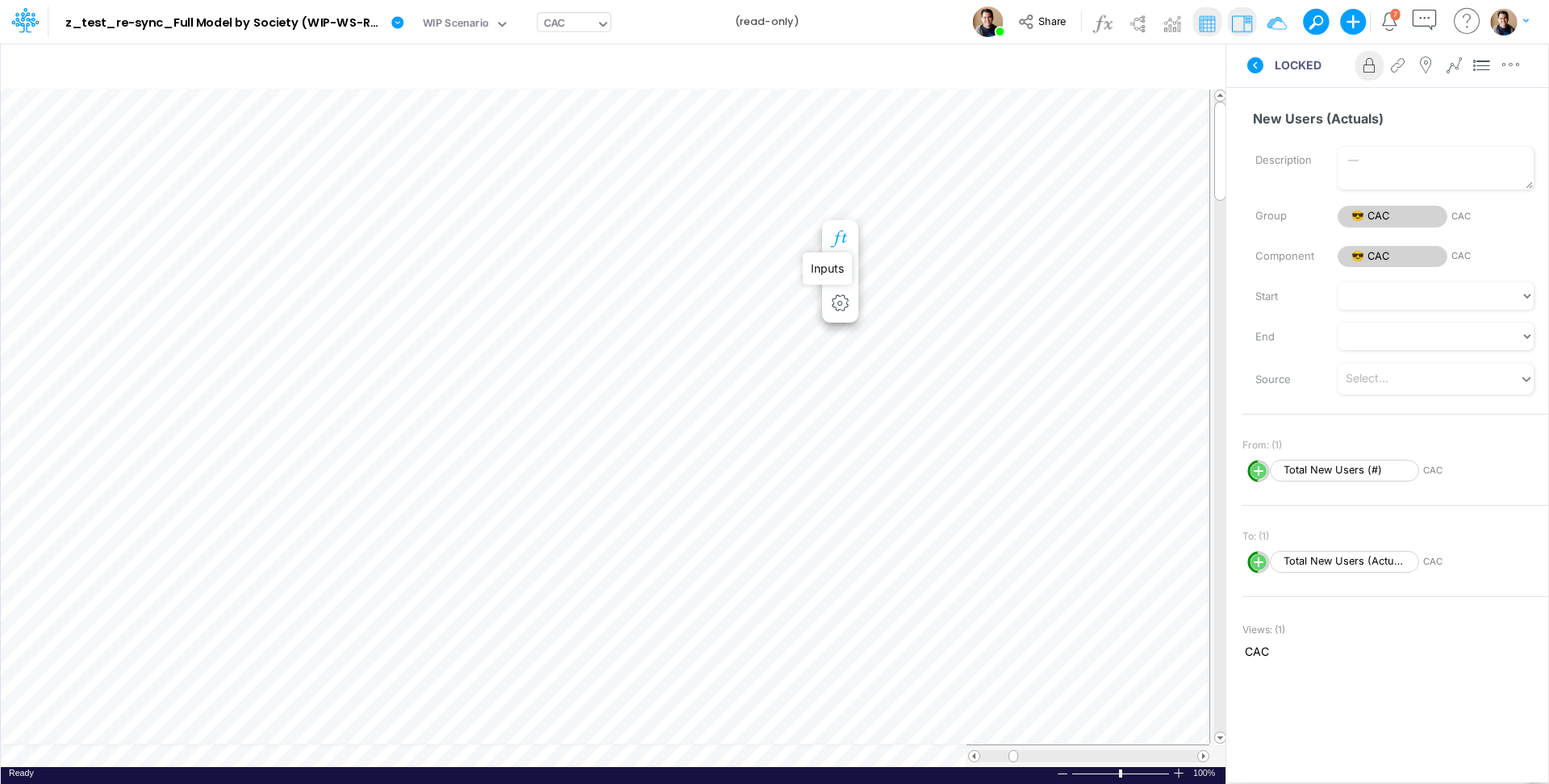
click at [843, 234] on icon "button" at bounding box center [840, 239] width 24 height 17
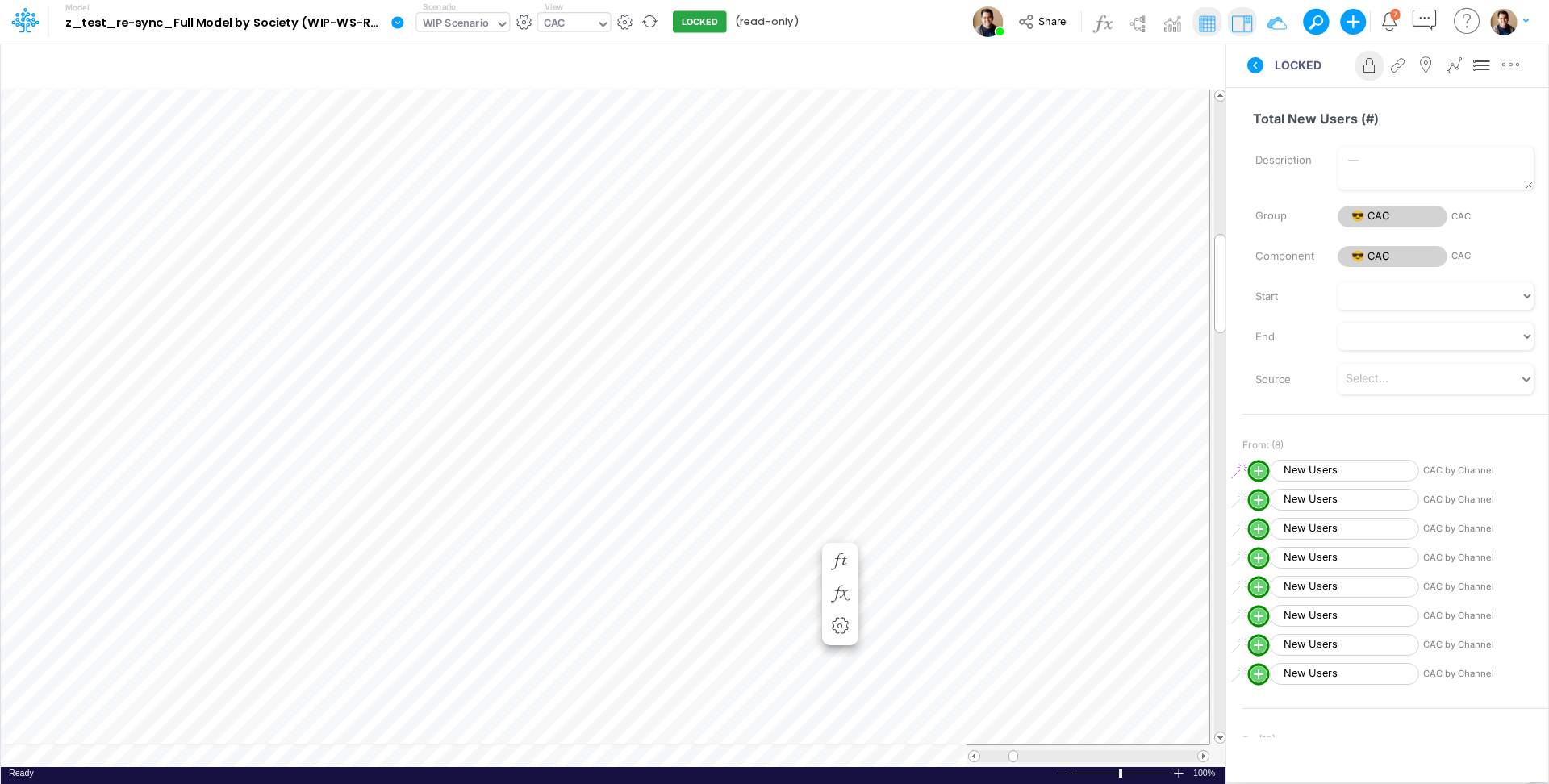
click at [454, 18] on div "WIP Scenario" at bounding box center [456, 25] width 67 height 19
click at [1080, 65] on icon "button" at bounding box center [1076, 68] width 24 height 17
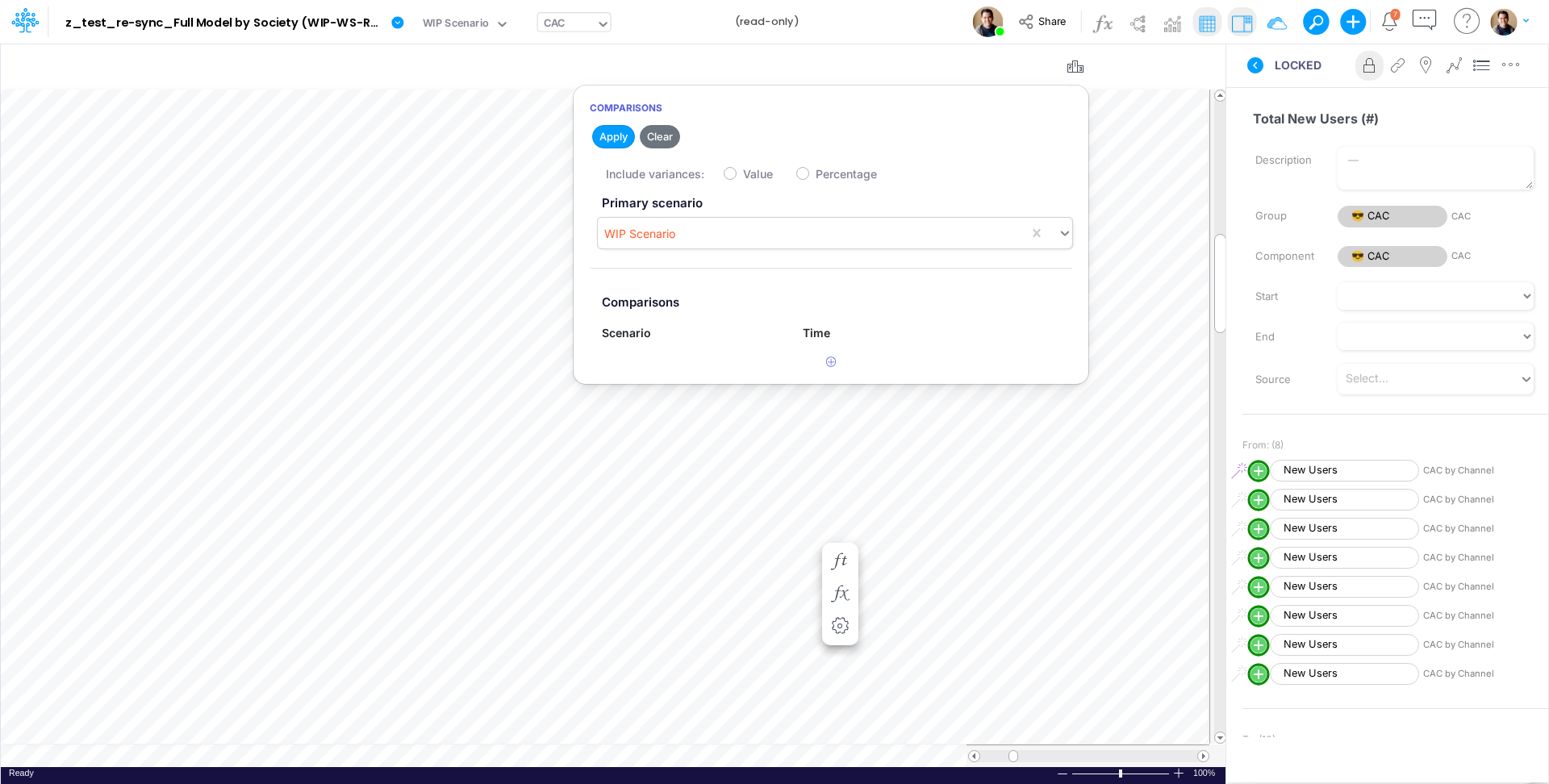
click at [805, 227] on div "WIP Scenario" at bounding box center [814, 233] width 431 height 27
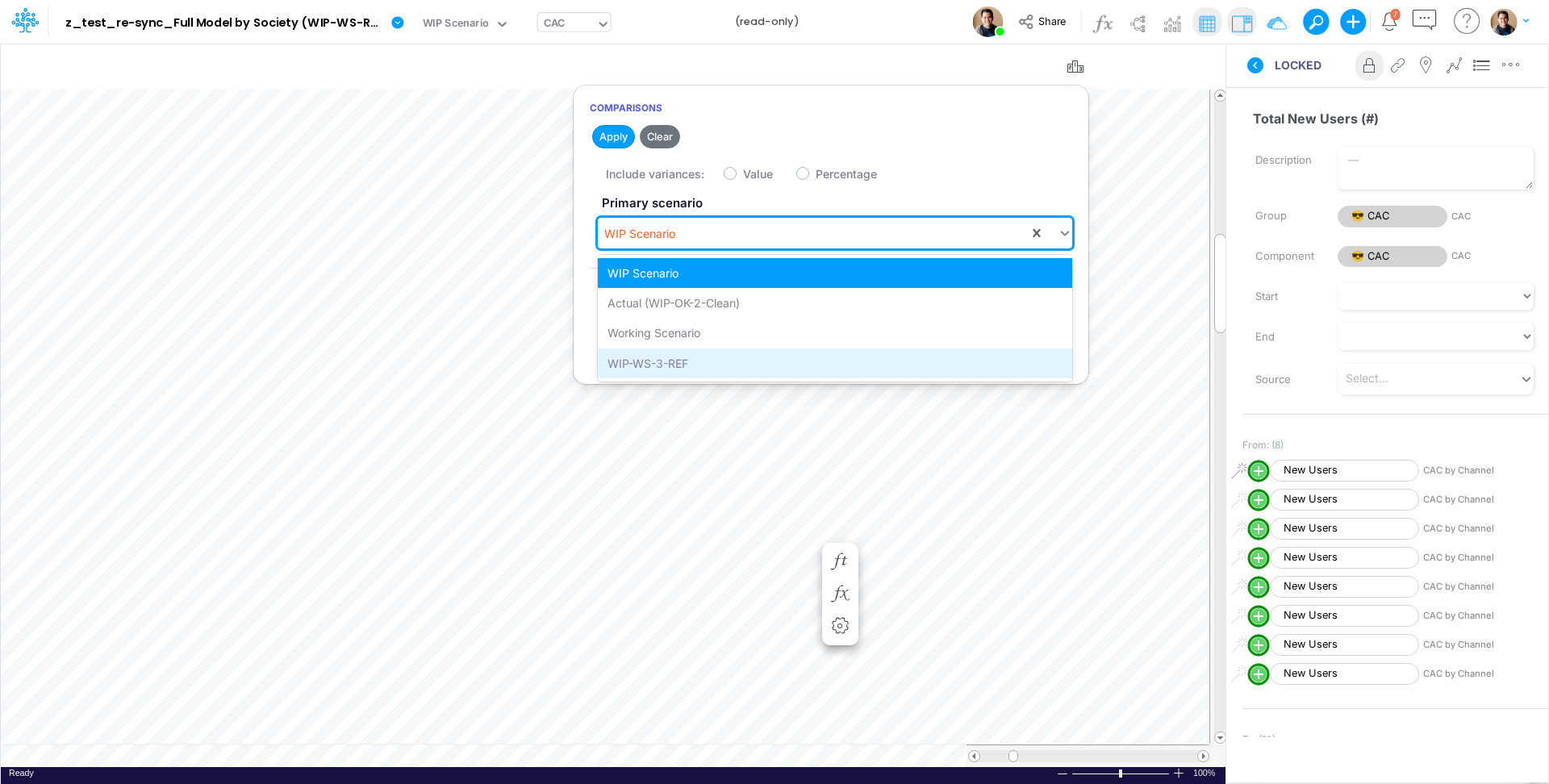
click at [803, 360] on div "WIP-WS-3-REF" at bounding box center [836, 363] width 475 height 30
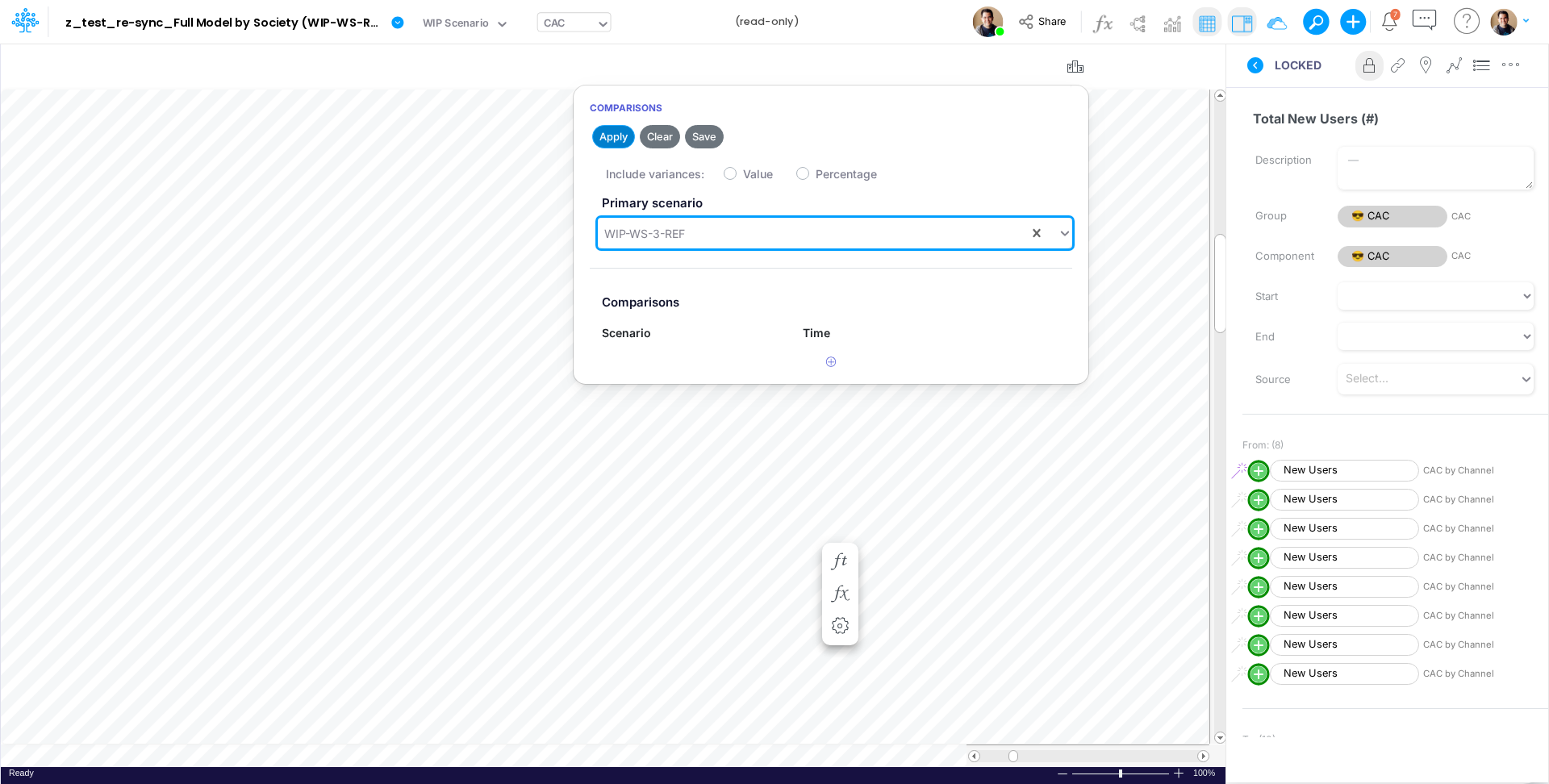
click at [618, 137] on button "Apply" at bounding box center [614, 136] width 43 height 23
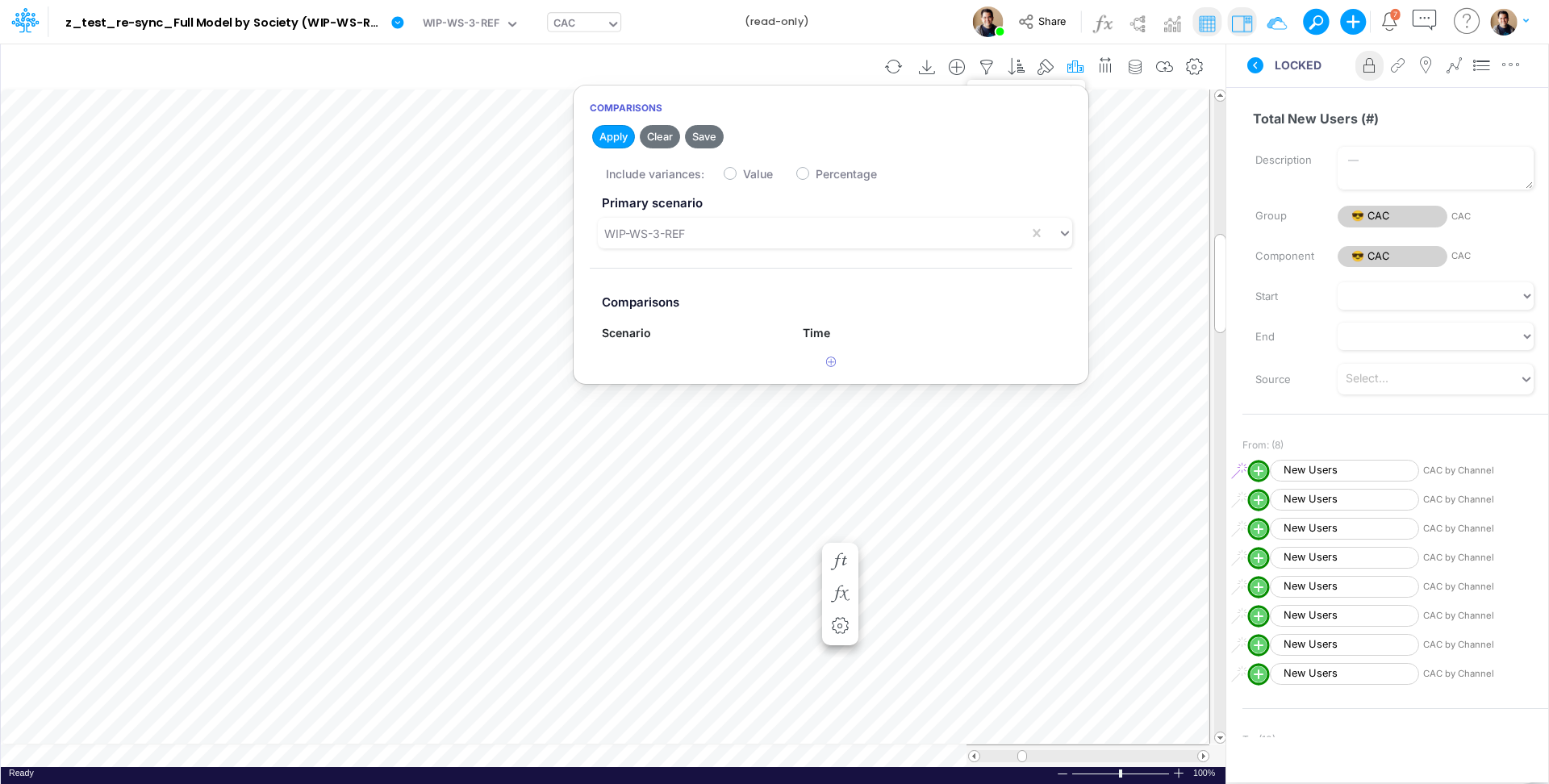
click at [1078, 70] on icon "button" at bounding box center [1076, 68] width 24 height 17
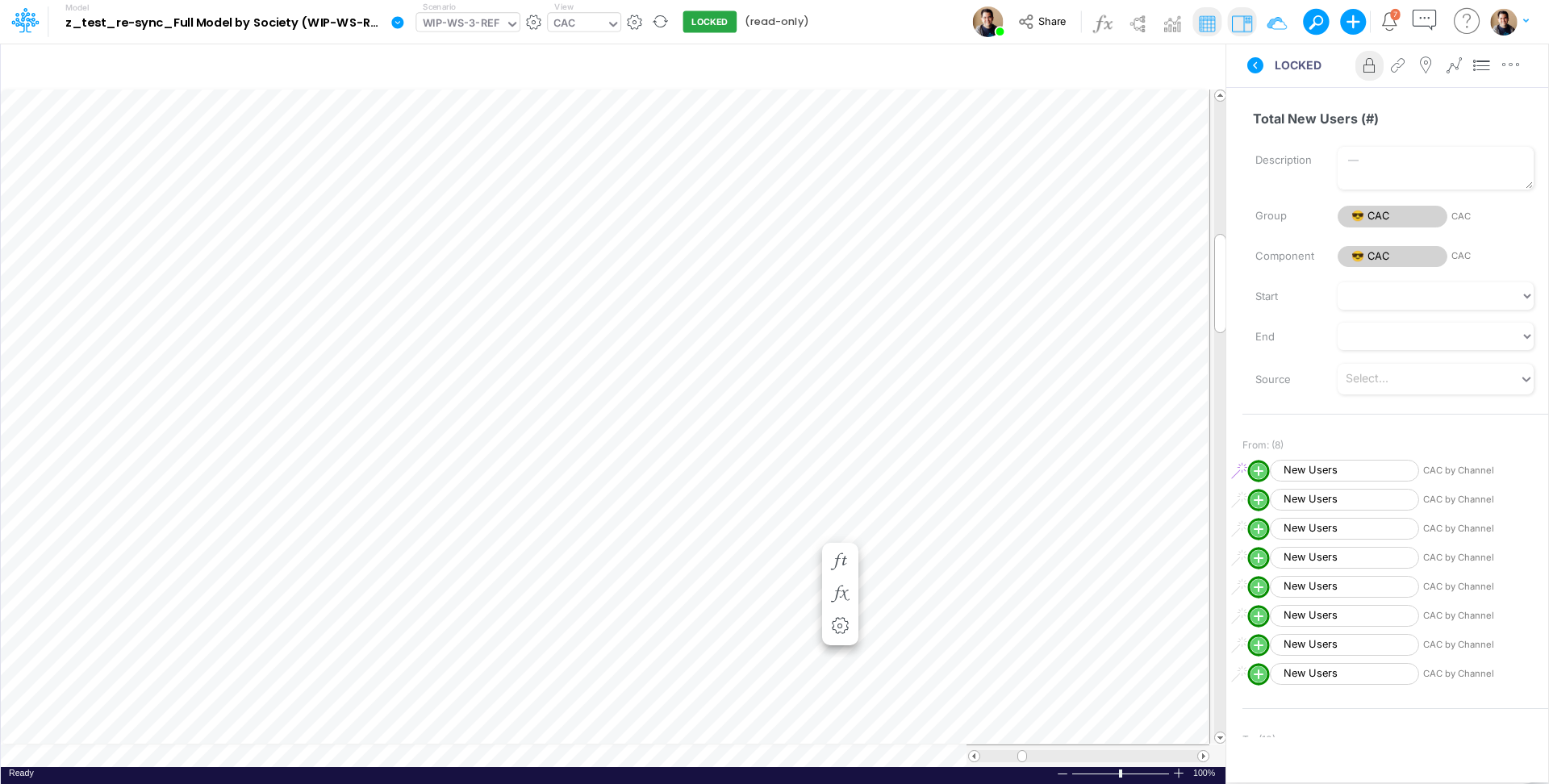
click at [441, 33] on div "WIP-WS-3-REF" at bounding box center [460, 25] width 76 height 19
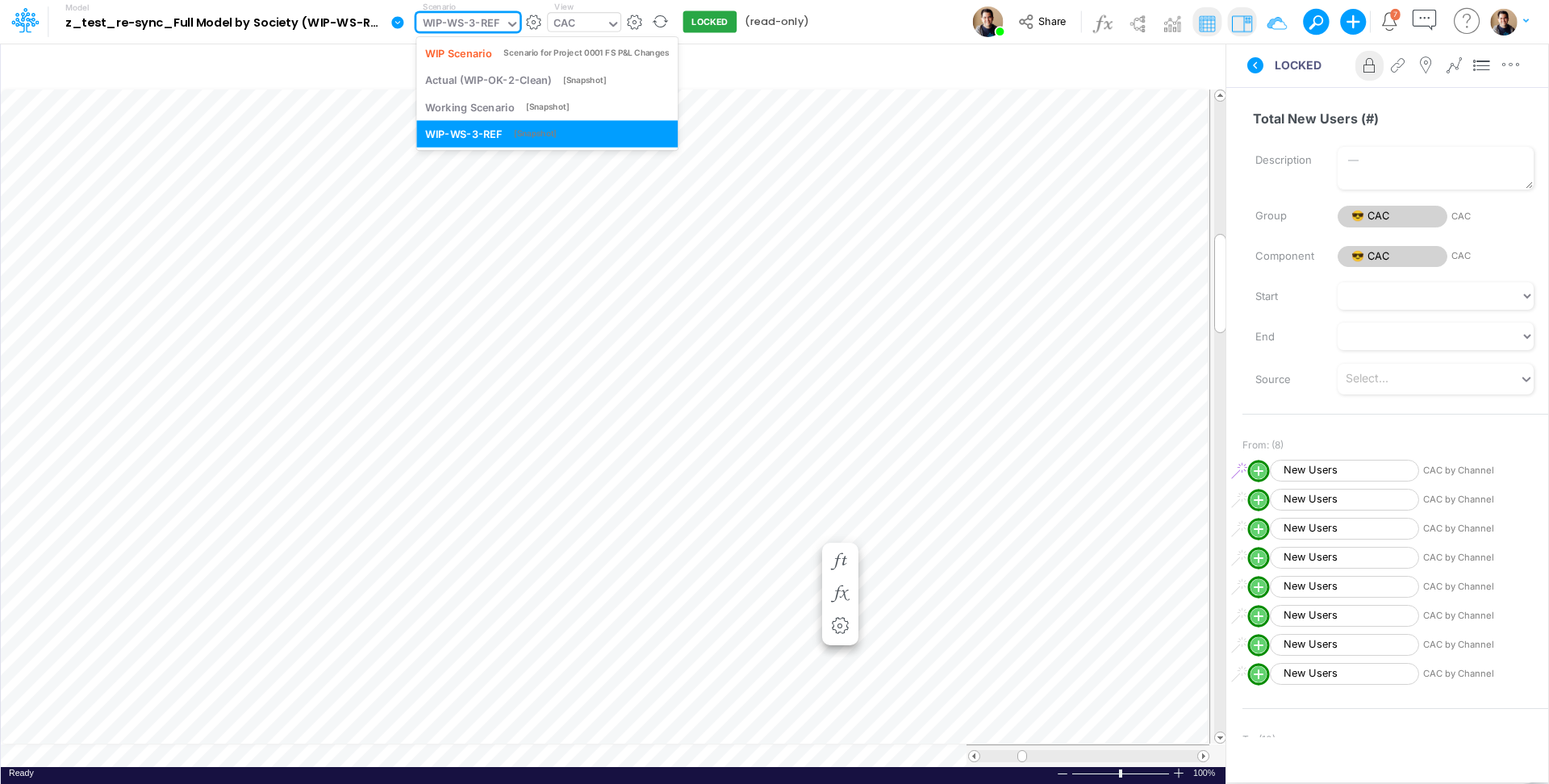
click at [441, 33] on div "WIP-WS-3-REF" at bounding box center [460, 25] width 76 height 19
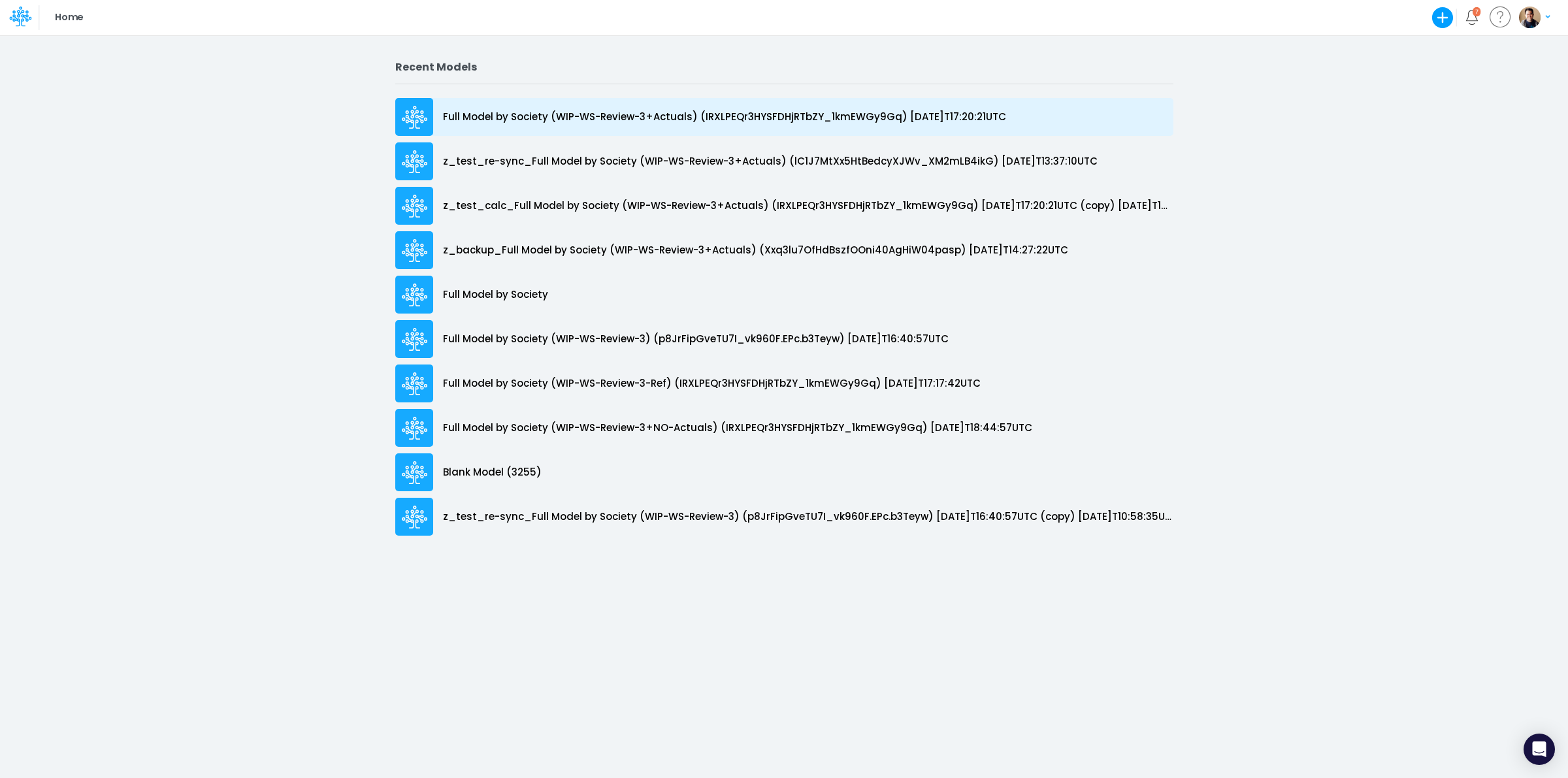
click at [645, 121] on p "Full Model by Society (WIP-WS-Review-3+Actuals) (IRXLPEQr3HYSFDHjRTbZY_1kmEWGy9…" at bounding box center [724, 117] width 563 height 15
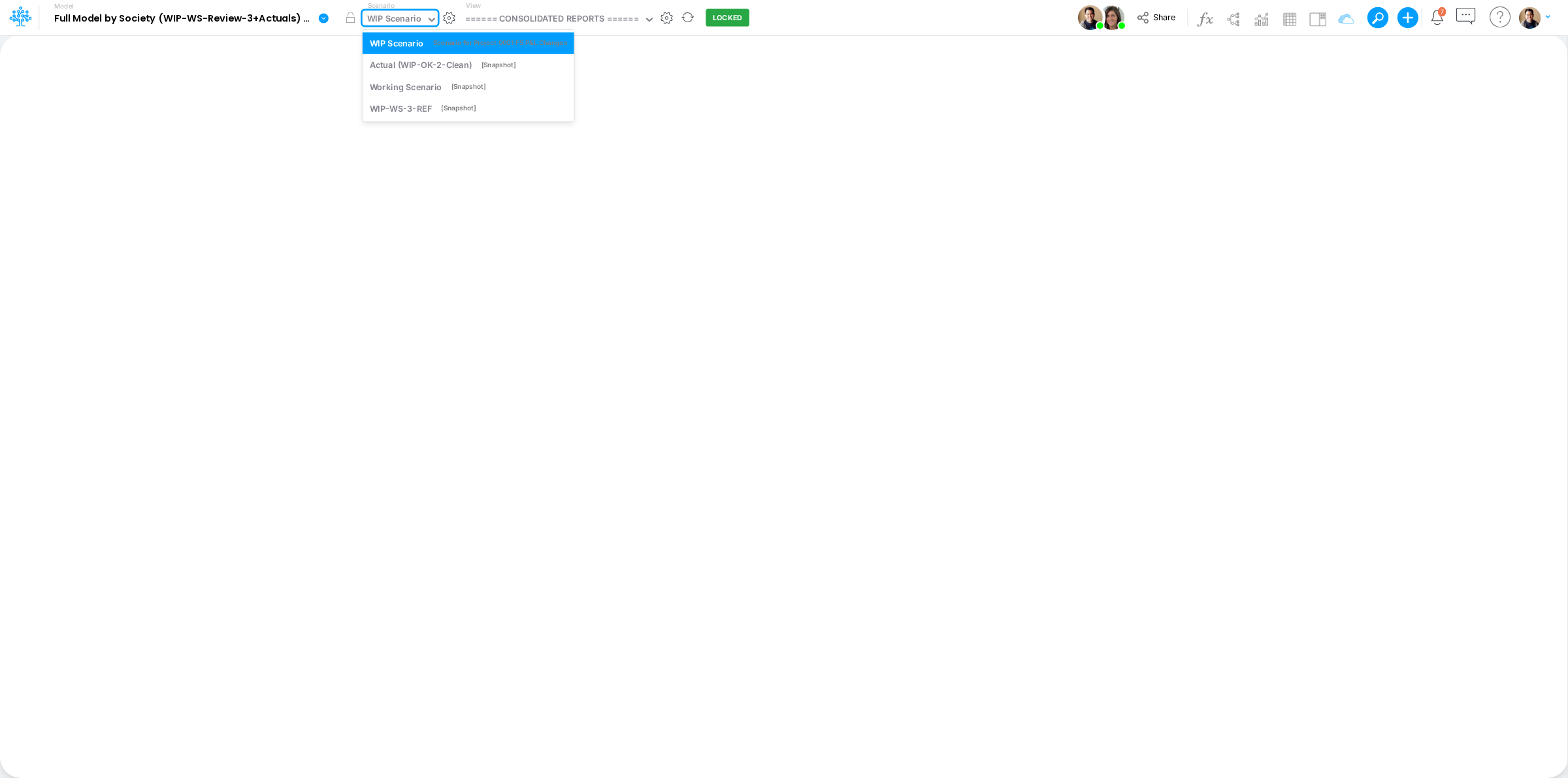
click at [405, 22] on div "WIP Scenario" at bounding box center [394, 20] width 54 height 15
click at [322, 19] on icon at bounding box center [323, 18] width 10 height 10
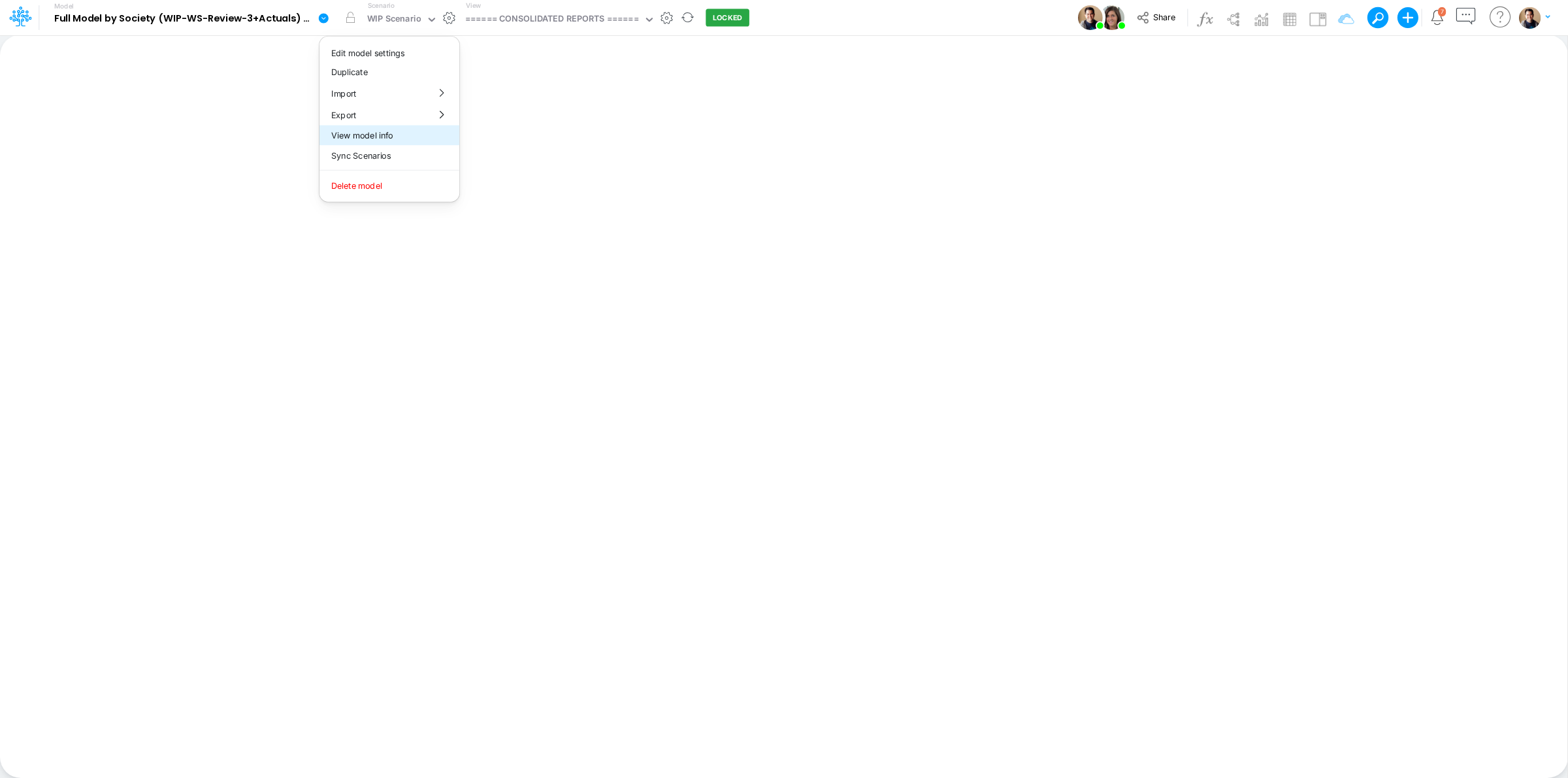
click at [376, 128] on button "View model info" at bounding box center [389, 135] width 140 height 20
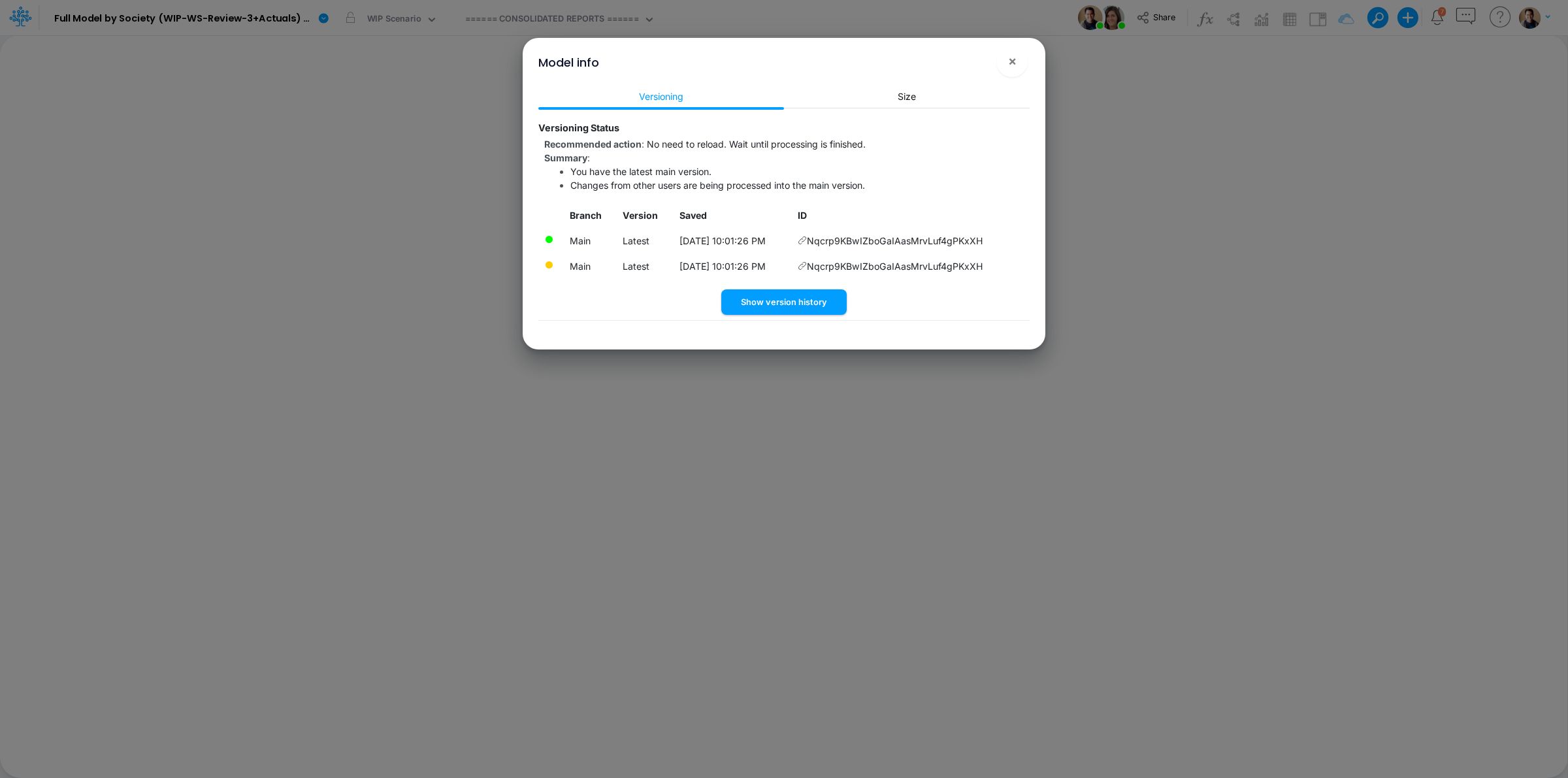
click at [807, 239] on icon at bounding box center [802, 240] width 9 height 9
click at [818, 312] on button "Show version history" at bounding box center [784, 302] width 126 height 26
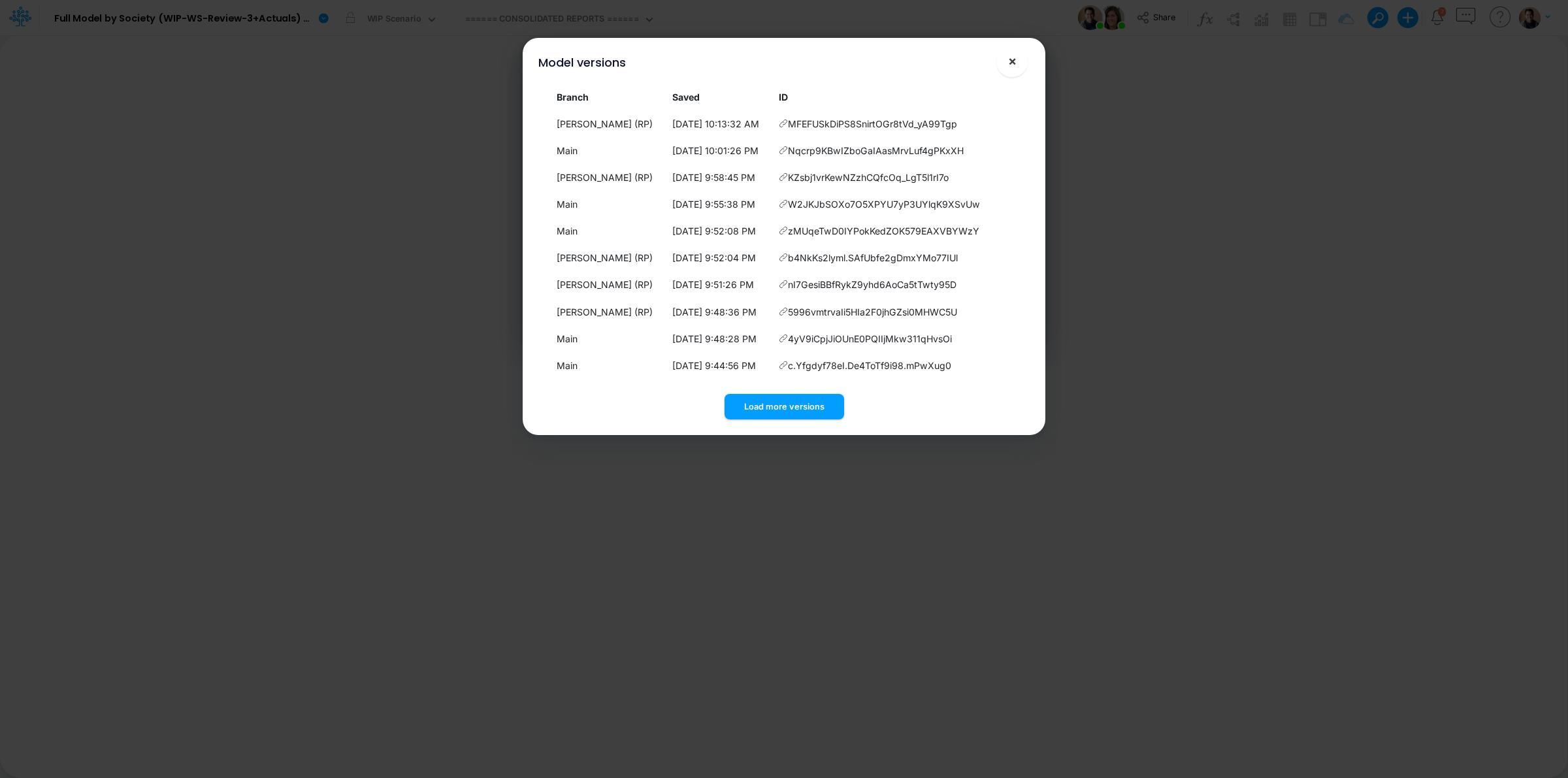
click at [1006, 59] on button "×" at bounding box center [1012, 61] width 31 height 31
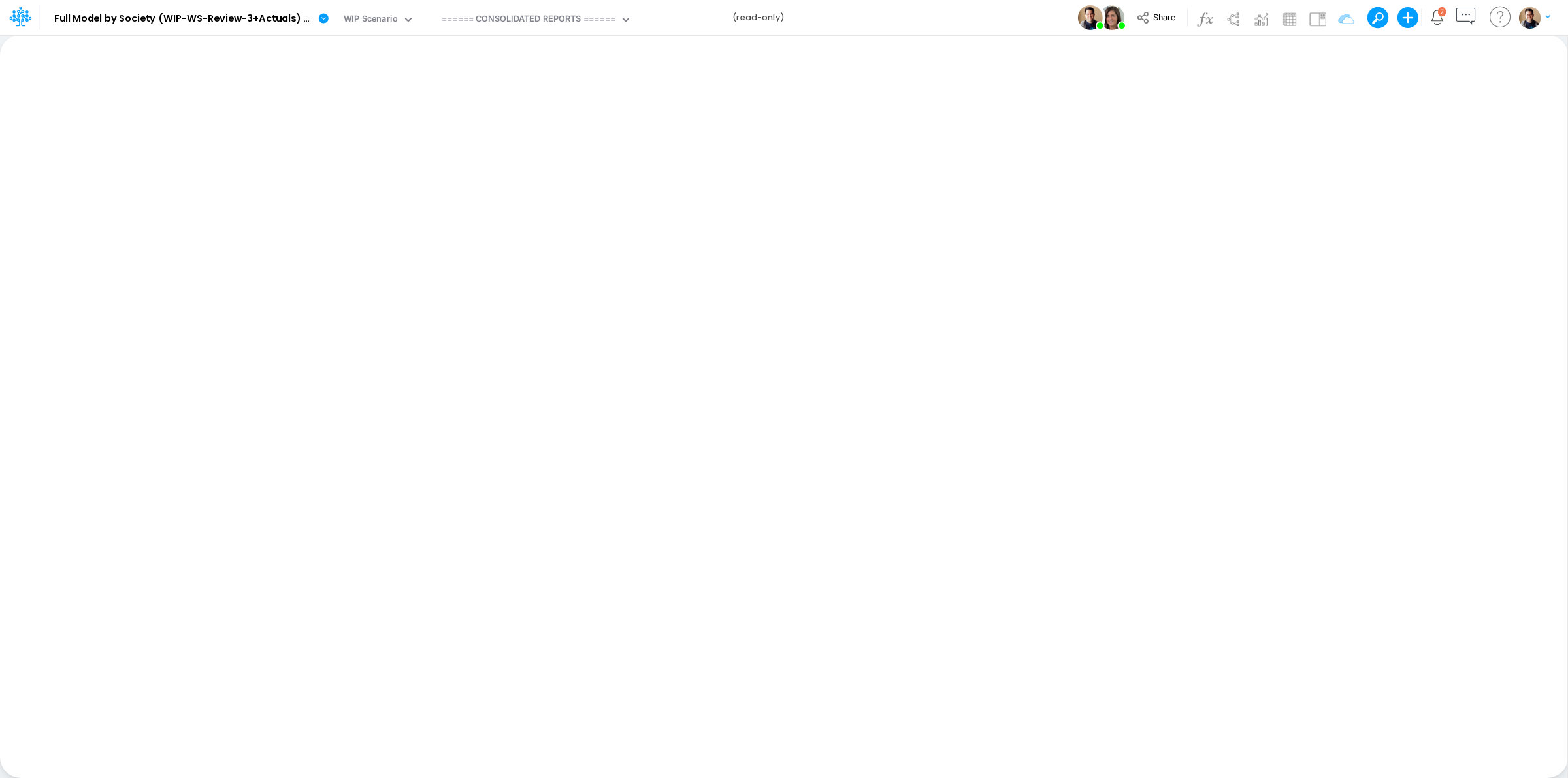
drag, startPoint x: 467, startPoint y: 3, endPoint x: 737, endPoint y: 134, distance: 300.1
click at [993, 19] on div "Model Full Model by Society (WIP-WS-Review-3+Actuals) (IRXLPEQr3HYSFDHjRTbZY_1k…" at bounding box center [784, 17] width 1411 height 35
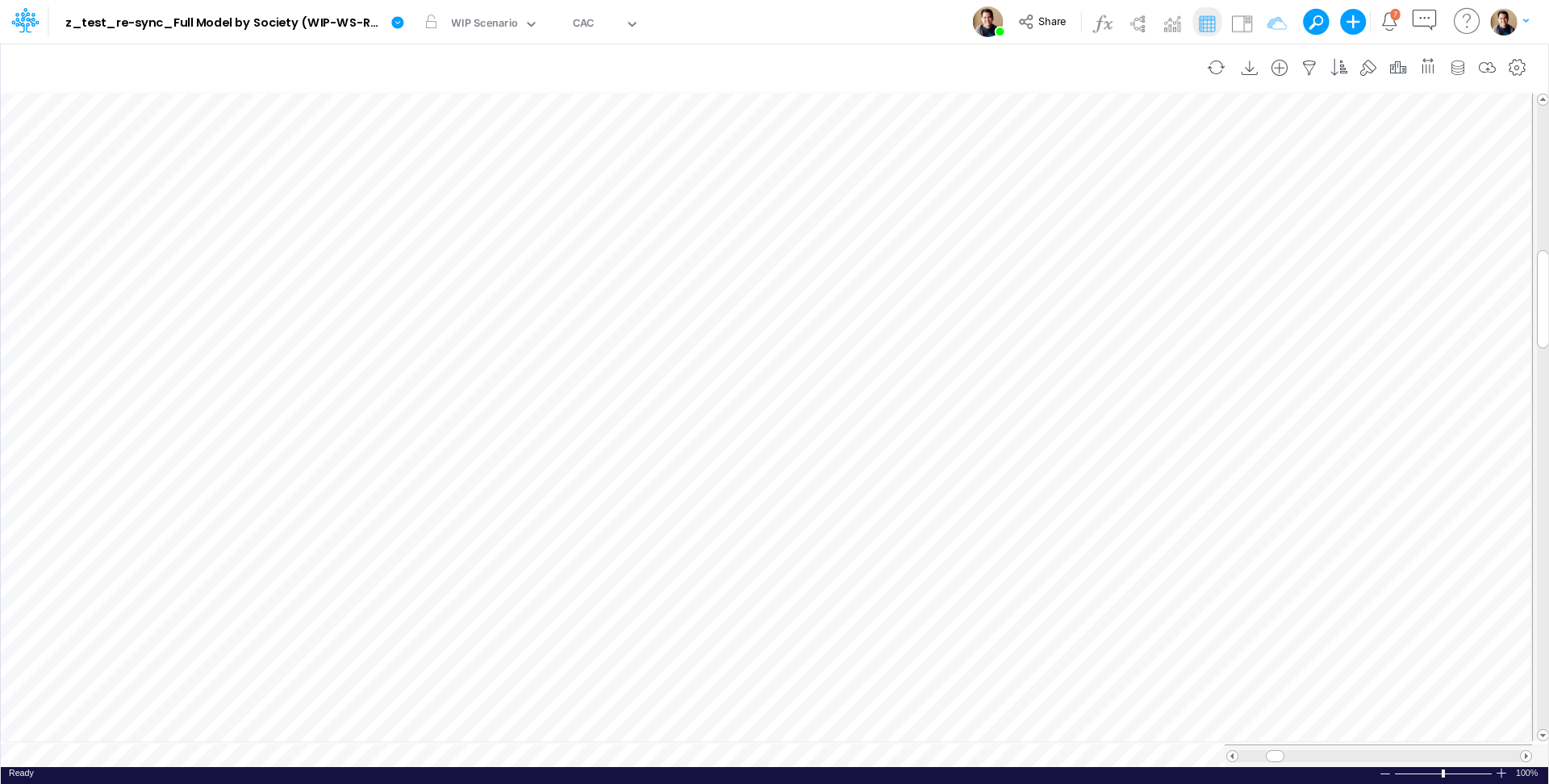
scroll to position [8, 2]
click at [1391, 67] on icon "button" at bounding box center [1398, 69] width 24 height 17
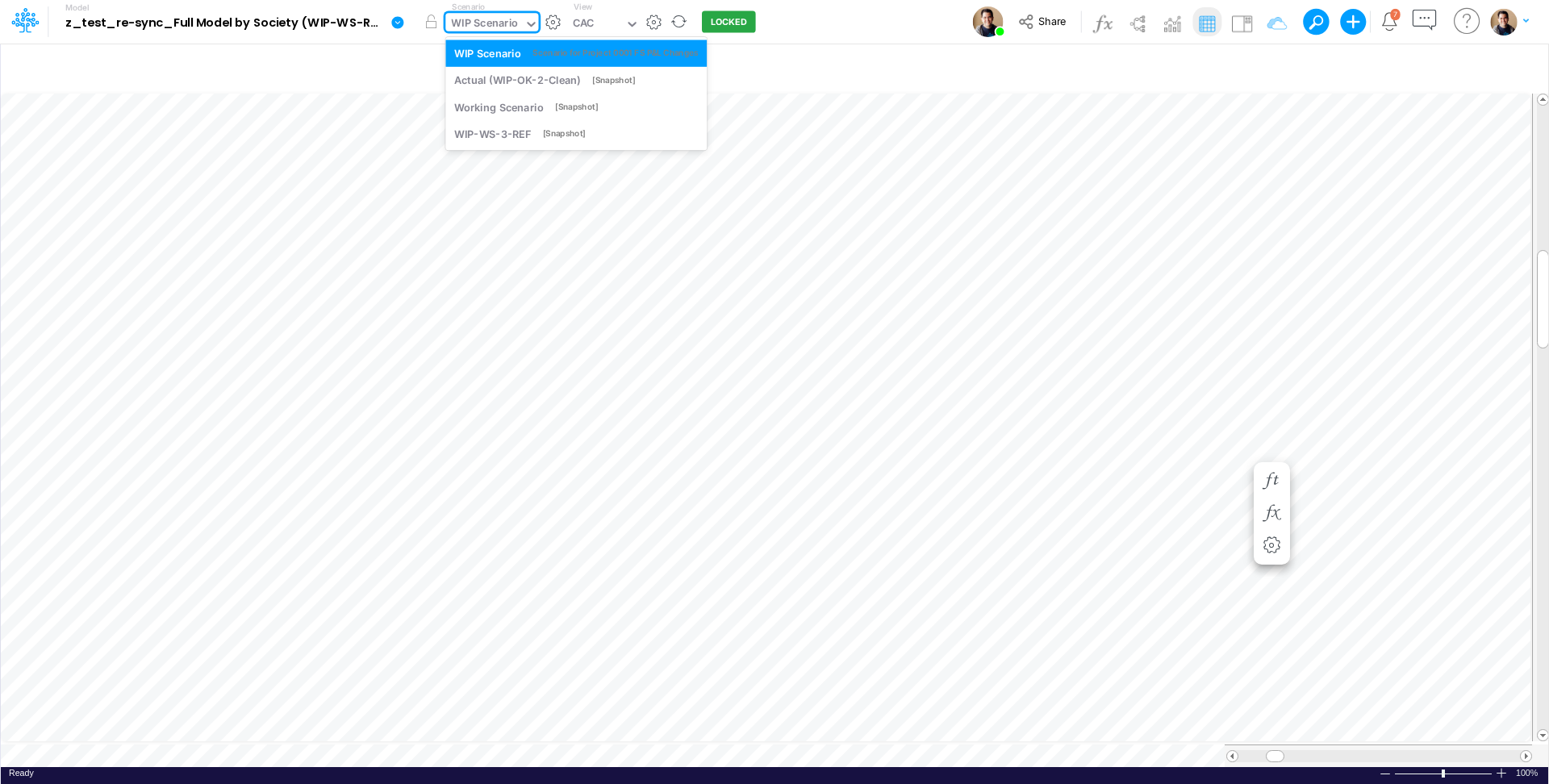
click at [495, 23] on div "WIP Scenario" at bounding box center [485, 25] width 67 height 19
click at [530, 129] on div "WIP-WS-3-REF" at bounding box center [492, 135] width 76 height 15
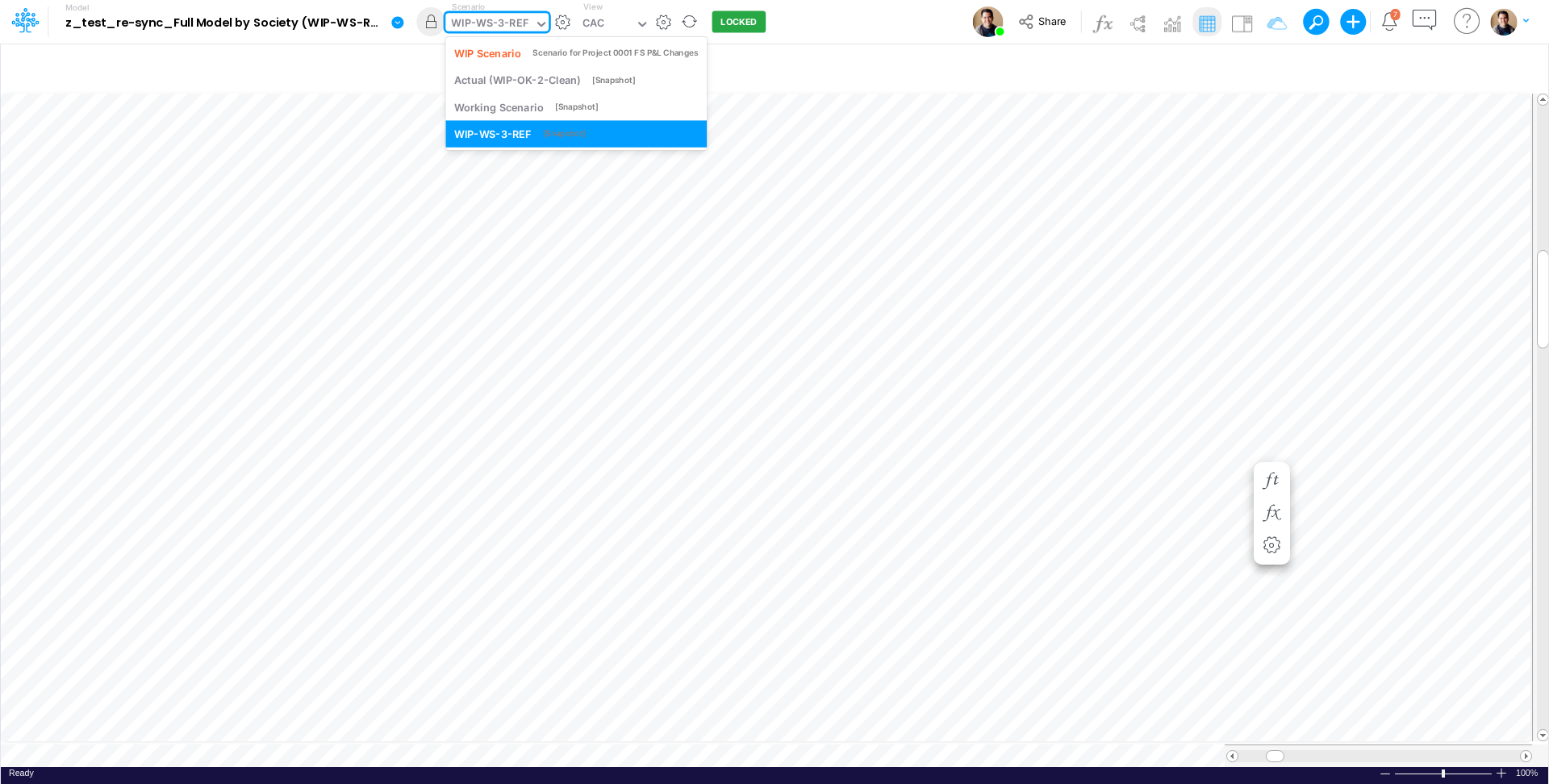
click at [491, 21] on div "WIP-WS-3-REF" at bounding box center [489, 25] width 76 height 19
click at [500, 49] on div "WIP Scenario" at bounding box center [488, 53] width 67 height 15
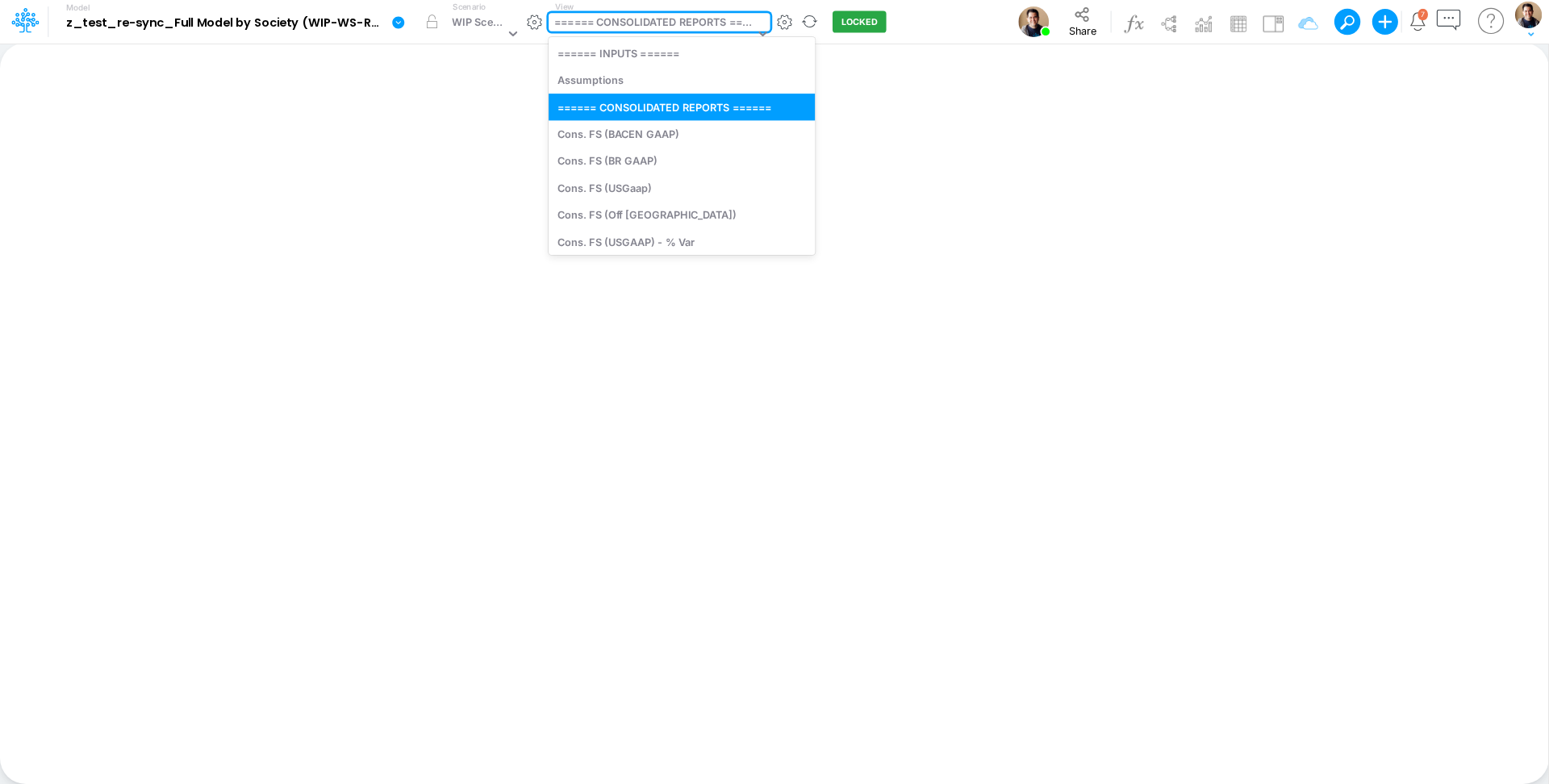
click at [623, 29] on div "====== CONSOLIDATED REPORTS ======" at bounding box center [654, 24] width 200 height 19
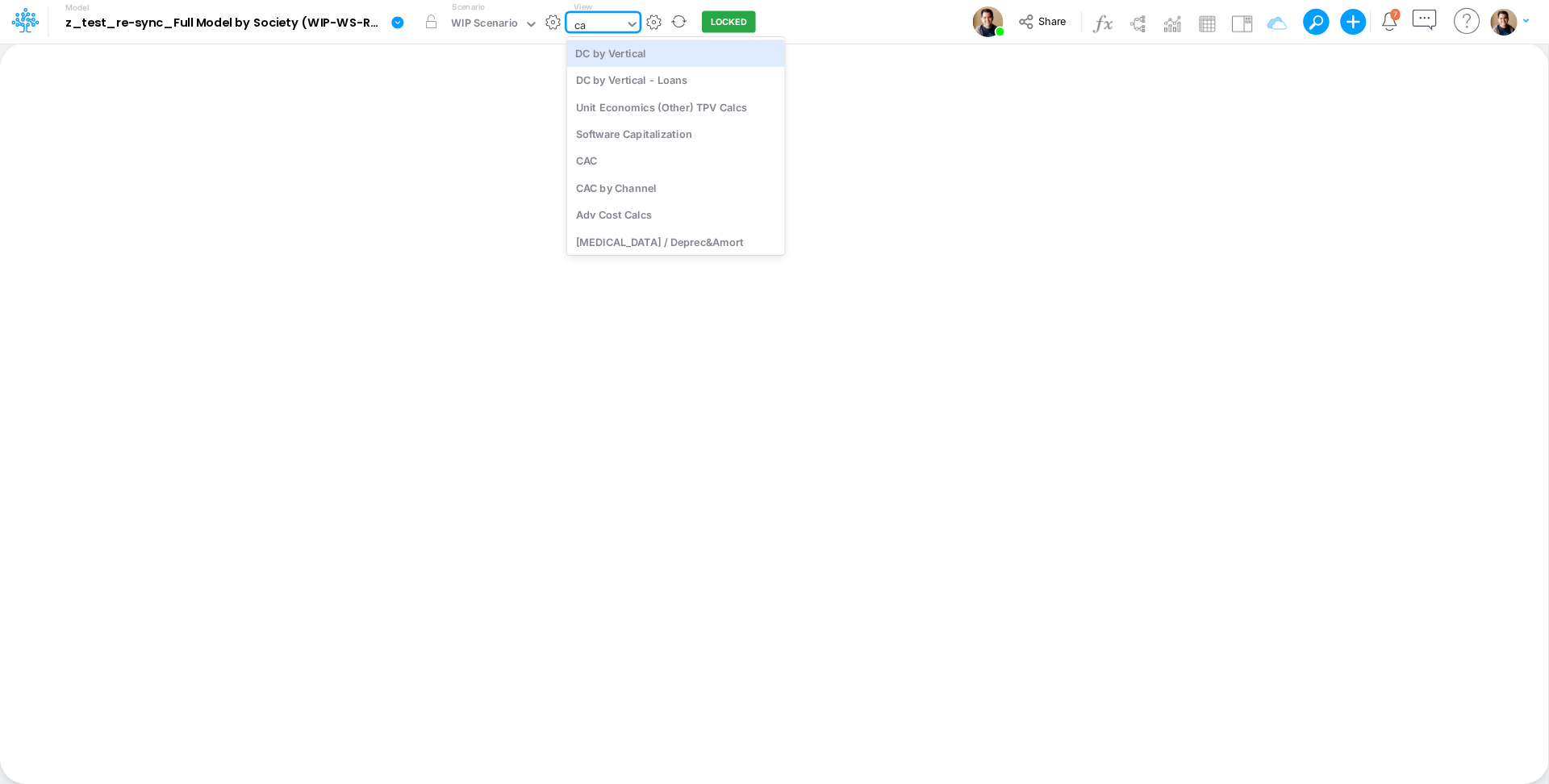
type input "cac"
click at [628, 49] on div "CAC" at bounding box center [676, 52] width 218 height 27
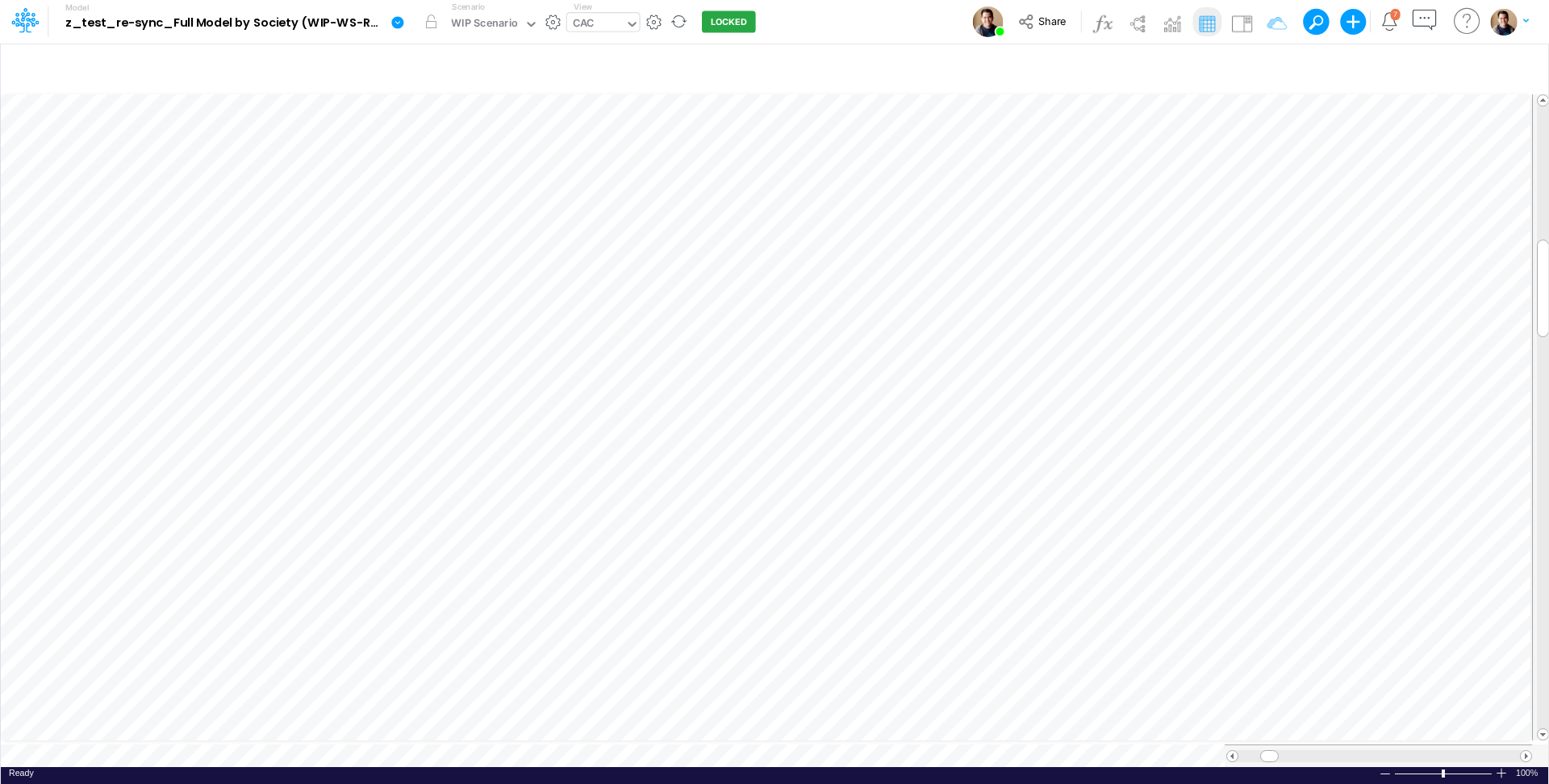
scroll to position [8, 2]
click at [1394, 68] on icon "button" at bounding box center [1398, 69] width 24 height 17
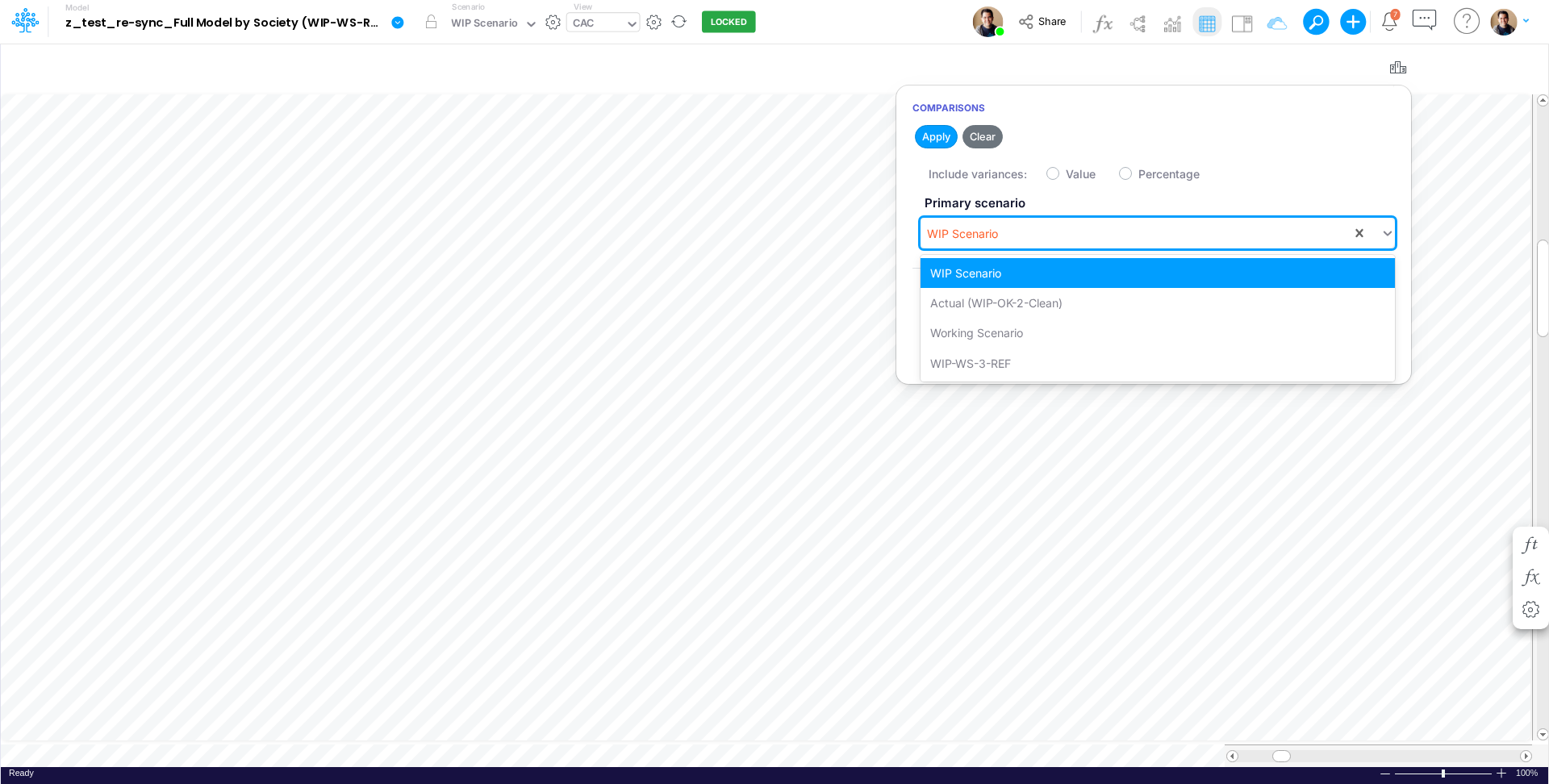
click at [1095, 236] on div "WIP Scenario" at bounding box center [1136, 233] width 431 height 27
click at [1056, 368] on div "WIP-WS-3-REF" at bounding box center [1158, 363] width 475 height 30
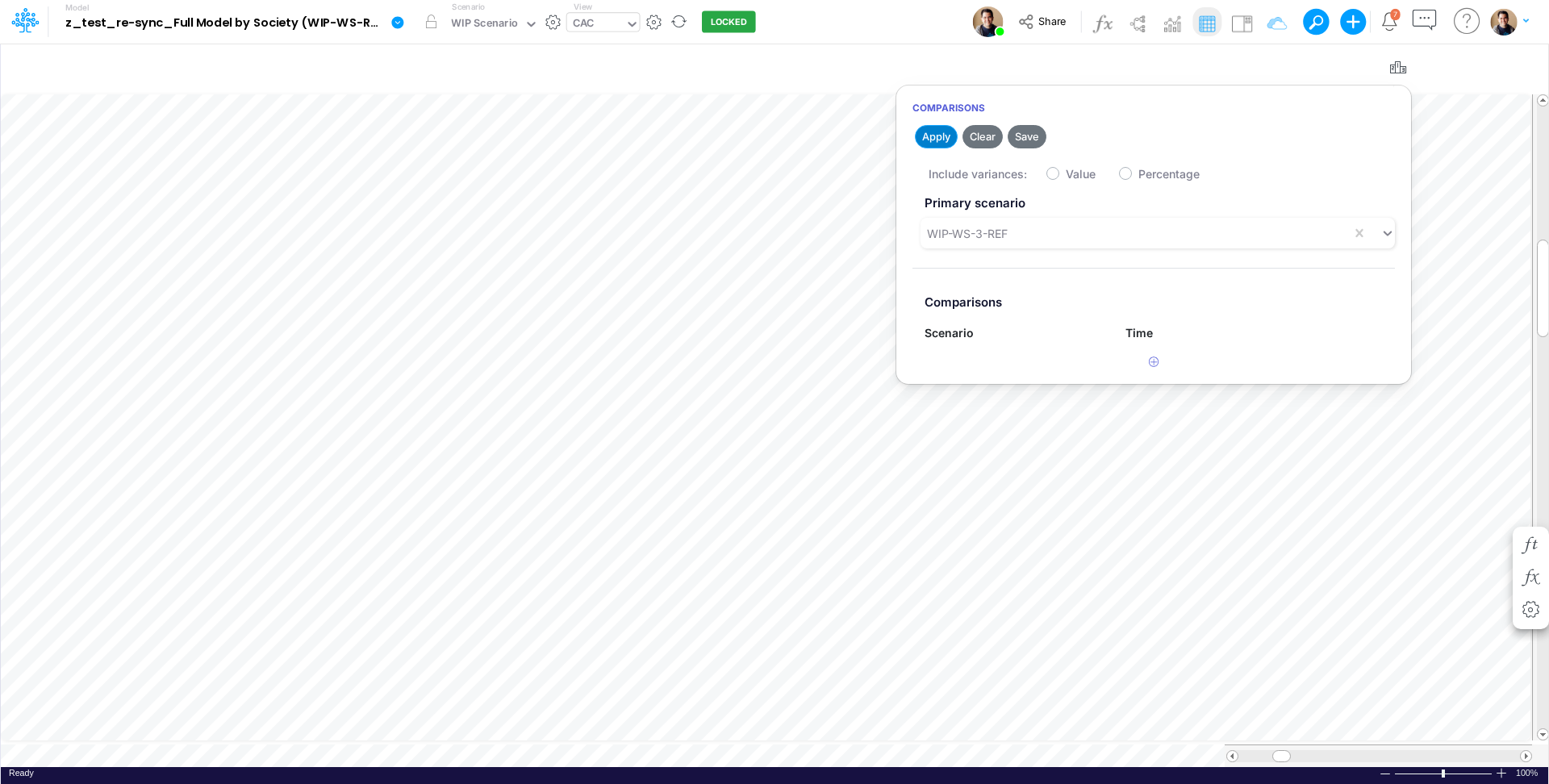
click at [930, 136] on button "Apply" at bounding box center [936, 136] width 43 height 23
click at [1011, 248] on article "Primary scenario WIP-WS-3-REF Comparisons Scenario Time" at bounding box center [1154, 268] width 515 height 160
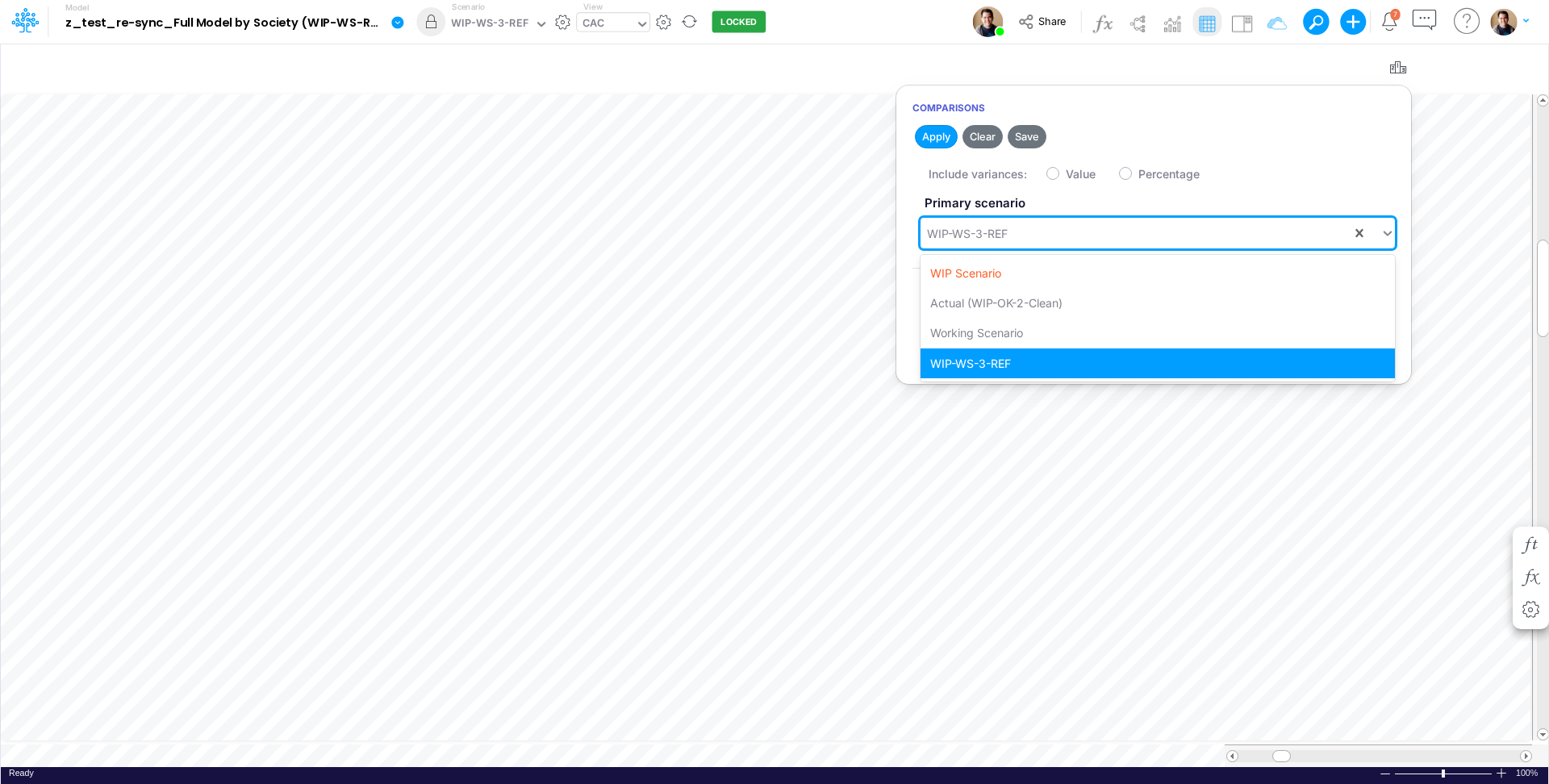
click at [1018, 238] on div "WIP-WS-3-REF" at bounding box center [1136, 233] width 431 height 27
click at [1006, 268] on div "WIP Scenario" at bounding box center [1158, 272] width 475 height 30
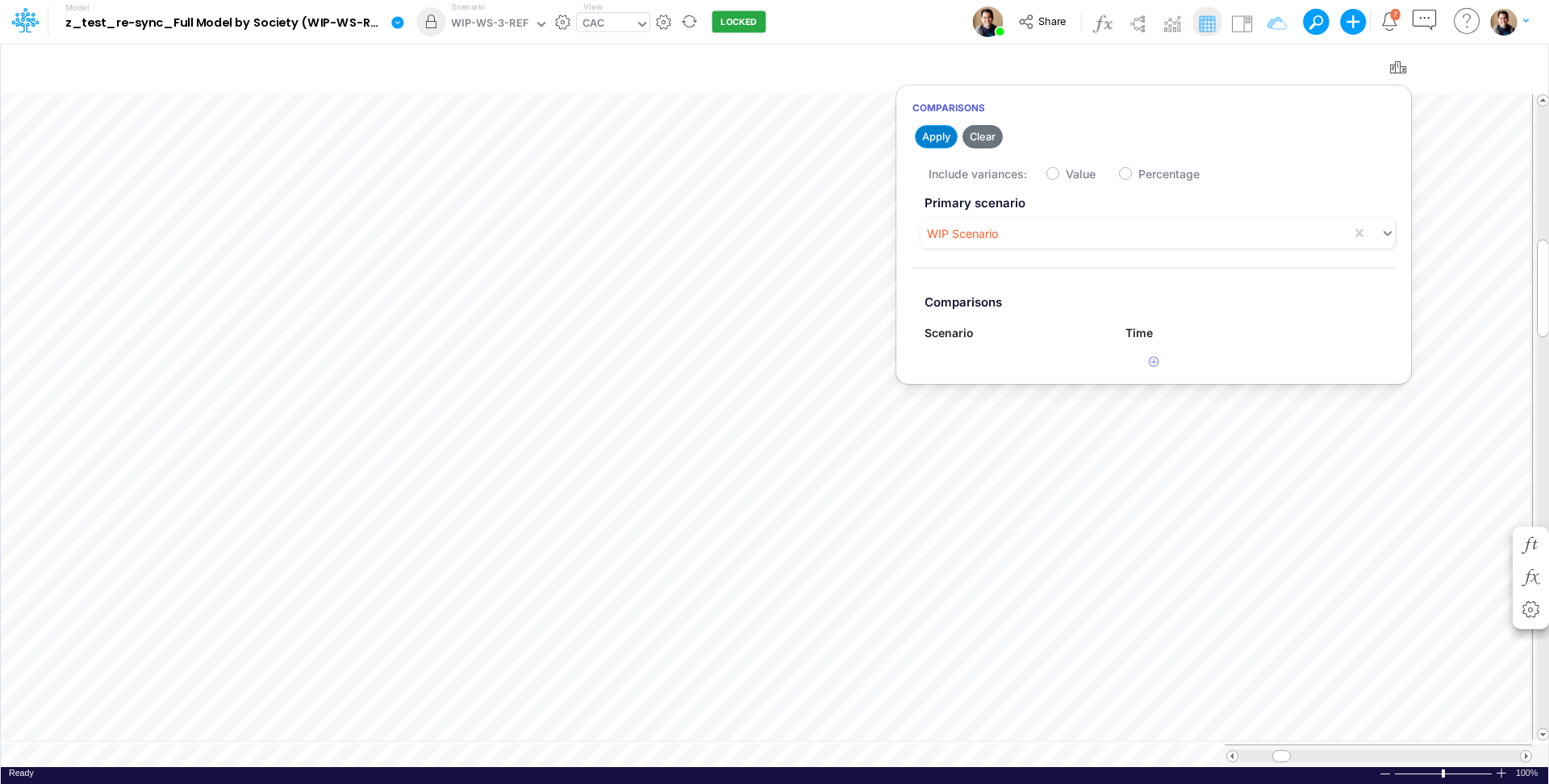
click at [936, 147] on button "Apply" at bounding box center [936, 136] width 43 height 23
click at [1154, 363] on icon "button" at bounding box center [1154, 362] width 10 height 10
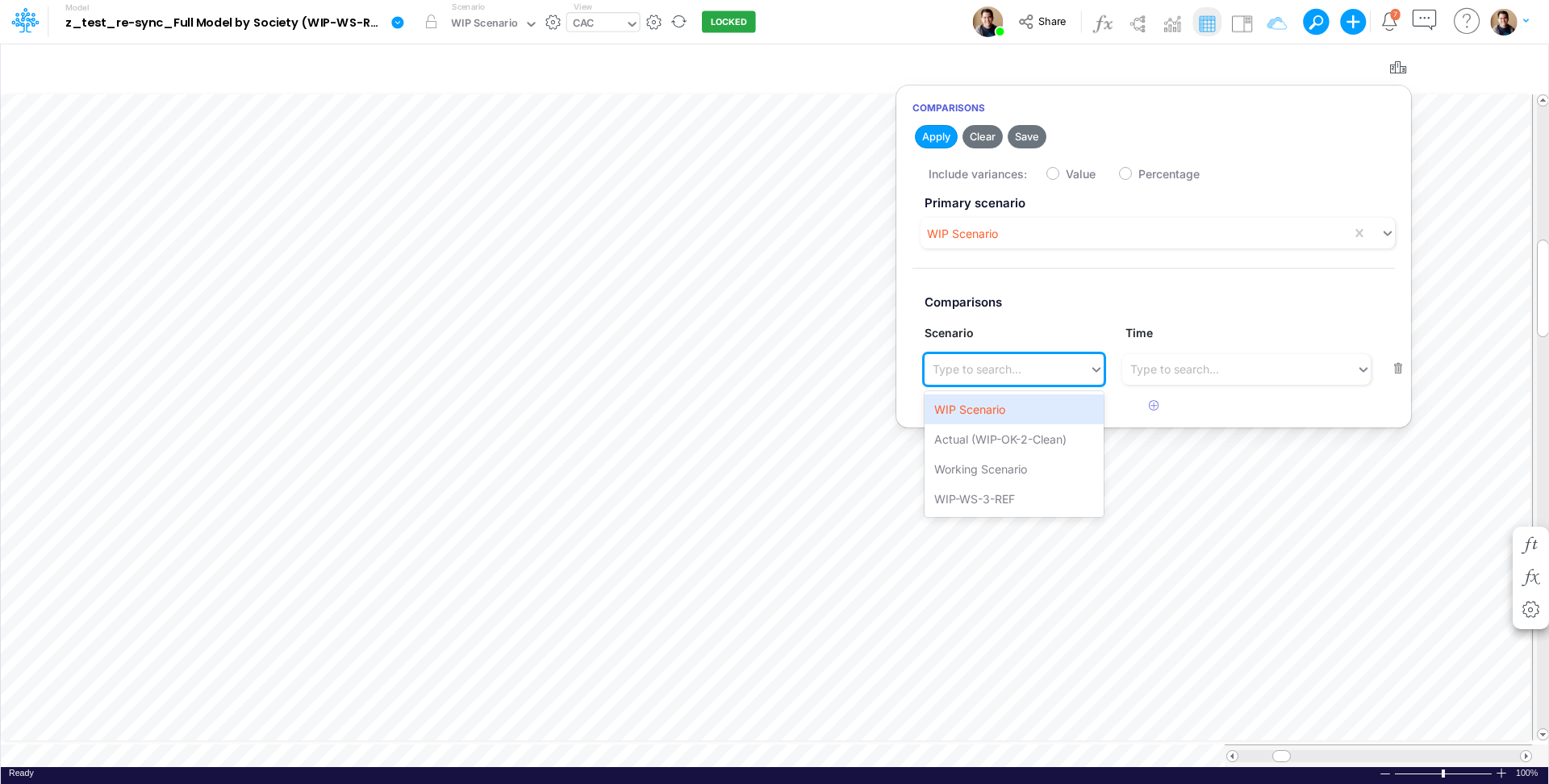
click at [1025, 375] on div "Type to search..." at bounding box center [1007, 368] width 165 height 27
click at [1017, 491] on div "WIP-WS-3-REF" at bounding box center [1014, 499] width 179 height 30
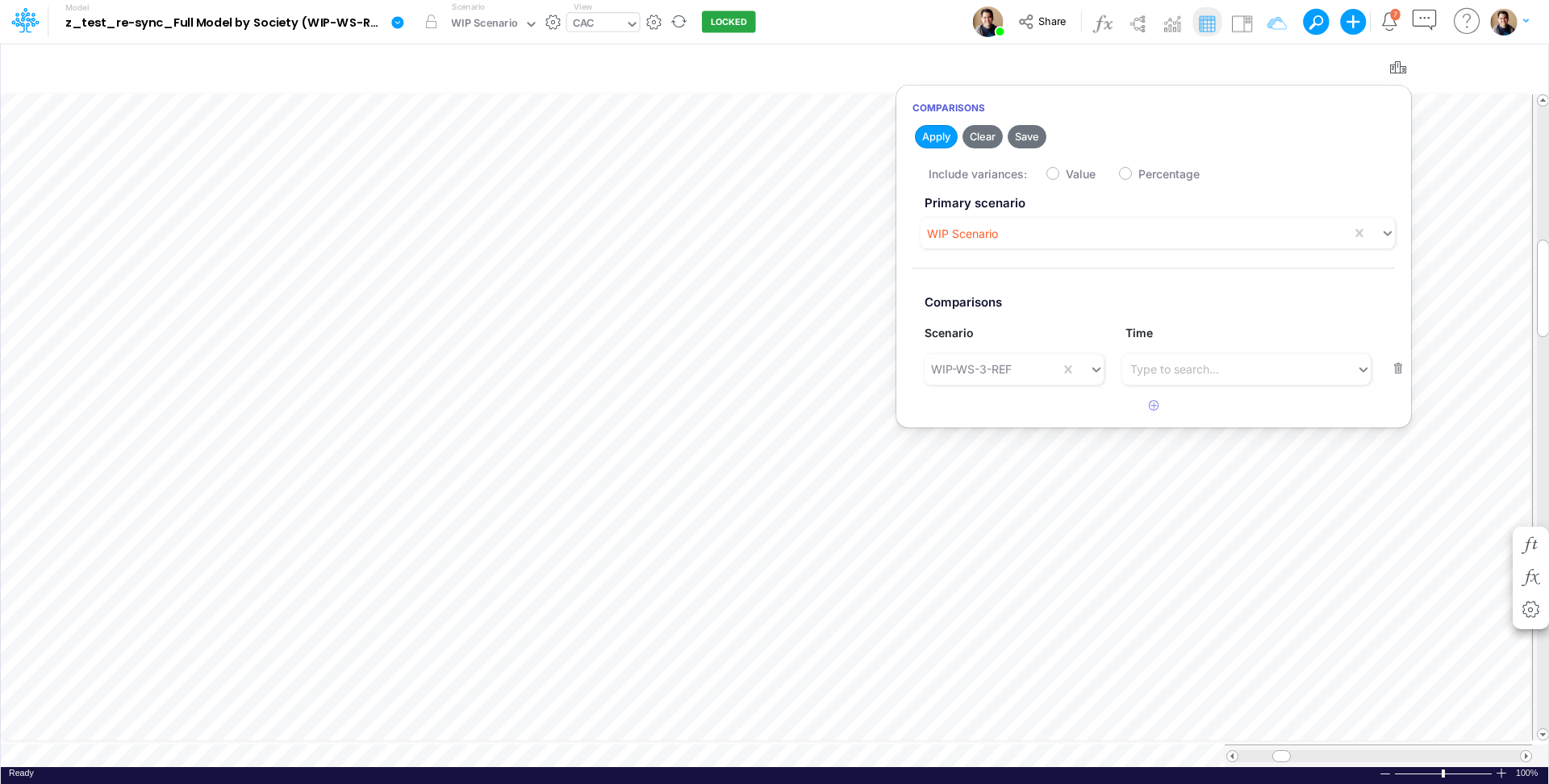
click at [1066, 172] on label "Value" at bounding box center [1081, 174] width 30 height 17
click at [1066, 172] on input "Value" at bounding box center [1072, 170] width 10 height 10
checkbox input "true"
click at [946, 138] on button "Apply" at bounding box center [936, 136] width 43 height 23
click at [1399, 69] on icon "button" at bounding box center [1398, 69] width 24 height 17
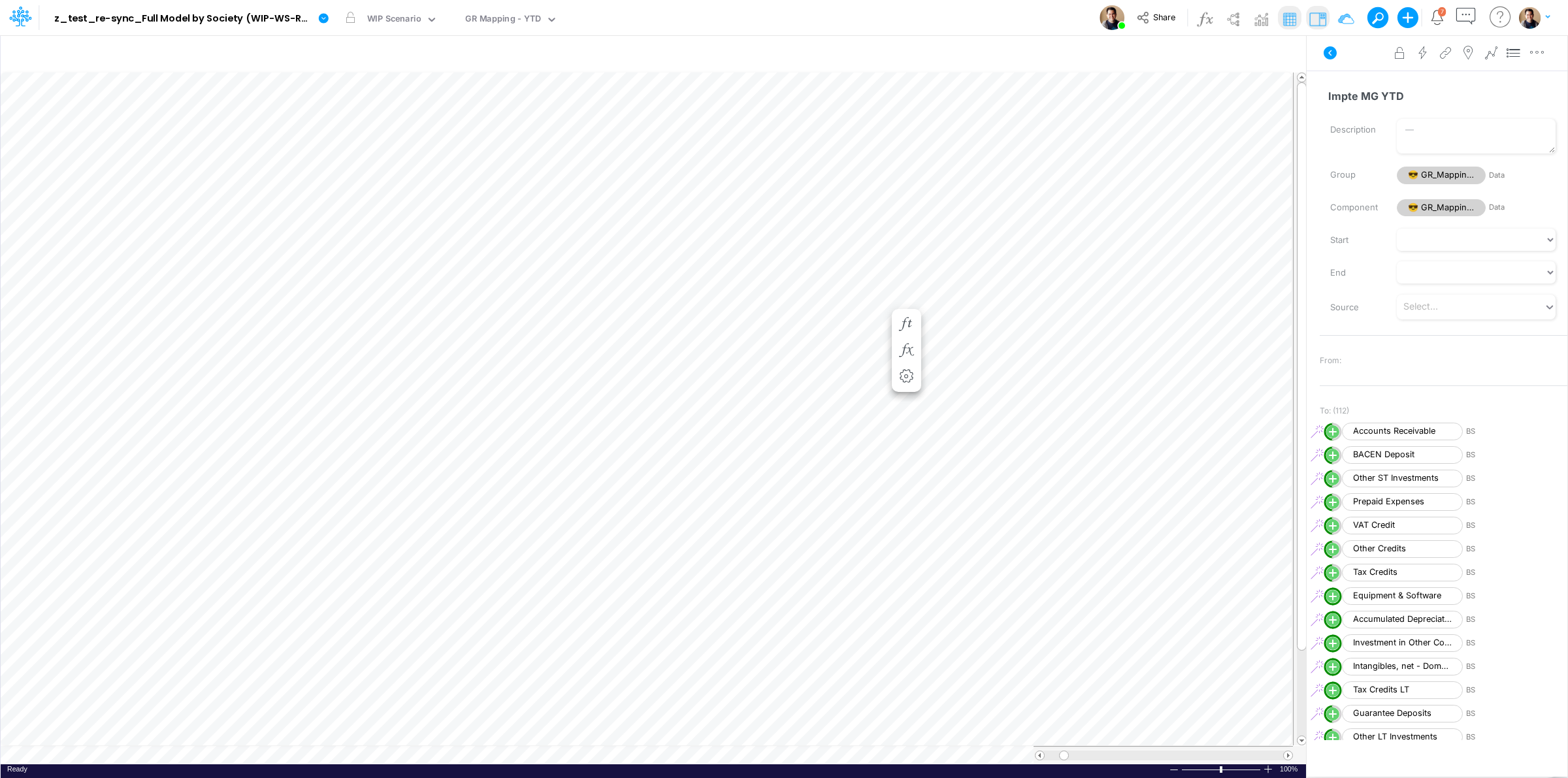
scroll to position [2408, 0]
